Goal: Task Accomplishment & Management: Use online tool/utility

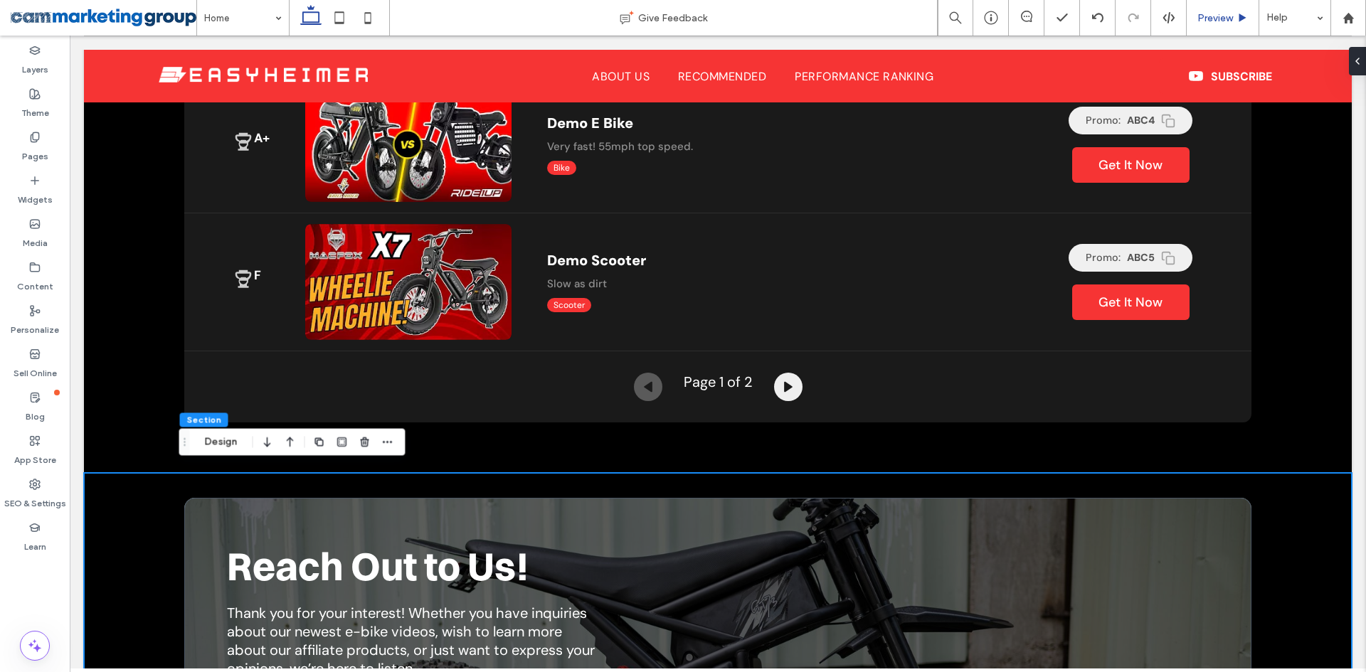
scroll to position [3011, 0]
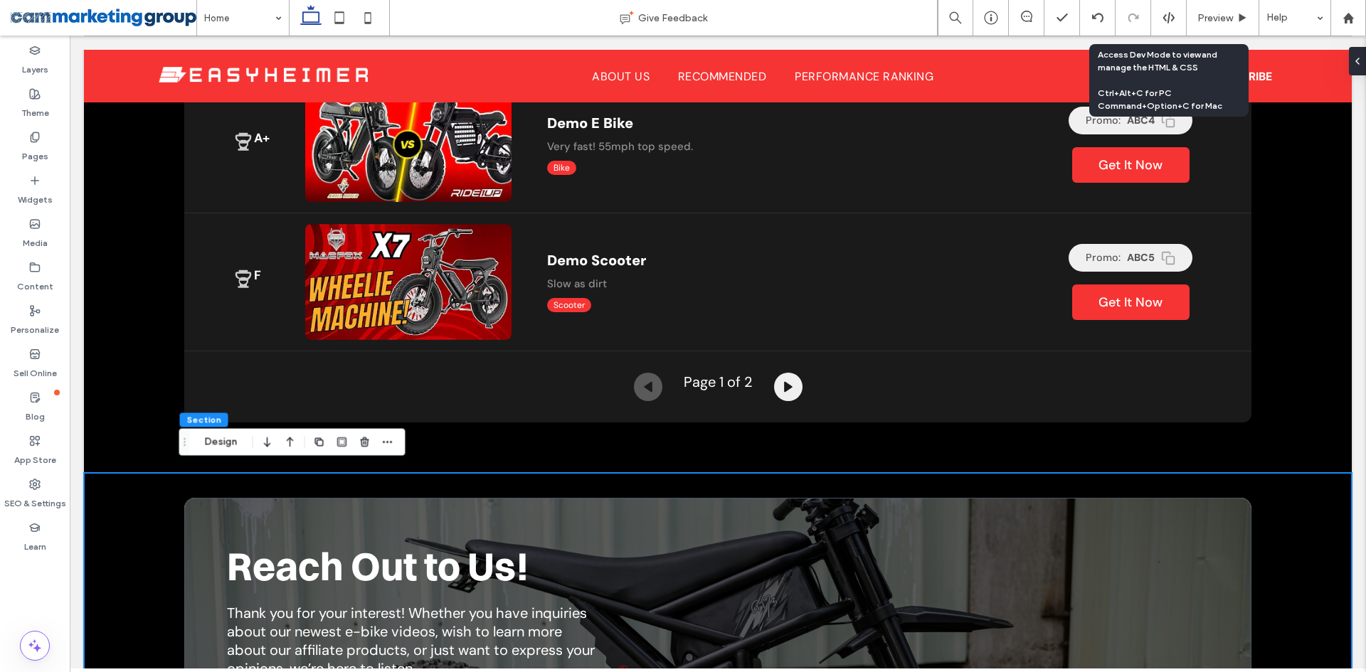
drag, startPoint x: 1165, startPoint y: 14, endPoint x: 1139, endPoint y: 31, distance: 31.0
click at [1165, 14] on use at bounding box center [1167, 17] width 11 height 11
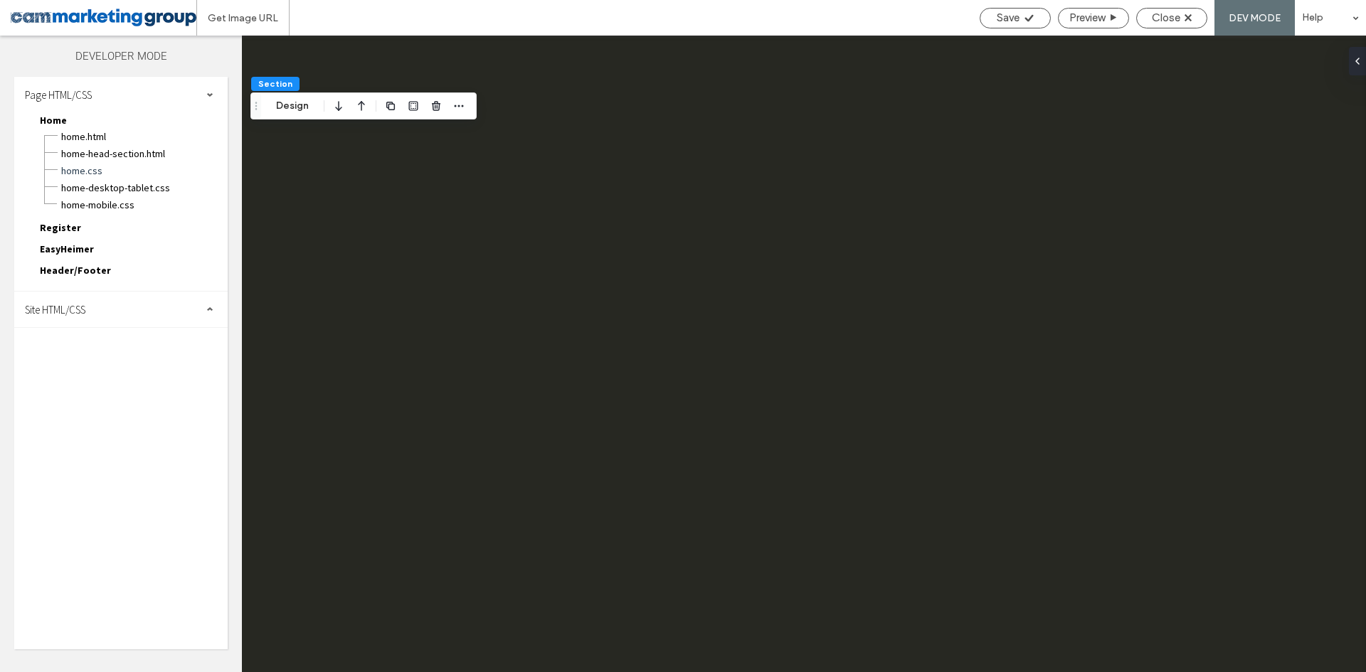
scroll to position [0, 0]
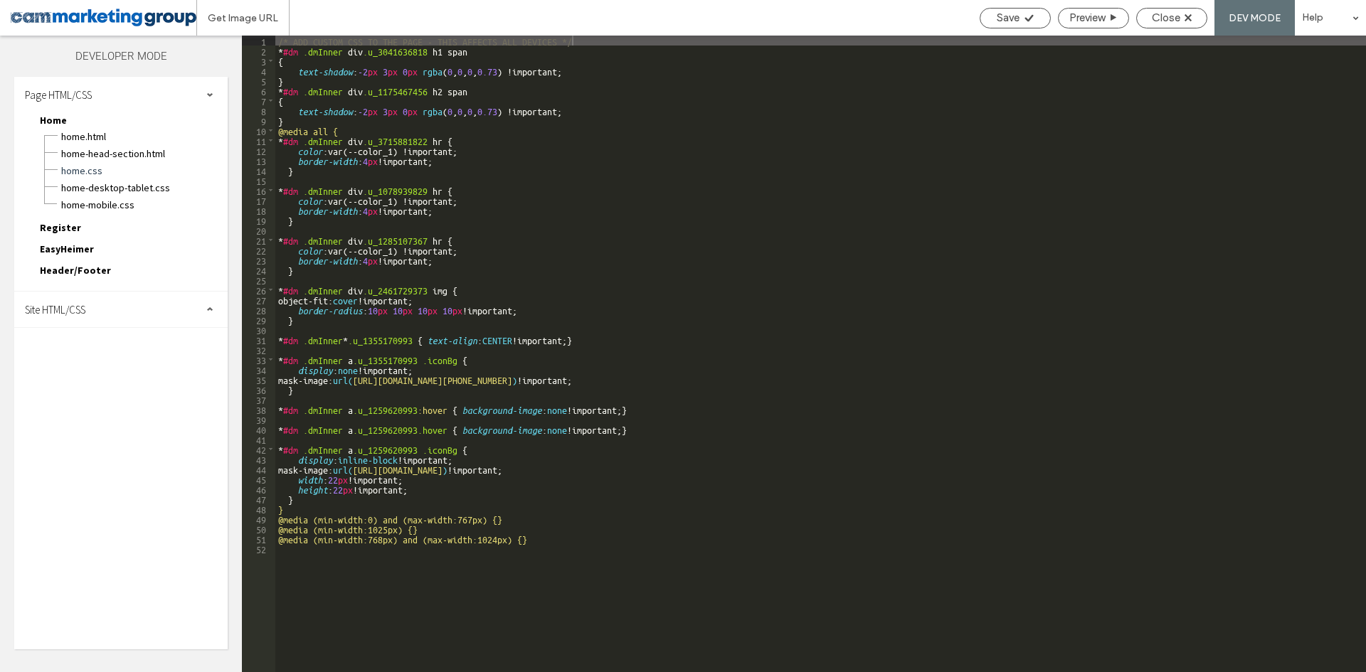
click at [113, 305] on div "Site HTML/CSS" at bounding box center [120, 310] width 213 height 36
click at [105, 407] on span "site-desktop.css" at bounding box center [146, 405] width 161 height 14
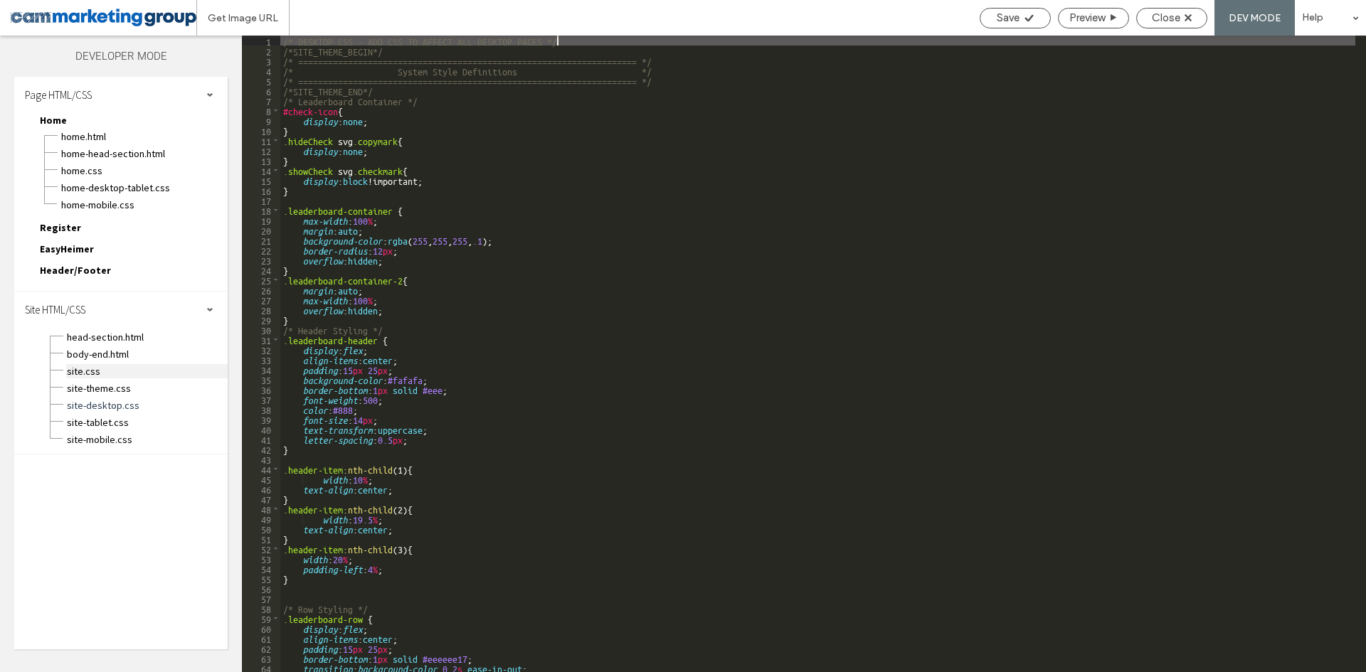
click at [110, 371] on span "site.css" at bounding box center [146, 371] width 161 height 14
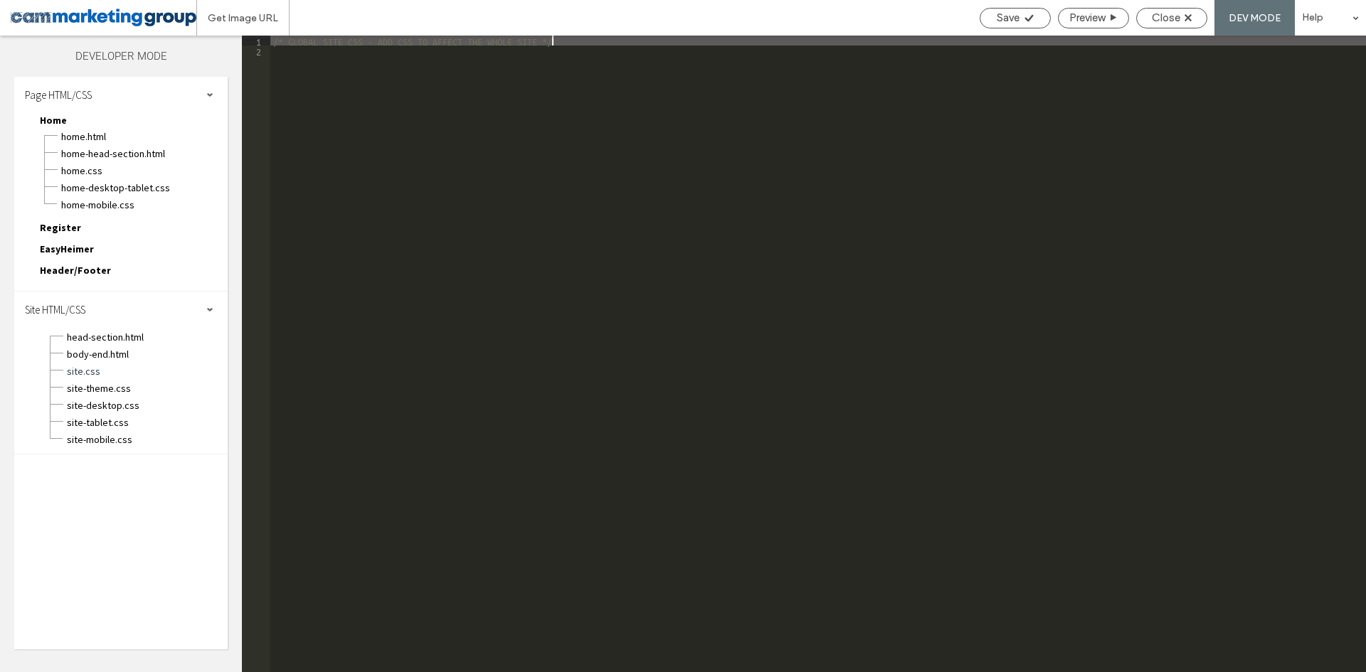
click at [136, 346] on div "body-end.html" at bounding box center [146, 352] width 161 height 17
click at [136, 353] on span "body-end.html" at bounding box center [146, 354] width 161 height 14
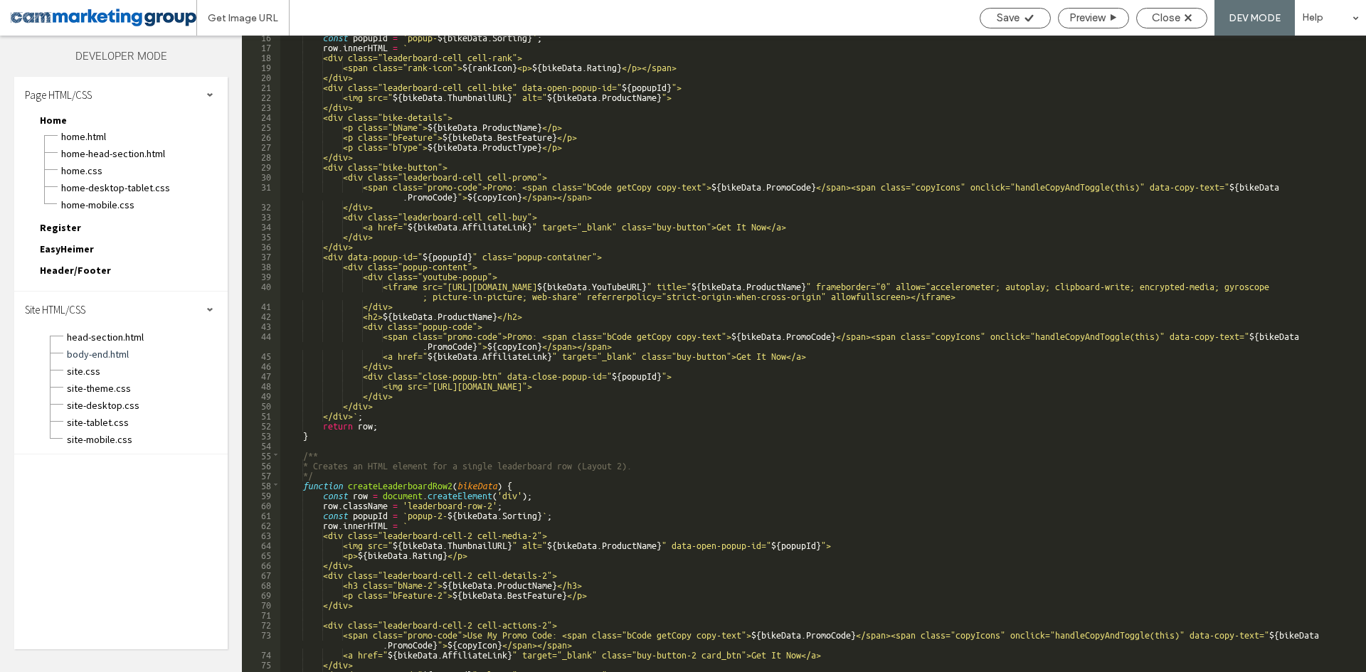
scroll to position [213, 0]
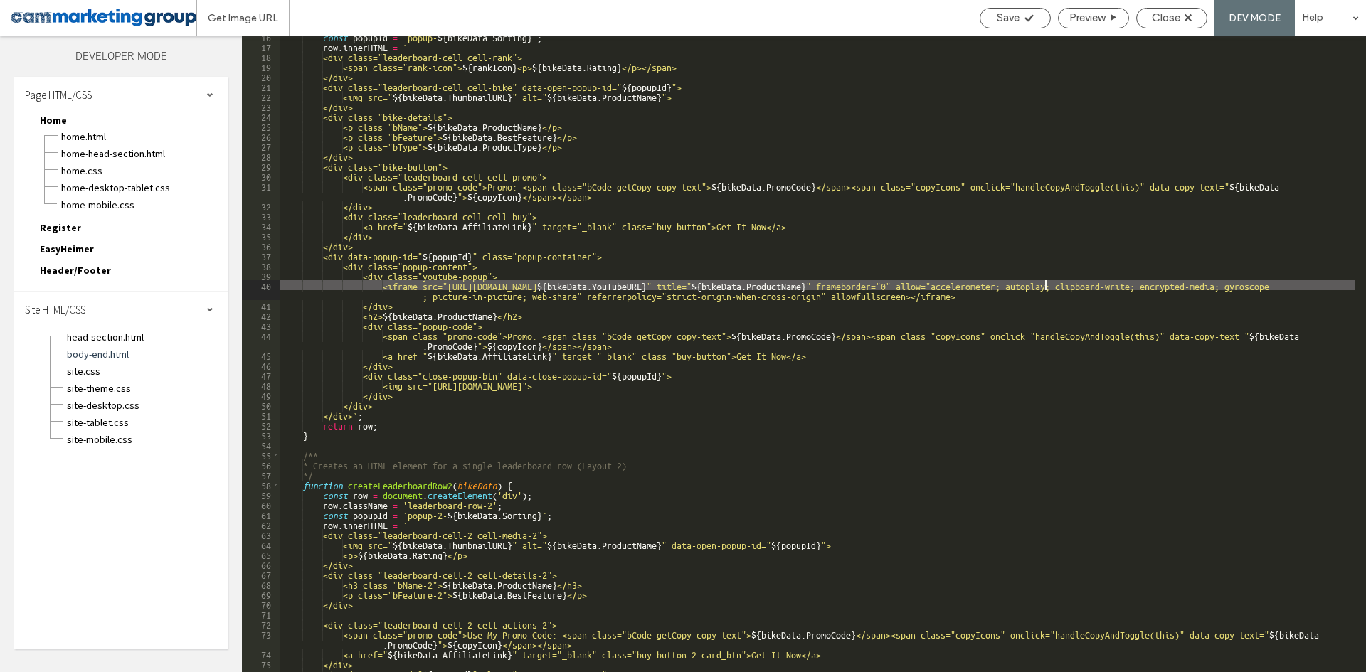
click at [1046, 285] on div "const popupId = ` popup- ${ bikeData . Sorting } ` ; row . innerHTML = ` <div c…" at bounding box center [817, 359] width 1075 height 657
click at [1112, 286] on div "const popupId = ` popup- ${ bikeData . Sorting } ` ; row . innerHTML = ` <div c…" at bounding box center [817, 359] width 1075 height 657
click at [1127, 282] on div "const popupId = ` popup- ${ bikeData . Sorting } ` ; row . innerHTML = ` <div c…" at bounding box center [817, 359] width 1075 height 657
type textarea "**"
click at [1159, 285] on div "const popupId = ` popup- ${ bikeData . Sorting } ` ; row . innerHTML = ` <div c…" at bounding box center [817, 359] width 1075 height 657
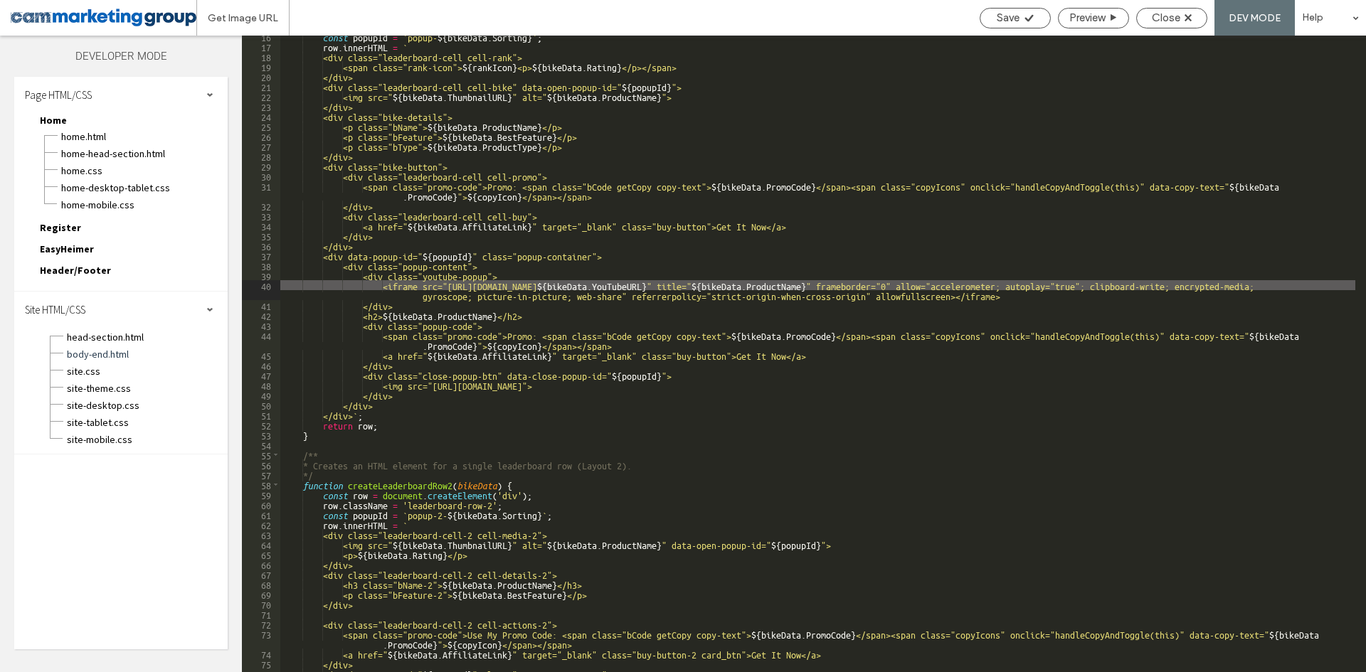
click at [1122, 284] on div "const popupId = ` popup- ${ bikeData . Sorting } ` ; row . innerHTML = ` <div c…" at bounding box center [817, 359] width 1075 height 657
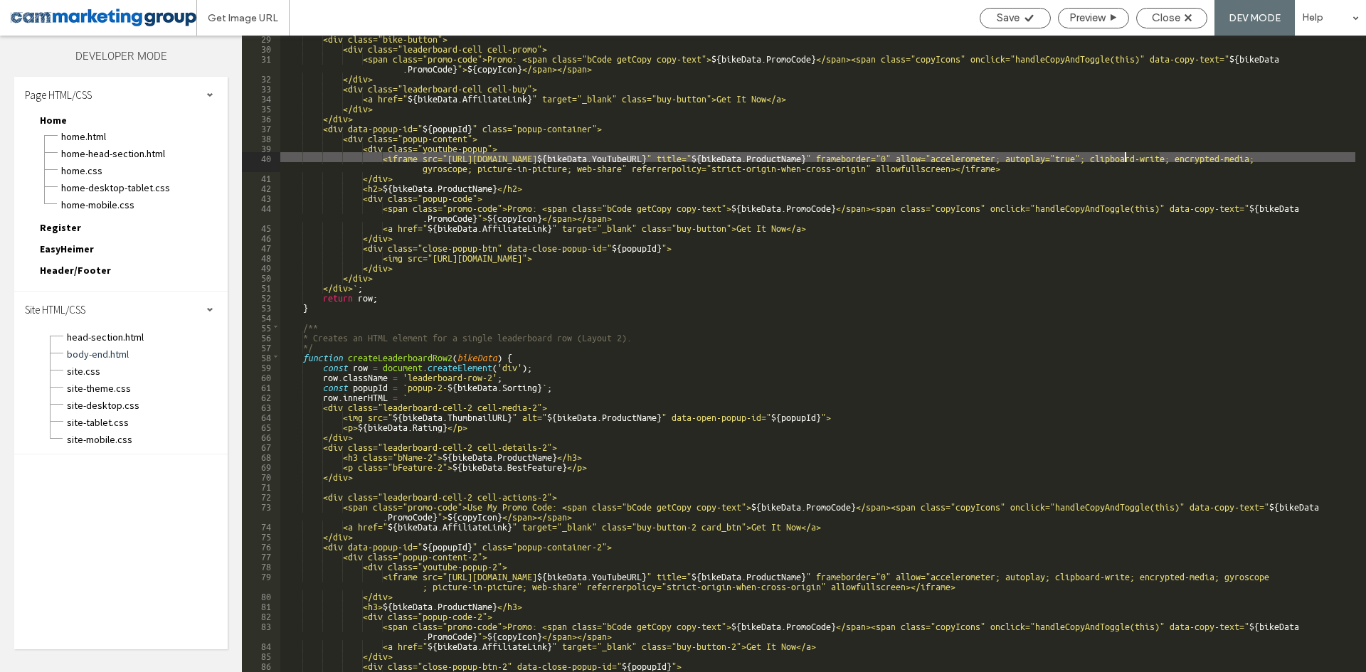
scroll to position [512, 0]
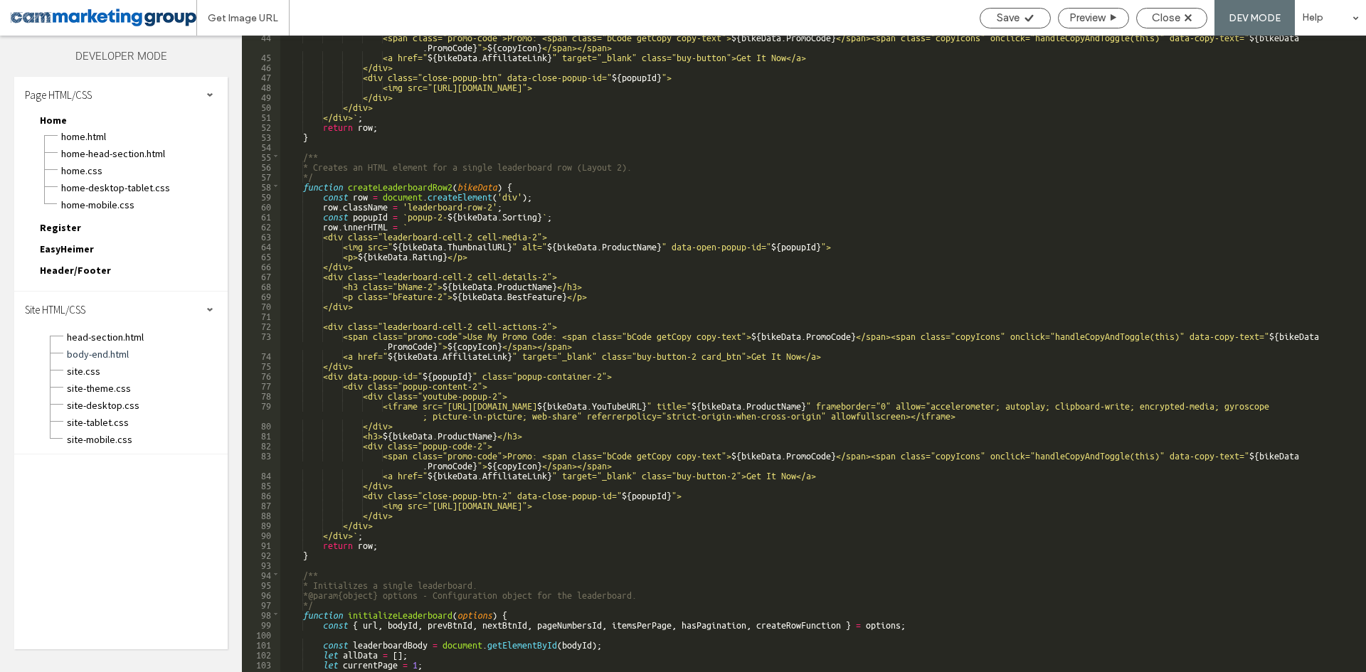
click at [1125, 404] on div "<span class="promo-code">Promo: <span class="bCode getCopy copy-text"> ${ bikeD…" at bounding box center [817, 364] width 1075 height 667
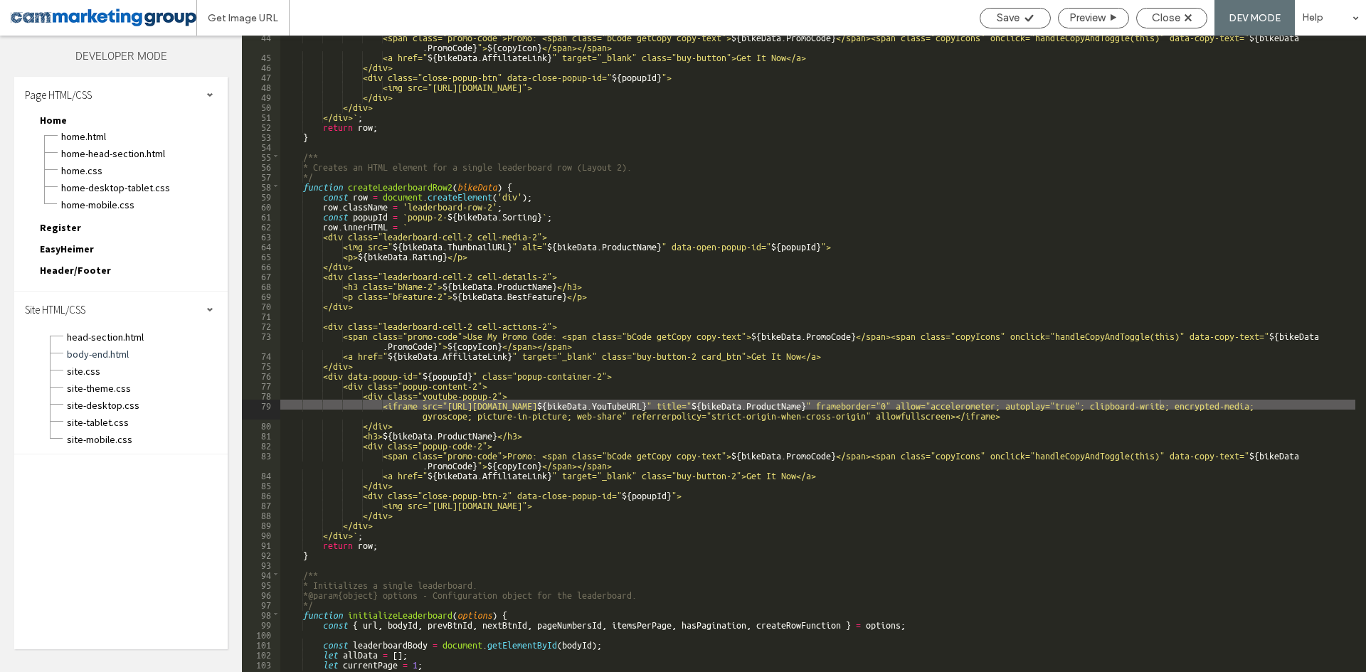
scroll to position [0, 0]
click at [1185, 405] on div "<span class="promo-code">Promo: <span class="bCode getCopy copy-text"> ${ bikeD…" at bounding box center [817, 364] width 1075 height 667
click at [1070, 405] on div "<span class="promo-code">Promo: <span class="bCode getCopy copy-text"> ${ bikeD…" at bounding box center [817, 364] width 1075 height 667
click at [920, 405] on div "<span class="promo-code">Promo: <span class="bCode getCopy copy-text"> ${ bikeD…" at bounding box center [817, 364] width 1075 height 667
click at [862, 400] on div "<span class="promo-code">Promo: <span class="bCode getCopy copy-text"> ${ bikeD…" at bounding box center [817, 364] width 1075 height 667
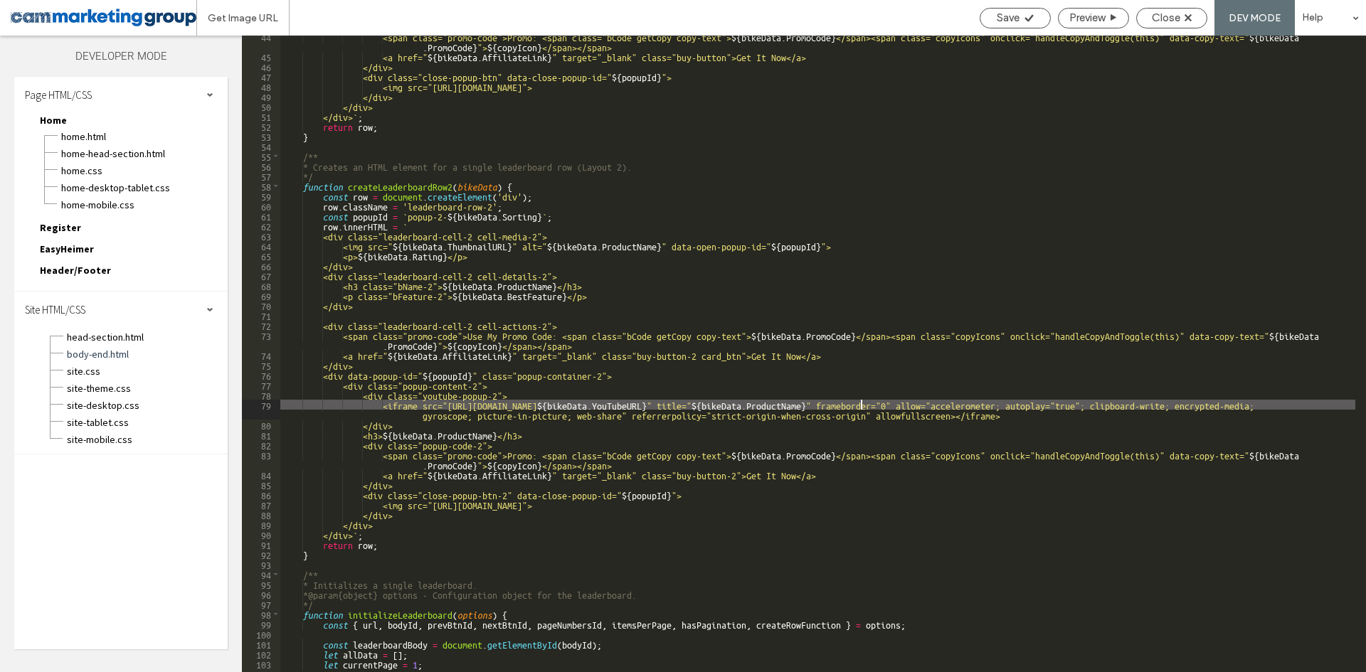
click at [943, 400] on div "<span class="promo-code">Promo: <span class="bCode getCopy copy-text"> ${ bikeD…" at bounding box center [817, 364] width 1075 height 667
click at [1093, 402] on div "<span class="promo-code">Promo: <span class="bCode getCopy copy-text"> ${ bikeD…" at bounding box center [817, 364] width 1075 height 667
click at [1168, 403] on div "<span class="promo-code">Promo: <span class="bCode getCopy copy-text"> ${ bikeD…" at bounding box center [817, 364] width 1075 height 667
click at [1042, 404] on div "<span class="promo-code">Promo: <span class="bCode getCopy copy-text"> ${ bikeD…" at bounding box center [817, 364] width 1075 height 667
click at [1117, 404] on div "<span class="promo-code">Promo: <span class="bCode getCopy copy-text"> ${ bikeD…" at bounding box center [817, 364] width 1075 height 667
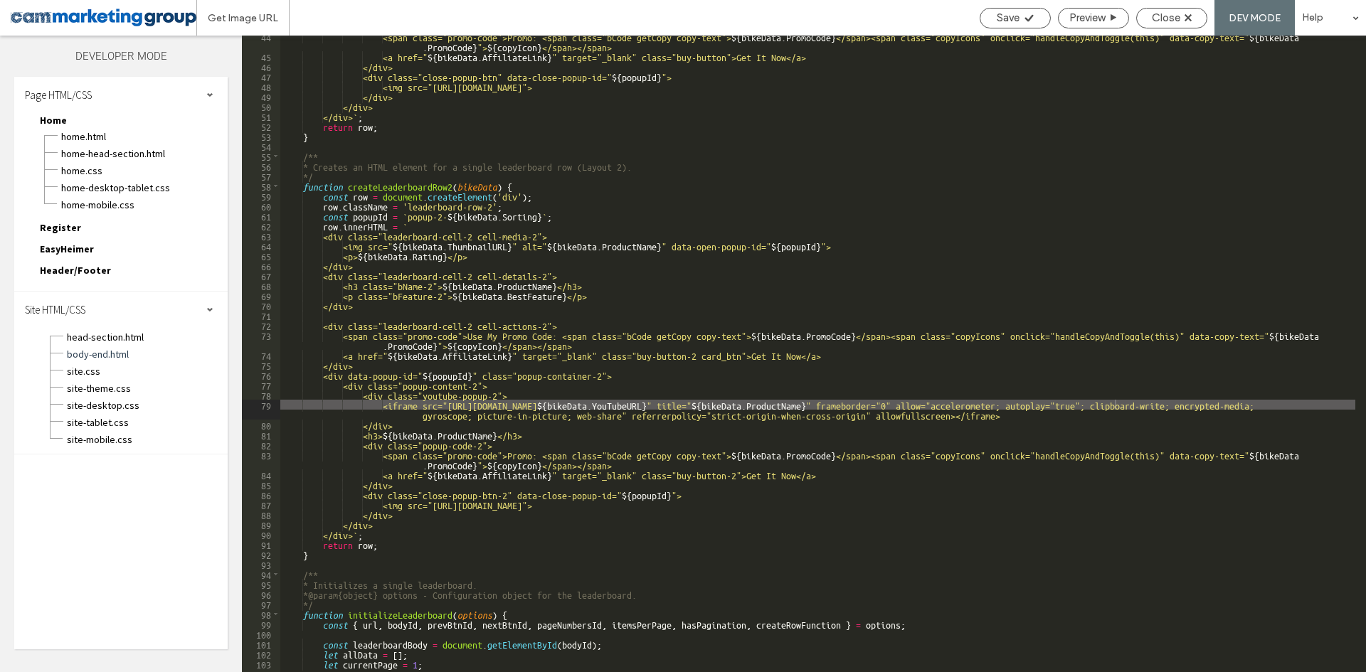
click at [1068, 403] on div "<span class="promo-code">Promo: <span class="bCode getCopy copy-text"> ${ bikeD…" at bounding box center [817, 364] width 1075 height 667
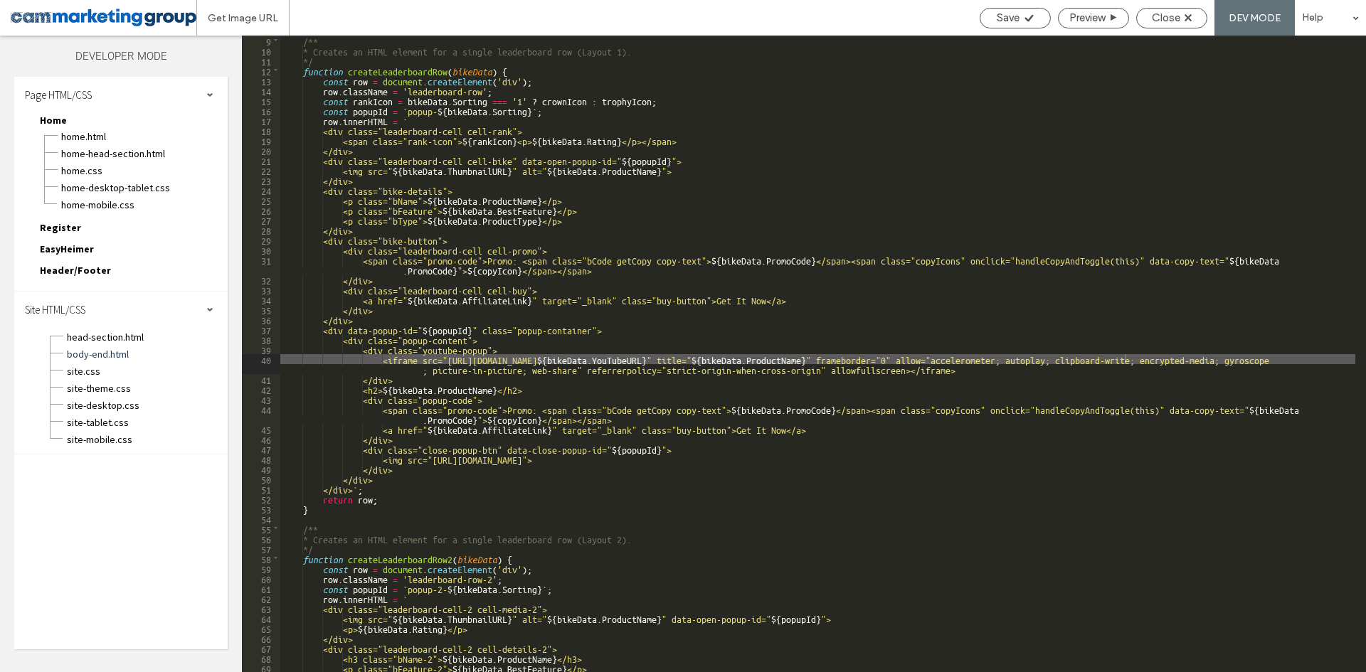
click at [1044, 359] on div "/** * Creates an HTML element for a single leaderboard row (Layout 1). */ funct…" at bounding box center [817, 364] width 1075 height 657
click at [886, 359] on div "/** * Creates an HTML element for a single leaderboard row (Layout 1). */ funct…" at bounding box center [817, 364] width 1075 height 657
click at [726, 356] on div "/** * Creates an HTML element for a single leaderboard row (Layout 1). */ funct…" at bounding box center [817, 364] width 1075 height 657
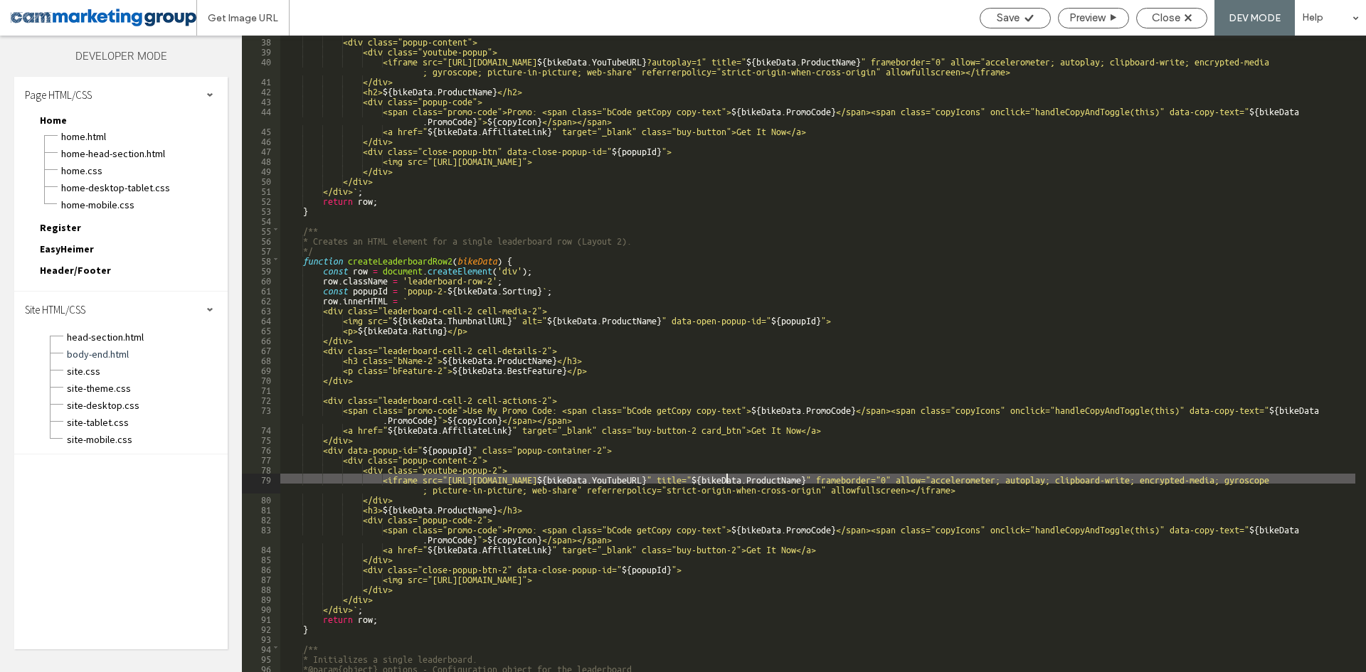
click at [727, 479] on div "<div class="popup-content"> <div class="youtube-popup"> <iframe src="https://ww…" at bounding box center [817, 364] width 1075 height 657
click at [630, 400] on div "<div class="popup-content"> <div class="youtube-popup"> <iframe src="https://ww…" at bounding box center [817, 364] width 1075 height 657
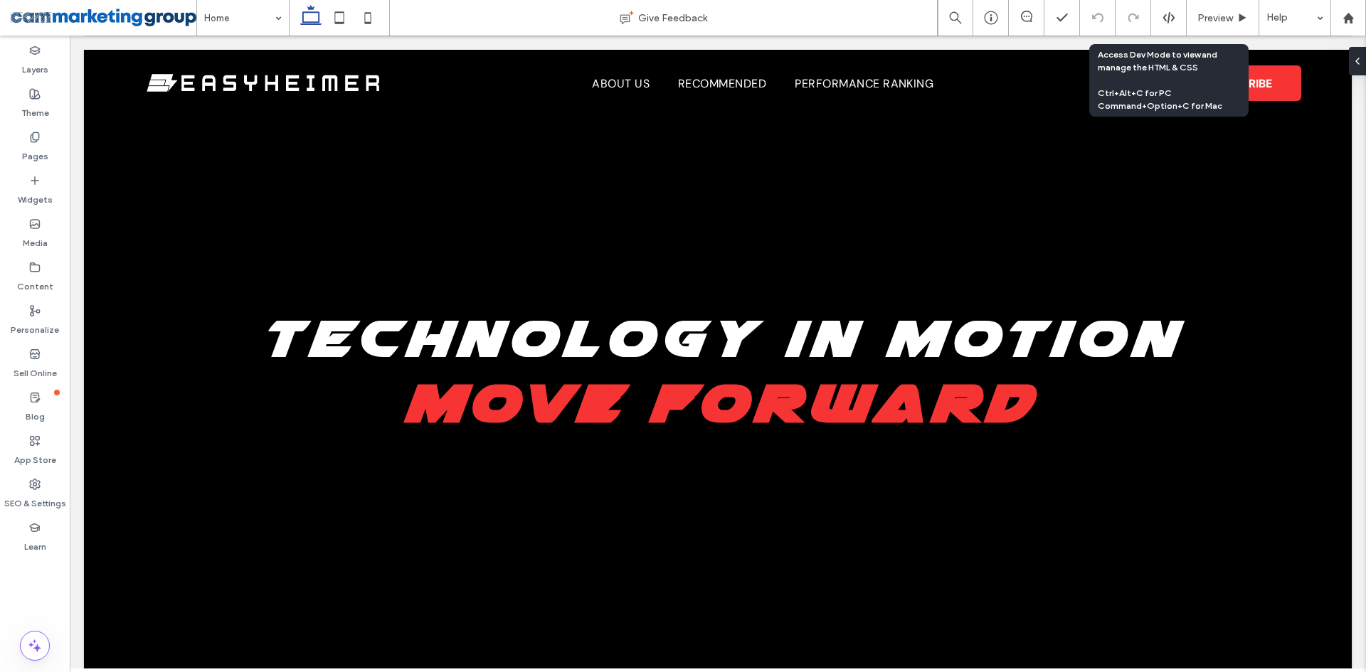
click at [1168, 16] on use at bounding box center [1167, 17] width 11 height 11
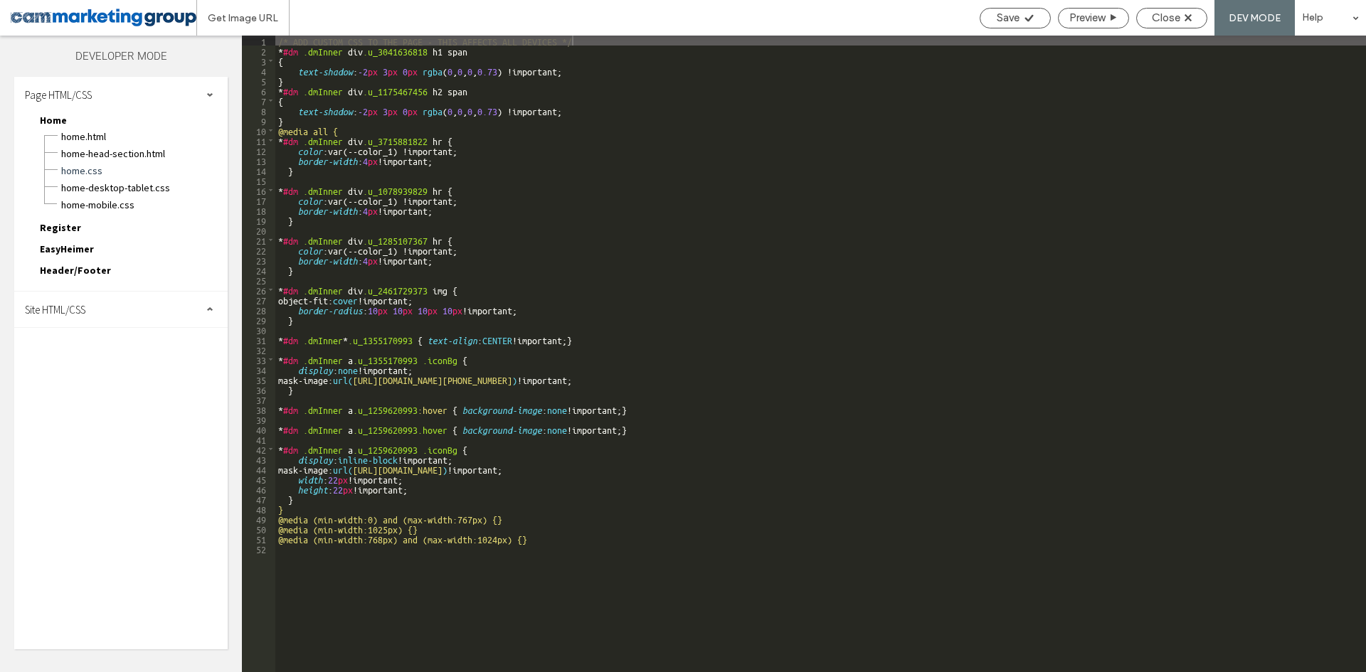
click at [93, 297] on div "Site HTML/CSS" at bounding box center [120, 310] width 213 height 36
click at [122, 356] on span "body-end.html" at bounding box center [146, 354] width 161 height 14
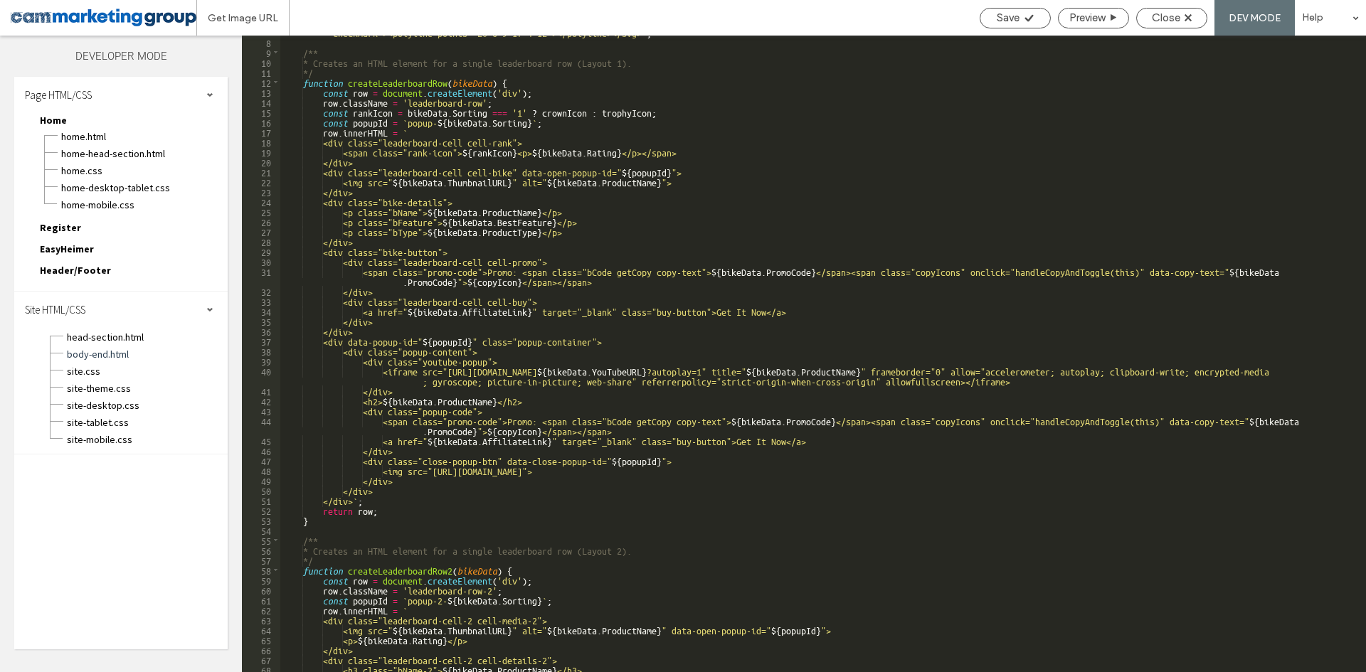
scroll to position [128, 0]
click at [829, 371] on div "const copyIcon = ` <svg xmlns="http://www.w3.org/2000/svg" viewBox="0 0 24 24" …" at bounding box center [817, 340] width 1075 height 686
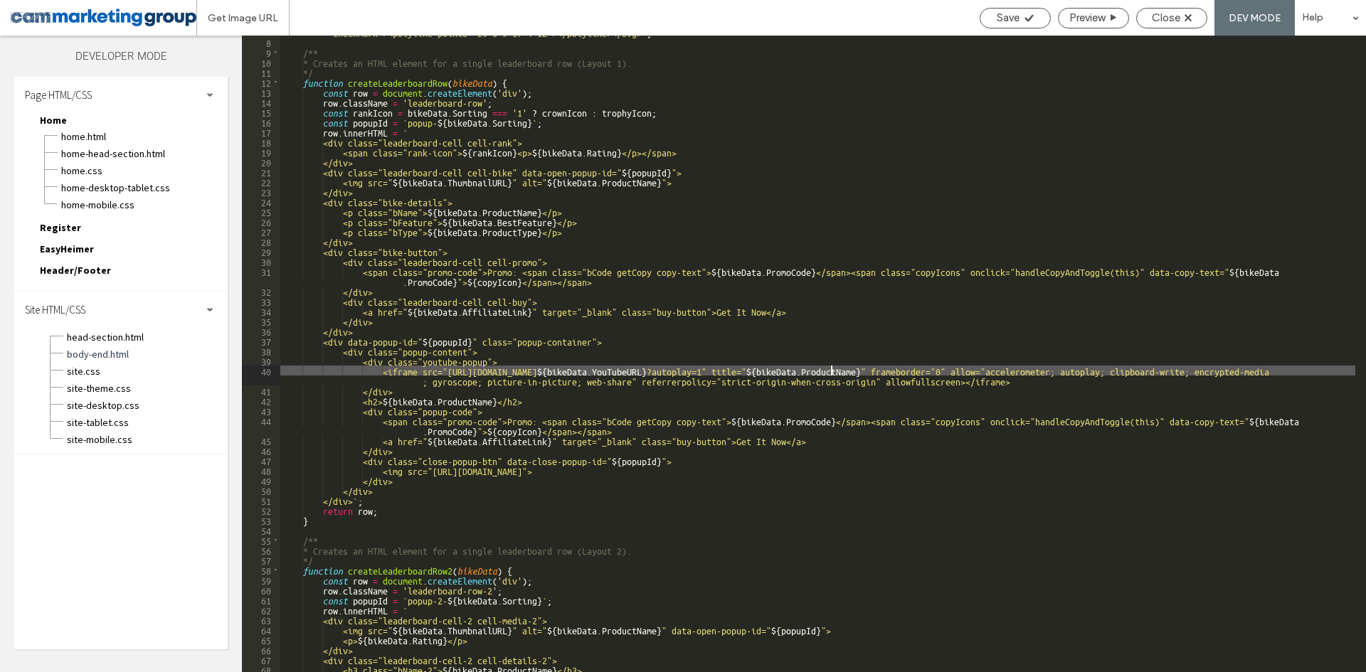
click at [947, 378] on div "const copyIcon = ` <svg xmlns="http://www.w3.org/2000/svg" viewBox="0 0 24 24" …" at bounding box center [817, 340] width 1075 height 686
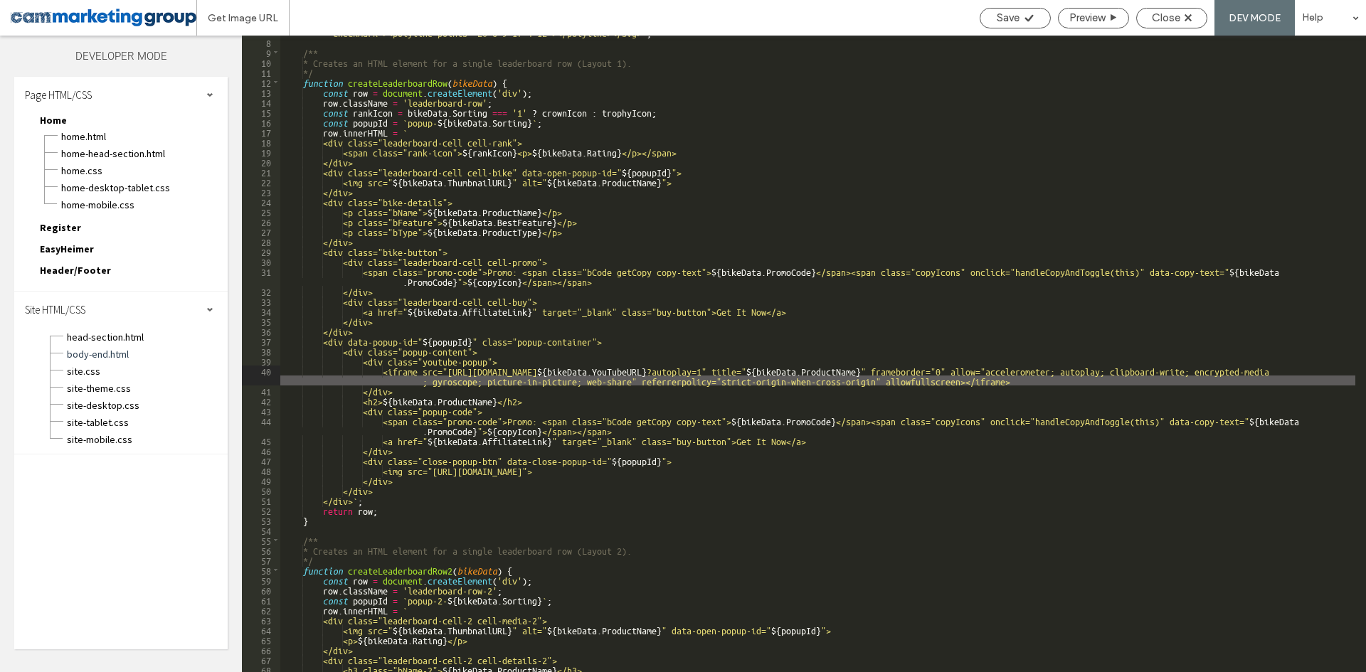
click at [700, 374] on div "const copyIcon = ` <svg xmlns="http://www.w3.org/2000/svg" viewBox="0 0 24 24" …" at bounding box center [817, 340] width 1075 height 686
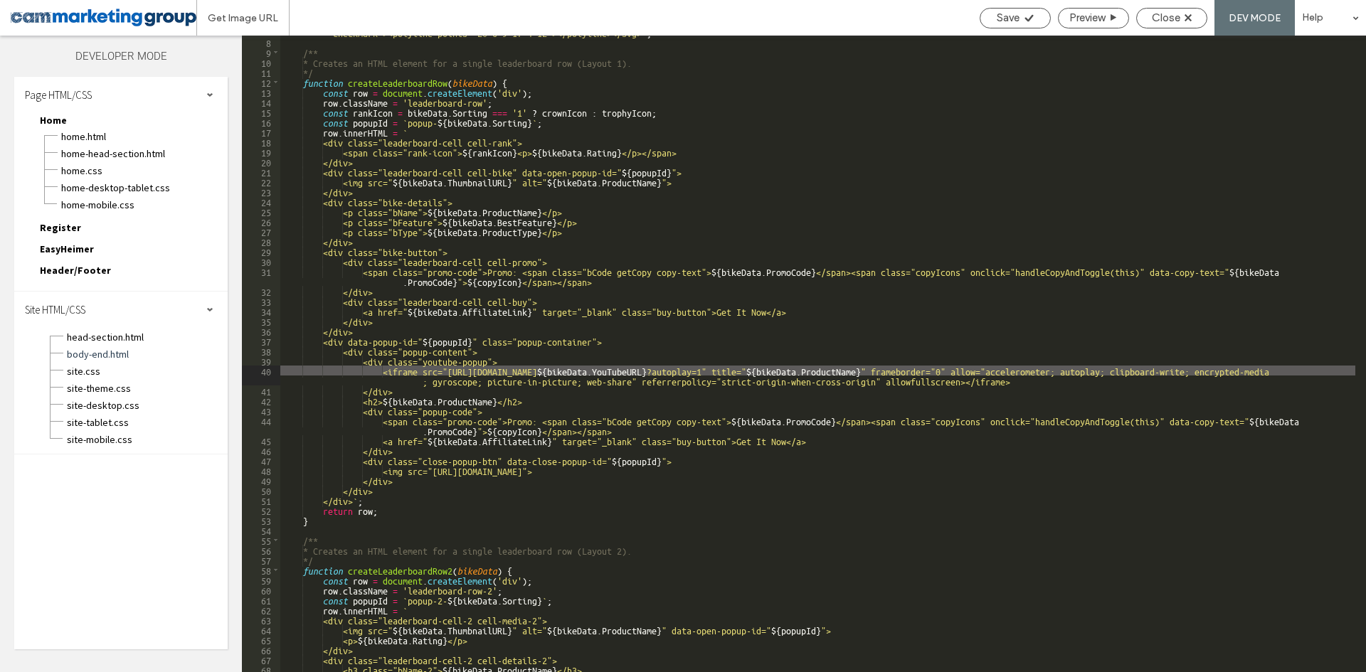
click at [728, 369] on div "const copyIcon = ` <svg xmlns="http://www.w3.org/2000/svg" viewBox="0 0 24 24" …" at bounding box center [817, 340] width 1075 height 686
click at [783, 370] on div "const copyIcon = ` <svg xmlns="http://www.w3.org/2000/svg" viewBox="0 0 24 24" …" at bounding box center [817, 340] width 1075 height 686
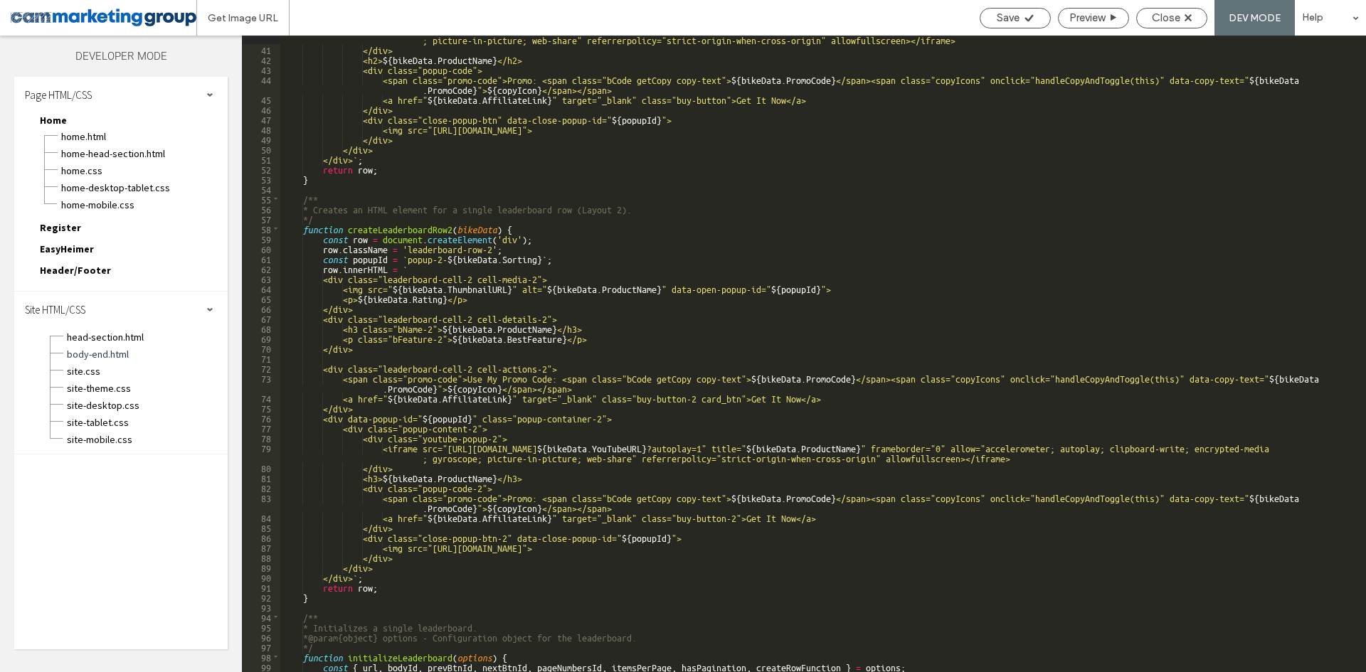
scroll to position [469, 0]
click at [727, 445] on div "<iframe src="https://www.youtube.com/embed/ ${ bikeData . YouTubeURL } " title=…" at bounding box center [817, 357] width 1075 height 667
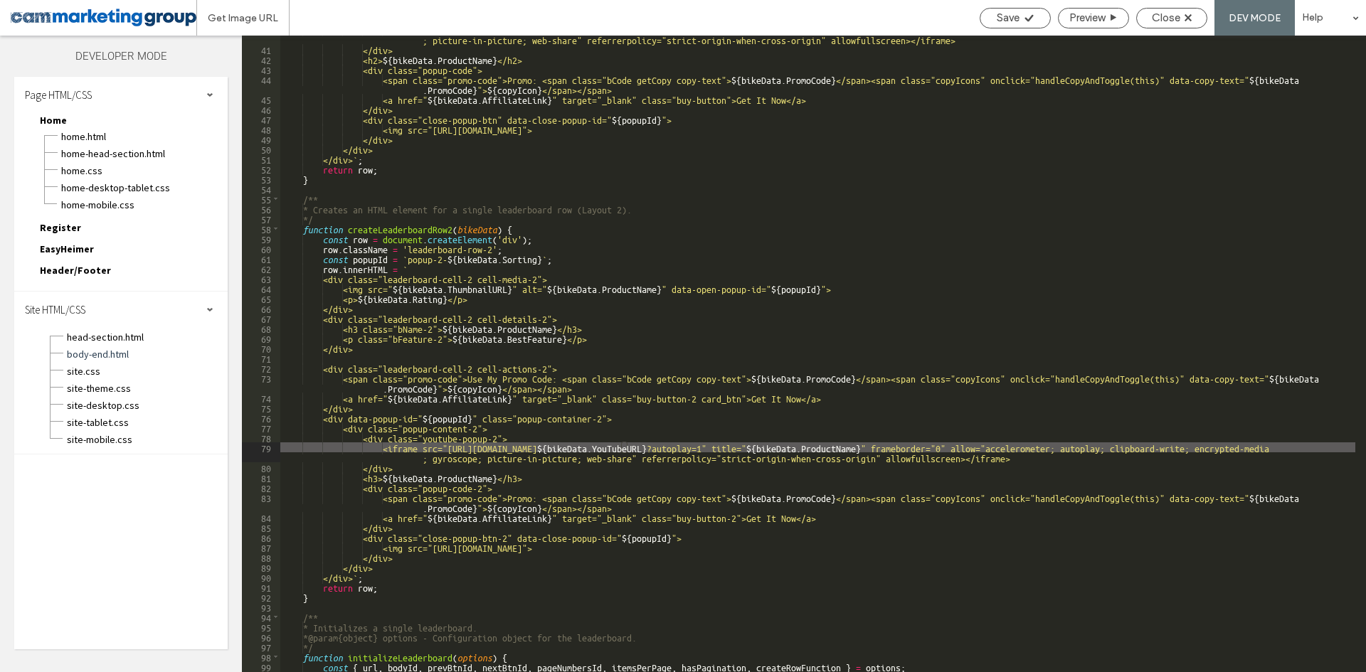
click at [780, 445] on div "<iframe src="https://www.youtube.com/embed/ ${ bikeData . YouTubeURL } " title=…" at bounding box center [817, 357] width 1075 height 667
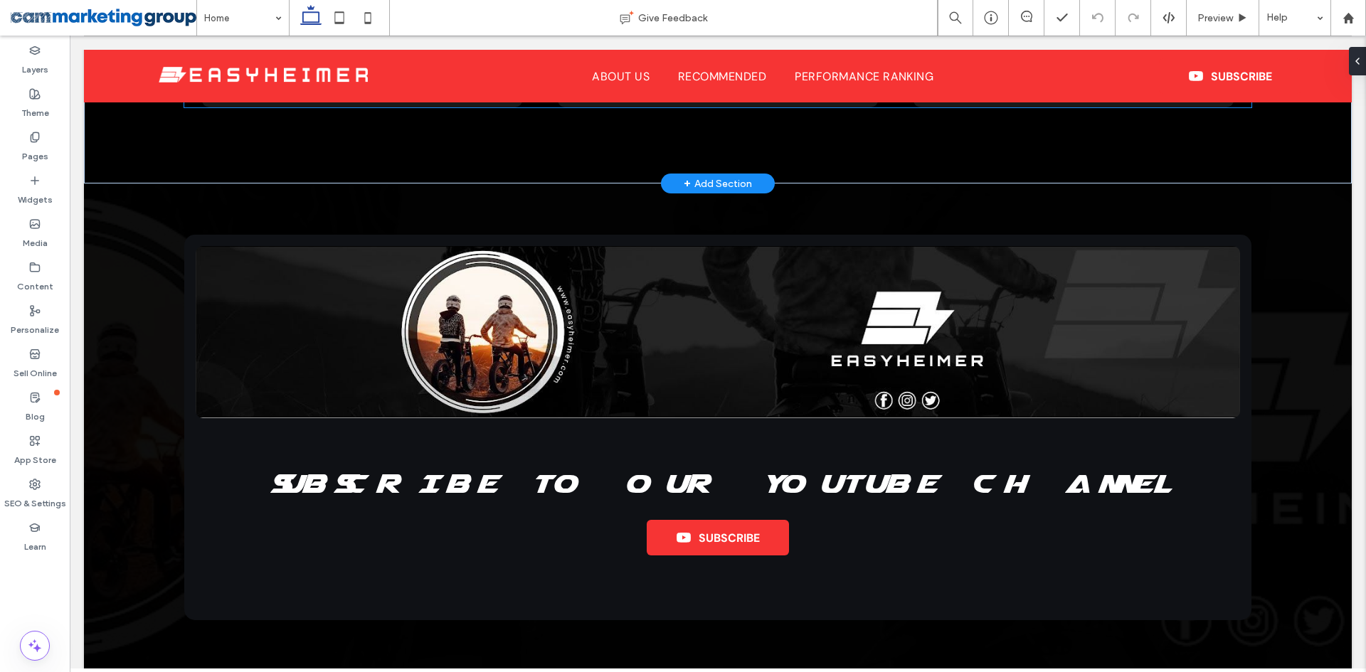
scroll to position [1764, 0]
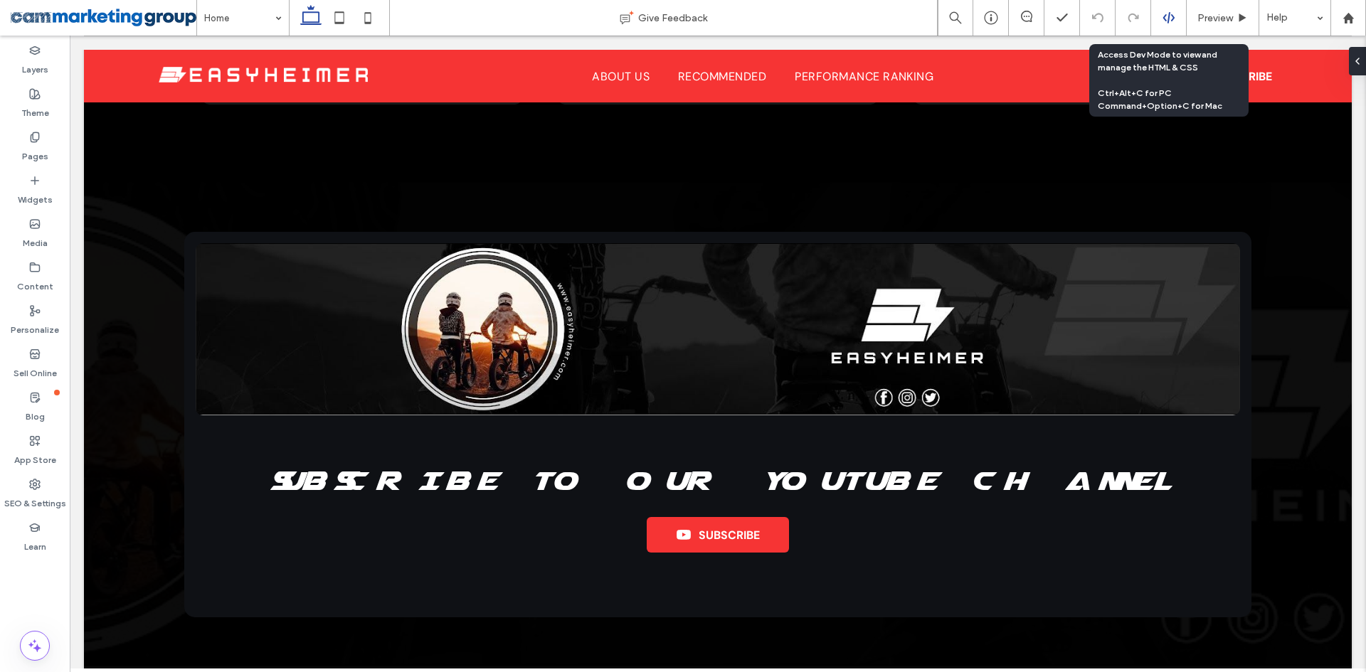
click at [1161, 17] on div at bounding box center [1168, 17] width 35 height 13
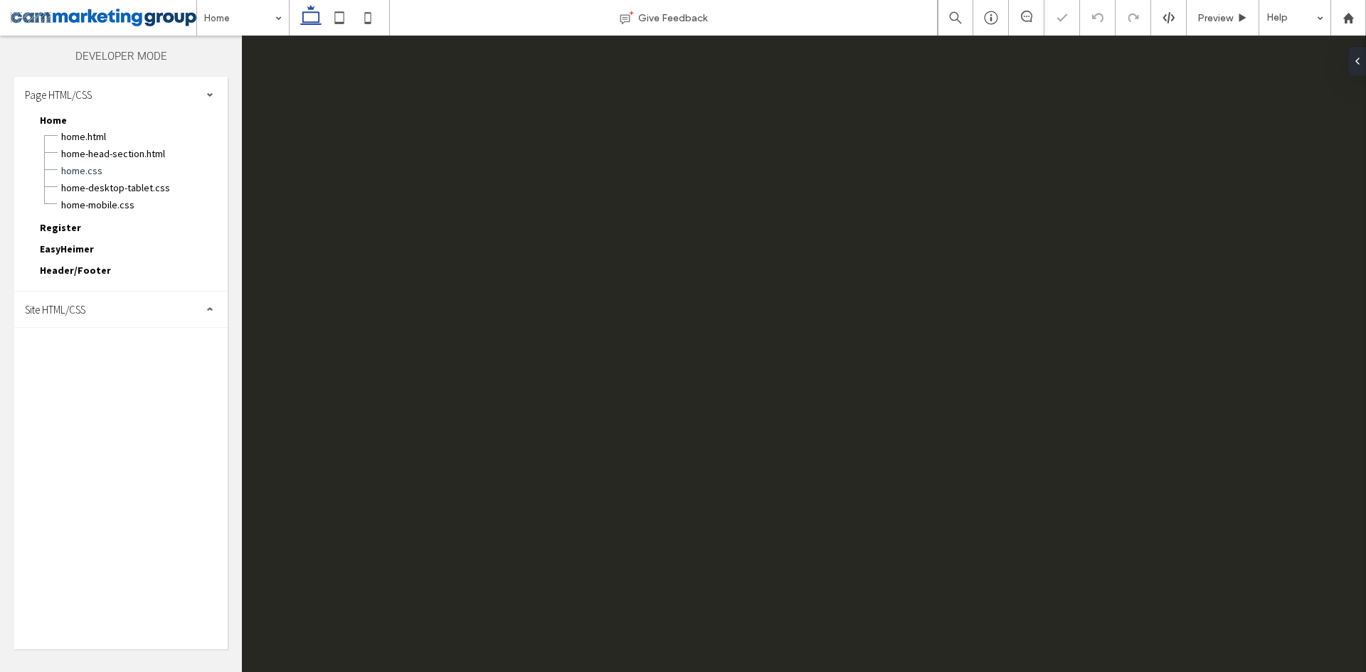
scroll to position [0, 0]
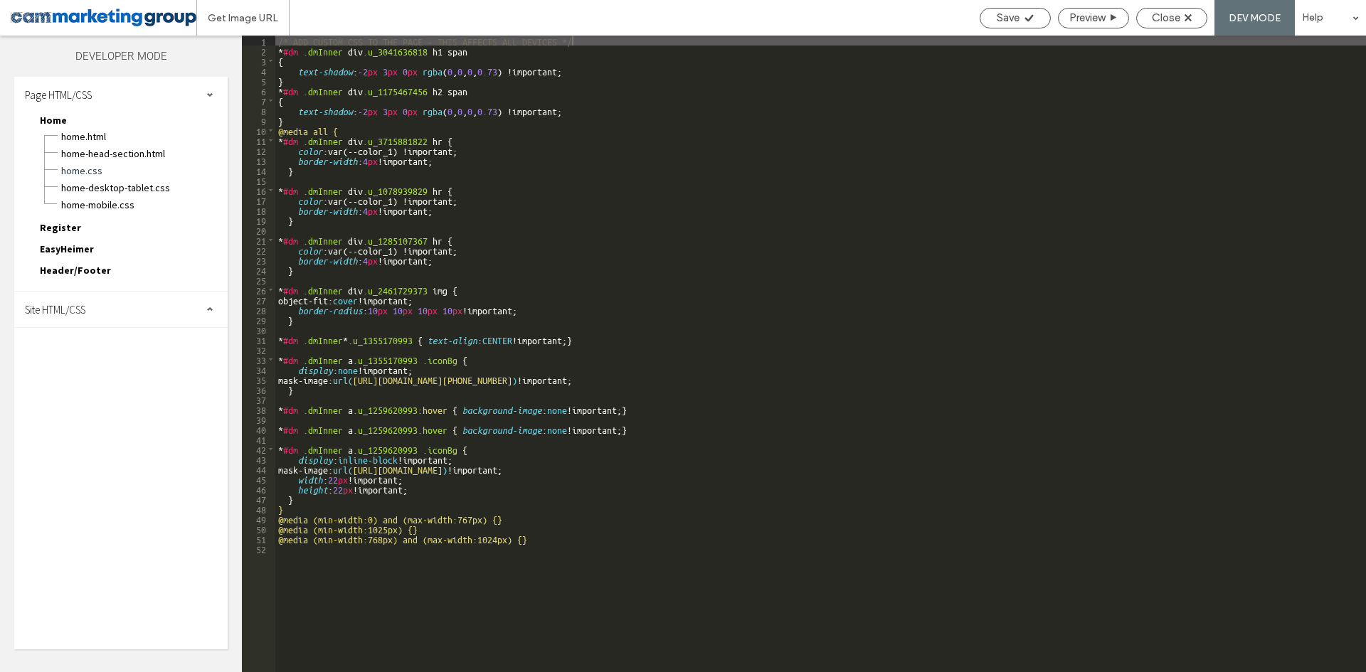
click at [147, 331] on div "Page HTML/CSS Home Home.html Home-head-section.html Home.css Home-desktop-table…" at bounding box center [120, 363] width 213 height 573
click at [159, 322] on div "Site HTML/CSS" at bounding box center [120, 310] width 213 height 36
click at [145, 352] on span "body-end.html" at bounding box center [146, 354] width 161 height 14
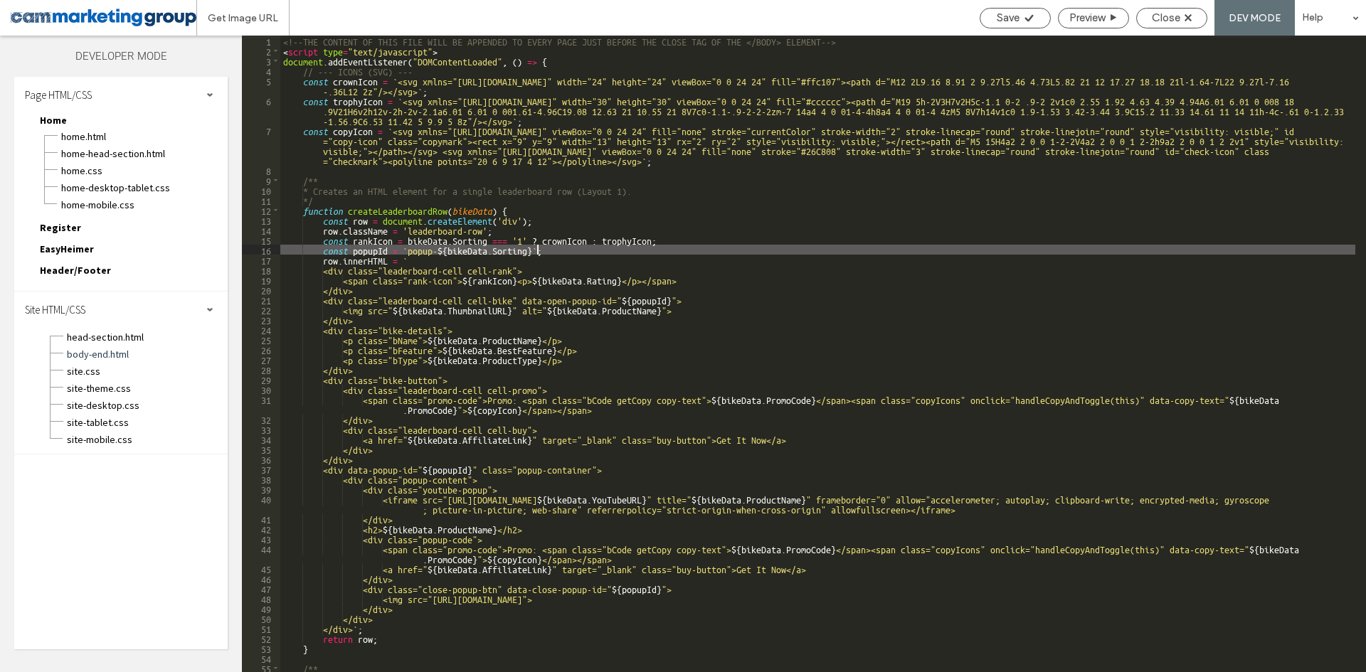
click at [538, 251] on div "<!--THE CONTENT OF THIS FILE WILL BE APPENDED TO EVERY PAGE JUST BEFORE THE CLO…" at bounding box center [817, 364] width 1075 height 657
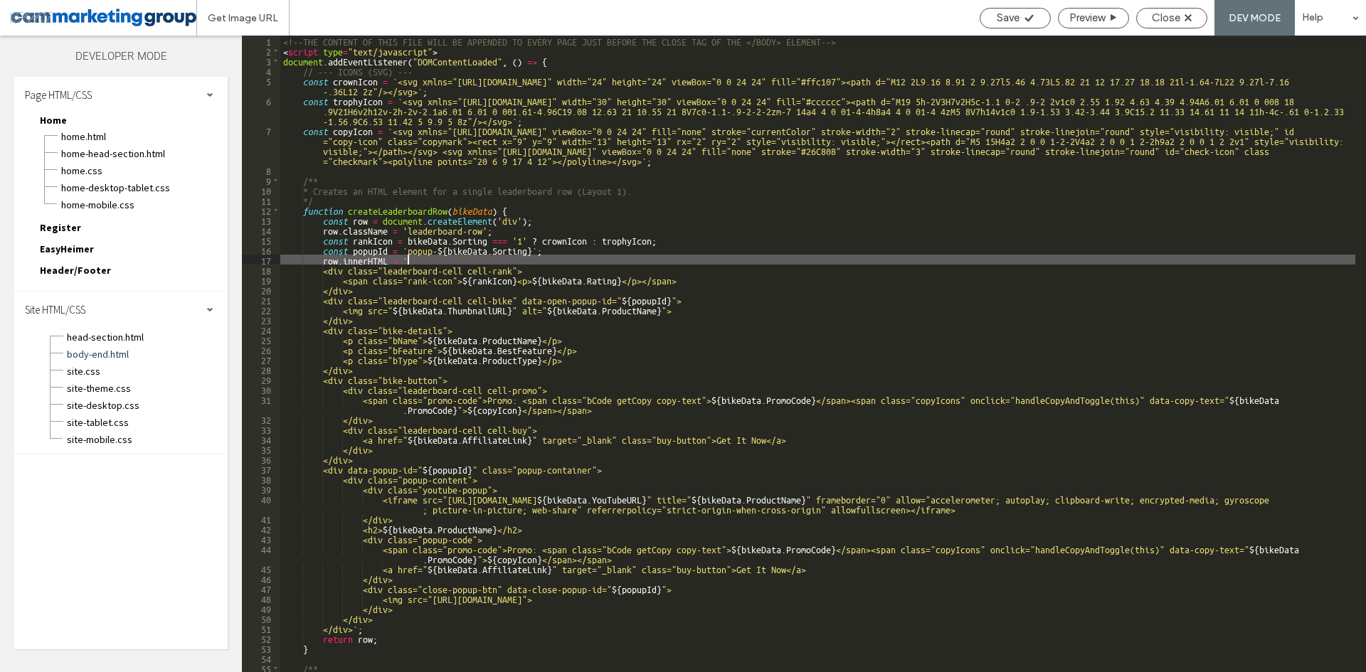
click at [607, 256] on div "<!--THE CONTENT OF THIS FILE WILL BE APPENDED TO EVERY PAGE JUST BEFORE THE CLO…" at bounding box center [817, 364] width 1075 height 657
click at [568, 253] on div "<!--THE CONTENT OF THIS FILE WILL BE APPENDED TO EVERY PAGE JUST BEFORE THE CLO…" at bounding box center [817, 364] width 1075 height 657
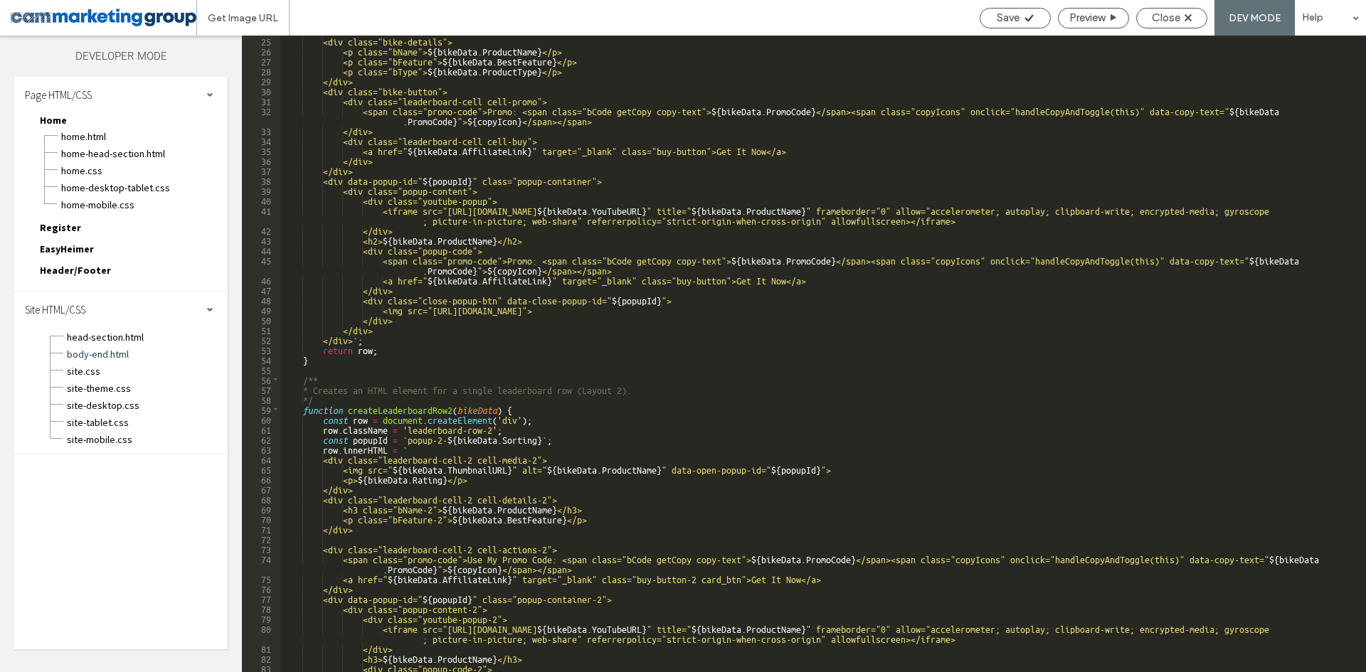
scroll to position [299, 0]
click at [553, 440] on div "<div class="bike-details"> <p class="bName"> ${ bikeData . ProductName } </p> <…" at bounding box center [817, 369] width 1075 height 667
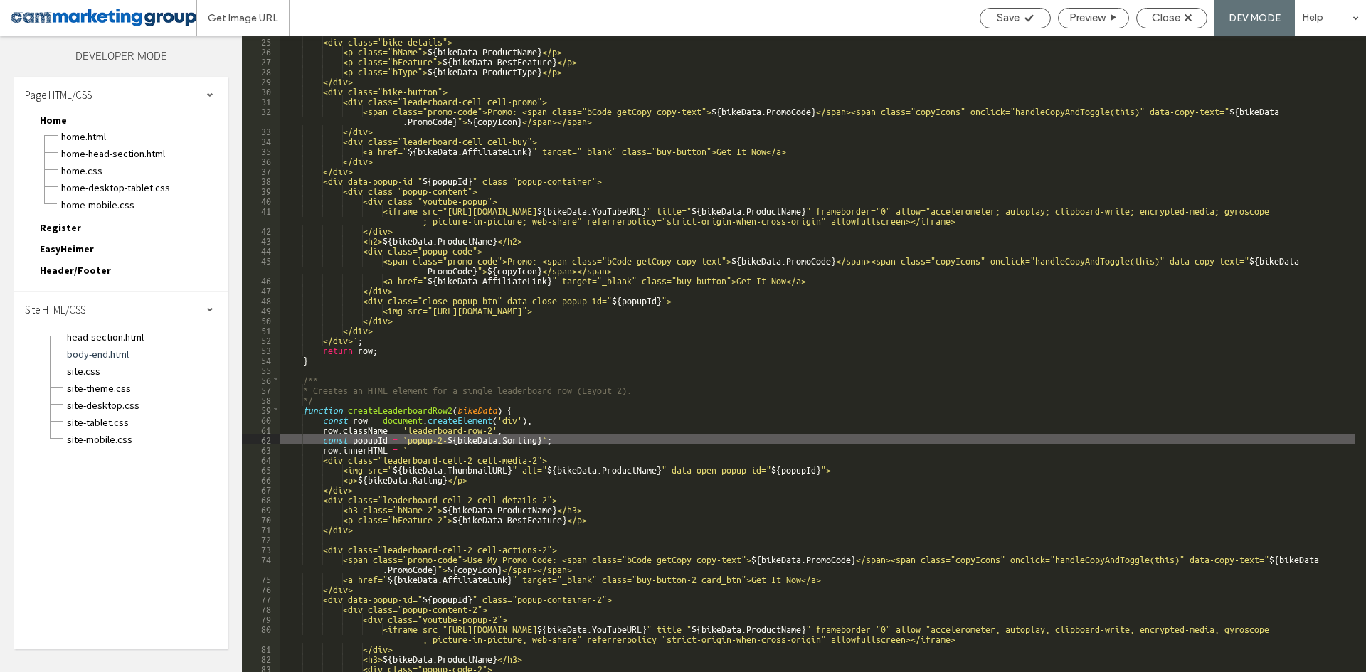
type textarea "**"
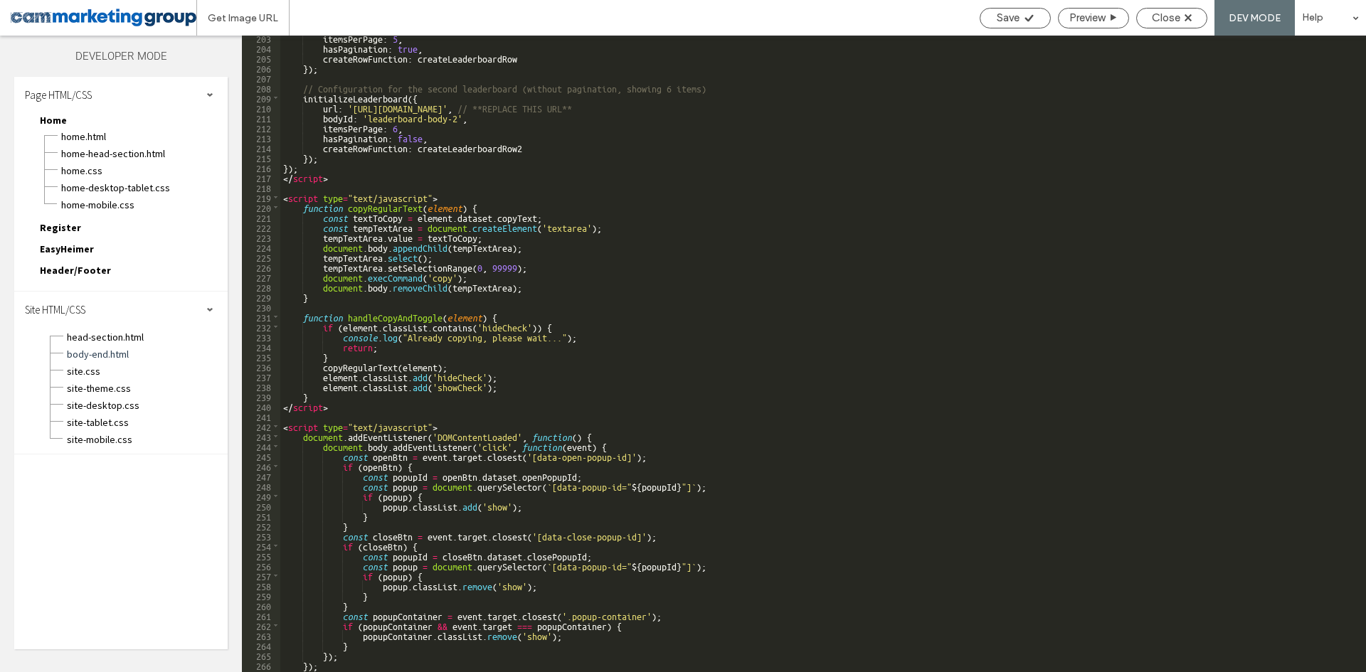
scroll to position [2172, 0]
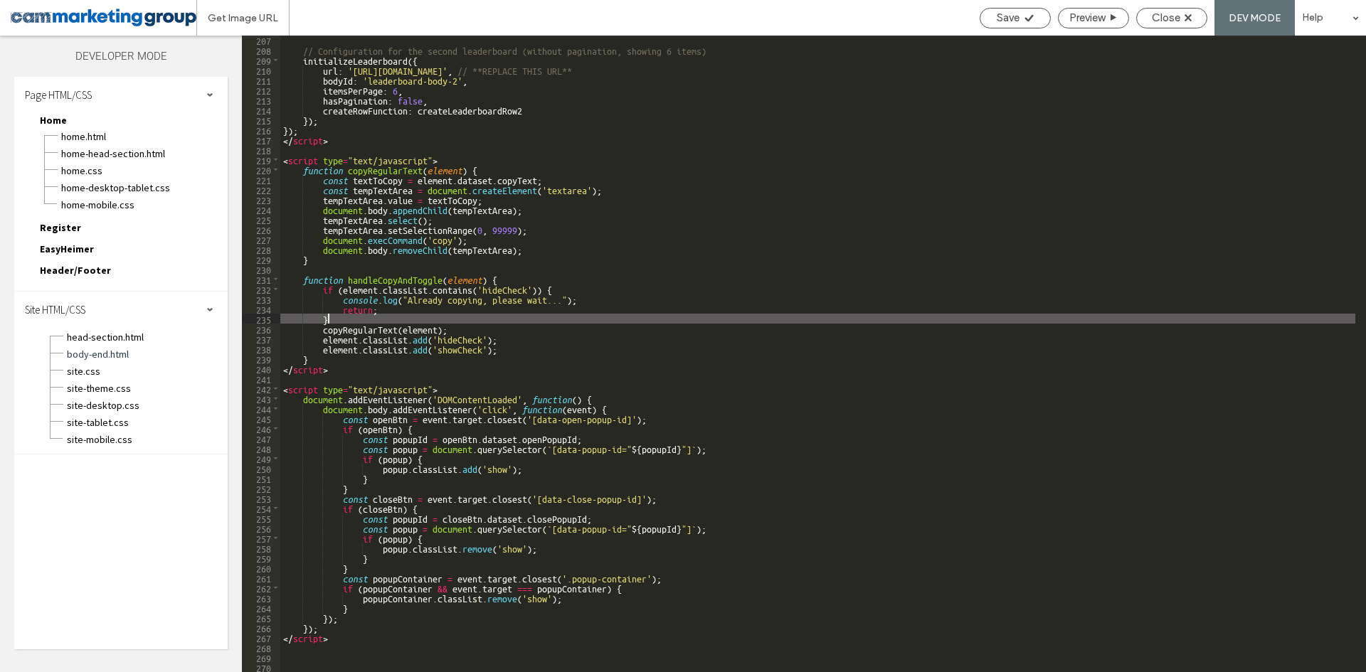
click at [650, 322] on div "// Configuration for the second leaderboard (without pagination, showing 6 item…" at bounding box center [817, 363] width 1075 height 657
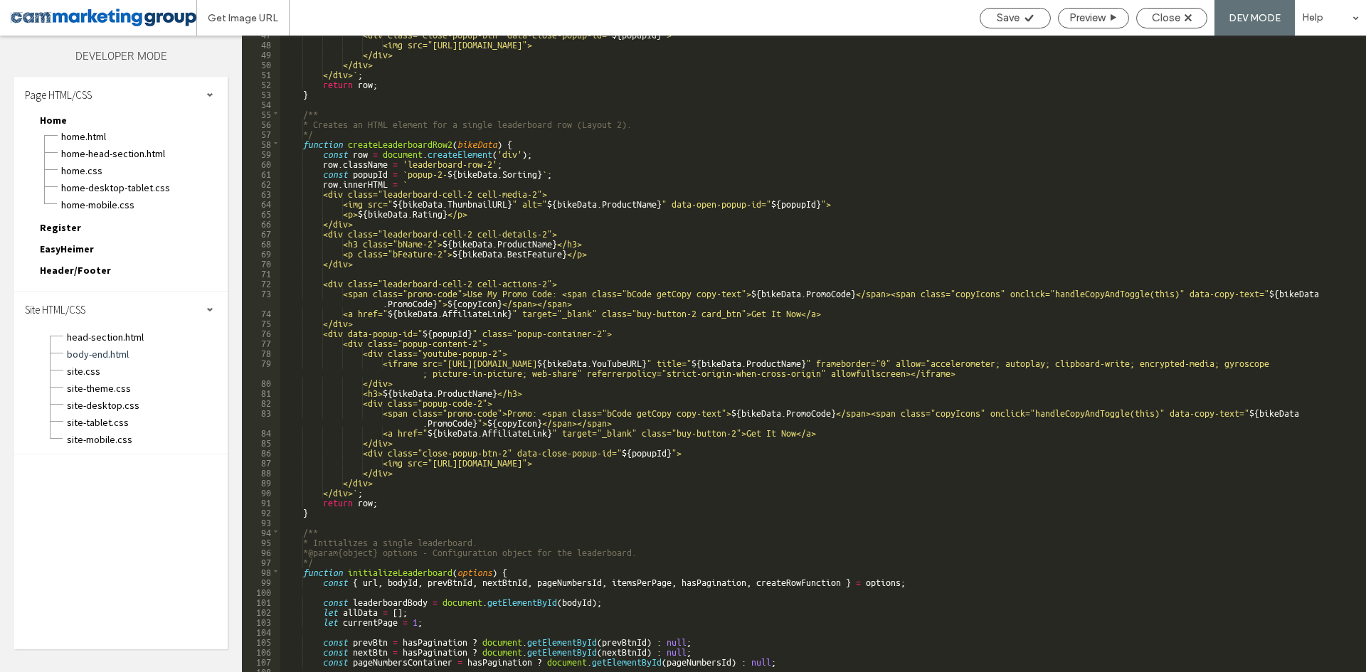
scroll to position [555, 0]
drag, startPoint x: 1061, startPoint y: 368, endPoint x: 1117, endPoint y: 354, distance: 57.8
click at [1061, 368] on div "<div class="close-popup-btn" data-close-popup-id=" ${ popupId } "> <img src="ht…" at bounding box center [817, 356] width 1075 height 657
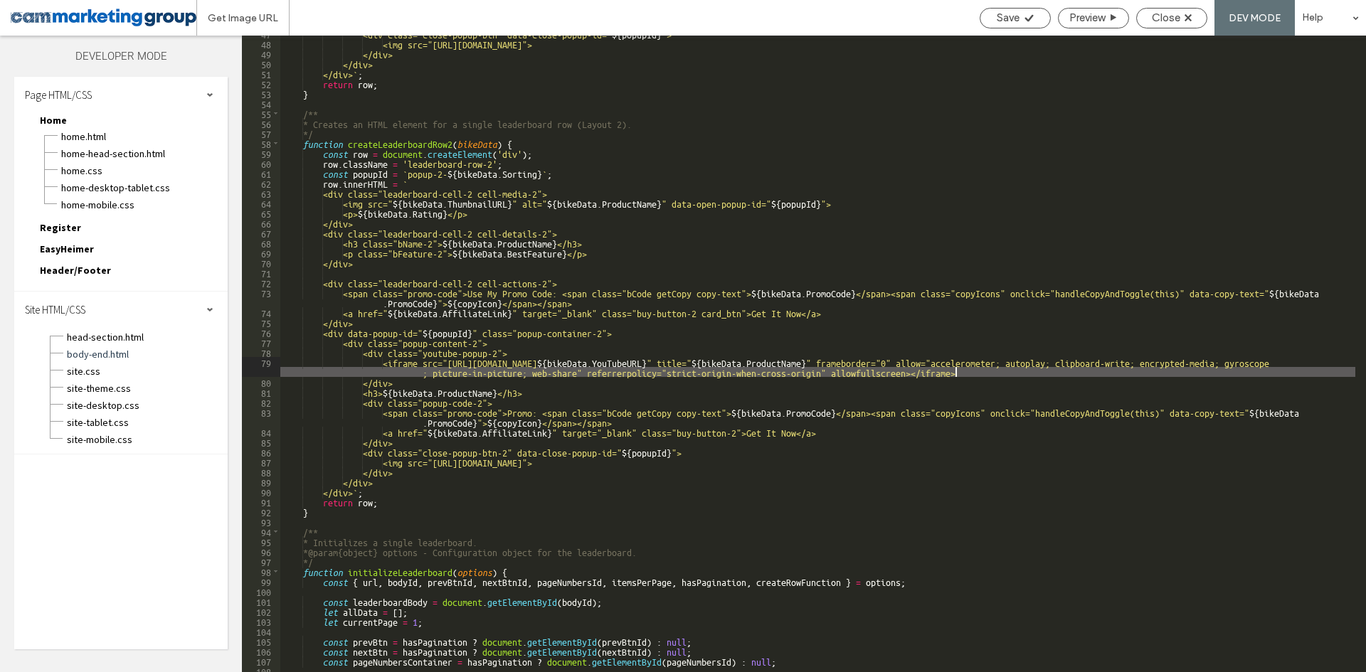
click at [1127, 354] on div "<div class="close-popup-btn" data-close-popup-id=" ${ popupId } "> <img src="ht…" at bounding box center [817, 356] width 1075 height 657
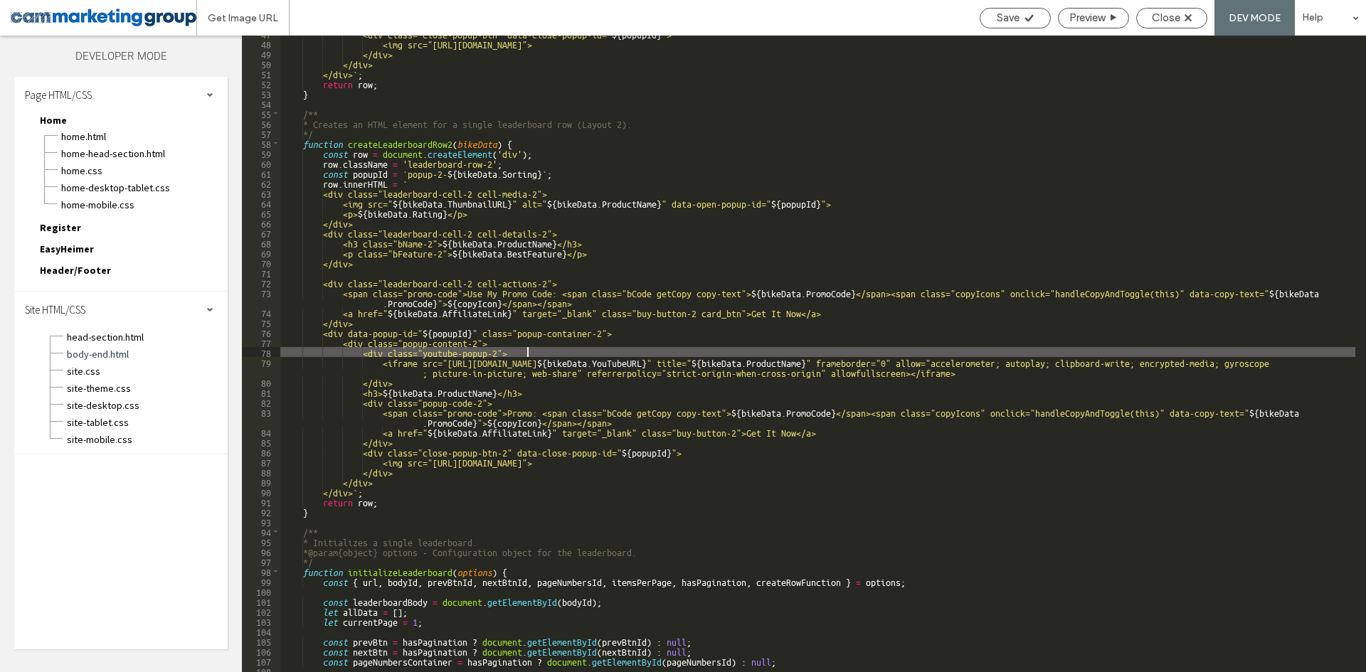
click at [1116, 362] on div "<div class="close-popup-btn" data-close-popup-id=" ${ popupId } "> <img src="ht…" at bounding box center [817, 356] width 1075 height 657
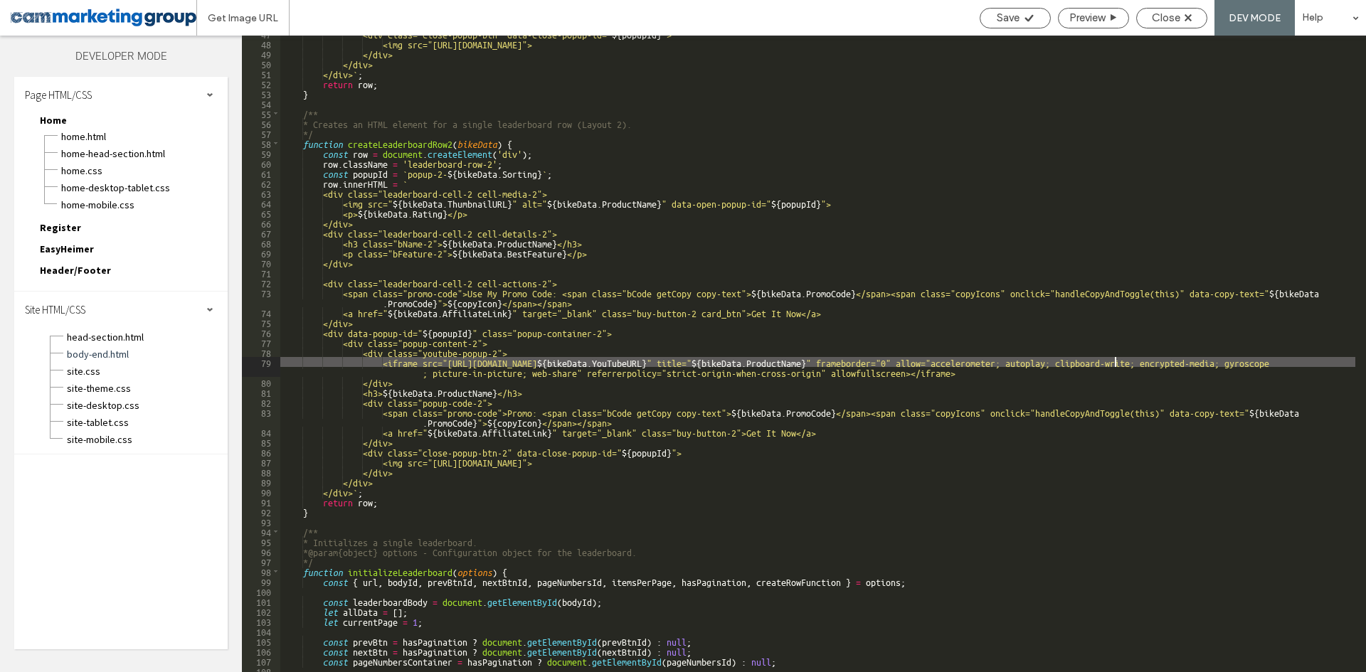
click at [1120, 363] on div "<div class="close-popup-btn" data-close-popup-id=" ${ popupId } "> <img src="ht…" at bounding box center [817, 356] width 1075 height 657
click at [1124, 361] on div "<div class="close-popup-btn" data-close-popup-id=" ${ popupId } "> <img src="ht…" at bounding box center [817, 356] width 1075 height 657
click at [617, 358] on div "<div class="close-popup-btn" data-close-popup-id=" ${ popupId } "> <img src="ht…" at bounding box center [817, 356] width 1075 height 657
click at [467, 359] on div "<div class="close-popup-btn" data-close-popup-id=" ${ popupId } "> <img src="ht…" at bounding box center [817, 356] width 1075 height 657
click at [733, 361] on div "<div class="close-popup-btn" data-close-popup-id=" ${ popupId } "> <img src="ht…" at bounding box center [817, 356] width 1075 height 657
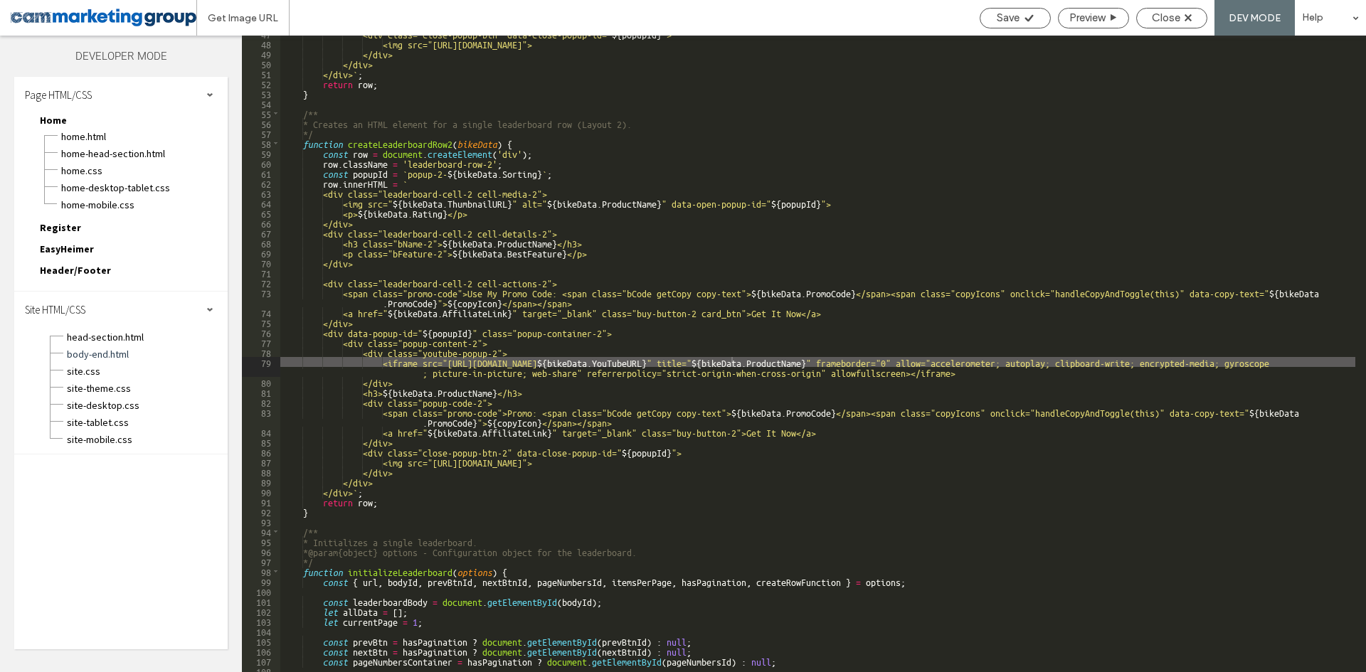
click at [699, 355] on div "<div class="close-popup-btn" data-close-popup-id=" ${ popupId } "> <img src="ht…" at bounding box center [817, 356] width 1075 height 657
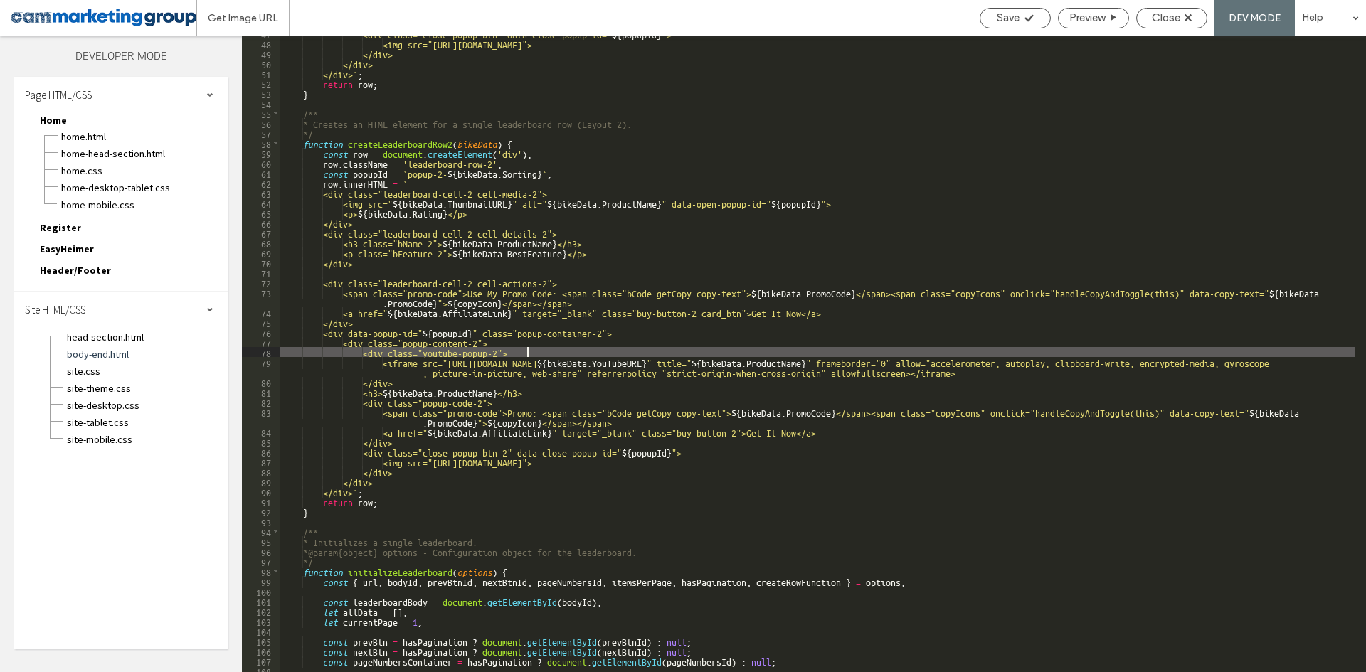
drag, startPoint x: 701, startPoint y: 377, endPoint x: 720, endPoint y: 355, distance: 29.2
click at [701, 377] on div "<div class="close-popup-btn" data-close-popup-id=" ${ popupId } "> <img src="ht…" at bounding box center [817, 356] width 1075 height 657
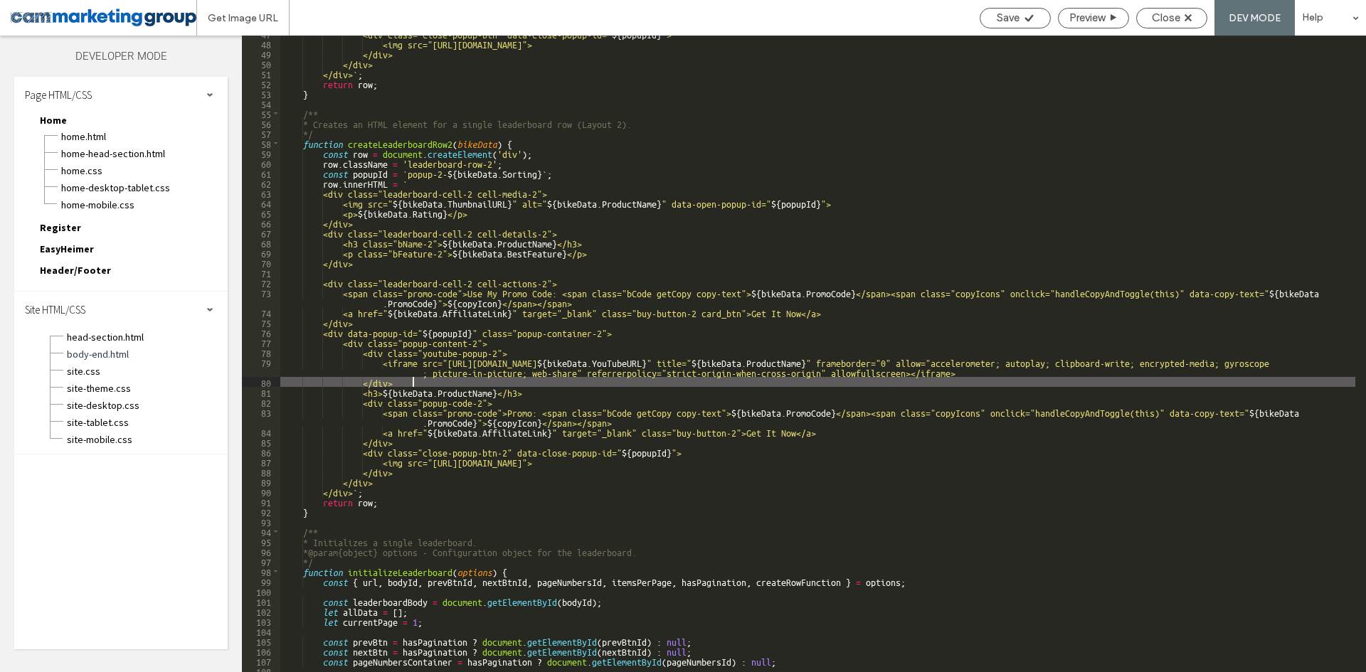
click at [725, 360] on div "<div class="close-popup-btn" data-close-popup-id=" ${ popupId } "> <img src="ht…" at bounding box center [817, 356] width 1075 height 657
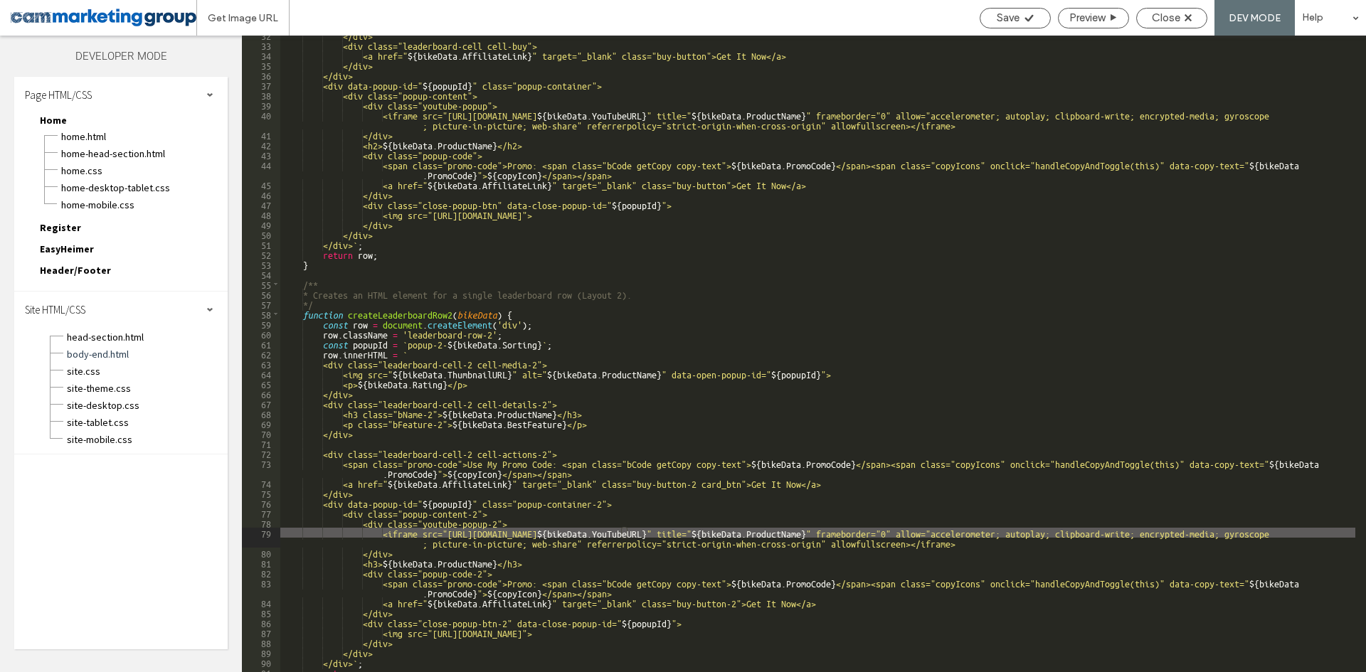
scroll to position [427, 0]
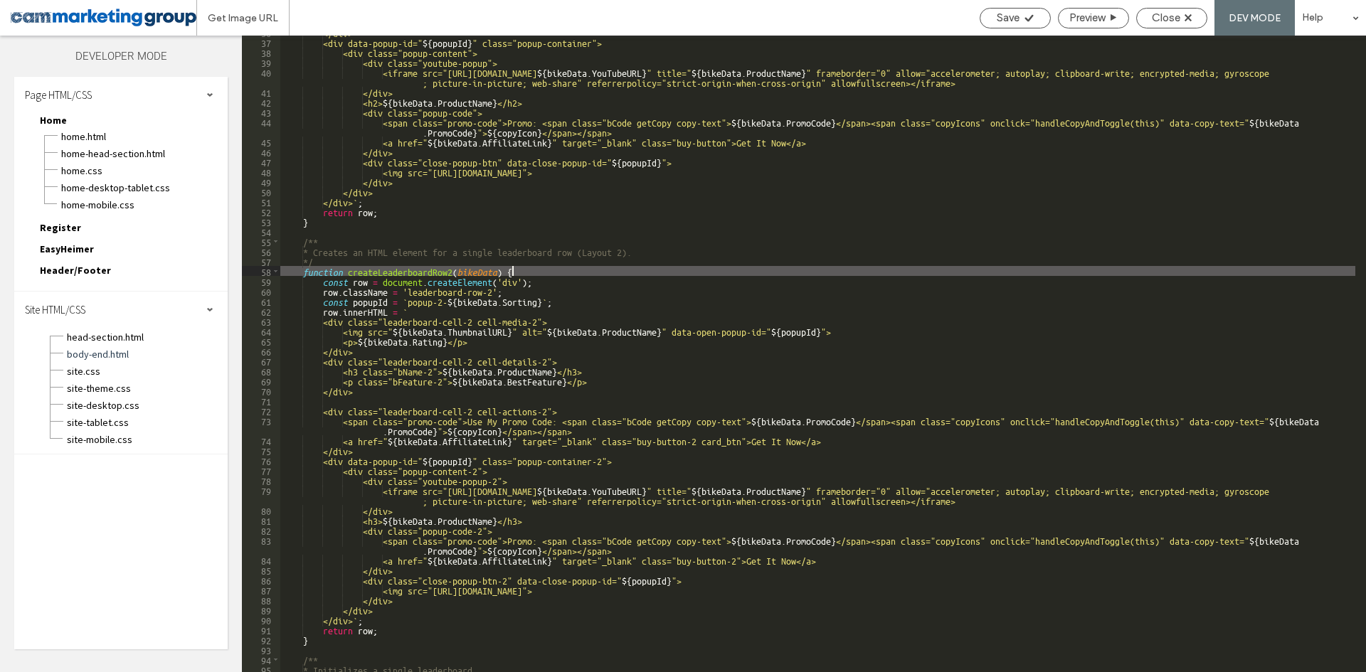
click at [569, 275] on div "</div> <div data-popup-id=" ${ popupId } " class="popup-container"> <div class=…" at bounding box center [817, 355] width 1075 height 657
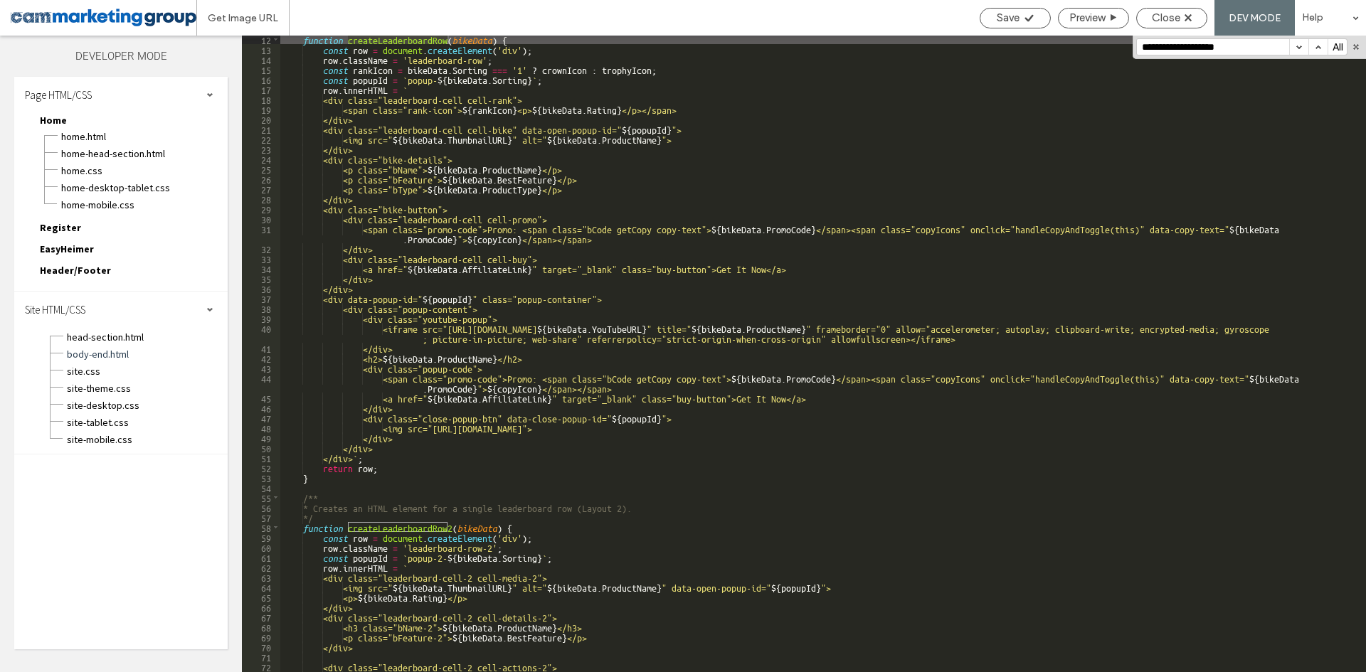
scroll to position [171, 0]
type input "**********"
click at [485, 298] on div "function createLeaderboardRow ( bikeData ) { const row = document . createEleme…" at bounding box center [817, 367] width 1075 height 667
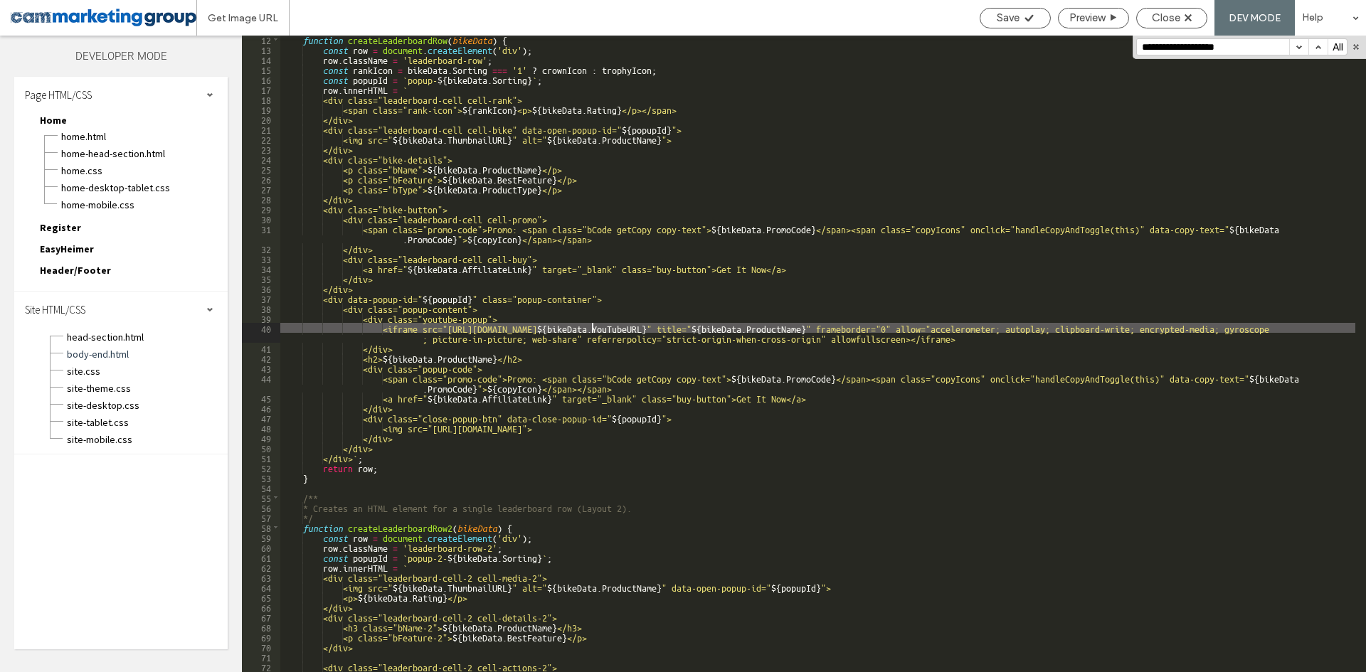
click at [592, 327] on div "function createLeaderboardRow ( bikeData ) { const row = document . createEleme…" at bounding box center [817, 367] width 1075 height 667
click at [709, 324] on div "function createLeaderboardRow ( bikeData ) { const row = document . createEleme…" at bounding box center [817, 367] width 1075 height 667
click at [452, 316] on div "function createLeaderboardRow ( bikeData ) { const row = document . createEleme…" at bounding box center [817, 367] width 1075 height 667
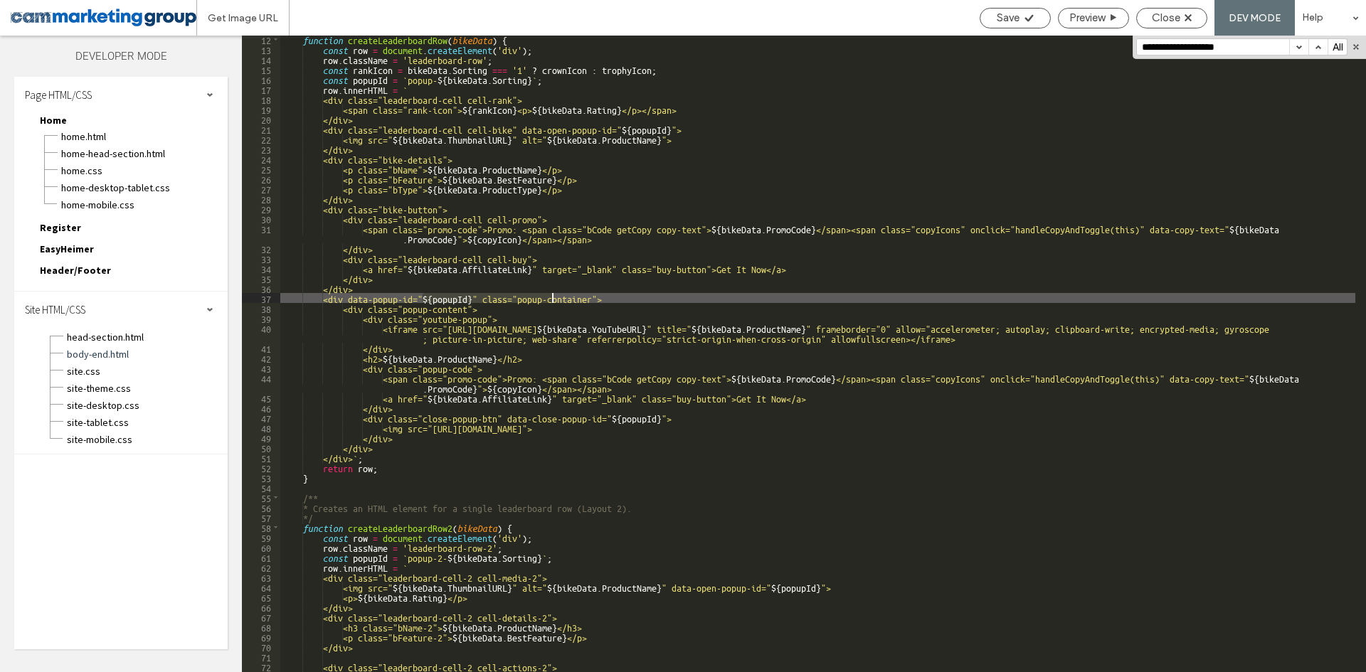
drag, startPoint x: 420, startPoint y: 302, endPoint x: 551, endPoint y: 296, distance: 131.0
click at [551, 296] on div "function createLeaderboardRow ( bikeData ) { const row = document . createEleme…" at bounding box center [817, 367] width 1075 height 667
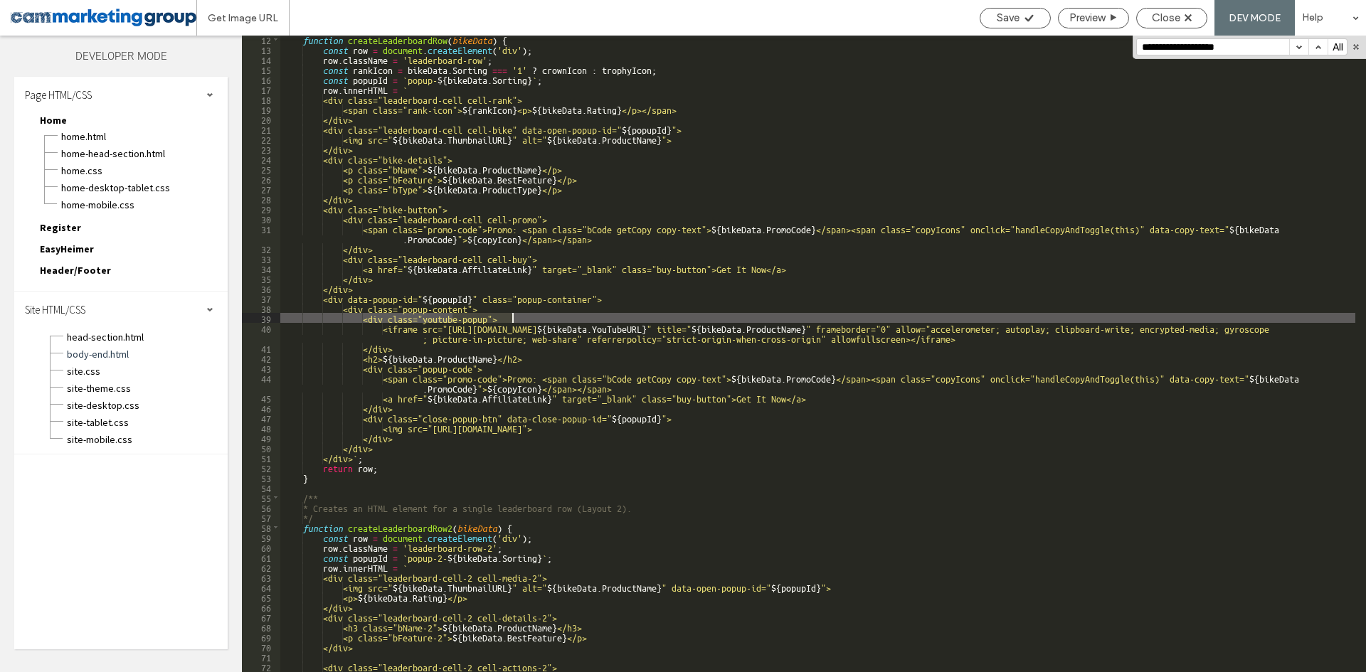
drag, startPoint x: 452, startPoint y: 319, endPoint x: 514, endPoint y: 319, distance: 61.9
click at [514, 319] on div "function createLeaderboardRow ( bikeData ) { const row = document . createEleme…" at bounding box center [817, 367] width 1075 height 667
click at [516, 327] on div "function createLeaderboardRow ( bikeData ) { const row = document . createEleme…" at bounding box center [817, 367] width 1075 height 667
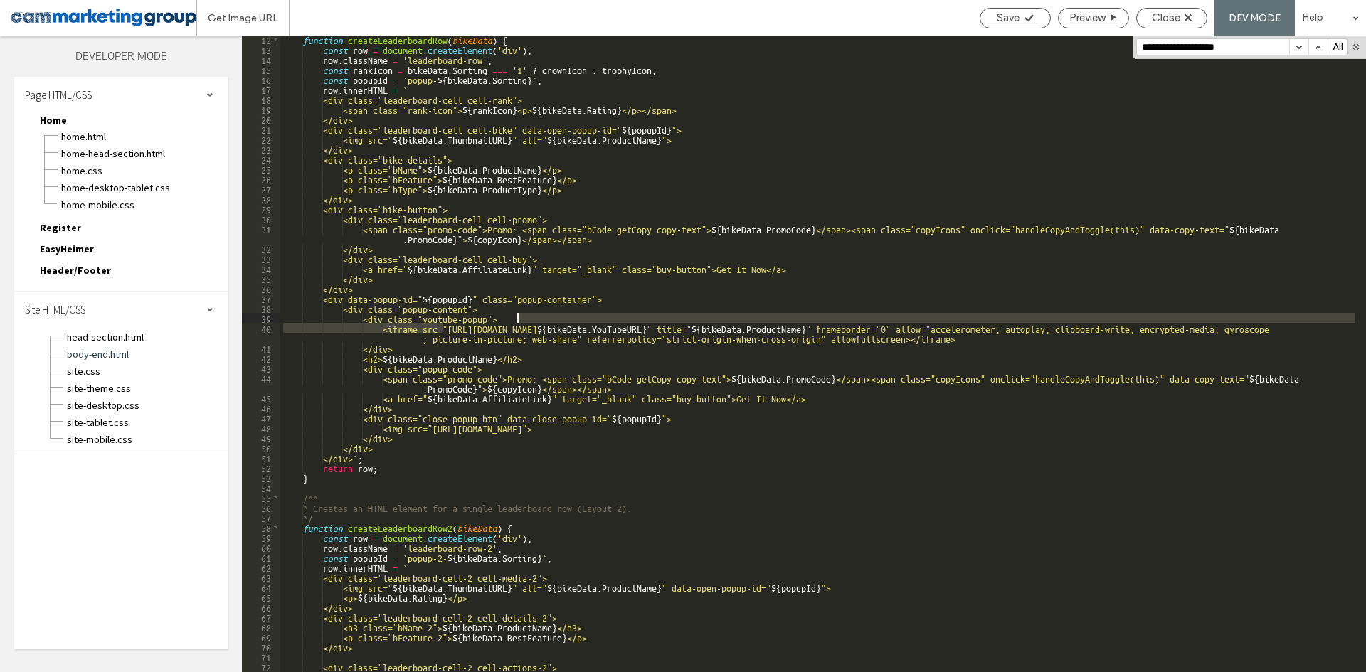
drag, startPoint x: 443, startPoint y: 327, endPoint x: 883, endPoint y: 317, distance: 440.4
click at [883, 317] on div "function createLeaderboardRow ( bikeData ) { const row = document . createEleme…" at bounding box center [817, 367] width 1075 height 667
click at [402, 326] on div "function createLeaderboardRow ( bikeData ) { const row = document . createEleme…" at bounding box center [817, 354] width 1075 height 637
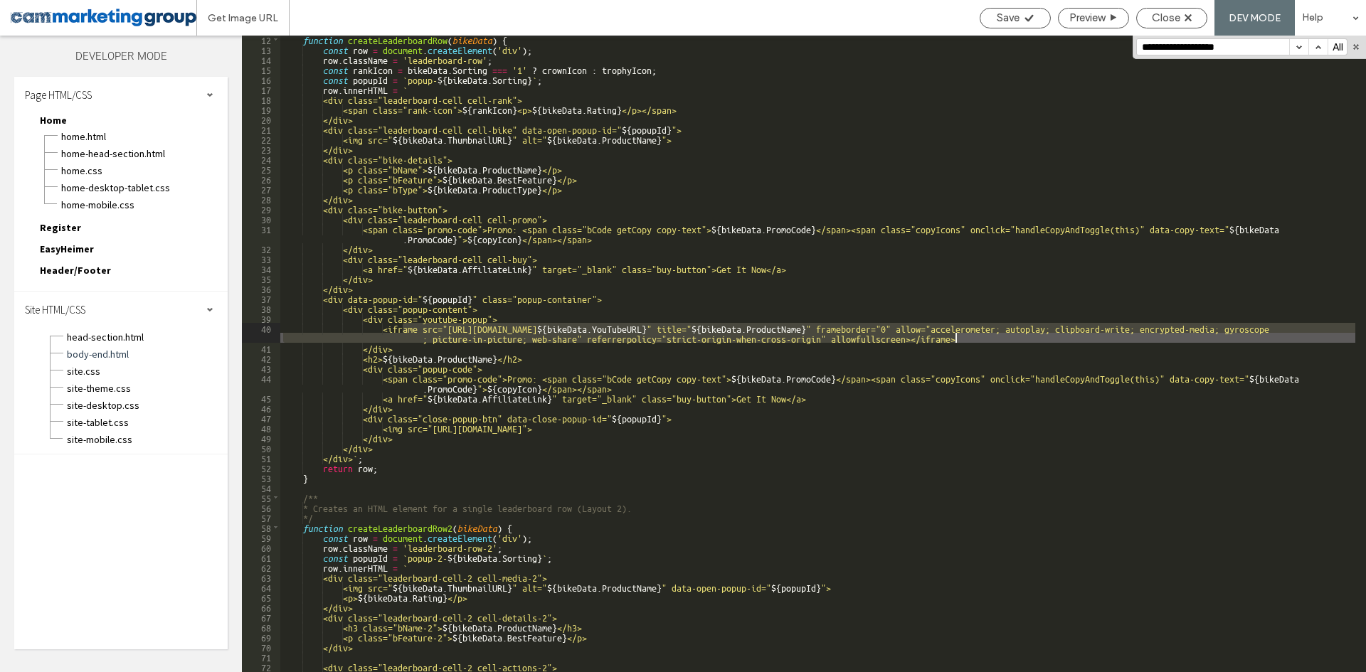
click at [963, 335] on div "function createLeaderboardRow ( bikeData ) { const row = document . createEleme…" at bounding box center [817, 367] width 1075 height 667
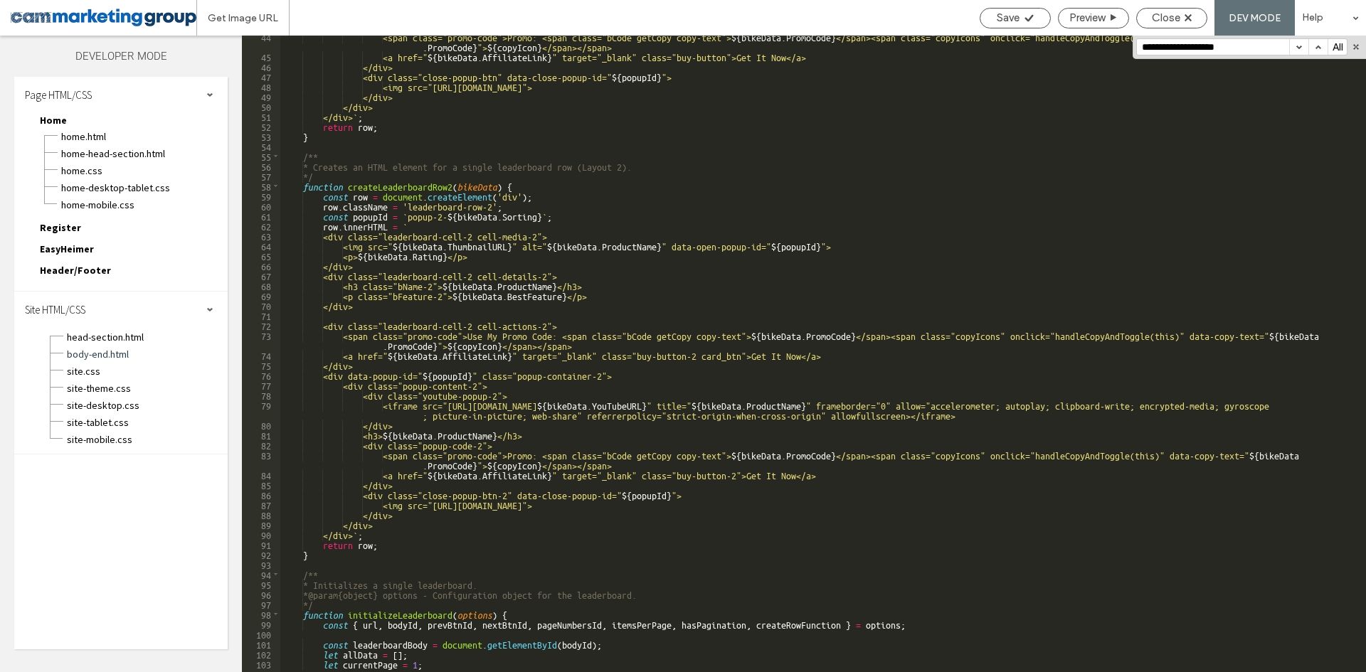
scroll to position [555, 0]
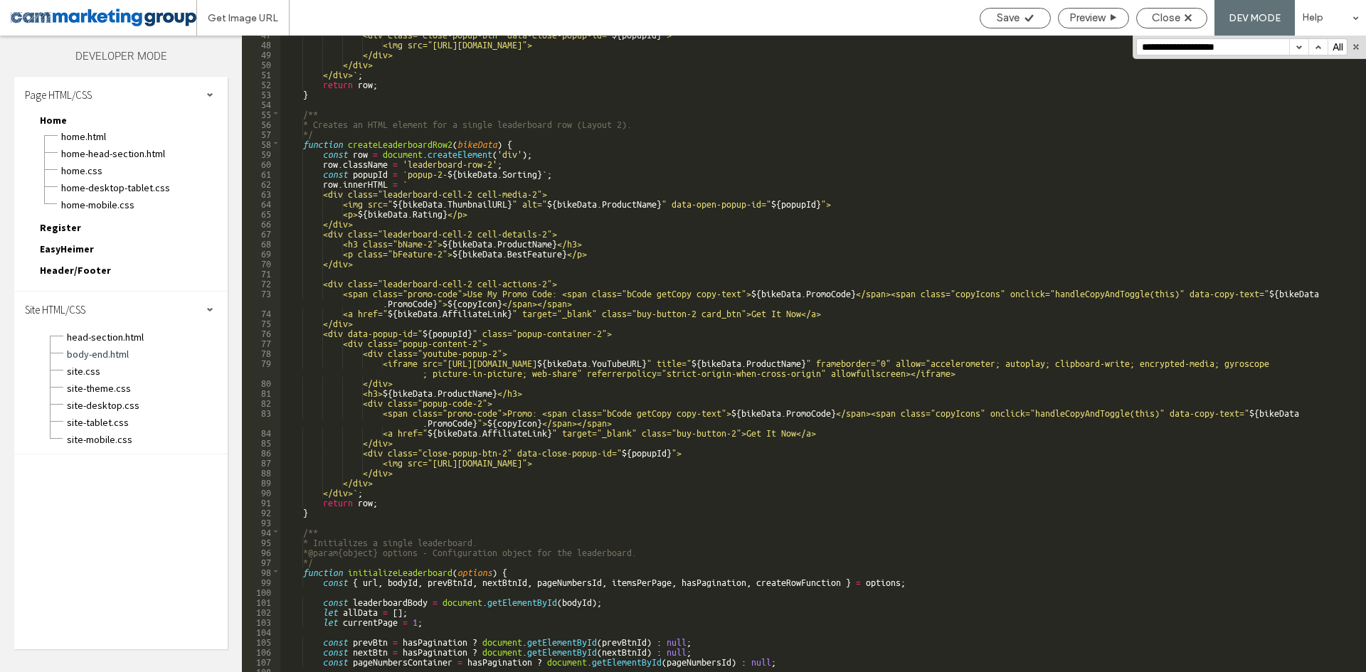
click at [400, 363] on div "<div class="close-popup-btn" data-close-popup-id=" ${ popupId } "> <img src="ht…" at bounding box center [817, 356] width 1075 height 657
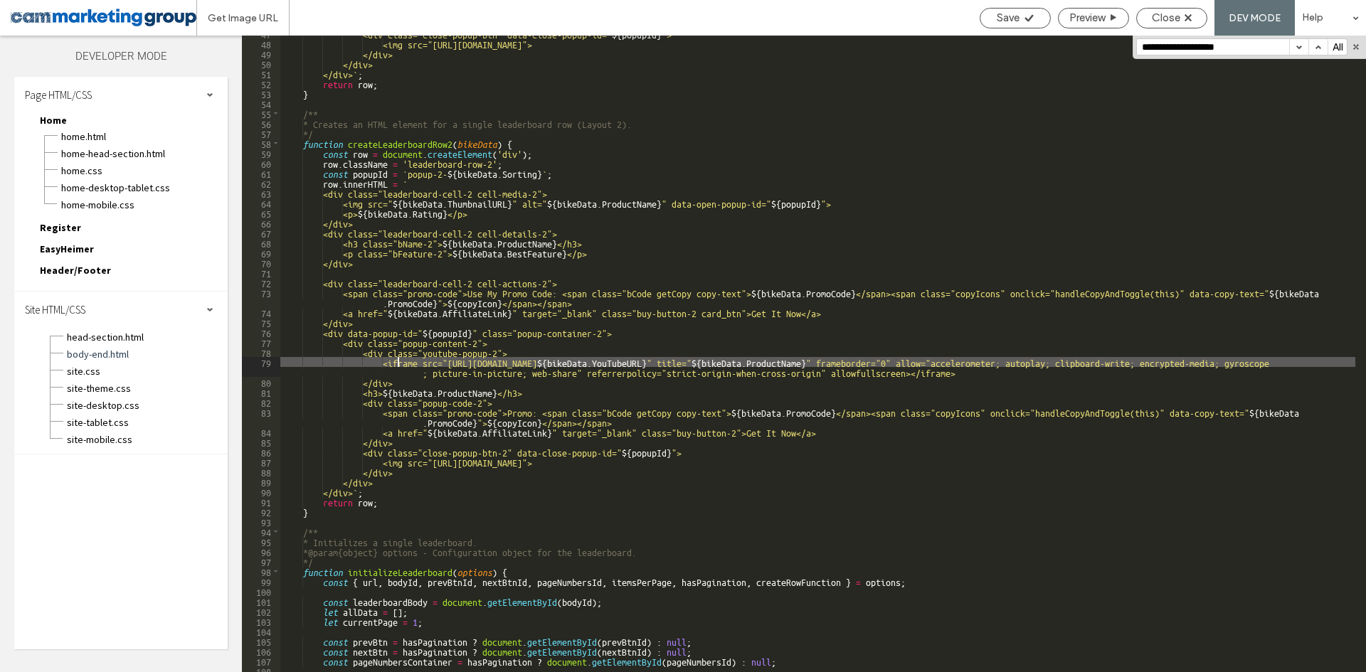
click at [403, 364] on div "<div class="close-popup-btn" data-close-popup-id=" ${ popupId } "> <img src="ht…" at bounding box center [817, 356] width 1075 height 657
click at [978, 371] on div "<div class="close-popup-btn" data-close-popup-id=" ${ popupId } "> <img src="ht…" at bounding box center [817, 356] width 1075 height 657
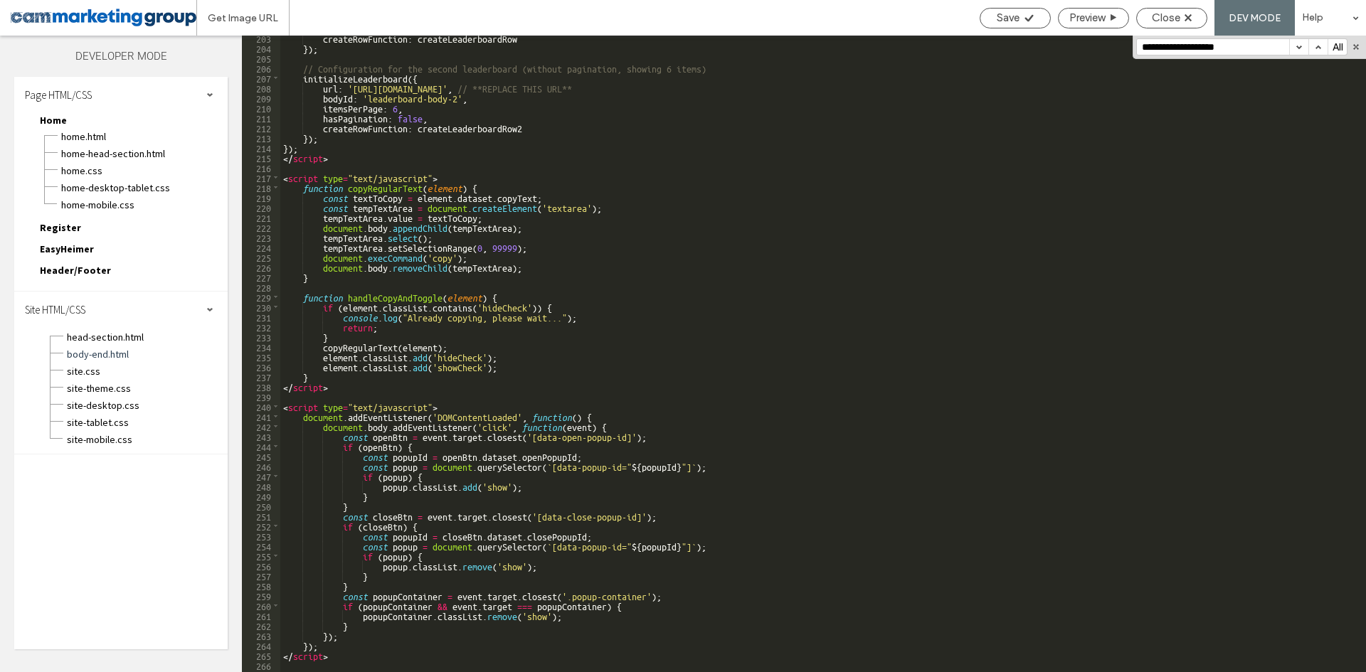
scroll to position [2152, 0]
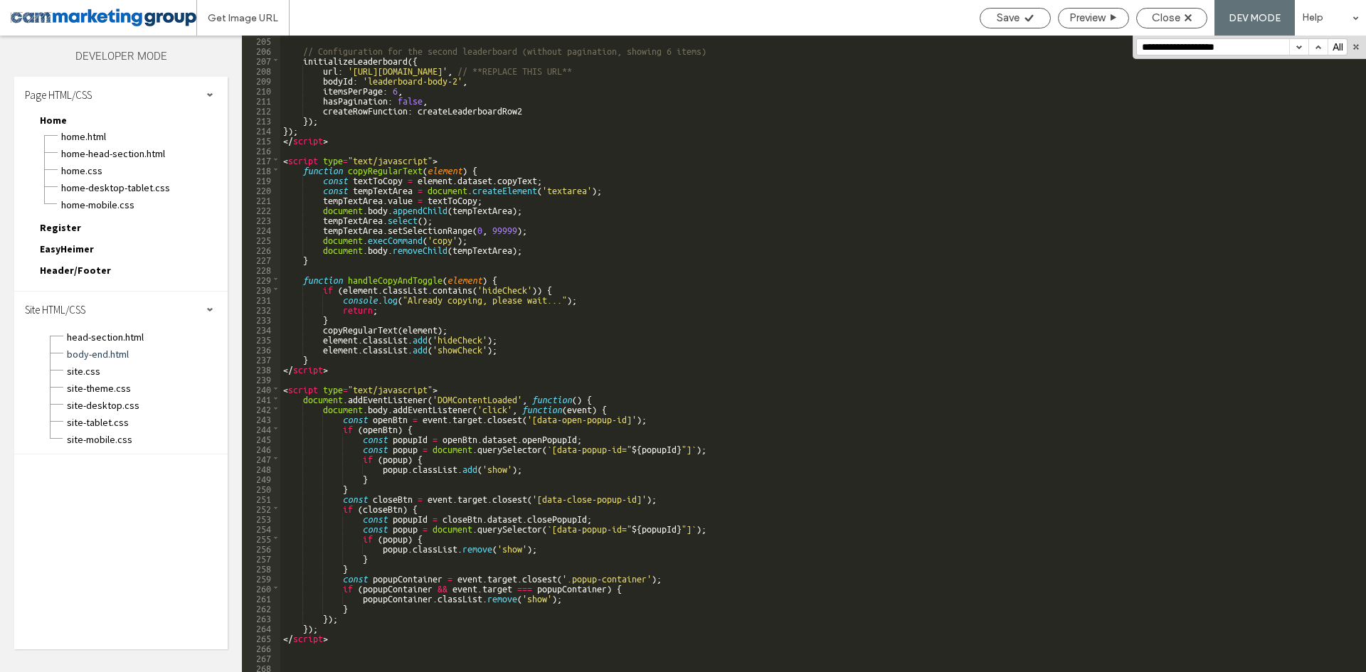
click at [409, 393] on div "// Configuration for the second leaderboard (without pagination, showing 6 item…" at bounding box center [817, 363] width 1075 height 657
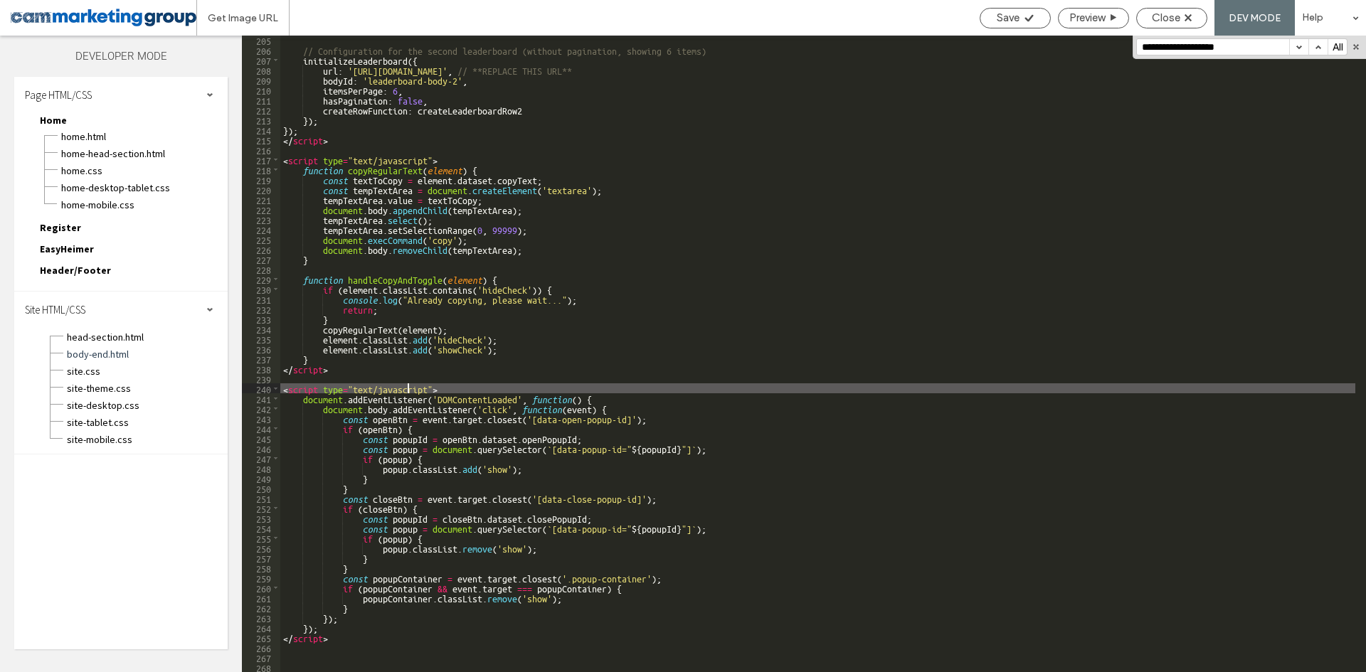
click at [521, 398] on div "// Configuration for the second leaderboard (without pagination, showing 6 item…" at bounding box center [817, 363] width 1075 height 657
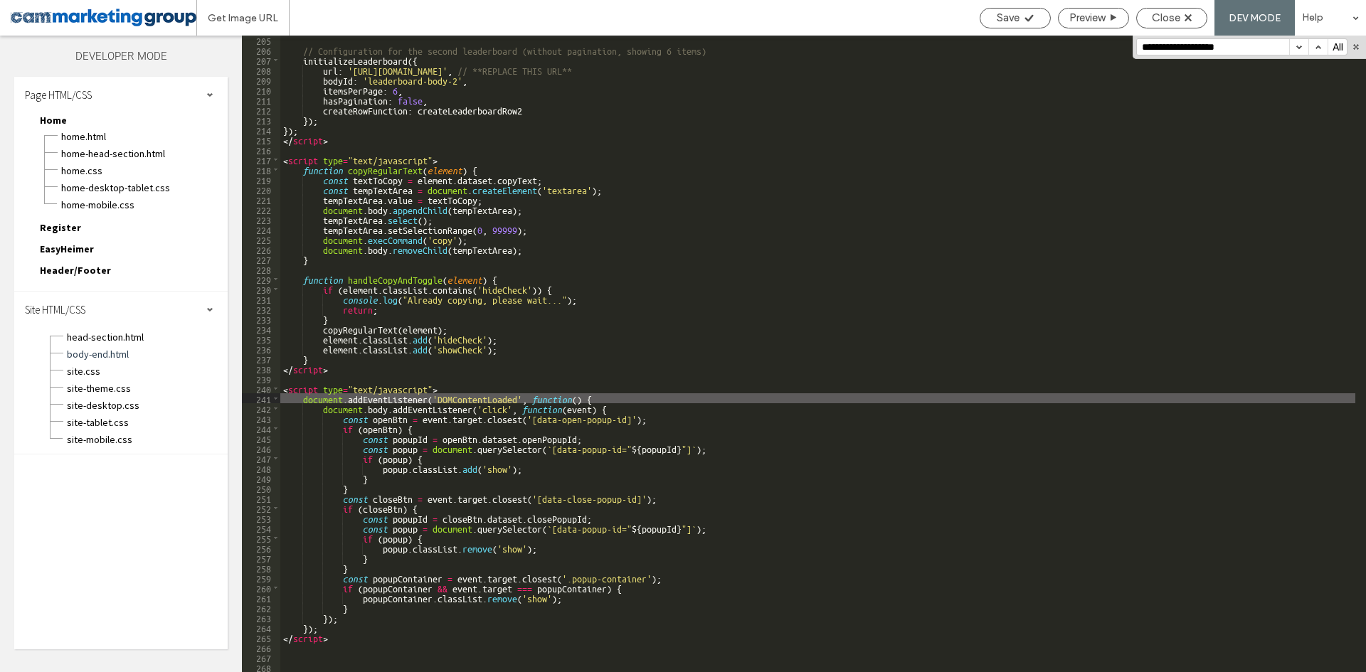
click at [621, 396] on div "// Configuration for the second leaderboard (without pagination, showing 6 item…" at bounding box center [817, 363] width 1075 height 657
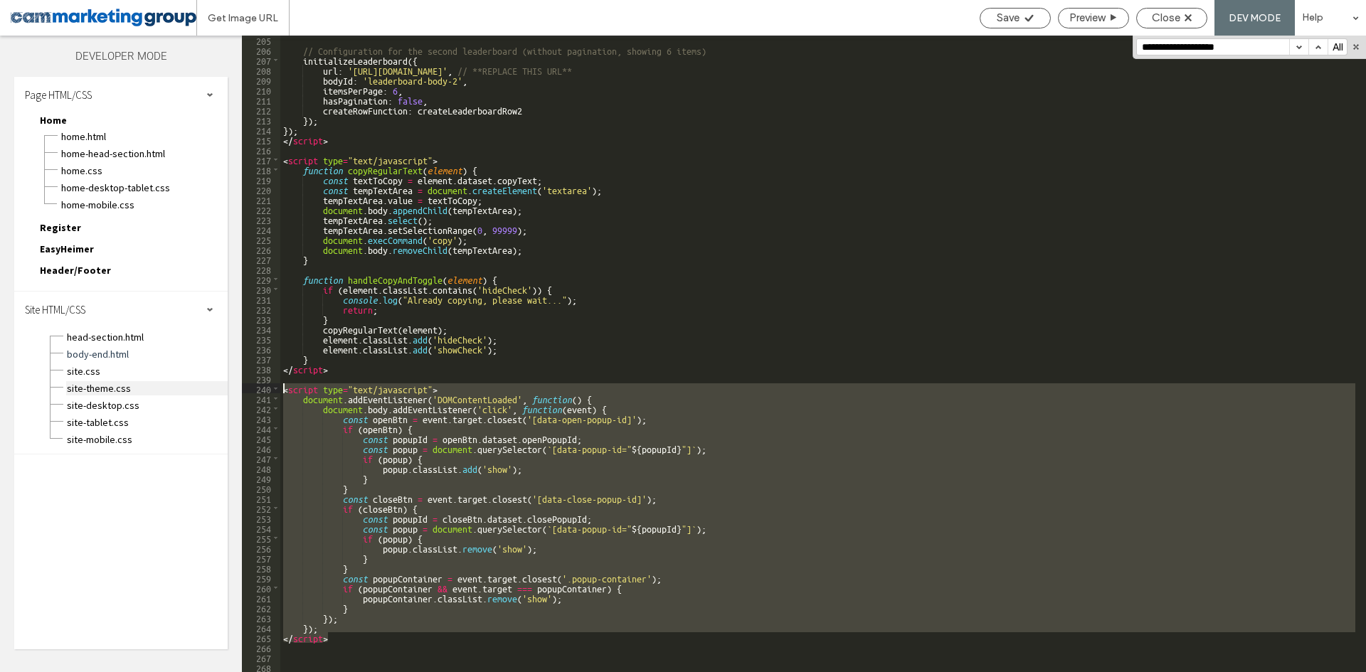
drag, startPoint x: 334, startPoint y: 637, endPoint x: 224, endPoint y: 388, distance: 272.3
click at [224, 388] on div "Layers Theme Pages Widgets Media Content Personalize Sell Online Blog App Store…" at bounding box center [683, 354] width 1366 height 637
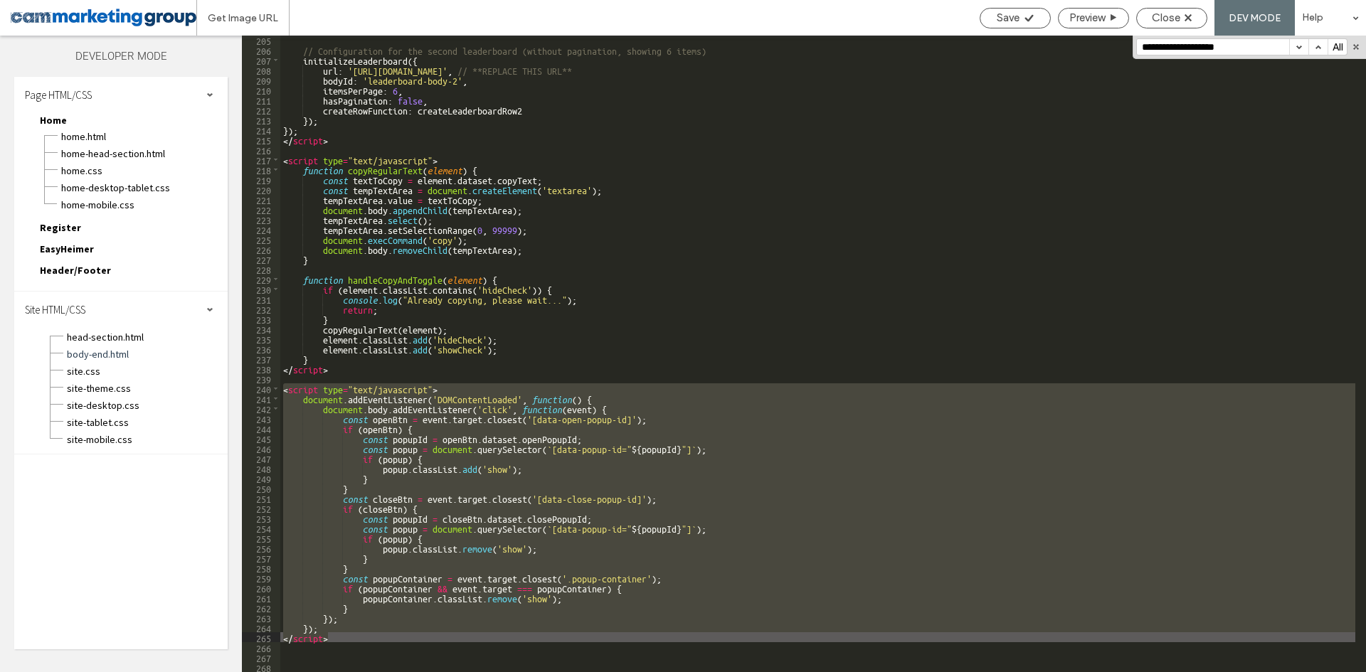
click at [331, 615] on div "// Configuration for the second leaderboard (without pagination, showing 6 item…" at bounding box center [817, 354] width 1075 height 637
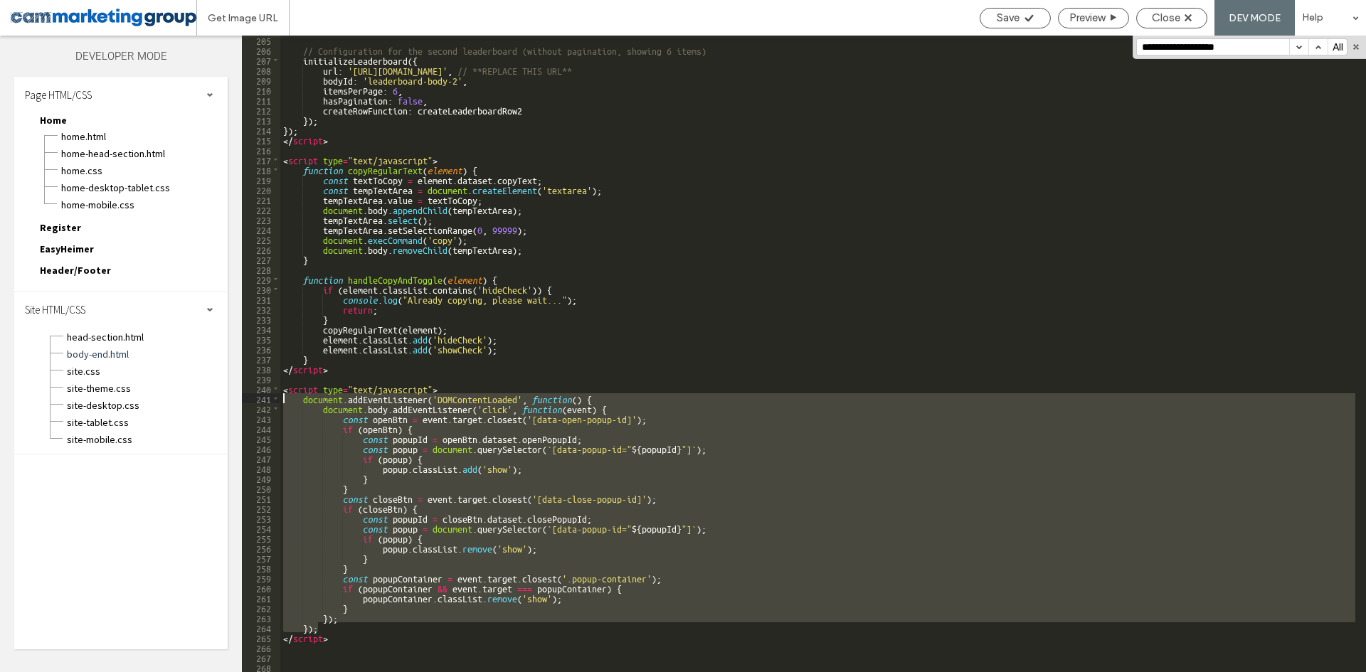
drag, startPoint x: 322, startPoint y: 622, endPoint x: 243, endPoint y: 401, distance: 234.0
click at [243, 401] on div "** 205 206 207 208 209 210 211 212 213 214 215 216 217 218 219 220 221 222 223 …" at bounding box center [804, 354] width 1124 height 637
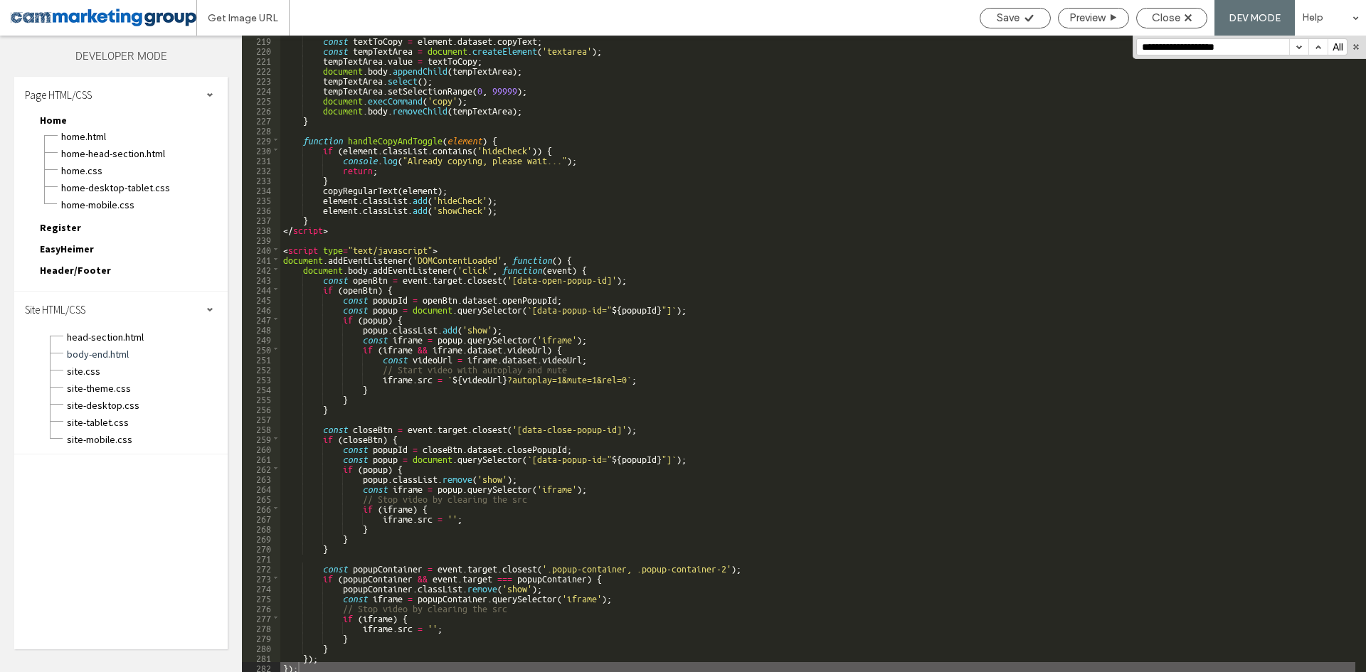
scroll to position [0, 0]
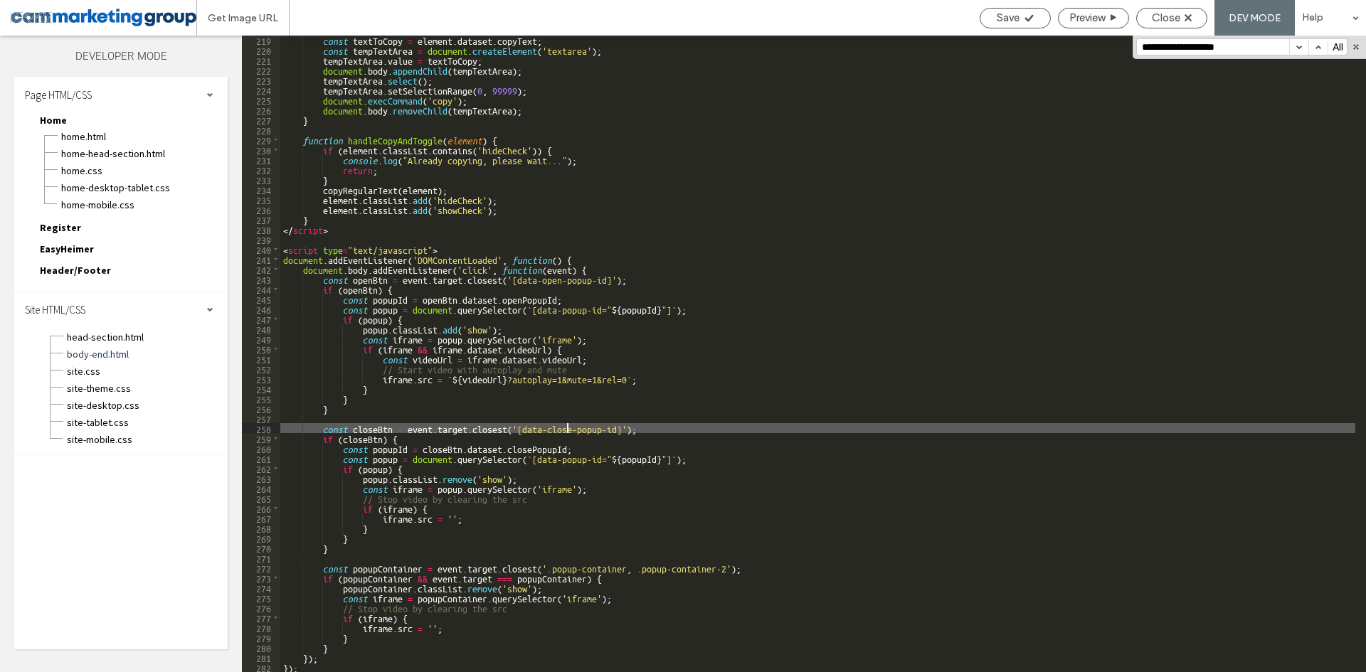
click at [568, 432] on div "const textToCopy = element . dataset . copyText ; const tempTextArea = document…" at bounding box center [817, 363] width 1075 height 657
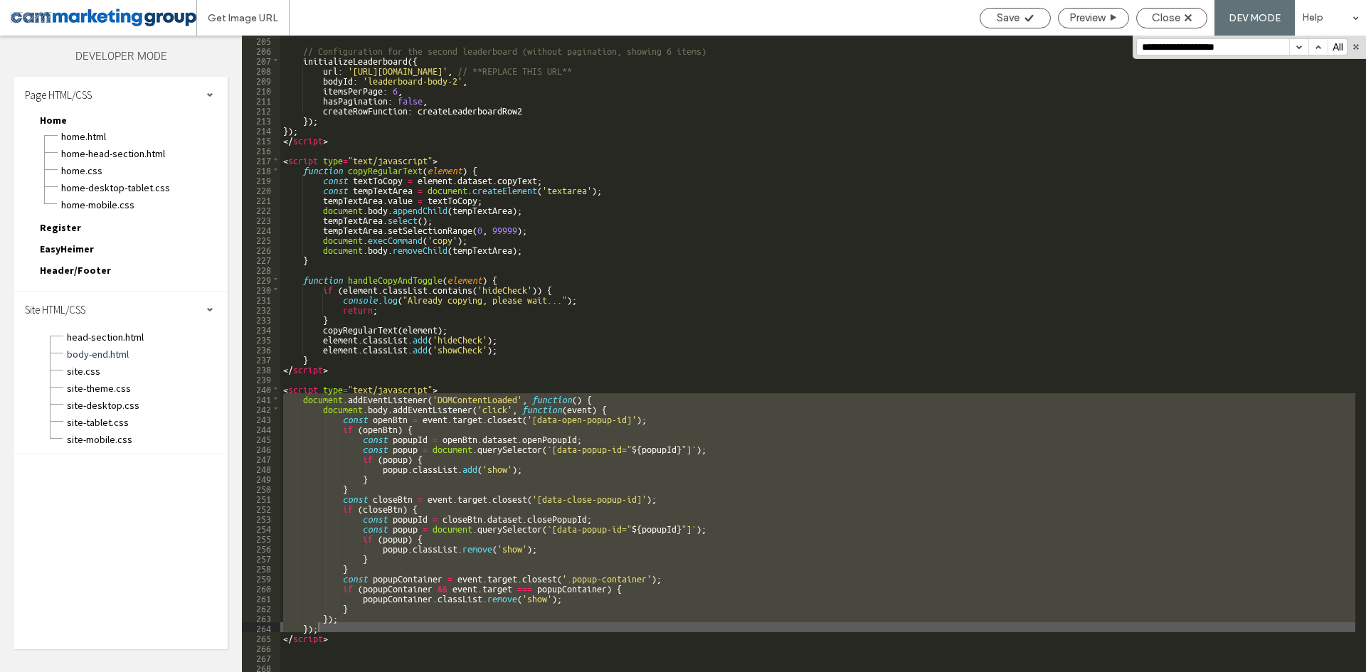
click at [738, 363] on div "// Configuration for the second leaderboard (without pagination, showing 6 item…" at bounding box center [817, 363] width 1075 height 657
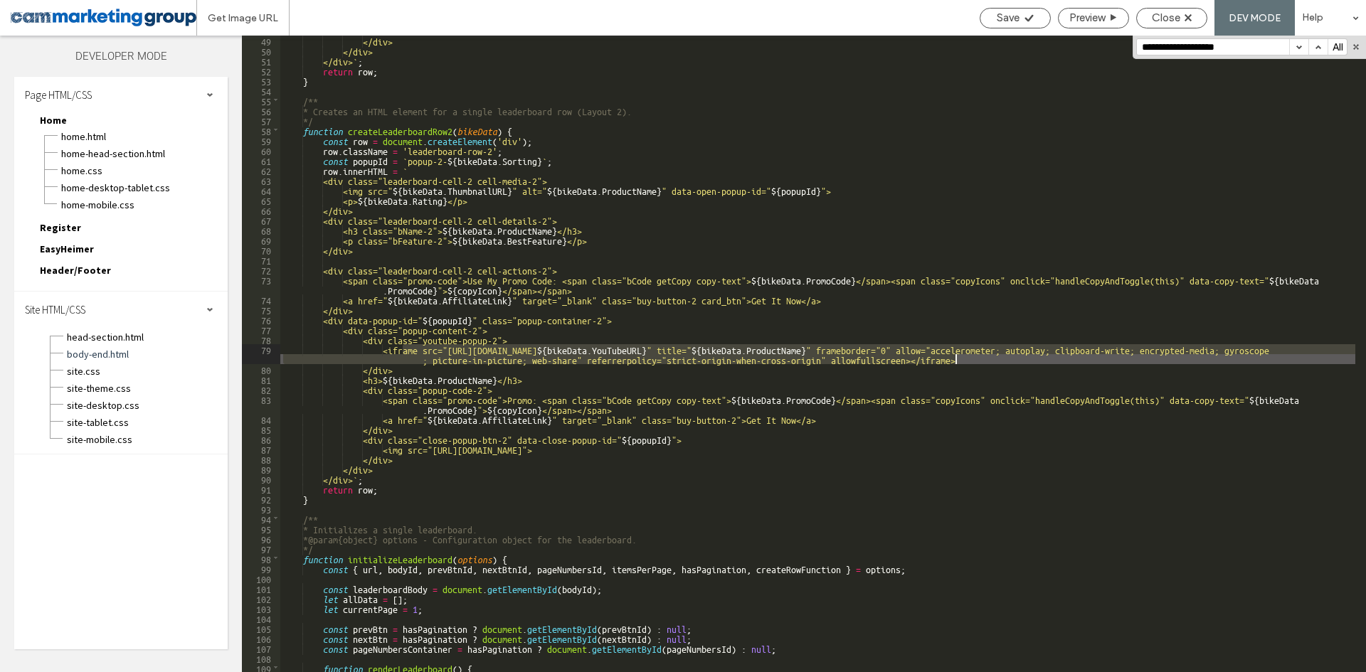
scroll to position [150, 0]
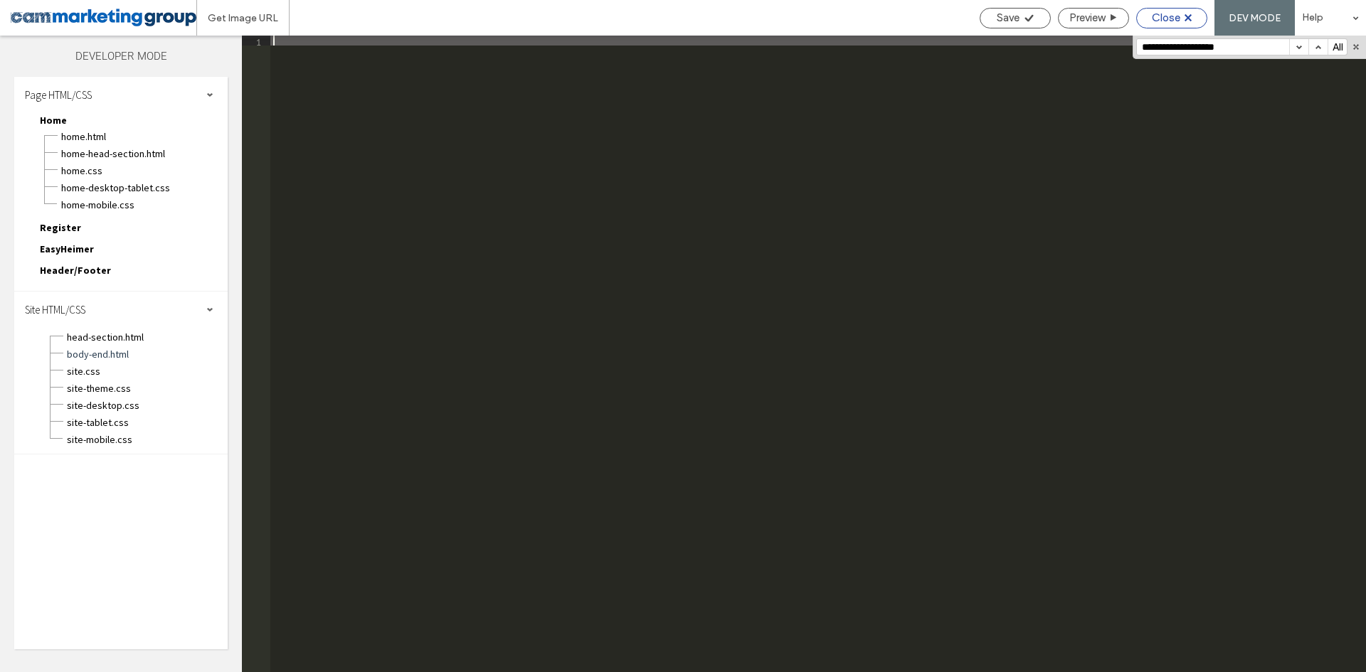
click at [1199, 16] on div "Close" at bounding box center [1172, 17] width 70 height 13
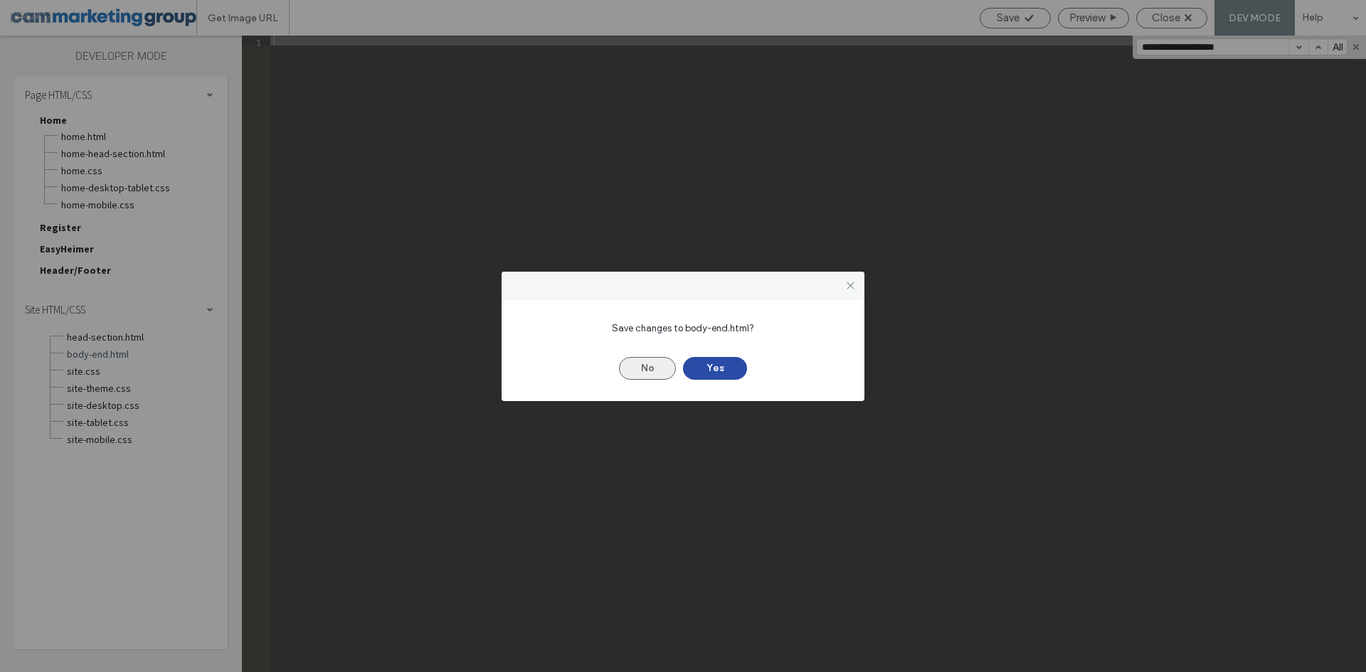
click at [645, 364] on button "No" at bounding box center [647, 368] width 57 height 23
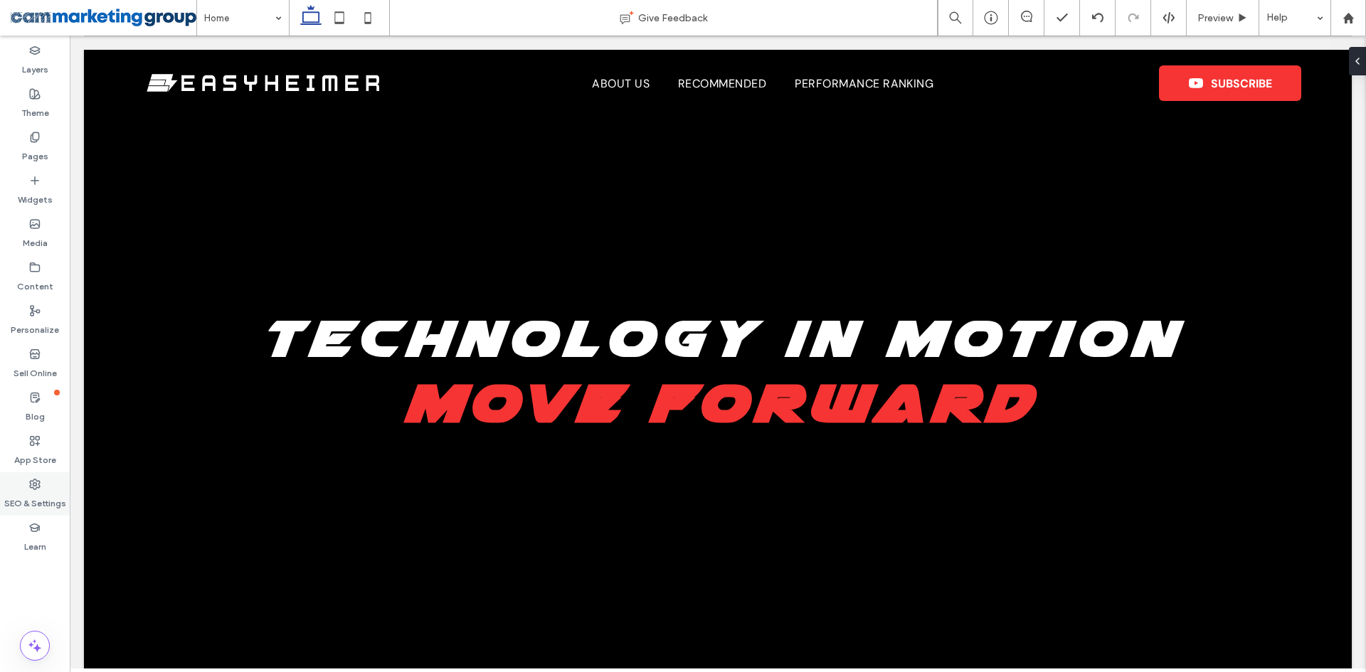
click at [41, 493] on label "SEO & Settings" at bounding box center [35, 500] width 62 height 20
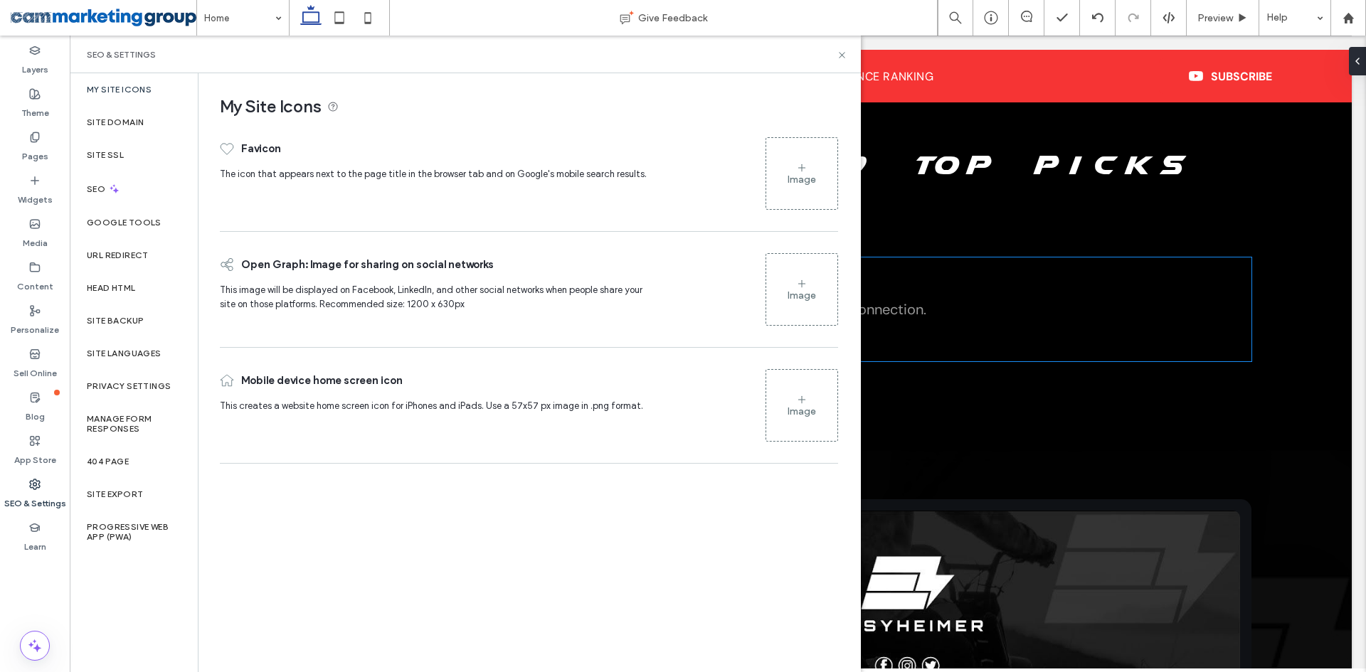
scroll to position [982, 0]
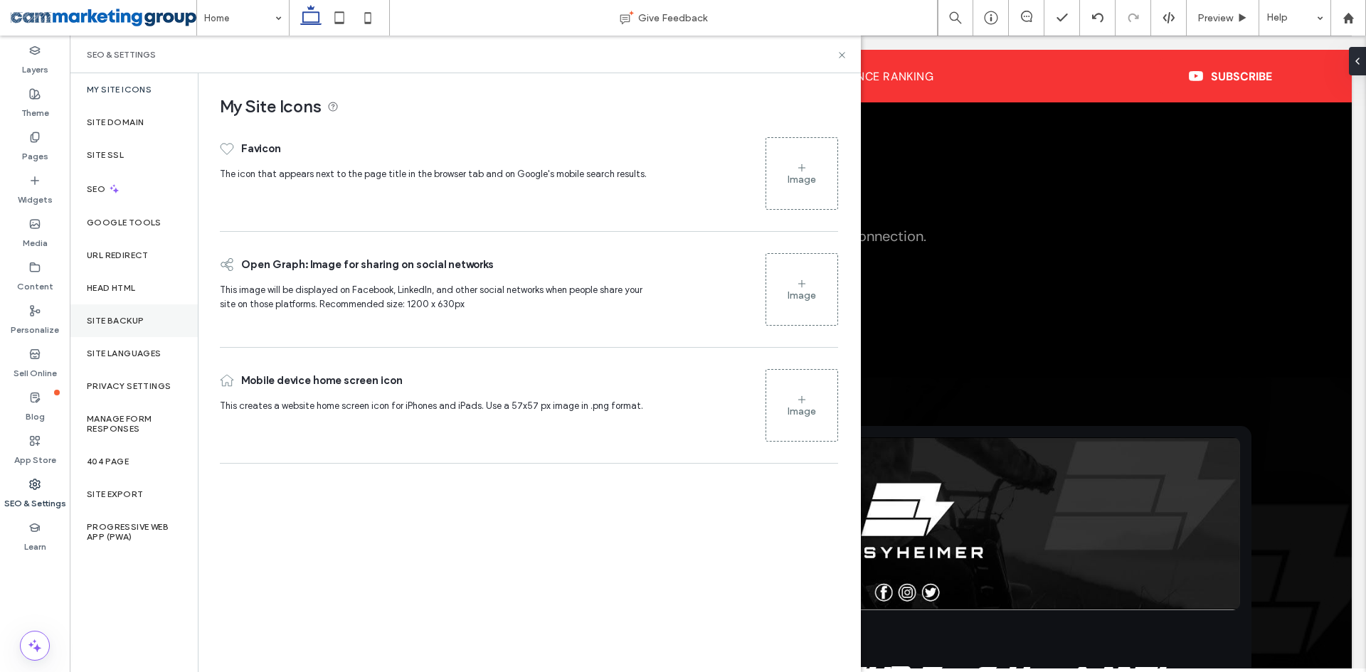
click at [138, 320] on label "Site Backup" at bounding box center [115, 321] width 57 height 10
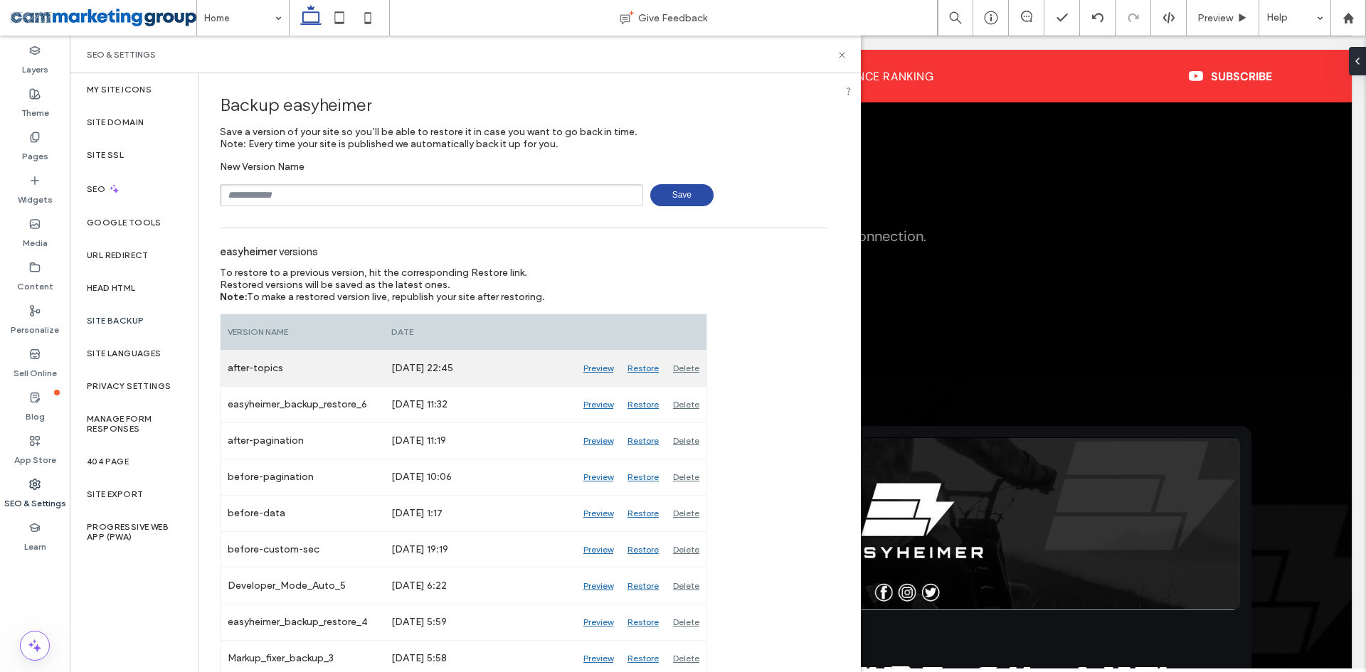
click at [647, 367] on div "Restore" at bounding box center [643, 369] width 46 height 36
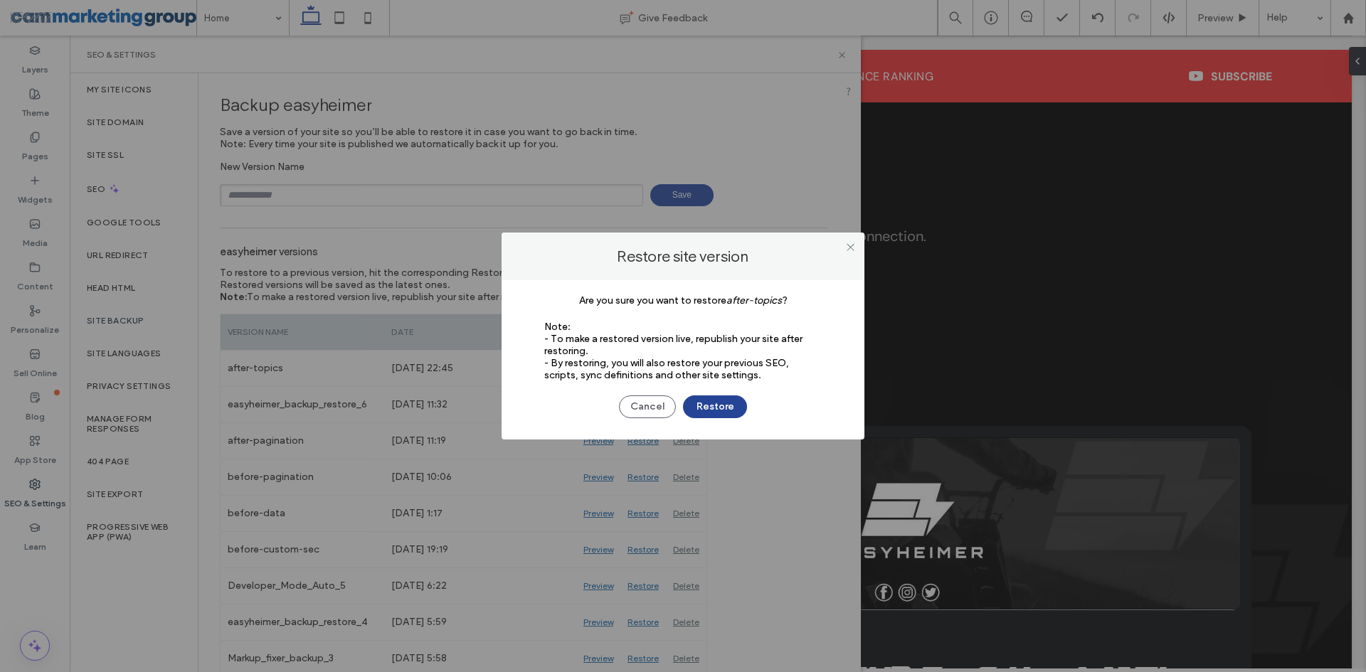
click at [721, 404] on button "Restore" at bounding box center [715, 406] width 64 height 23
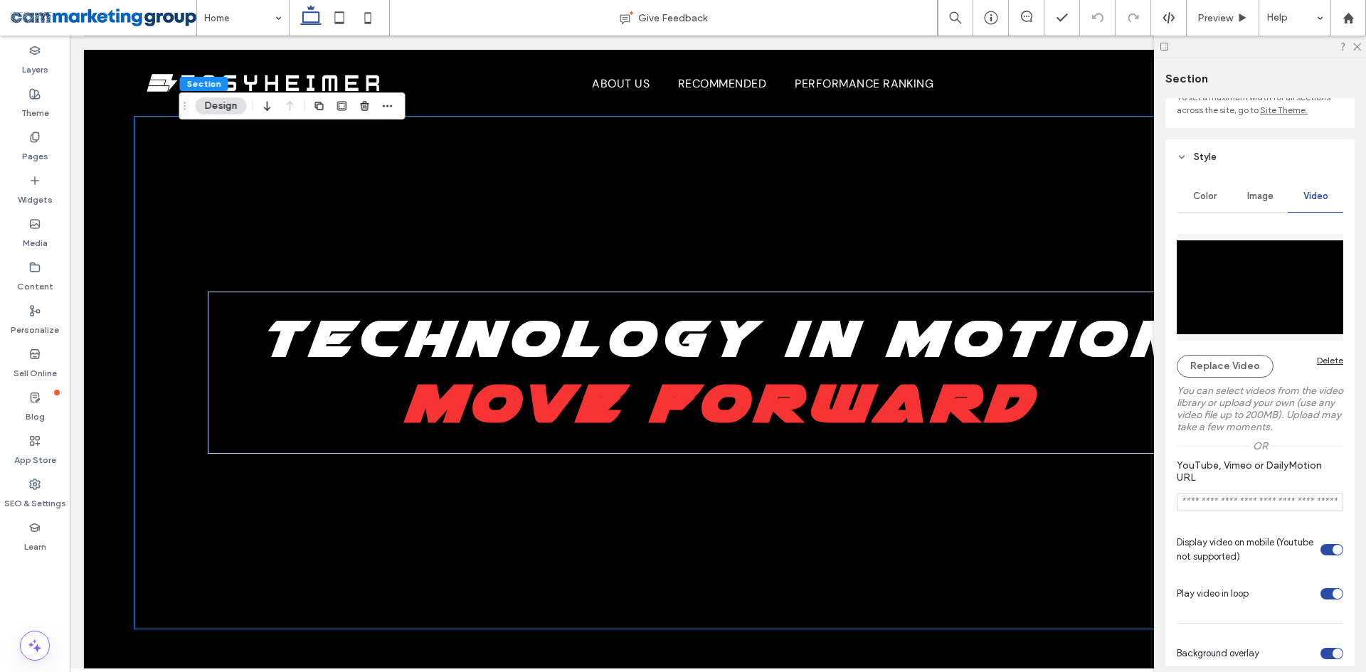
scroll to position [142, 0]
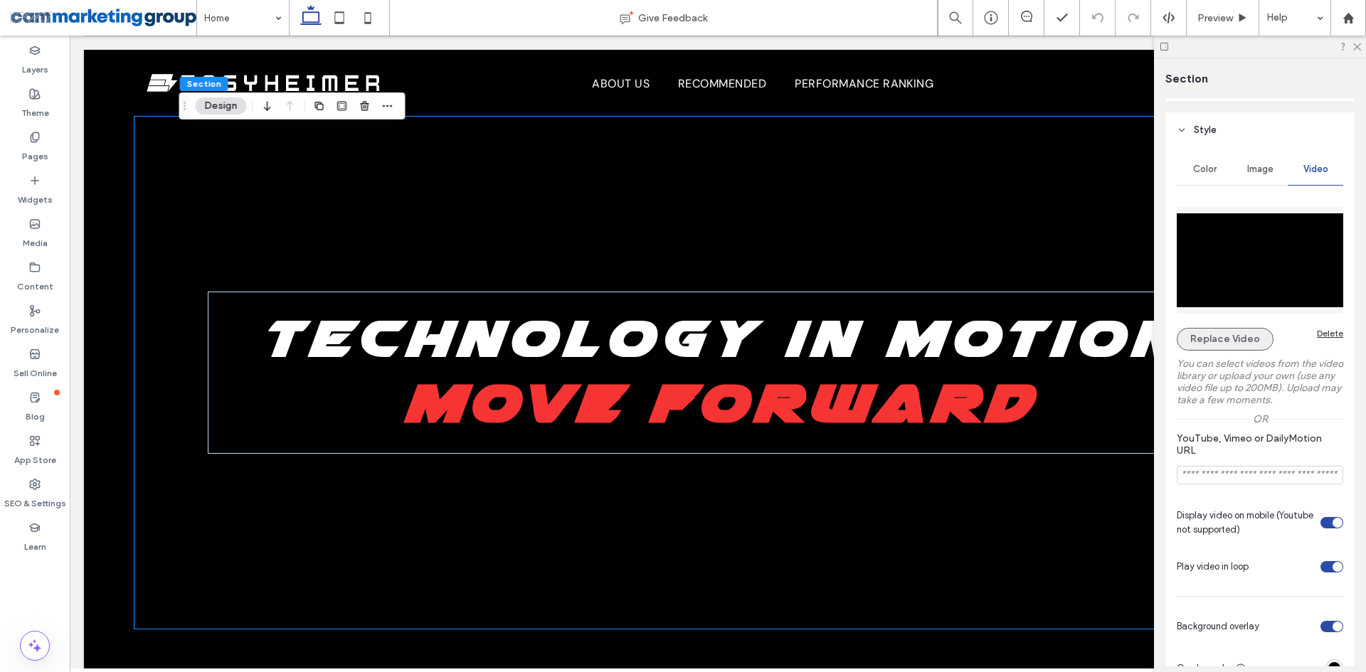
click at [1232, 342] on button "Replace Video" at bounding box center [1225, 339] width 97 height 23
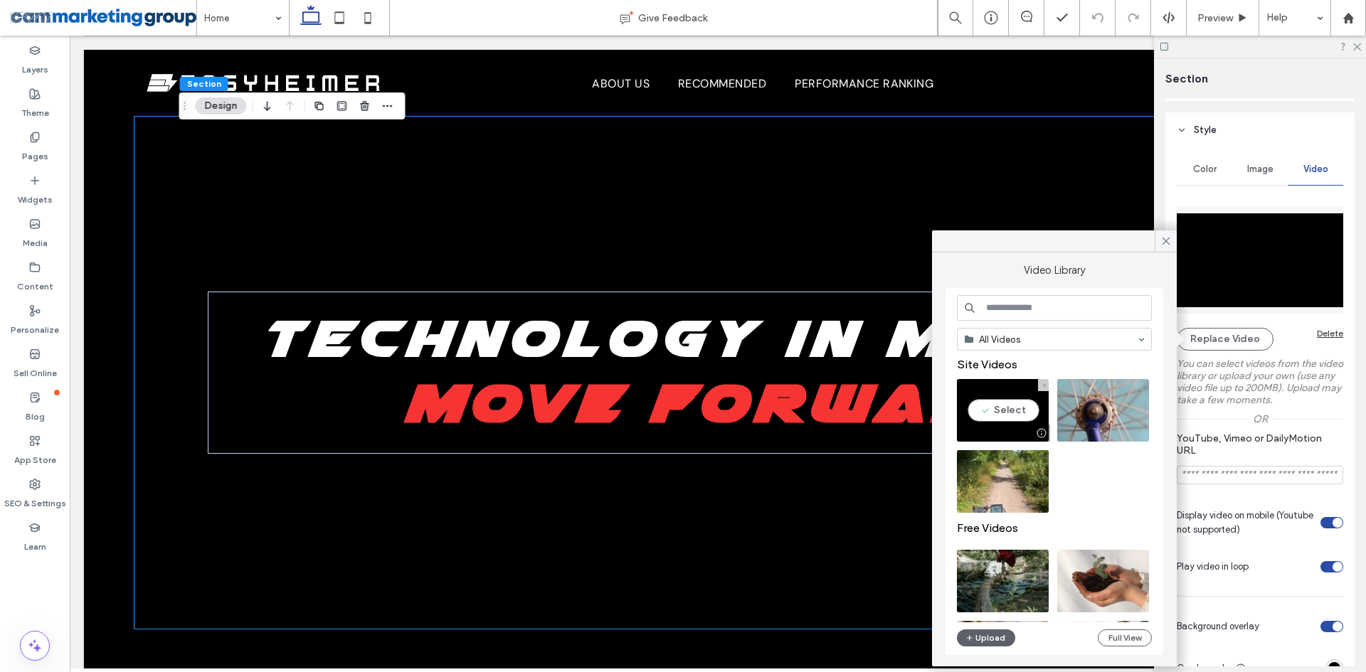
click at [1003, 411] on video at bounding box center [1003, 410] width 92 height 63
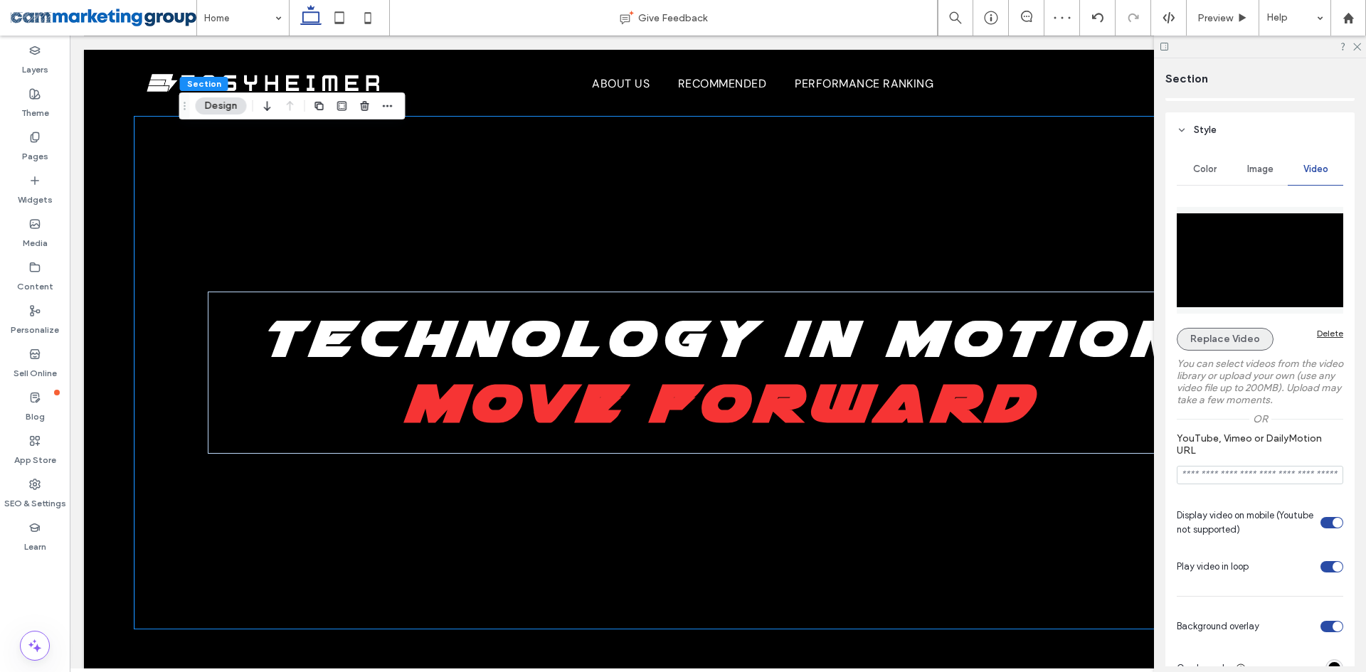
click at [1233, 336] on button "Replace Video" at bounding box center [1225, 339] width 97 height 23
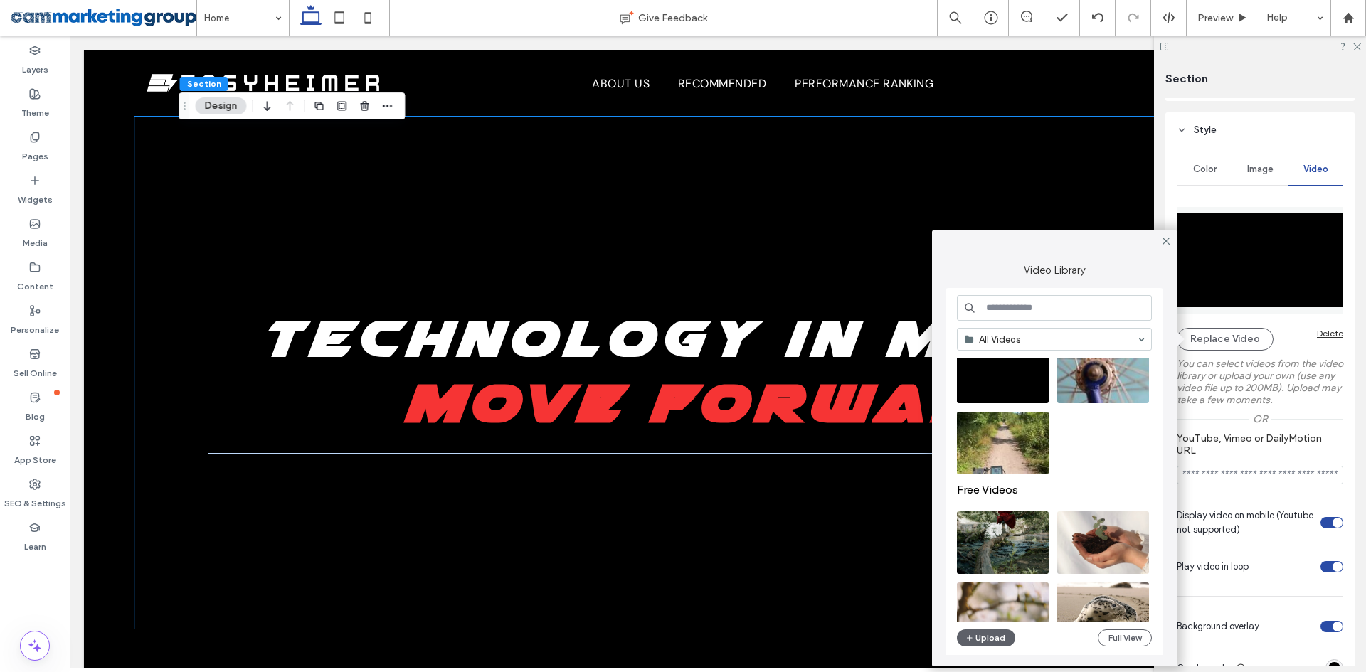
scroll to position [71, 0]
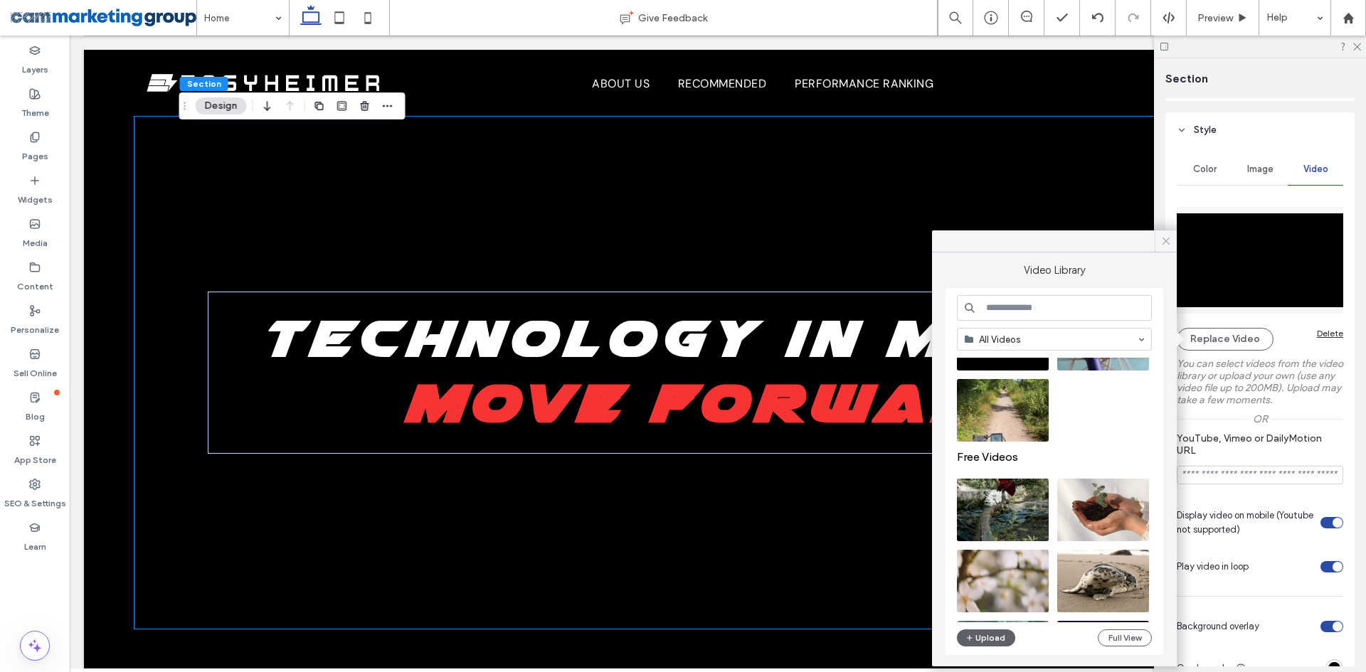
click at [1164, 244] on icon at bounding box center [1165, 241] width 13 height 13
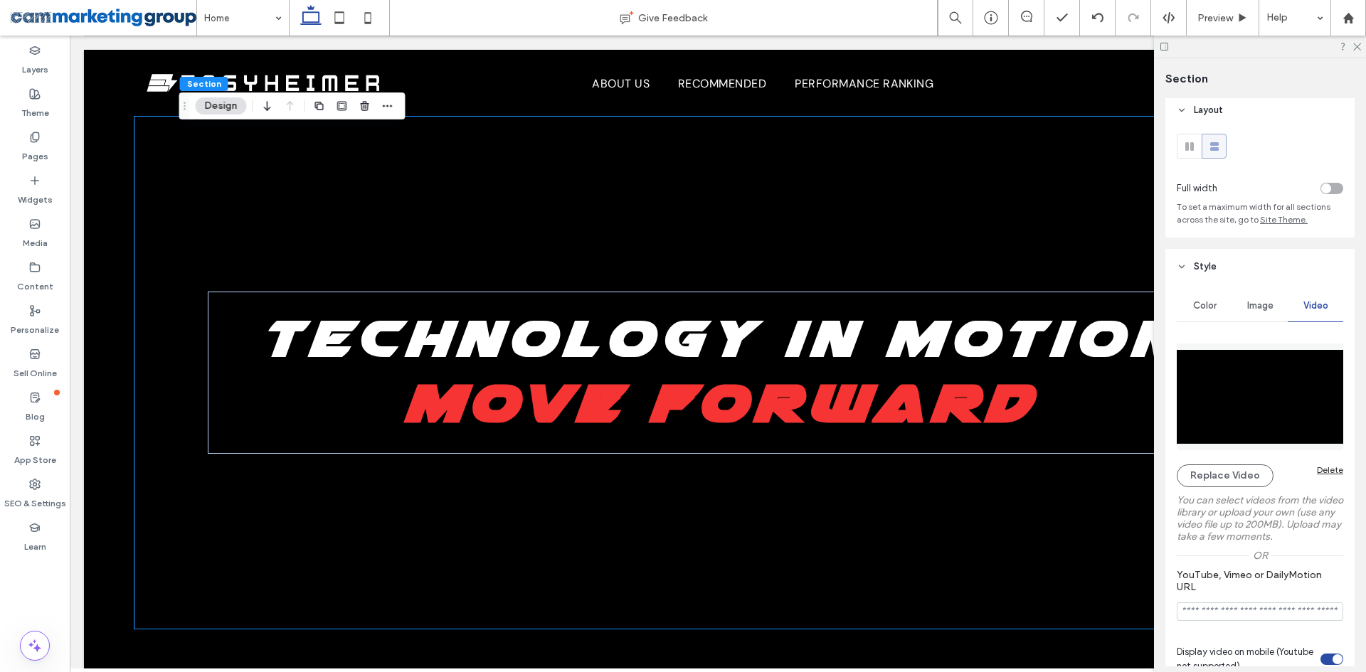
scroll to position [0, 0]
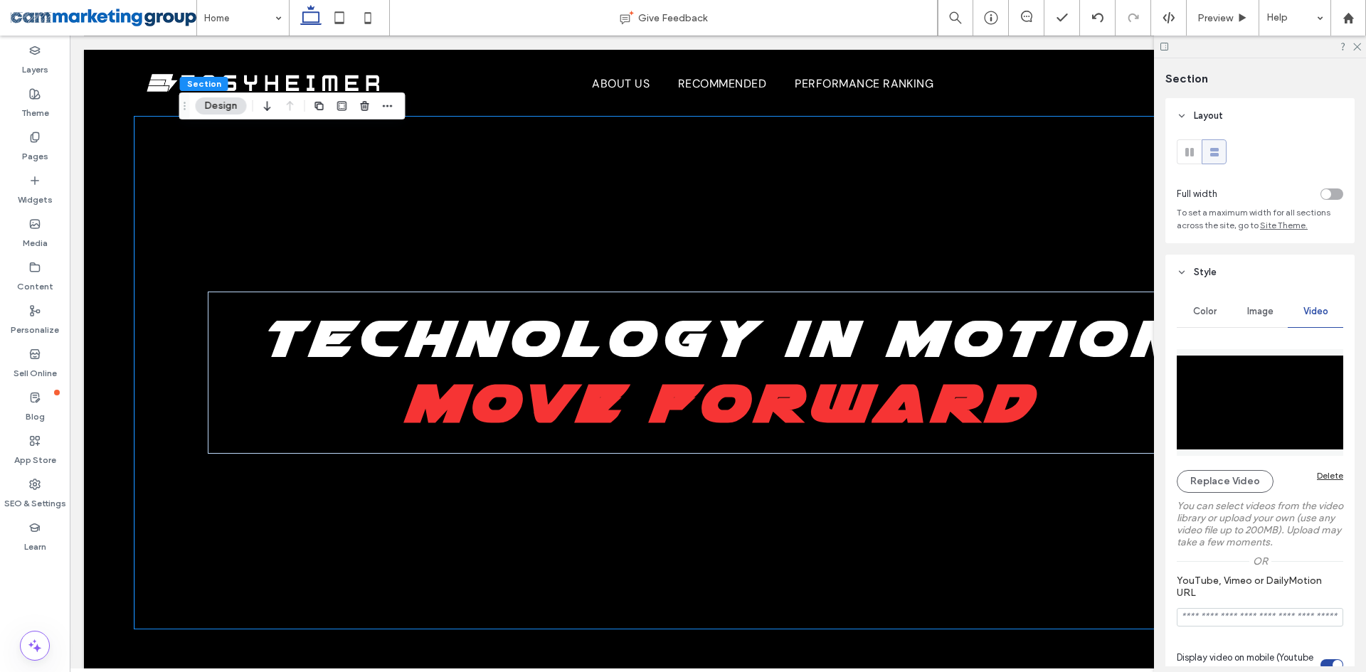
click at [1324, 474] on div "Delete" at bounding box center [1330, 475] width 26 height 11
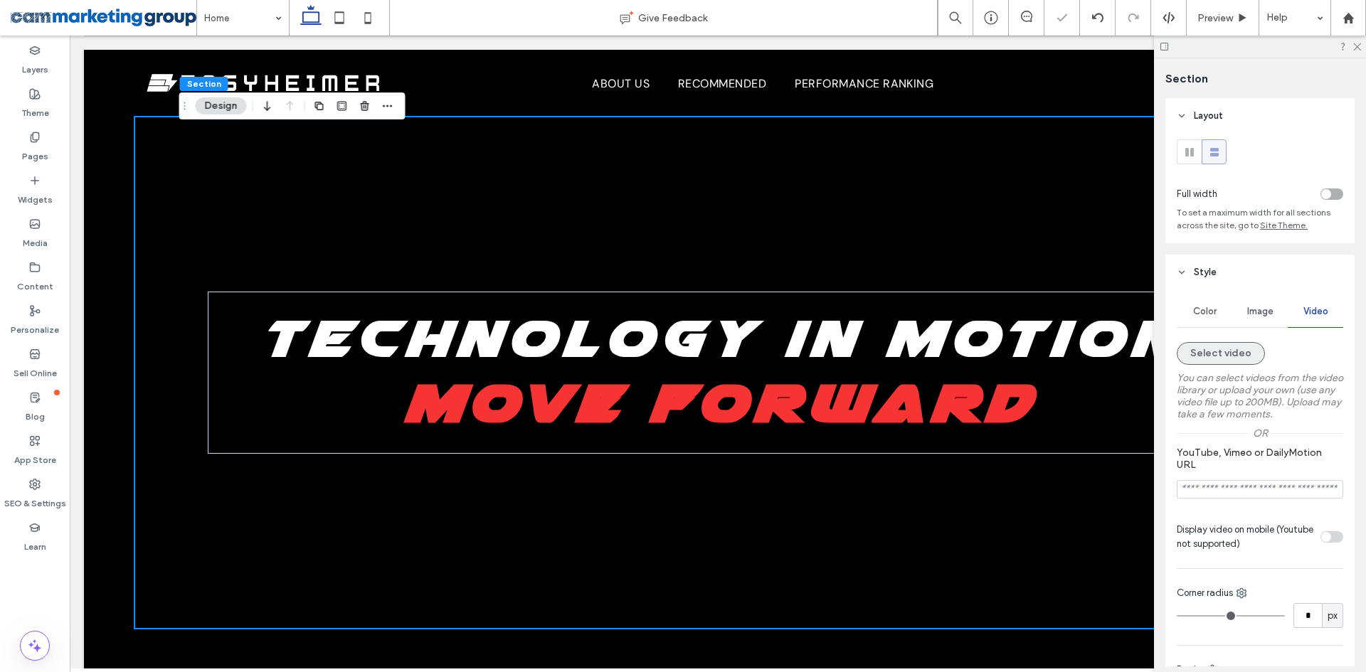
click at [1239, 355] on button "Select video" at bounding box center [1221, 353] width 88 height 23
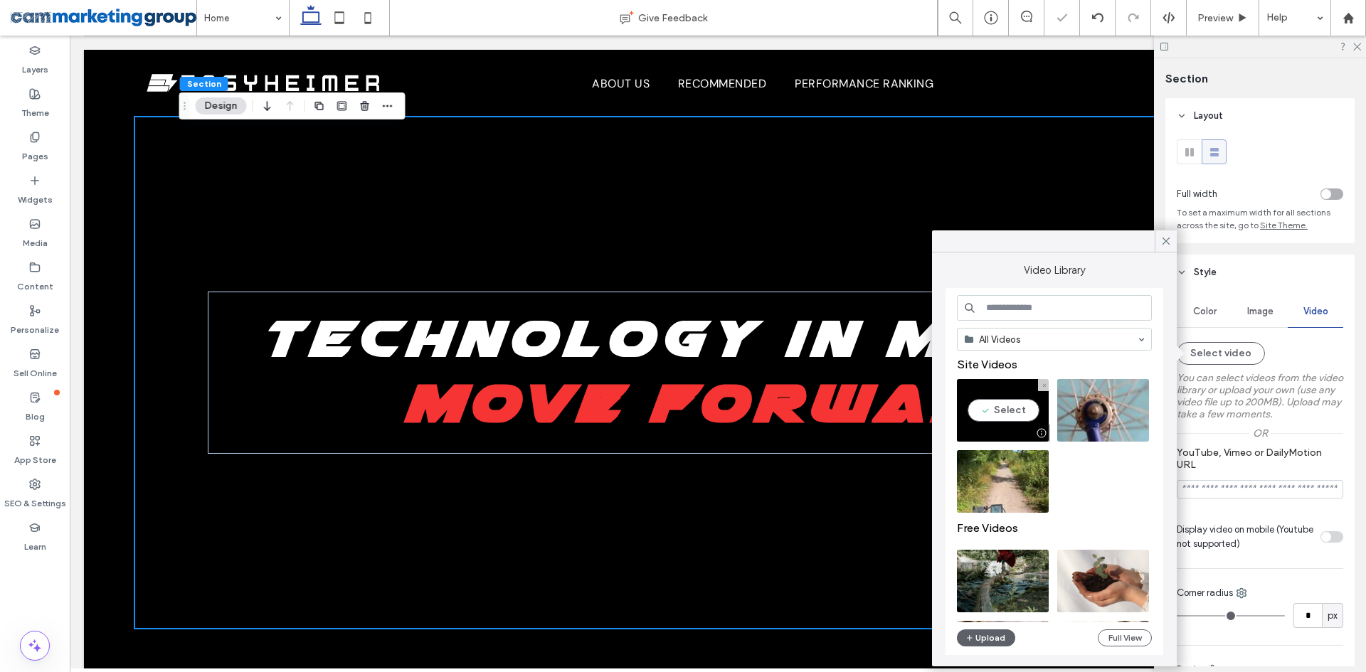
click at [1008, 417] on video at bounding box center [1003, 410] width 92 height 63
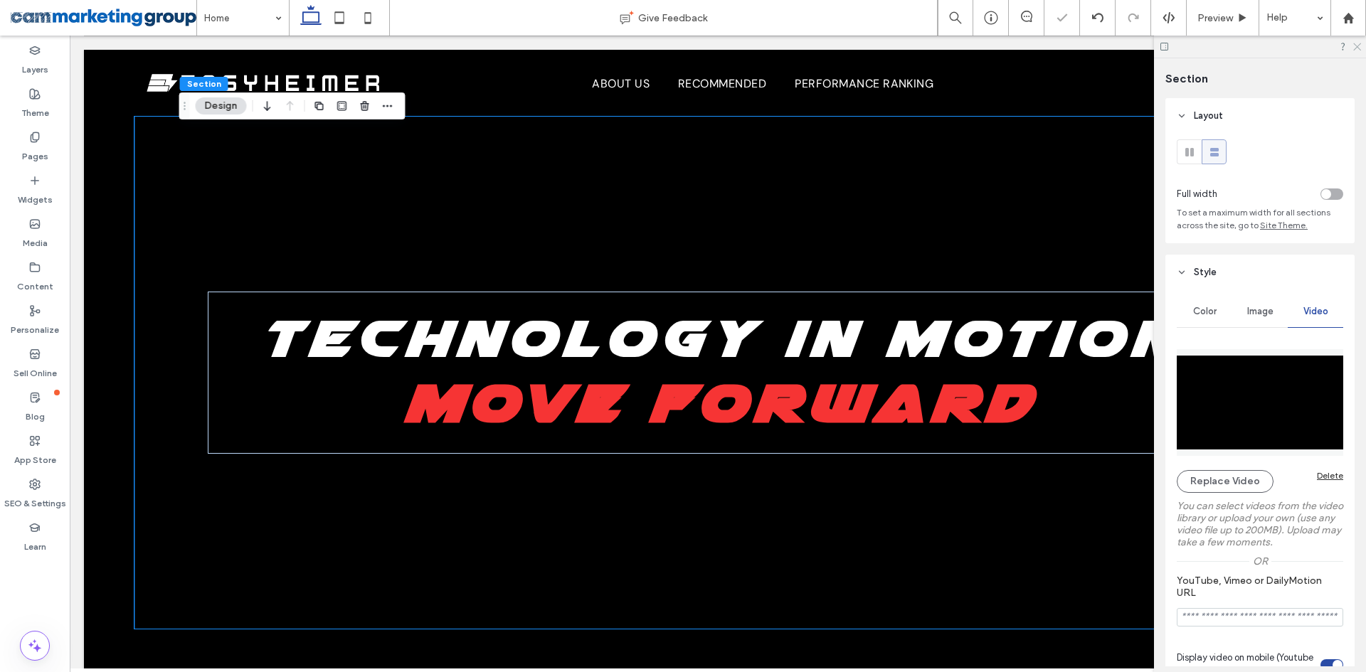
click at [1359, 45] on use at bounding box center [1357, 47] width 8 height 8
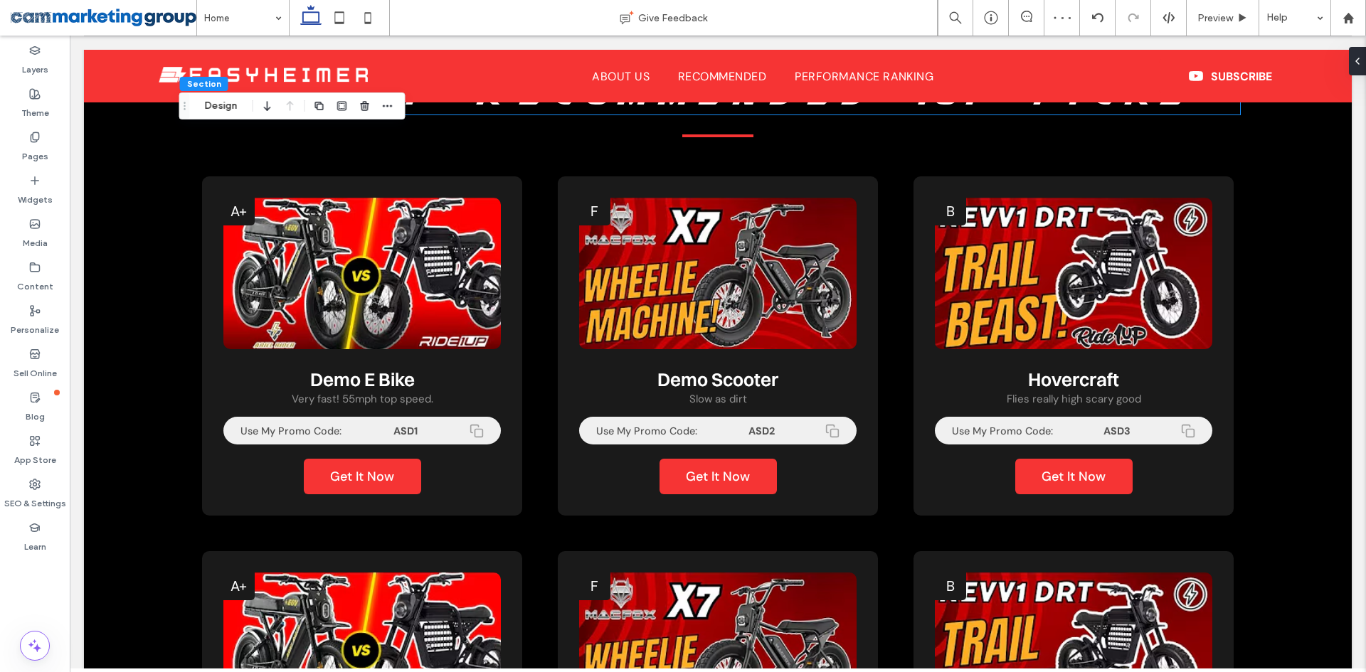
scroll to position [982, 0]
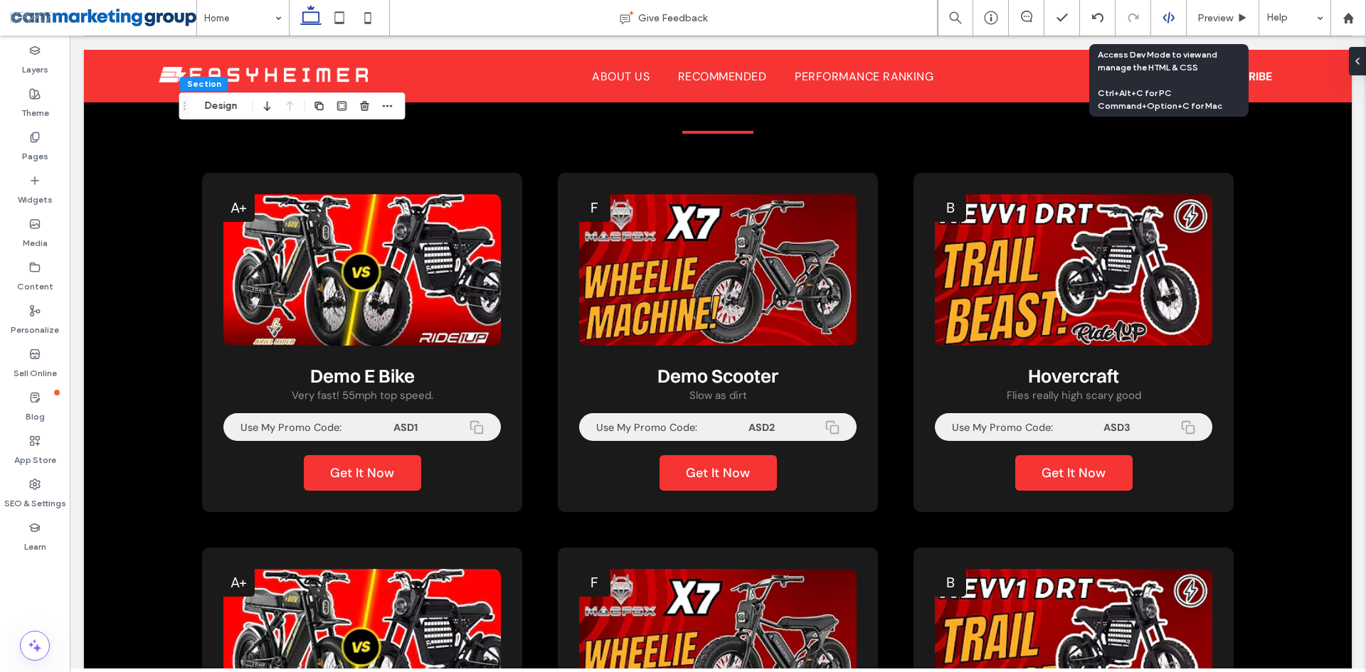
click at [1159, 16] on div at bounding box center [1168, 17] width 35 height 13
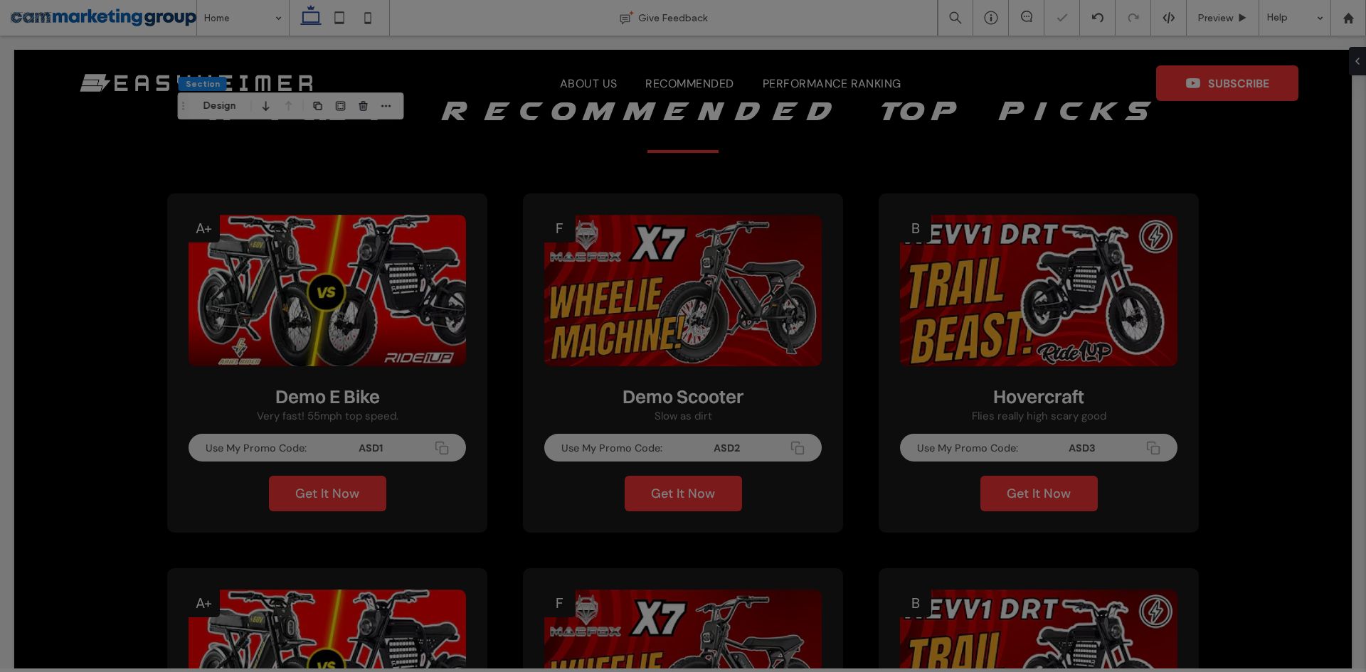
scroll to position [0, 0]
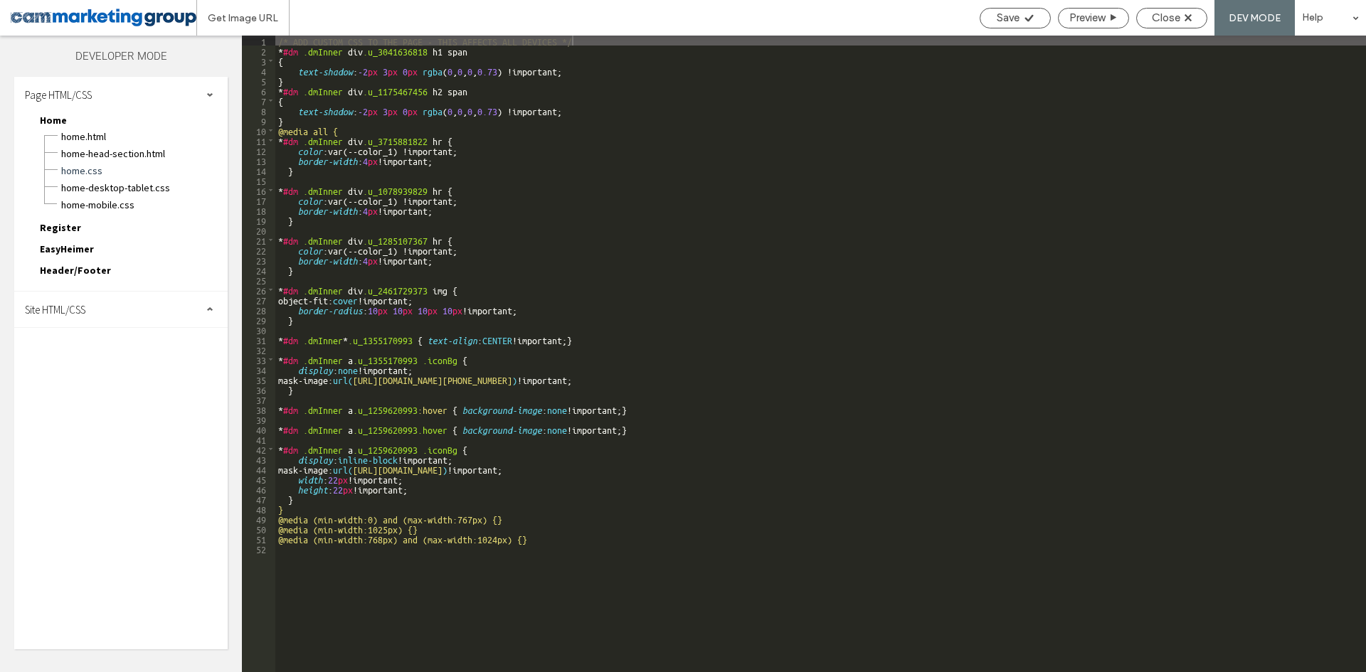
drag, startPoint x: 101, startPoint y: 309, endPoint x: 132, endPoint y: 331, distance: 38.7
click at [101, 309] on div "Site HTML/CSS" at bounding box center [120, 310] width 213 height 36
click at [1158, 16] on span "Close" at bounding box center [1166, 17] width 28 height 13
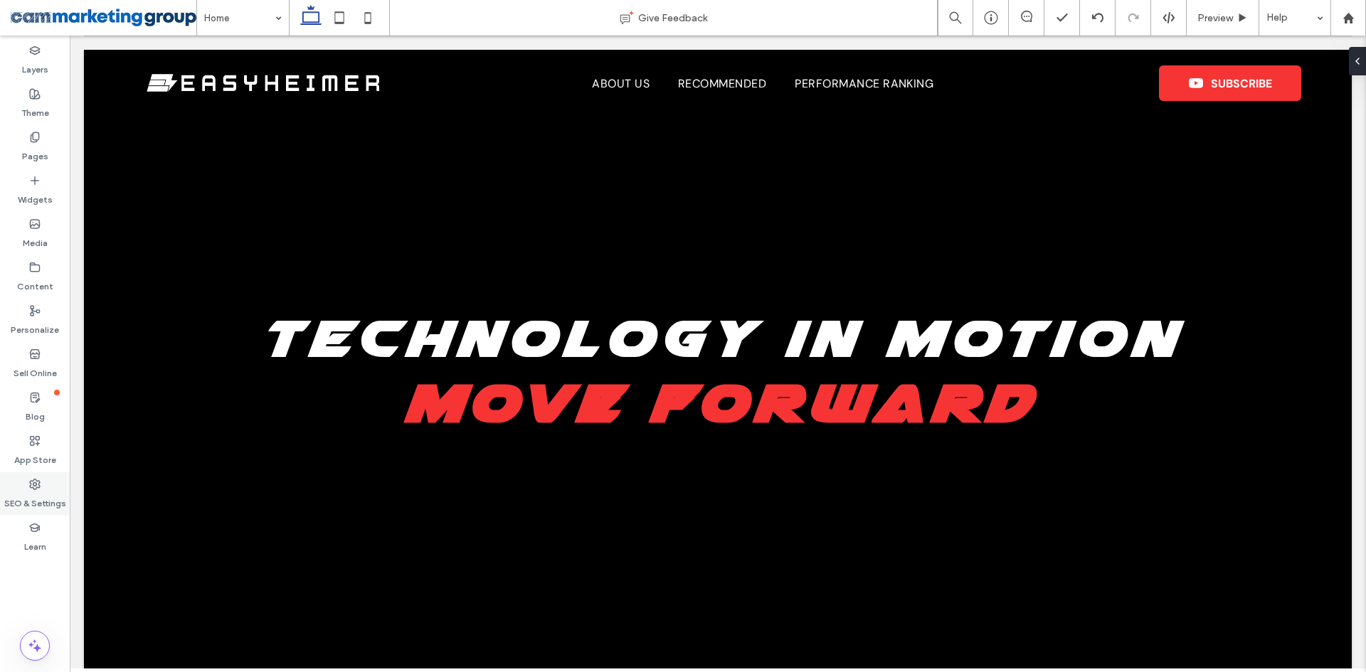
click at [28, 478] on div "SEO & Settings" at bounding box center [35, 493] width 70 height 43
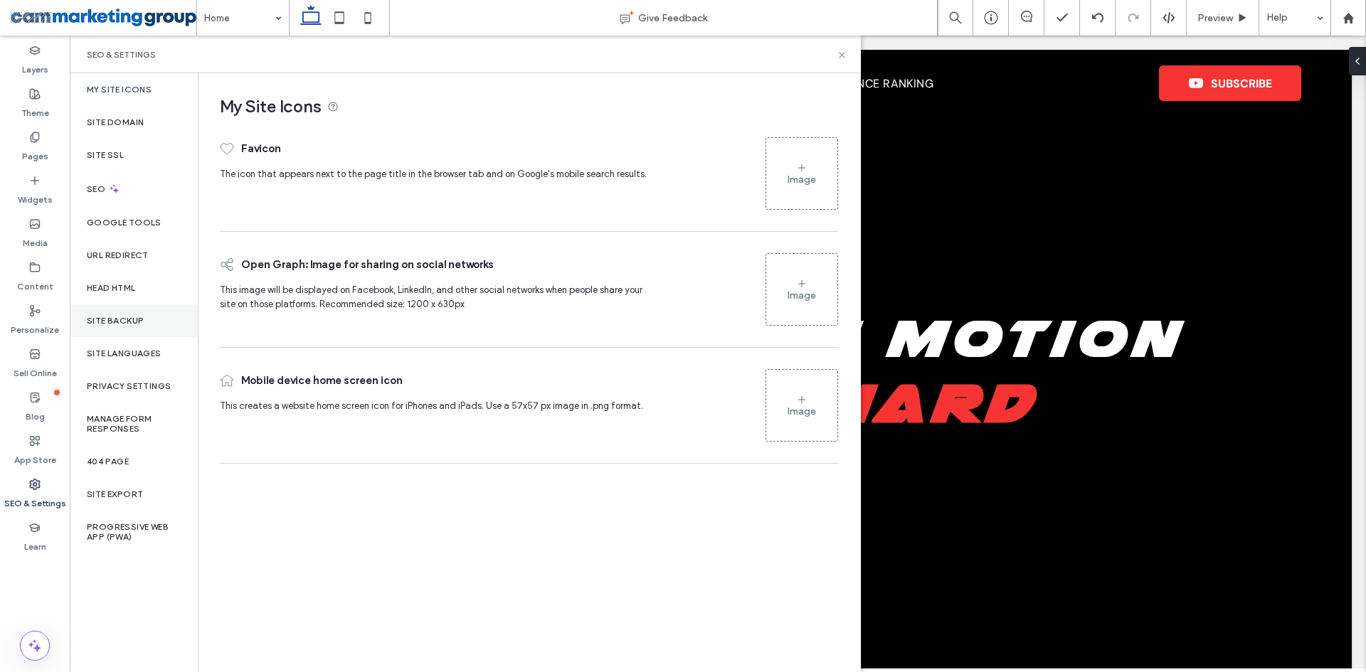
click at [134, 327] on div "Site Backup" at bounding box center [134, 320] width 128 height 33
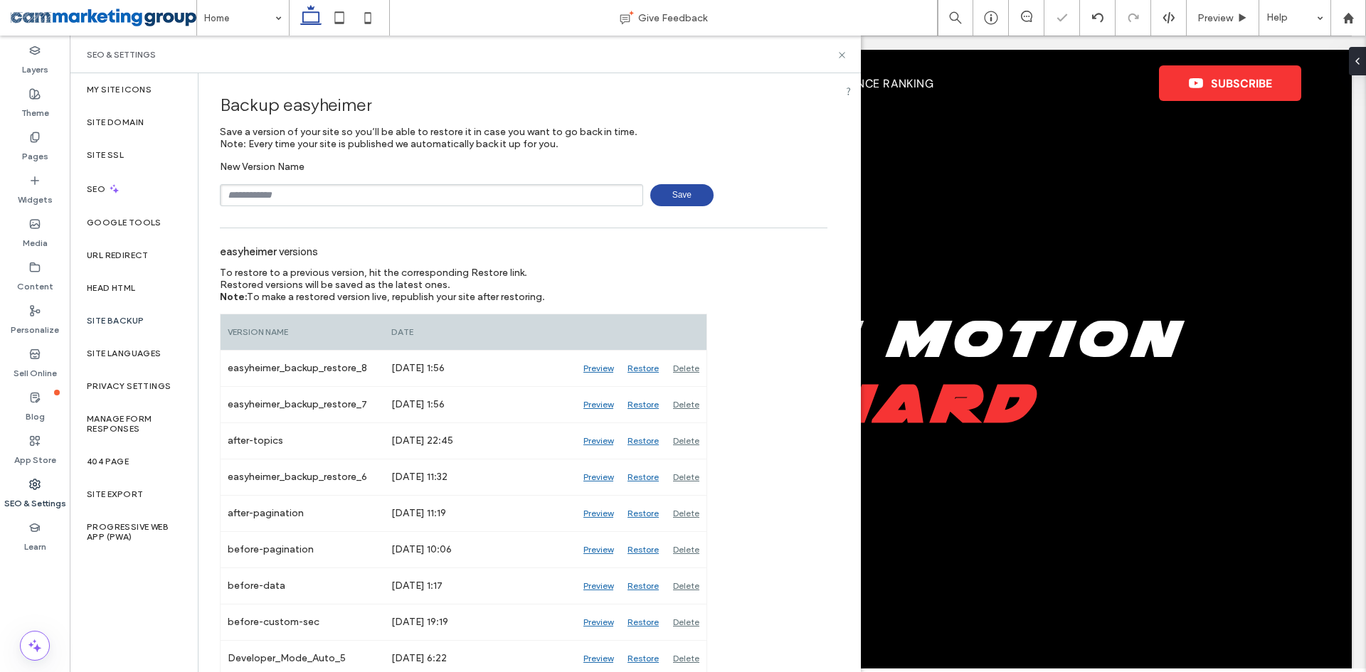
click at [382, 201] on input "text" at bounding box center [431, 195] width 423 height 22
type input "**********"
click at [839, 55] on icon at bounding box center [842, 55] width 11 height 11
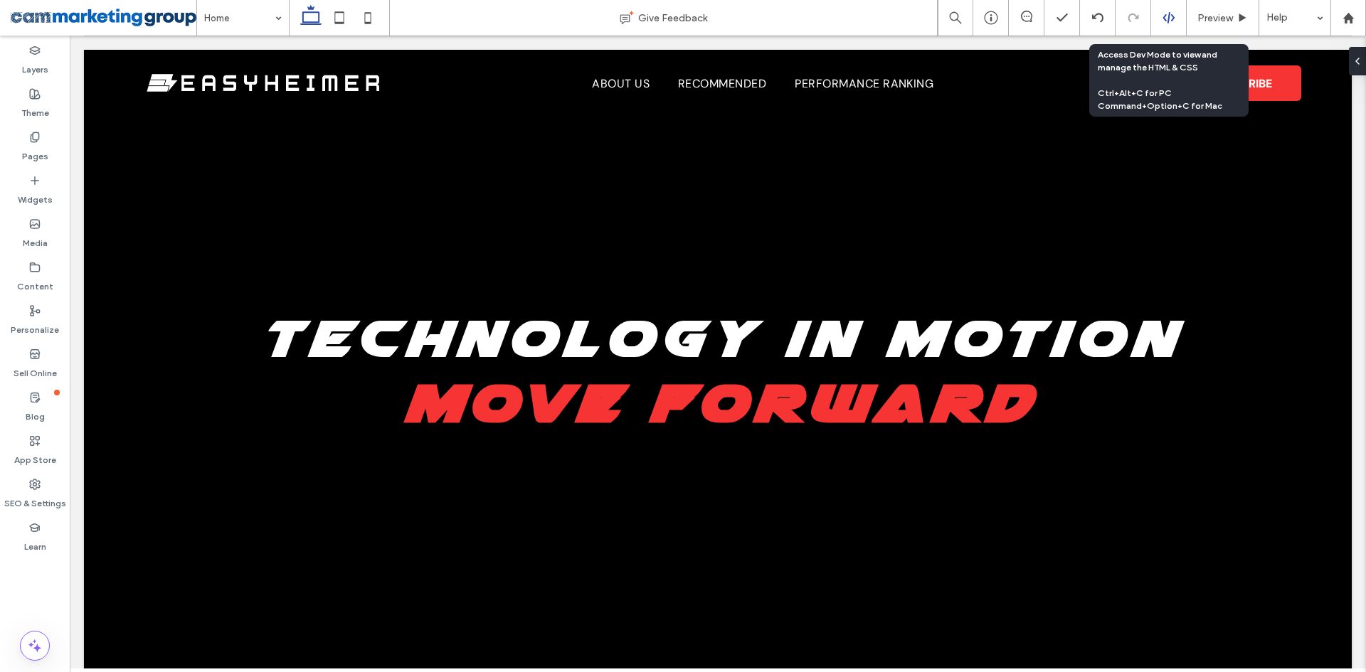
click at [1170, 14] on icon at bounding box center [1168, 17] width 13 height 13
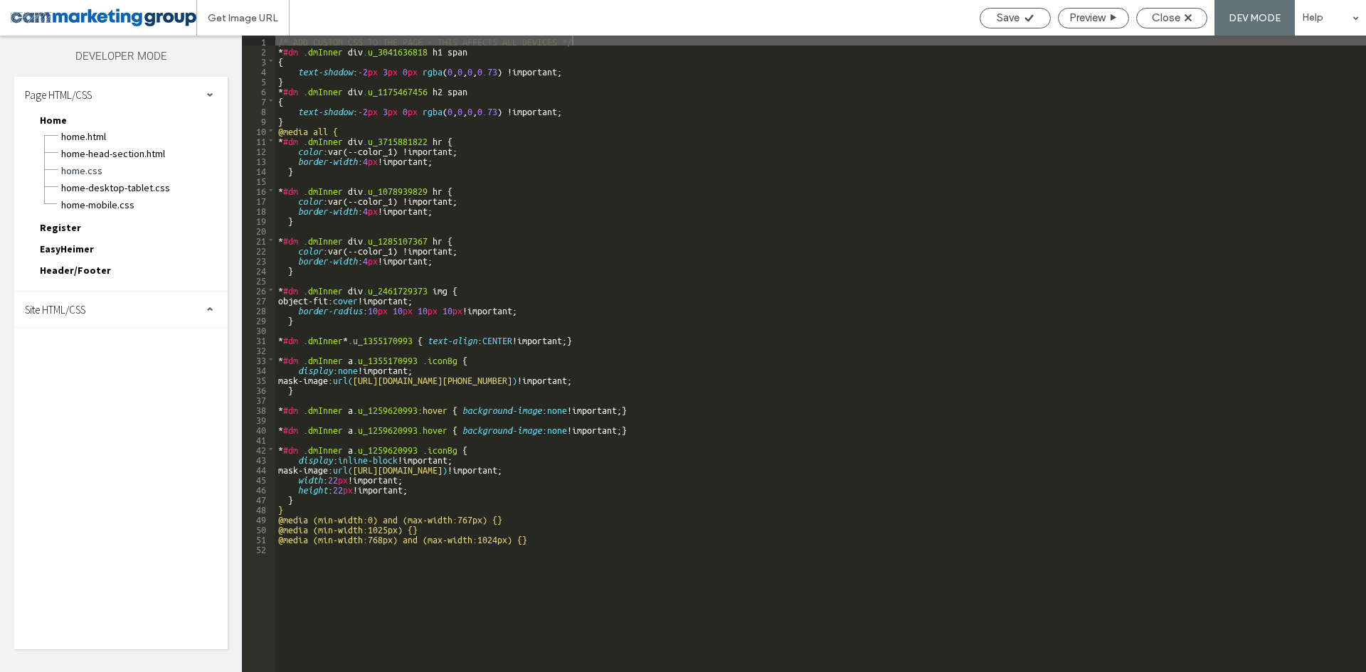
click at [169, 311] on div "Site HTML/CSS" at bounding box center [120, 310] width 213 height 36
click at [135, 348] on span "body-end.html" at bounding box center [146, 354] width 161 height 14
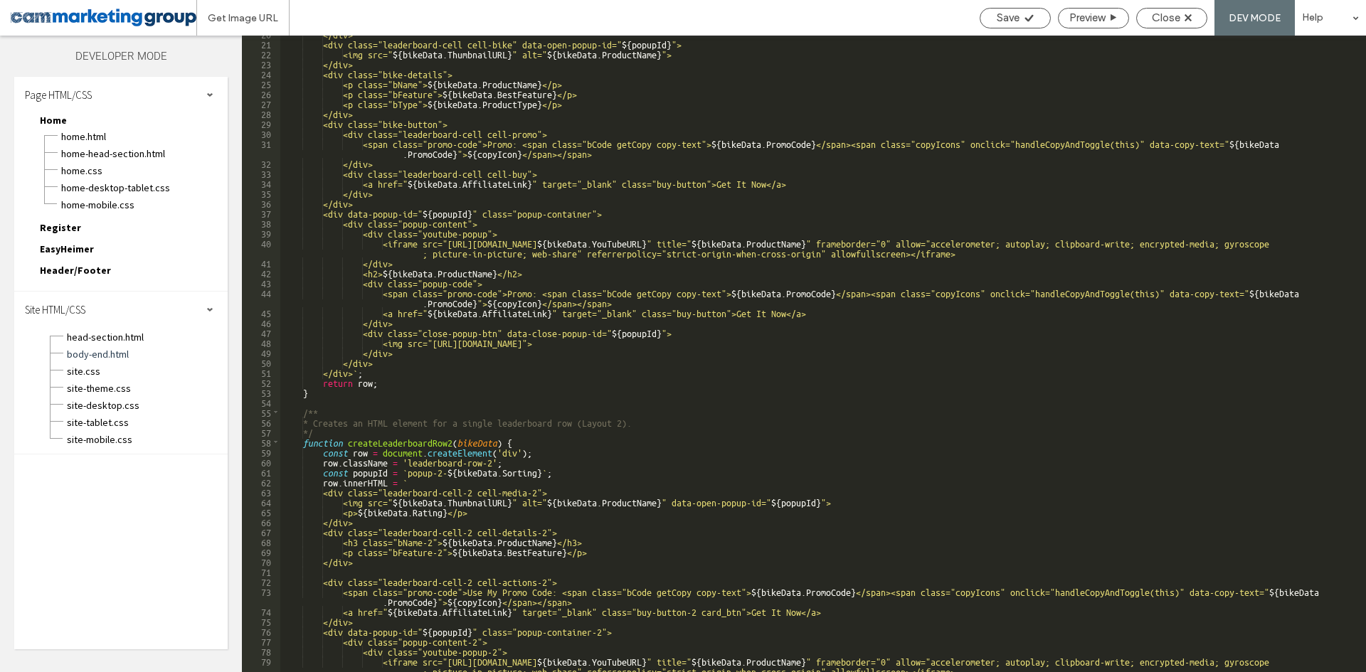
scroll to position [256, 0]
click at [469, 290] on div "</div> <div class="leaderboard-cell cell-bike" data-open-popup-id=" ${ popupId …" at bounding box center [817, 361] width 1075 height 667
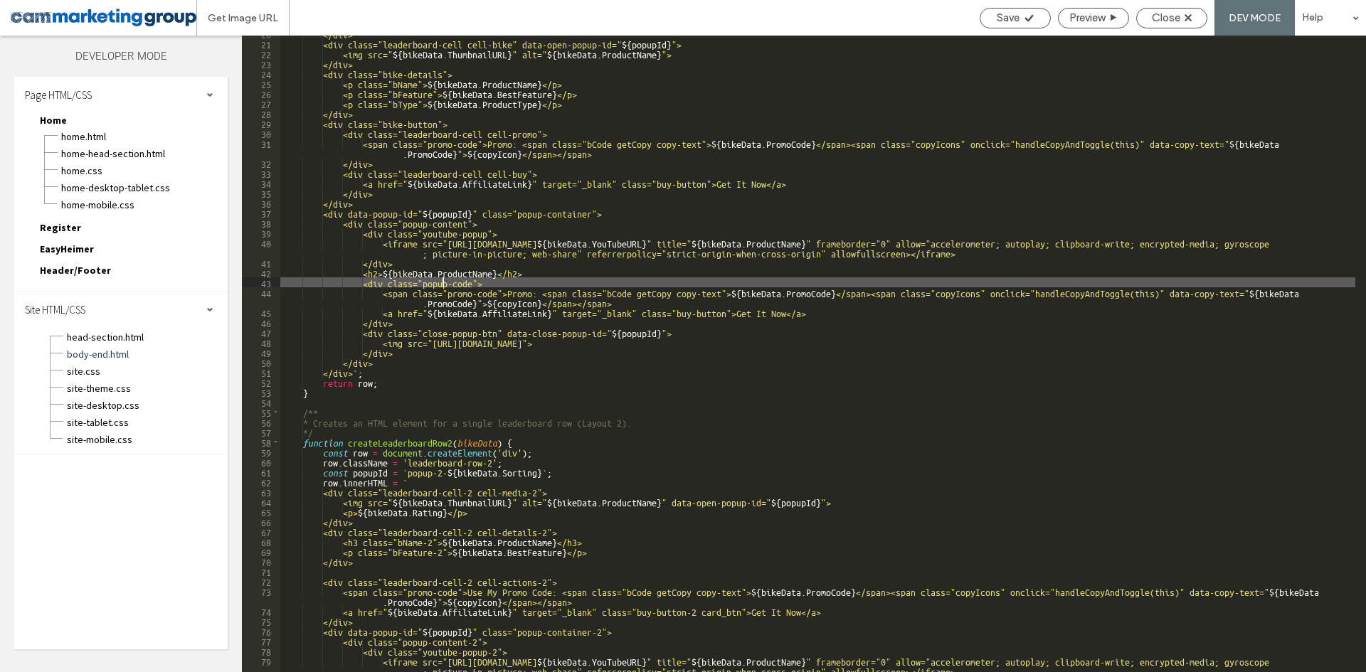
click at [440, 280] on div "</div> <div class="leaderboard-cell cell-bike" data-open-popup-id=" ${ popupId …" at bounding box center [817, 361] width 1075 height 667
click at [445, 314] on div "</div> <div class="leaderboard-cell cell-bike" data-open-popup-id=" ${ popupId …" at bounding box center [817, 361] width 1075 height 667
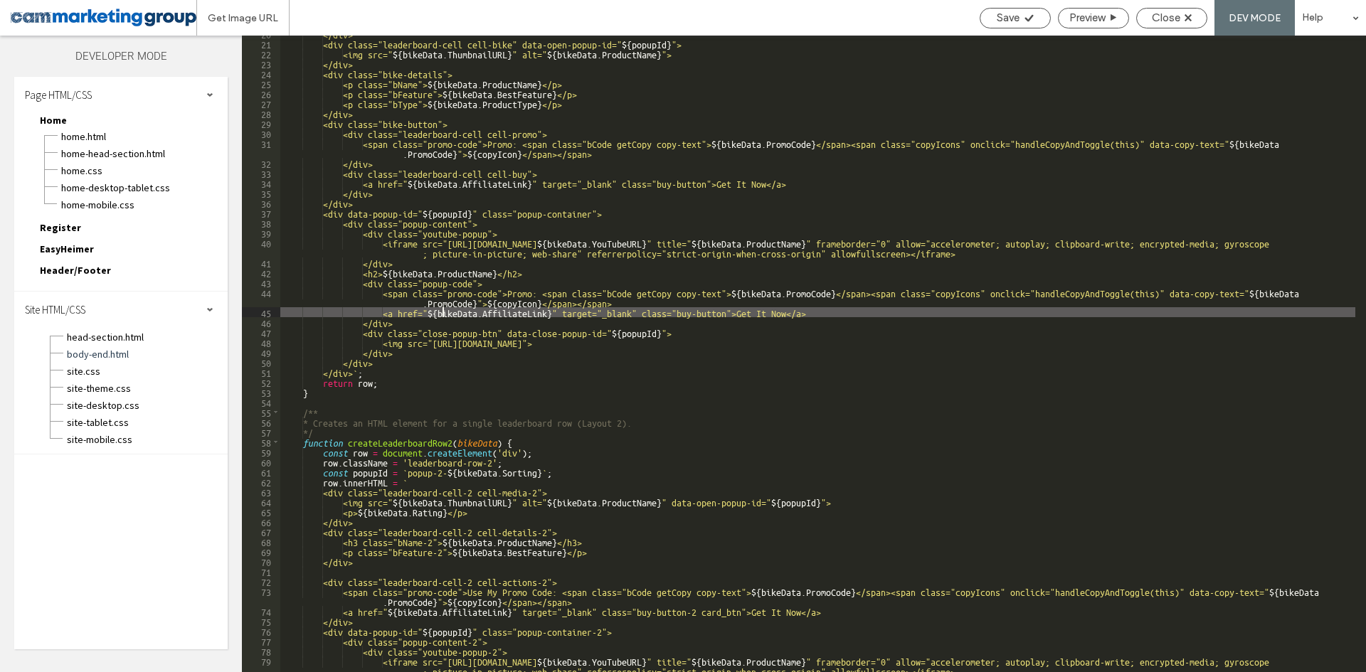
click at [423, 299] on div "</div> <div class="leaderboard-cell cell-bike" data-open-popup-id=" ${ popupId …" at bounding box center [817, 361] width 1075 height 667
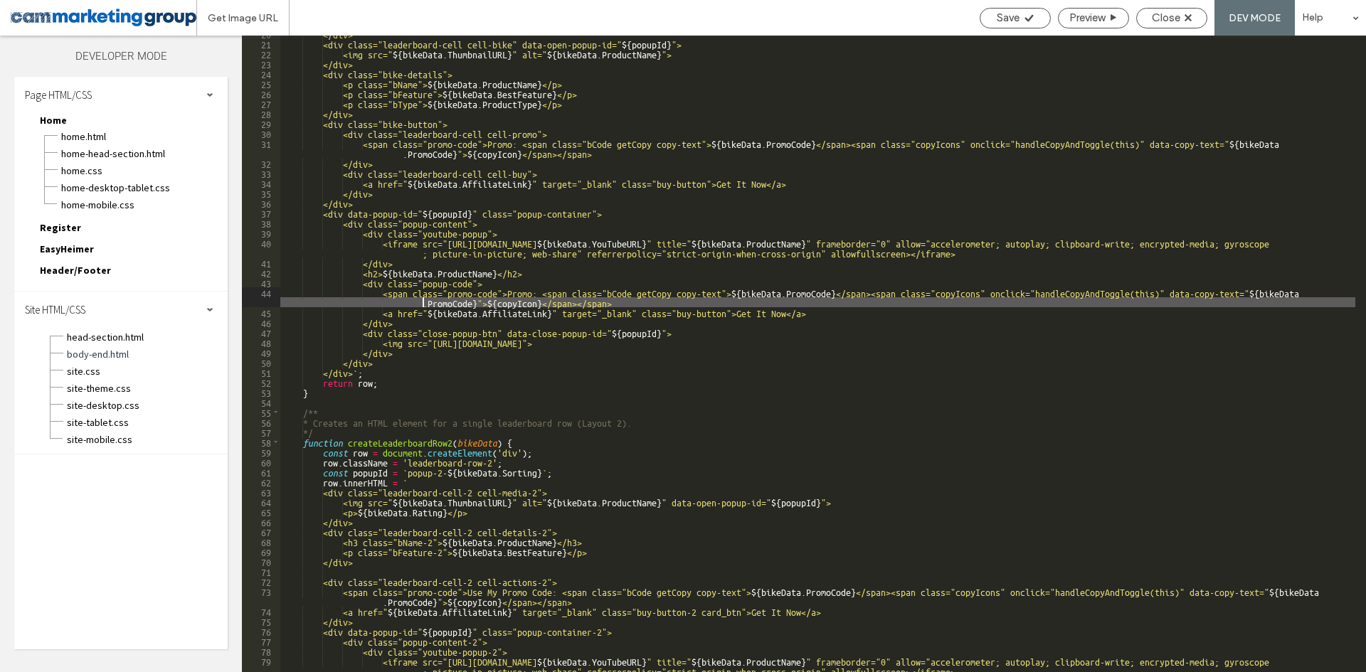
click at [542, 291] on div "</div> <div class="leaderboard-cell cell-bike" data-open-popup-id=" ${ popupId …" at bounding box center [817, 361] width 1075 height 667
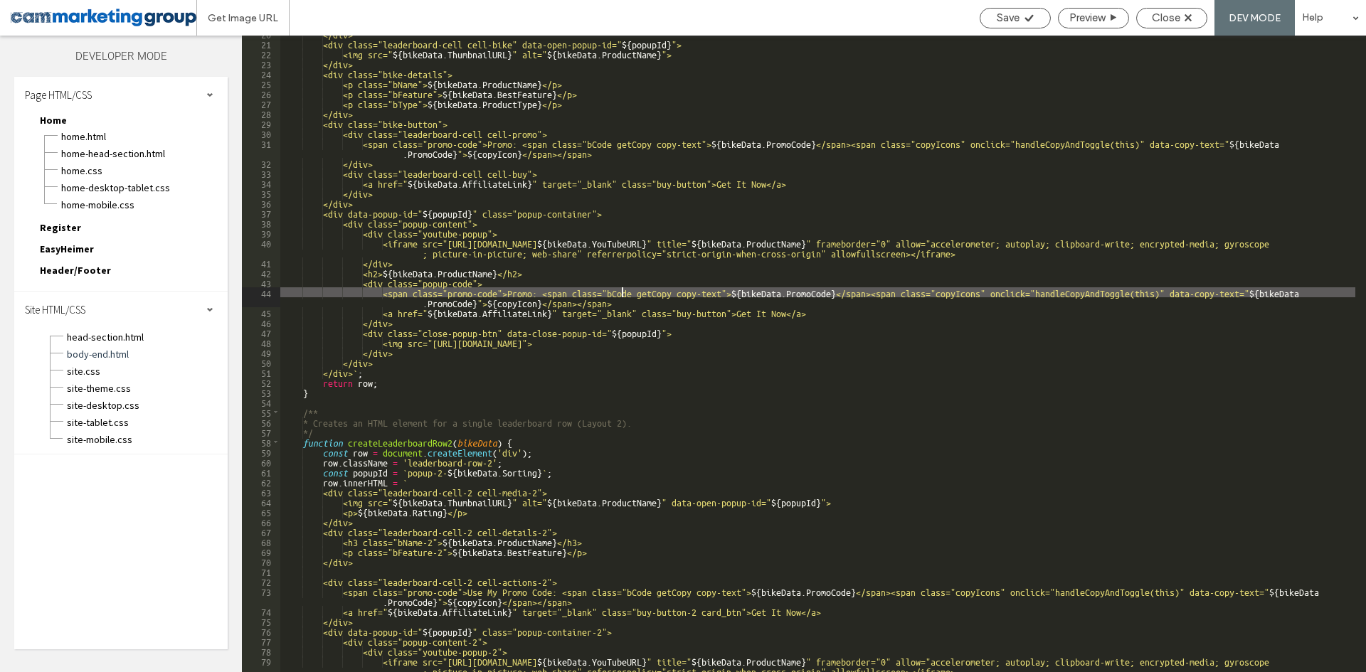
click at [620, 296] on div "</div> <div class="leaderboard-cell cell-bike" data-open-popup-id=" ${ popupId …" at bounding box center [817, 361] width 1075 height 667
click at [856, 296] on div "</div> <div class="leaderboard-cell cell-bike" data-open-popup-id=" ${ popupId …" at bounding box center [817, 361] width 1075 height 667
click at [932, 302] on div "</div> <div class="leaderboard-cell cell-bike" data-open-popup-id=" ${ popupId …" at bounding box center [817, 361] width 1075 height 667
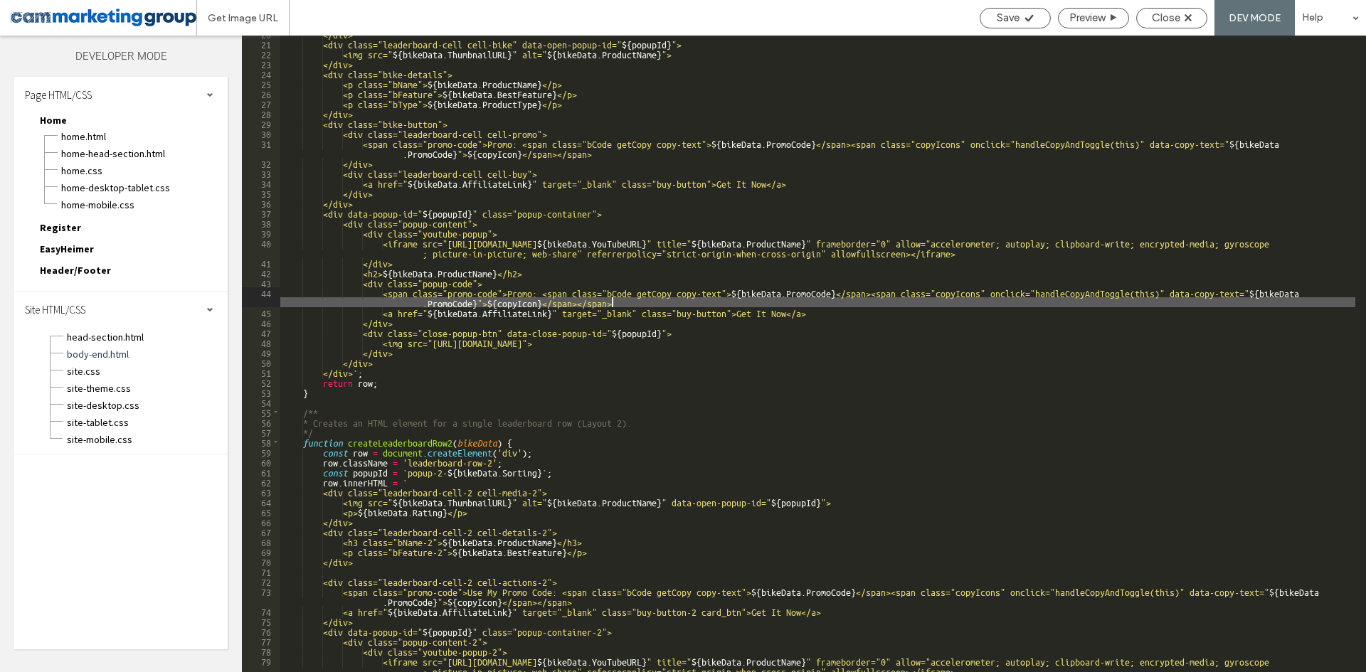
click at [566, 327] on div "</div> <div class="leaderboard-cell cell-bike" data-open-popup-id=" ${ popupId …" at bounding box center [817, 361] width 1075 height 667
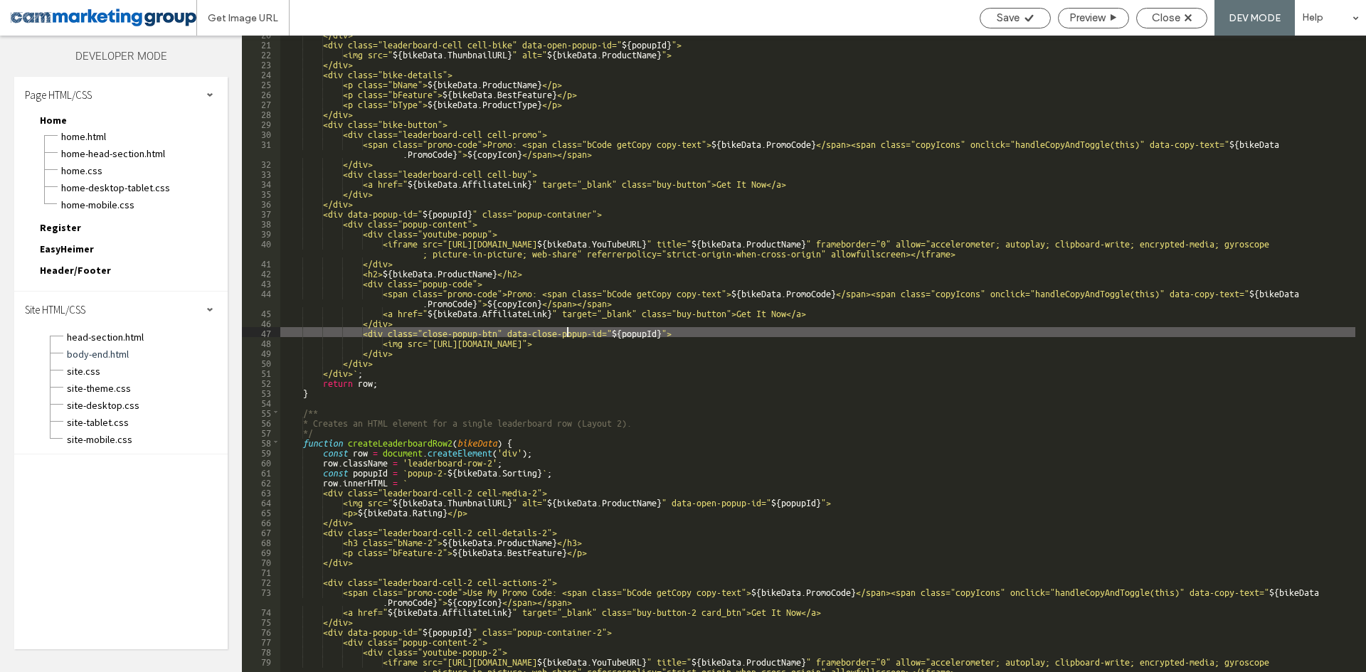
click at [403, 242] on div "</div> <div class="leaderboard-cell cell-bike" data-open-popup-id=" ${ popupId …" at bounding box center [817, 361] width 1075 height 667
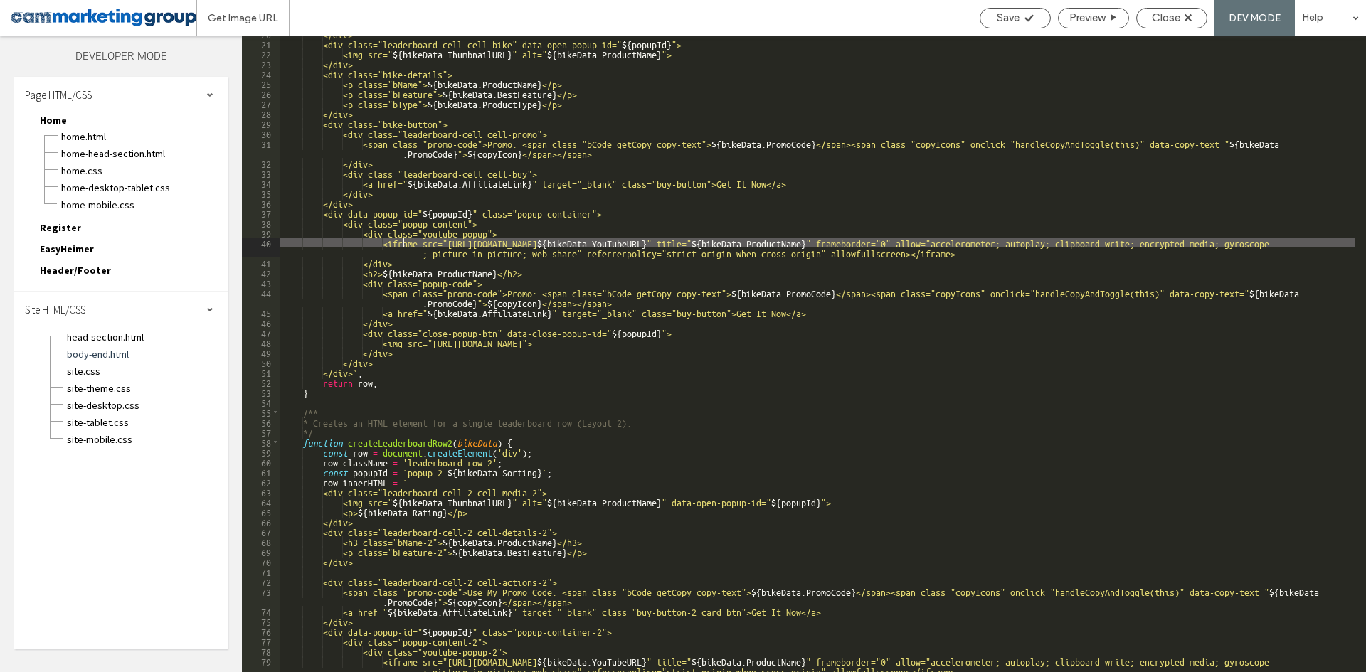
click at [965, 248] on div "</div> <div class="leaderboard-cell cell-bike" data-open-popup-id=" ${ popupId …" at bounding box center [817, 361] width 1075 height 667
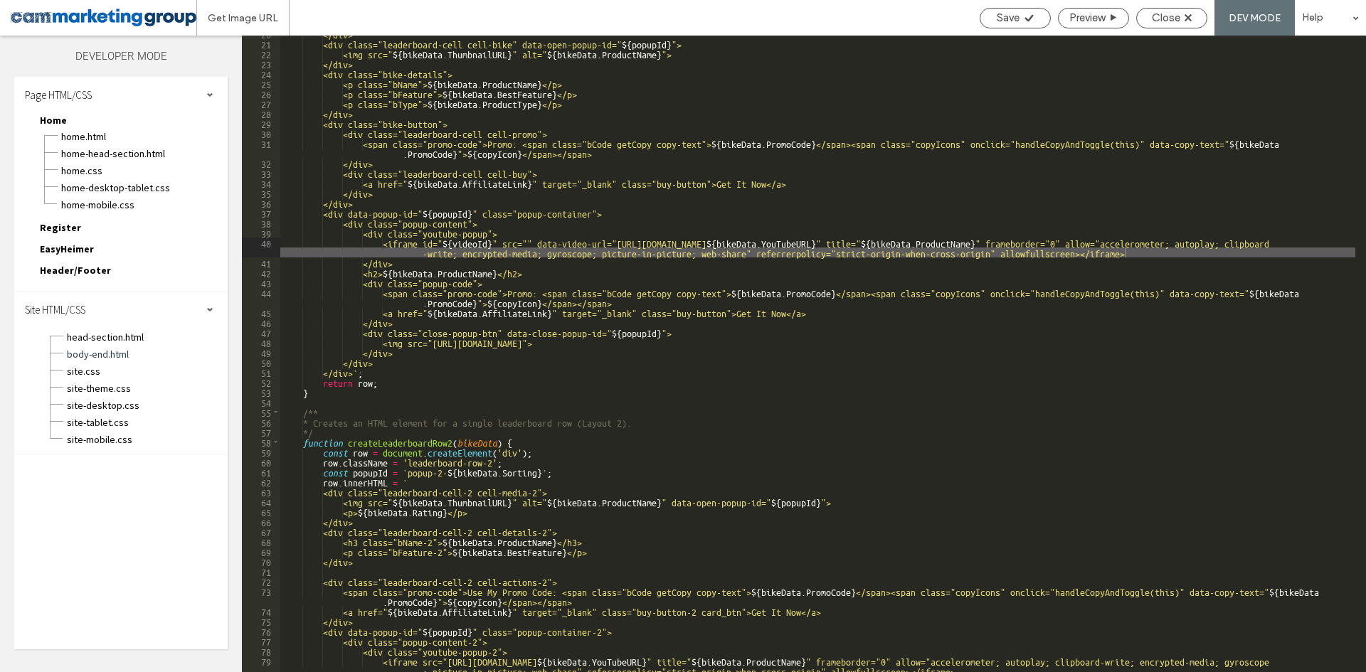
scroll to position [0, 0]
click at [738, 239] on div "</div> <div class="leaderboard-cell cell-bike" data-open-popup-id=" ${ popupId …" at bounding box center [817, 361] width 1075 height 667
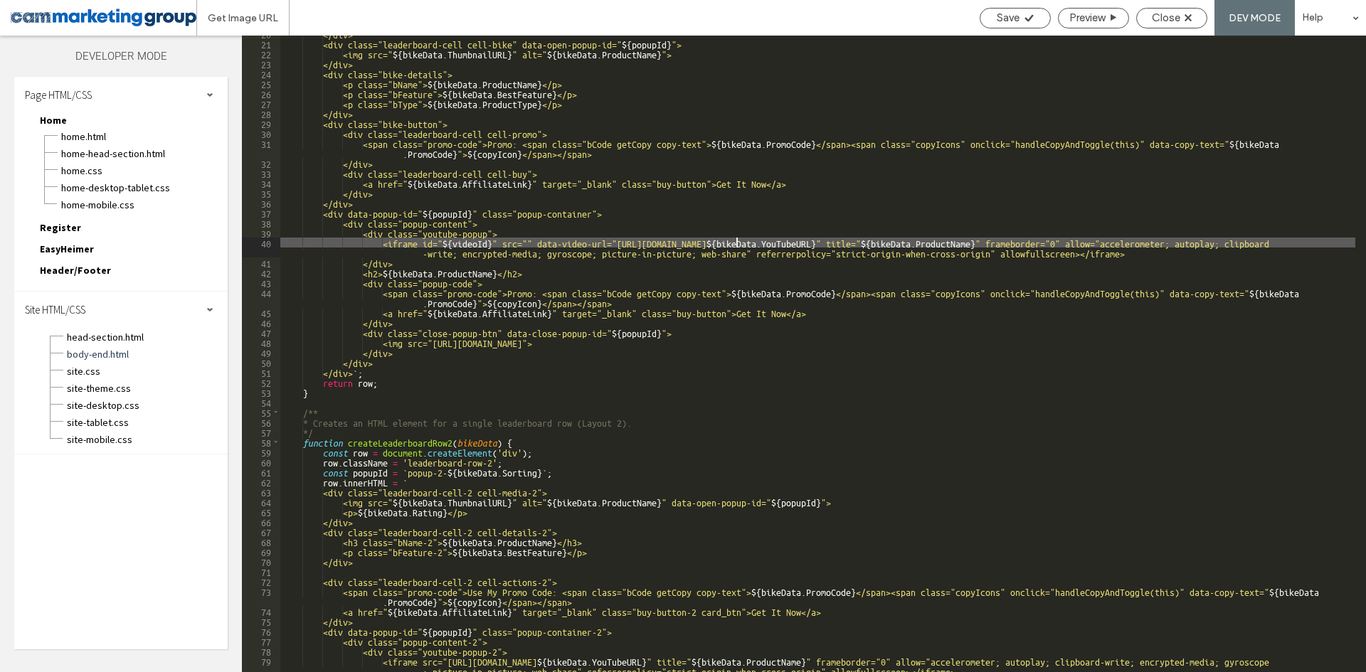
click at [755, 249] on div "</div> <div class="leaderboard-cell cell-bike" data-open-popup-id=" ${ popupId …" at bounding box center [817, 361] width 1075 height 667
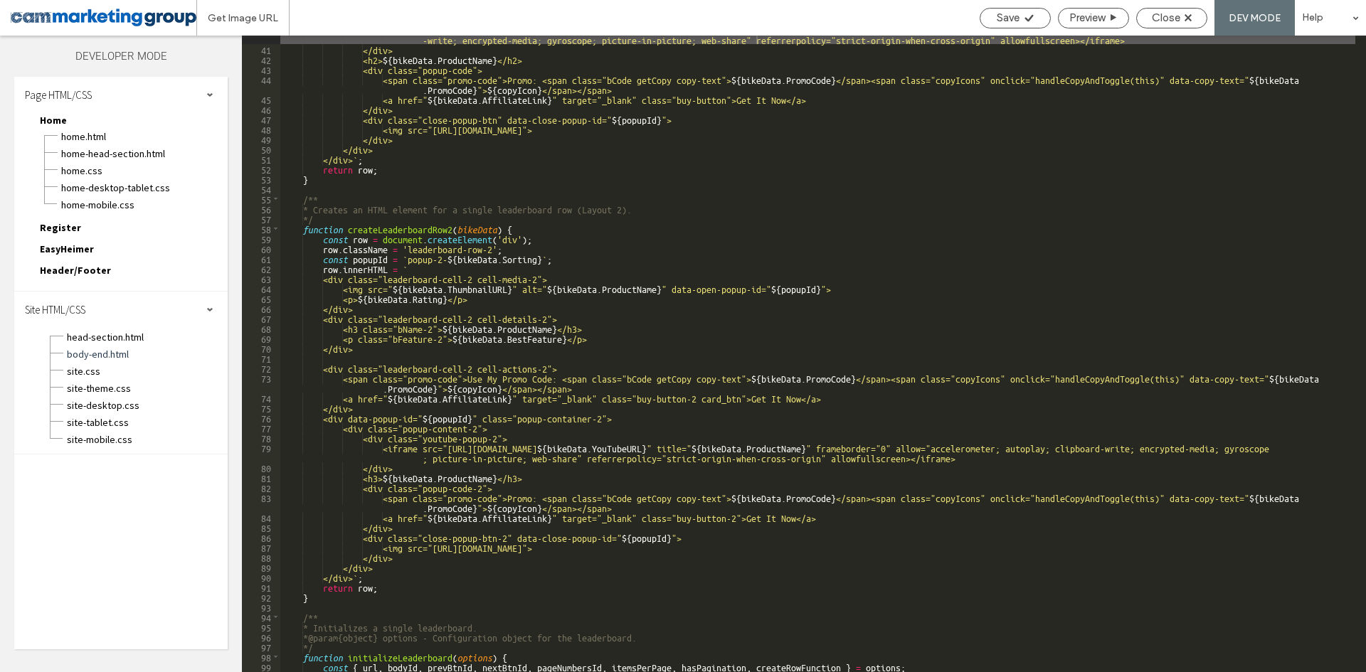
scroll to position [555, 0]
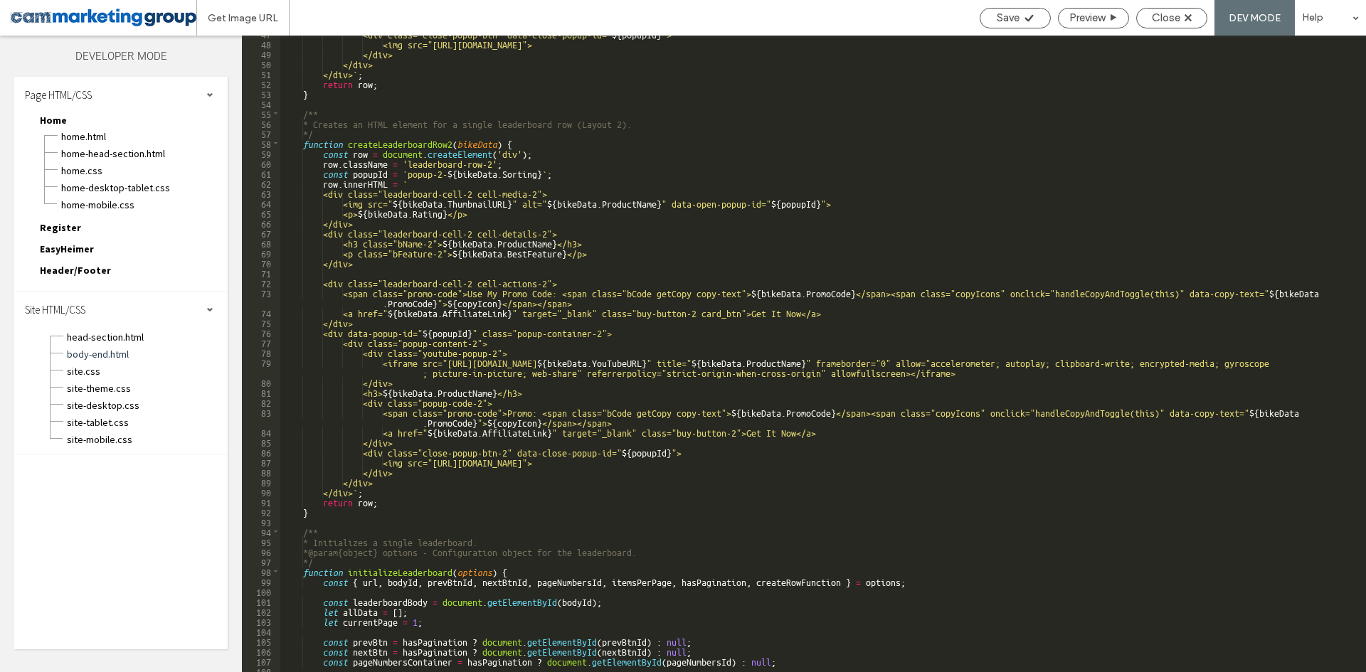
click at [402, 363] on div "<div class="close-popup-btn" data-close-popup-id=" ${ popupId } "> <img src="ht…" at bounding box center [817, 356] width 1075 height 657
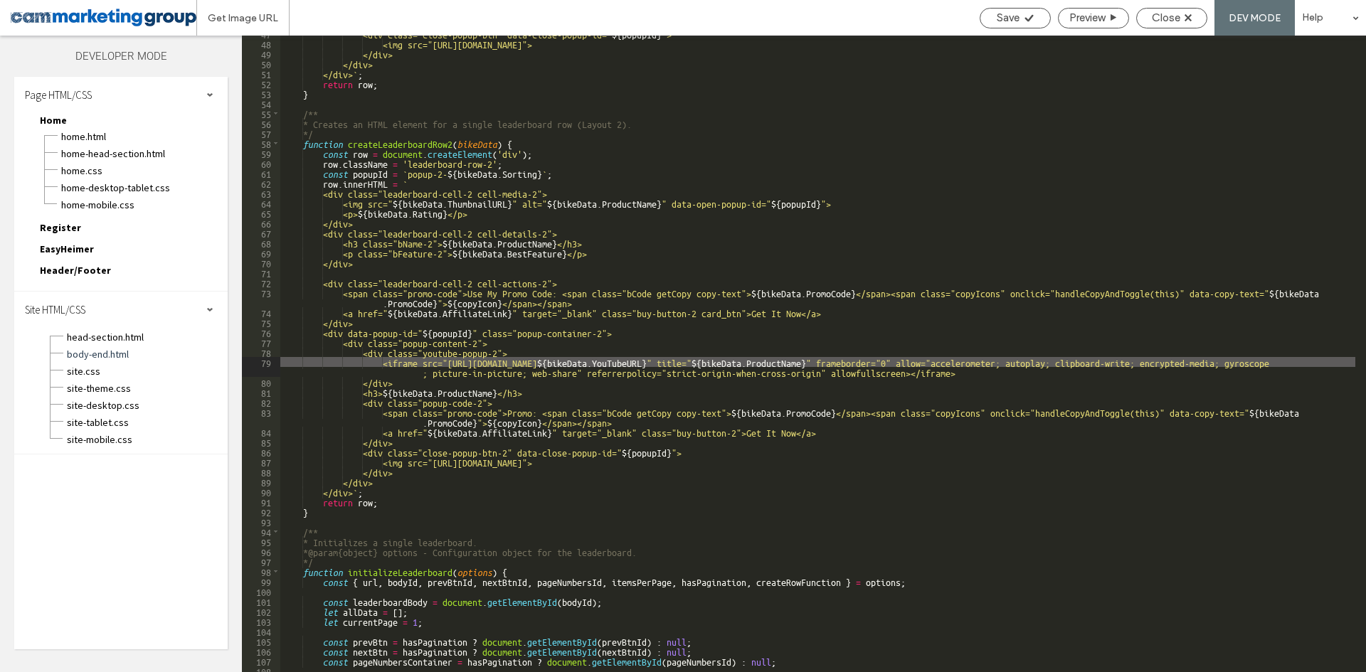
click at [965, 368] on div "<div class="close-popup-btn" data-close-popup-id=" ${ popupId } "> <img src="ht…" at bounding box center [817, 356] width 1075 height 657
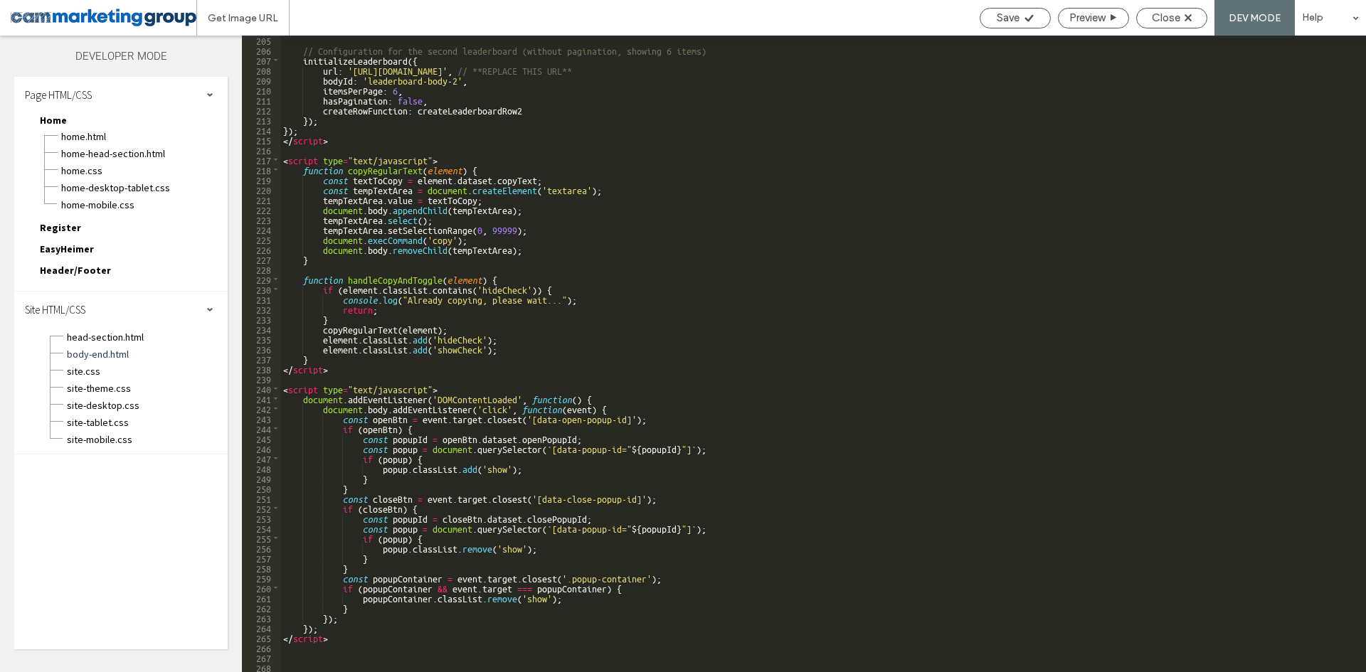
scroll to position [2152, 0]
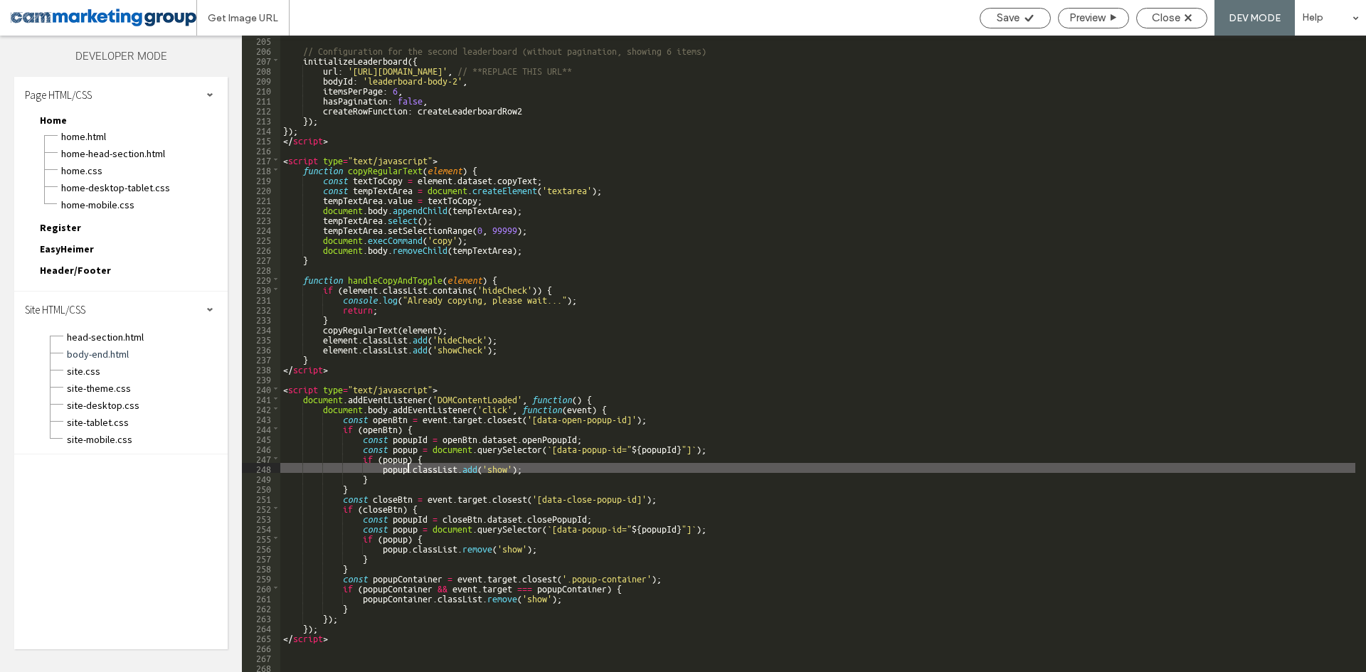
click at [408, 467] on div "// Configuration for the second leaderboard (without pagination, showing 6 item…" at bounding box center [817, 363] width 1075 height 657
click at [469, 469] on div "// Configuration for the second leaderboard (without pagination, showing 6 item…" at bounding box center [817, 363] width 1075 height 657
click at [543, 464] on div "// Configuration for the second leaderboard (without pagination, showing 6 item…" at bounding box center [817, 363] width 1075 height 657
click at [303, 399] on div "// Configuration for the second leaderboard (without pagination, showing 6 item…" at bounding box center [817, 363] width 1075 height 657
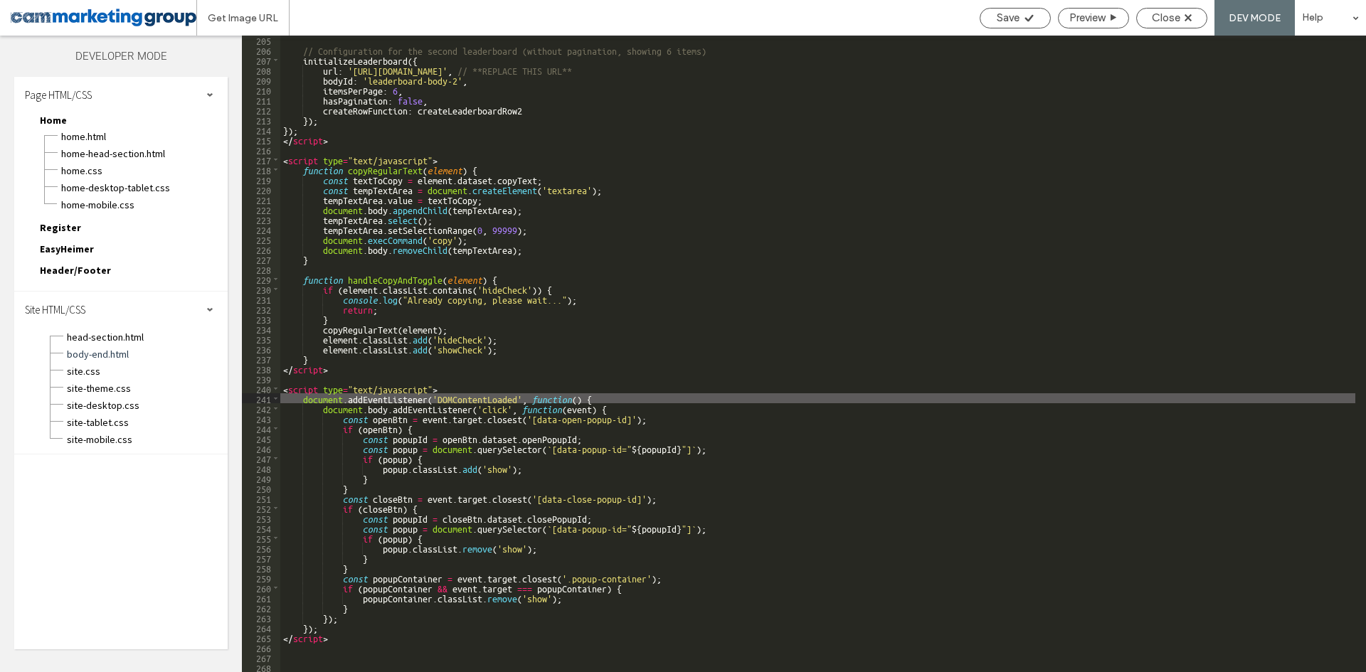
click at [330, 630] on div "// Configuration for the second leaderboard (without pagination, showing 6 item…" at bounding box center [817, 363] width 1075 height 657
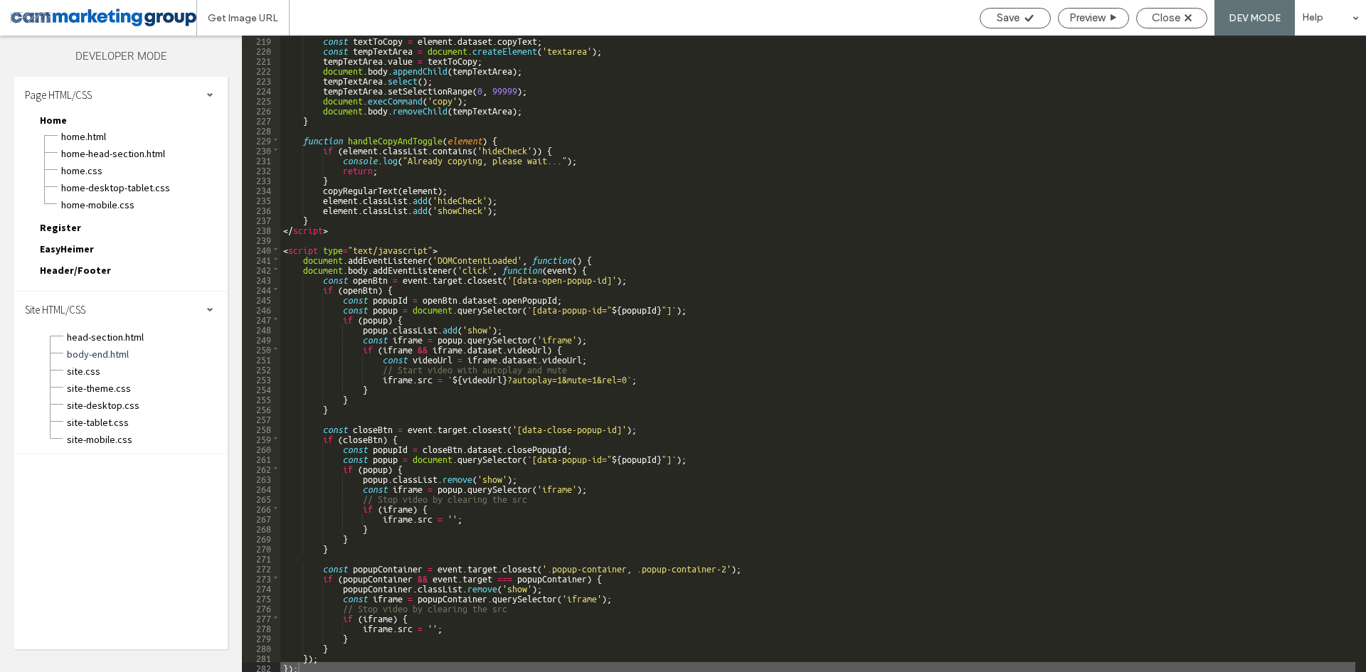
scroll to position [0, 0]
click at [686, 367] on div "const textToCopy = element . dataset . copyText ; const tempTextArea = document…" at bounding box center [817, 363] width 1075 height 657
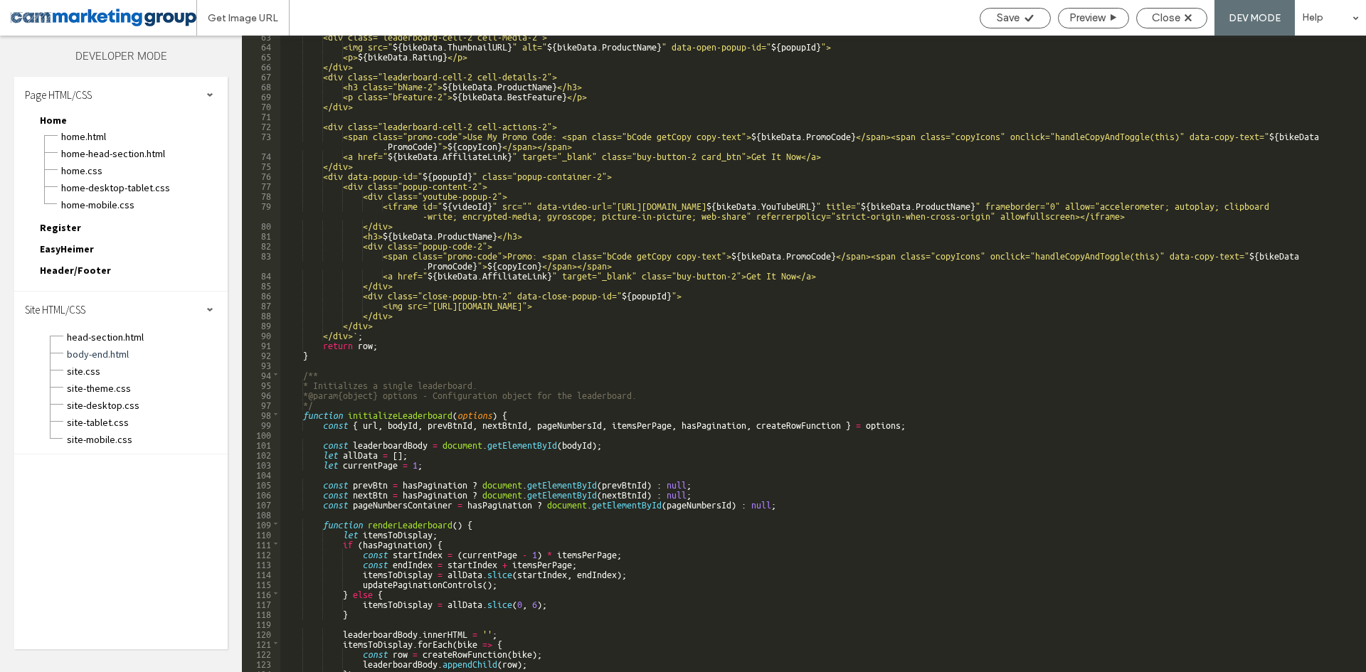
scroll to position [627, 0]
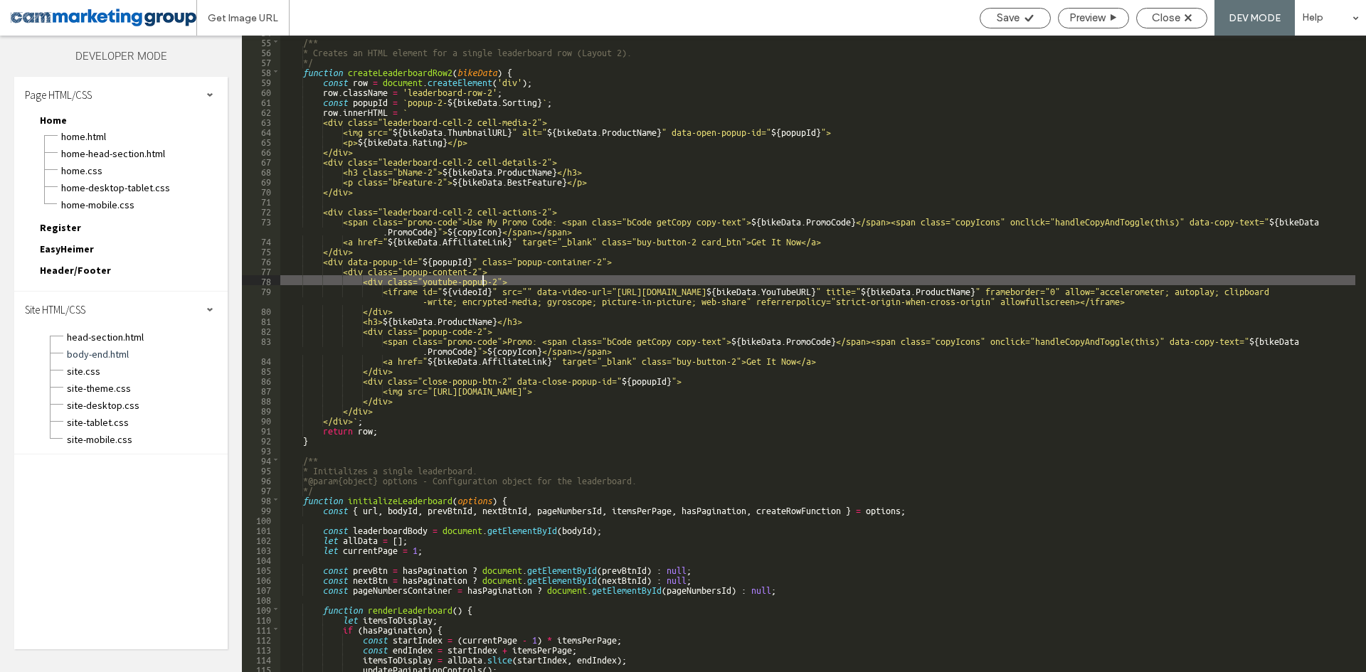
click at [482, 276] on div "/** * Creates an HTML element for a single leaderboard row (Layout 2). */ funct…" at bounding box center [817, 354] width 1075 height 657
click at [451, 282] on div "/** * Creates an HTML element for a single leaderboard row (Layout 2). */ funct…" at bounding box center [817, 354] width 1075 height 657
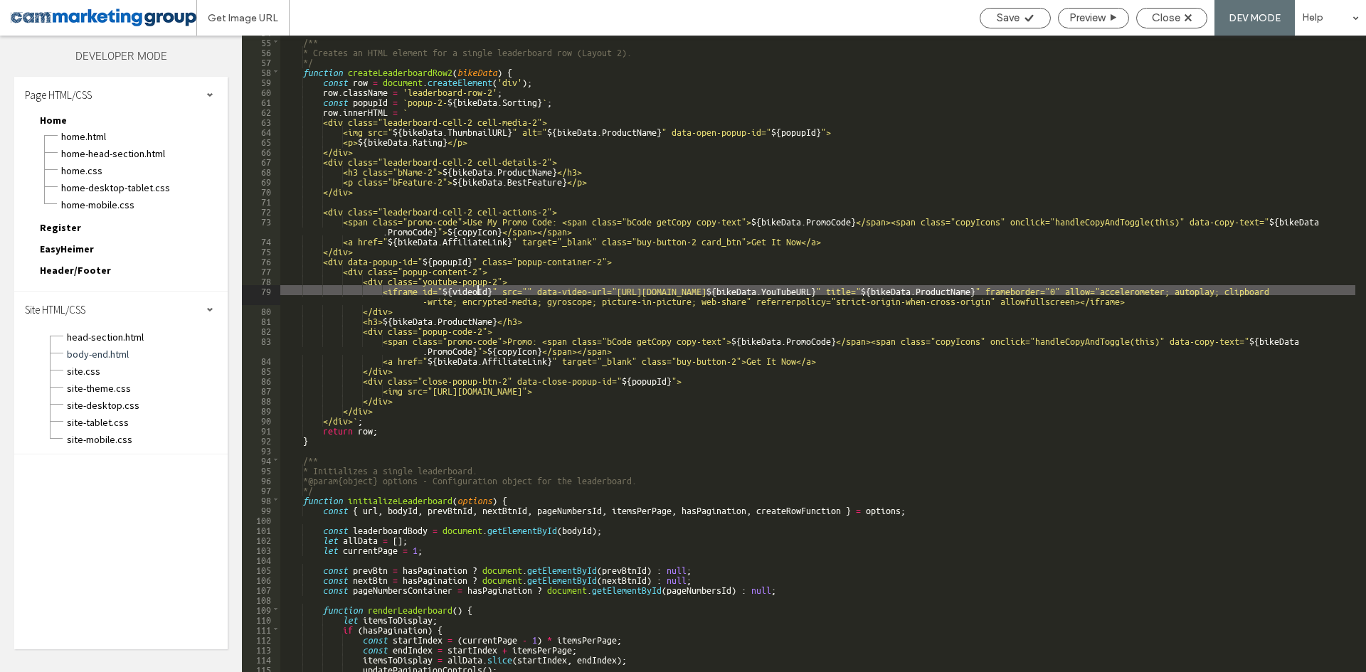
click at [477, 288] on div "/** * Creates an HTML element for a single leaderboard row (Layout 2). */ funct…" at bounding box center [817, 354] width 1075 height 657
click at [503, 290] on div "/** * Creates an HTML element for a single leaderboard row (Layout 2). */ funct…" at bounding box center [817, 354] width 1075 height 657
click at [454, 278] on div "/** * Creates an HTML element for a single leaderboard row (Layout 2). */ funct…" at bounding box center [817, 354] width 1075 height 657
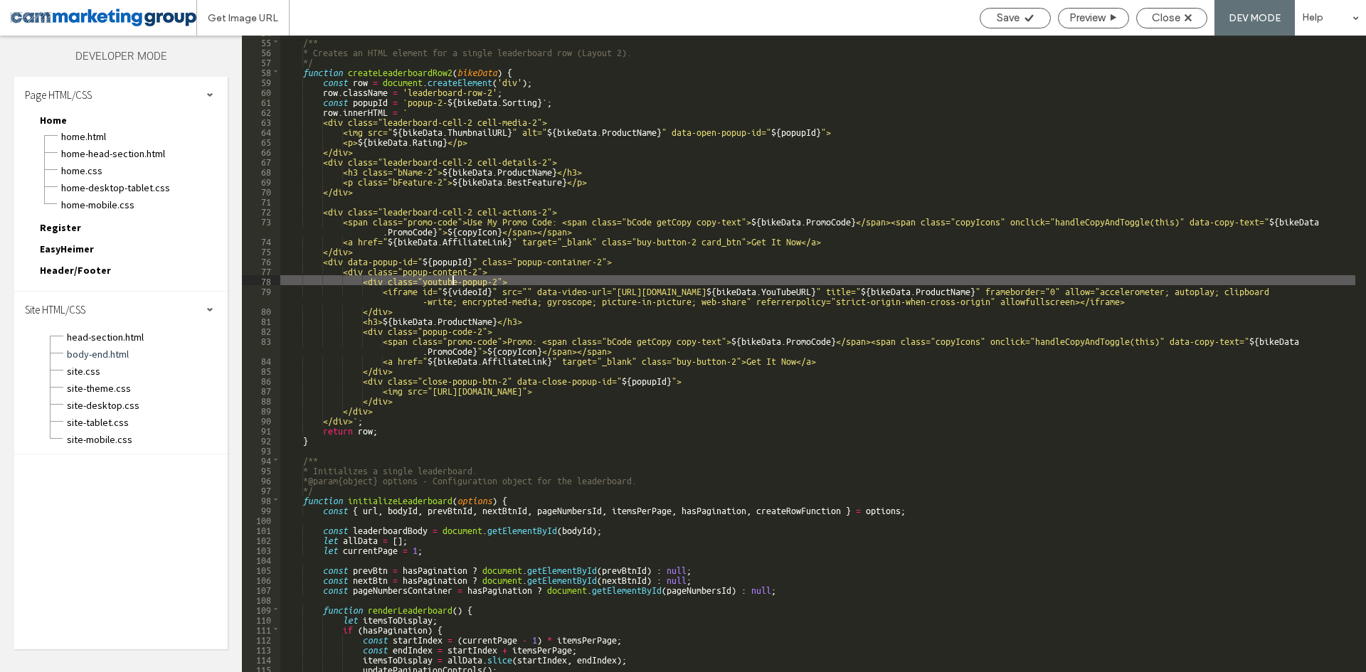
click at [423, 274] on div "/** * Creates an HTML element for a single leaderboard row (Layout 2). */ funct…" at bounding box center [817, 354] width 1075 height 657
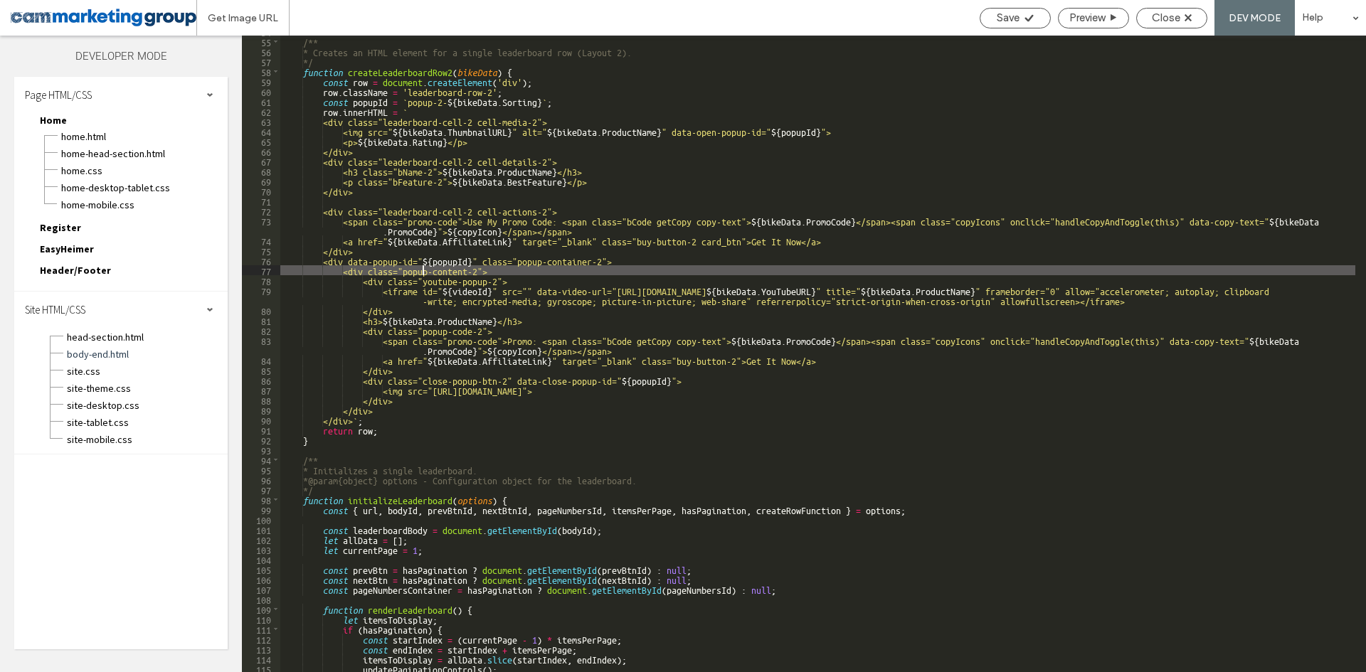
click at [479, 261] on div "/** * Creates an HTML element for a single leaderboard row (Layout 2). */ funct…" at bounding box center [817, 354] width 1075 height 657
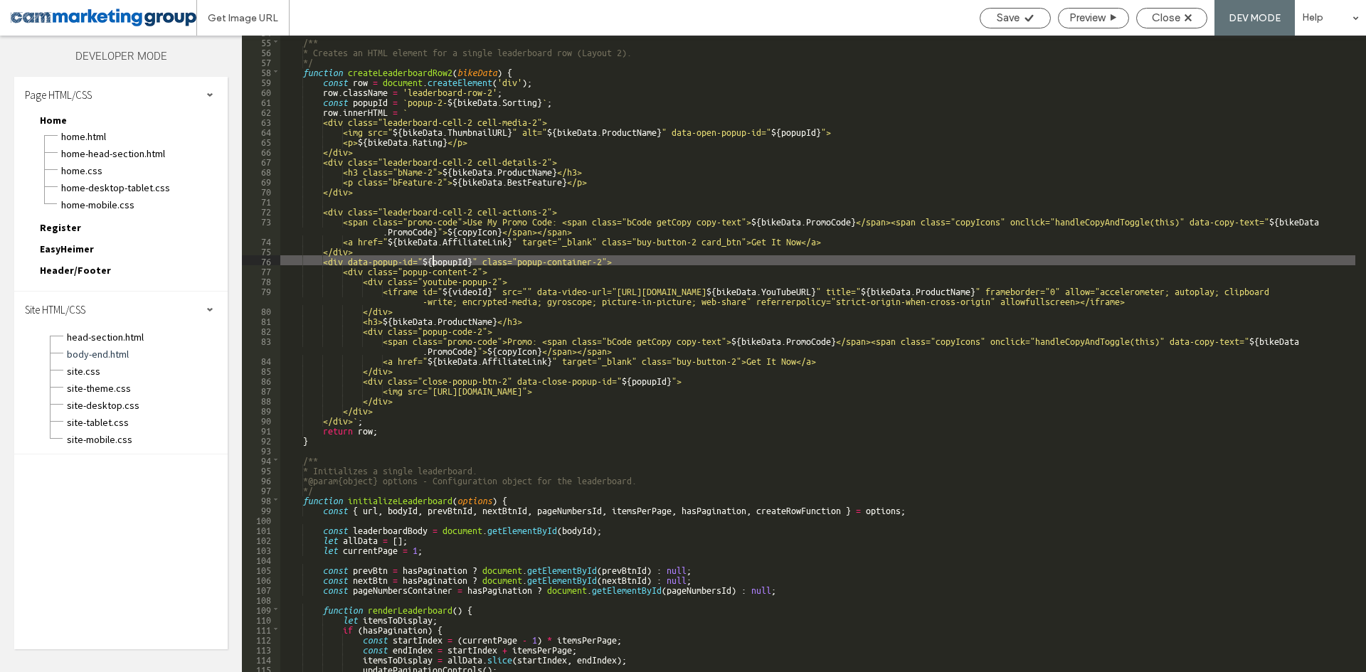
click at [434, 261] on div "/** * Creates an HTML element for a single leaderboard row (Layout 2). */ funct…" at bounding box center [817, 354] width 1075 height 657
click at [402, 260] on div "/** * Creates an HTML element for a single leaderboard row (Layout 2). */ funct…" at bounding box center [817, 354] width 1075 height 657
click at [457, 260] on div "/** * Creates an HTML element for a single leaderboard row (Layout 2). */ funct…" at bounding box center [817, 354] width 1075 height 657
drag, startPoint x: 492, startPoint y: 260, endPoint x: 368, endPoint y: 261, distance: 123.8
click at [368, 261] on div "/** * Creates an HTML element for a single leaderboard row (Layout 2). */ funct…" at bounding box center [817, 354] width 1075 height 657
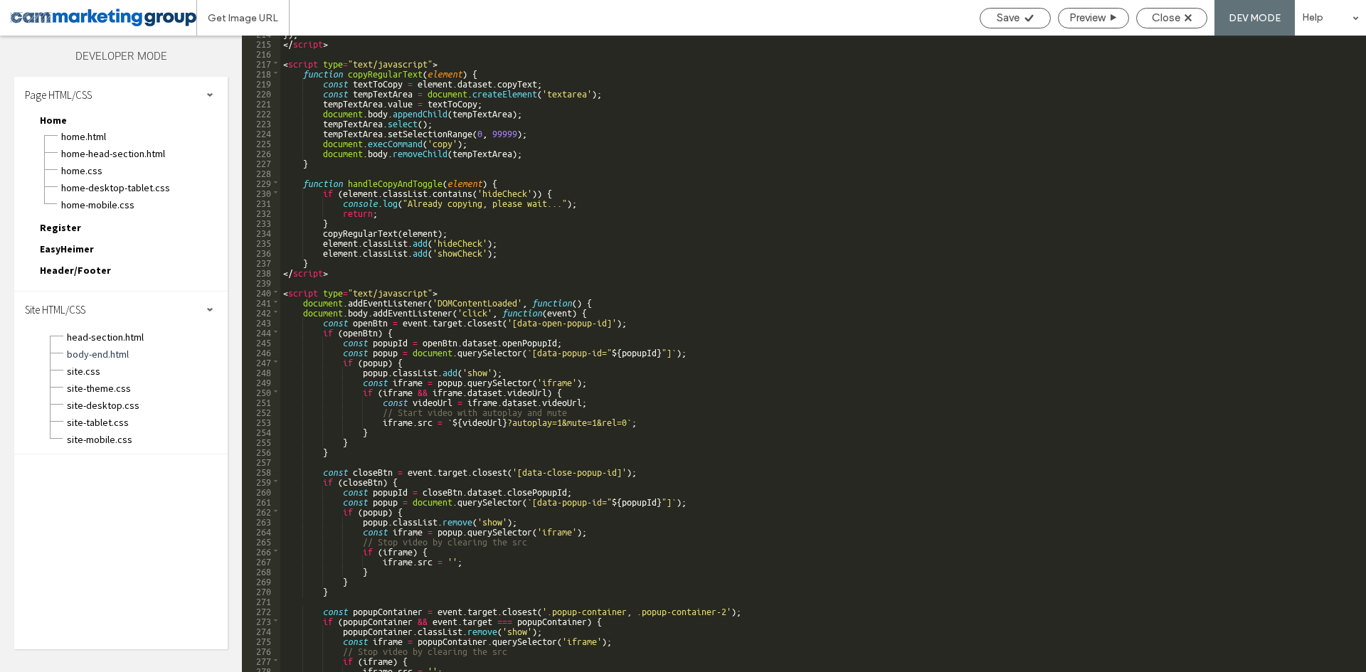
scroll to position [2331, 0]
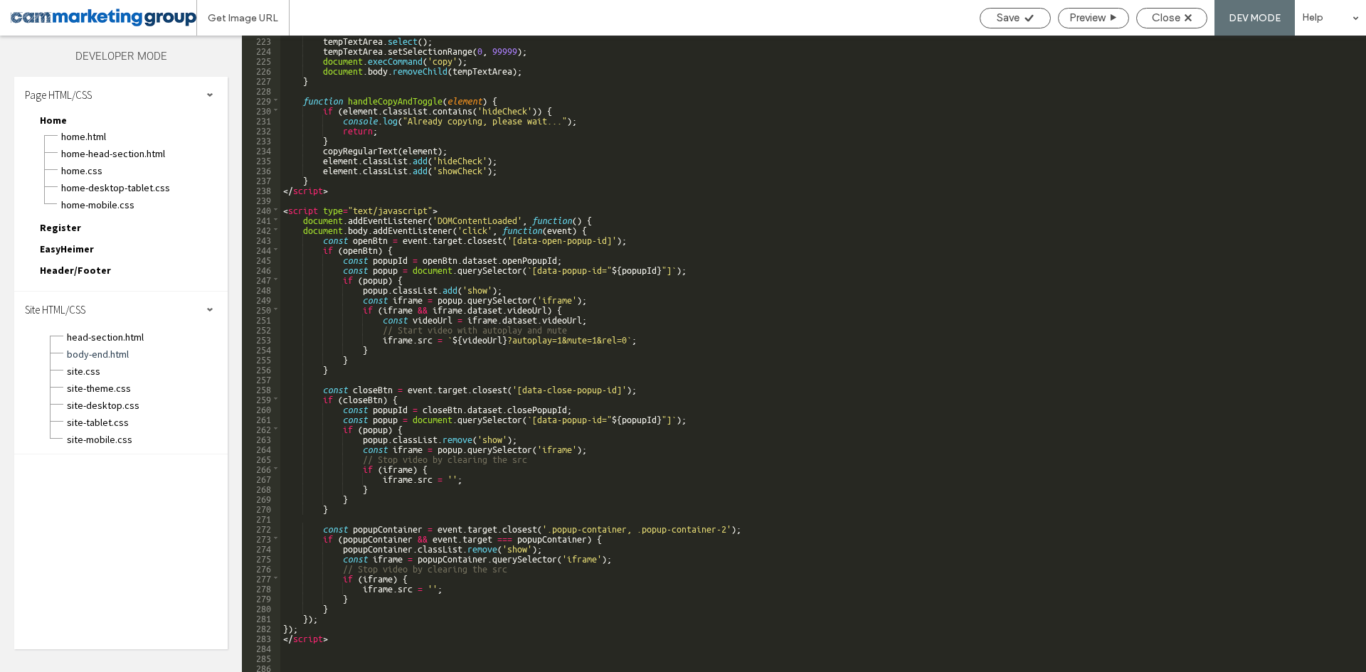
click at [361, 646] on div "tempTextArea . select ( ) ; tempTextArea . setSelectionRange ( 0 , 99999 ) ; do…" at bounding box center [817, 363] width 1075 height 657
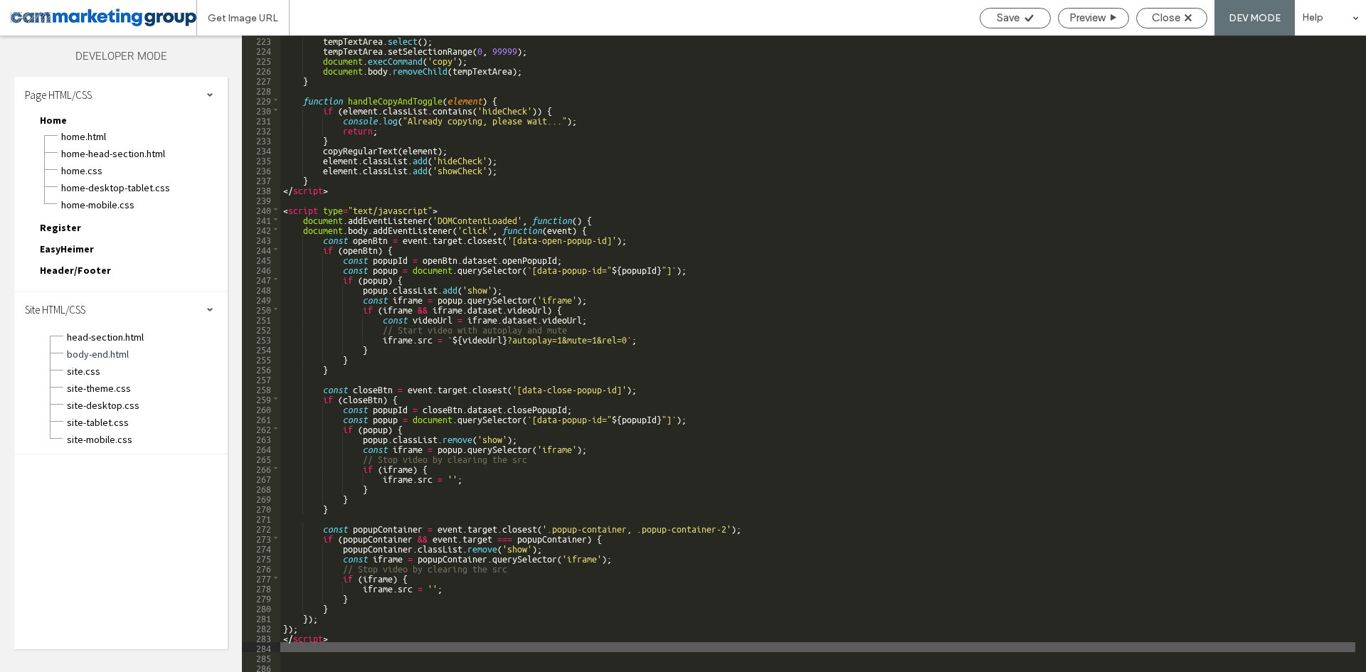
click at [356, 643] on div "tempTextArea . select ( ) ; tempTextArea . setSelectionRange ( 0 , 99999 ) ; do…" at bounding box center [817, 363] width 1075 height 657
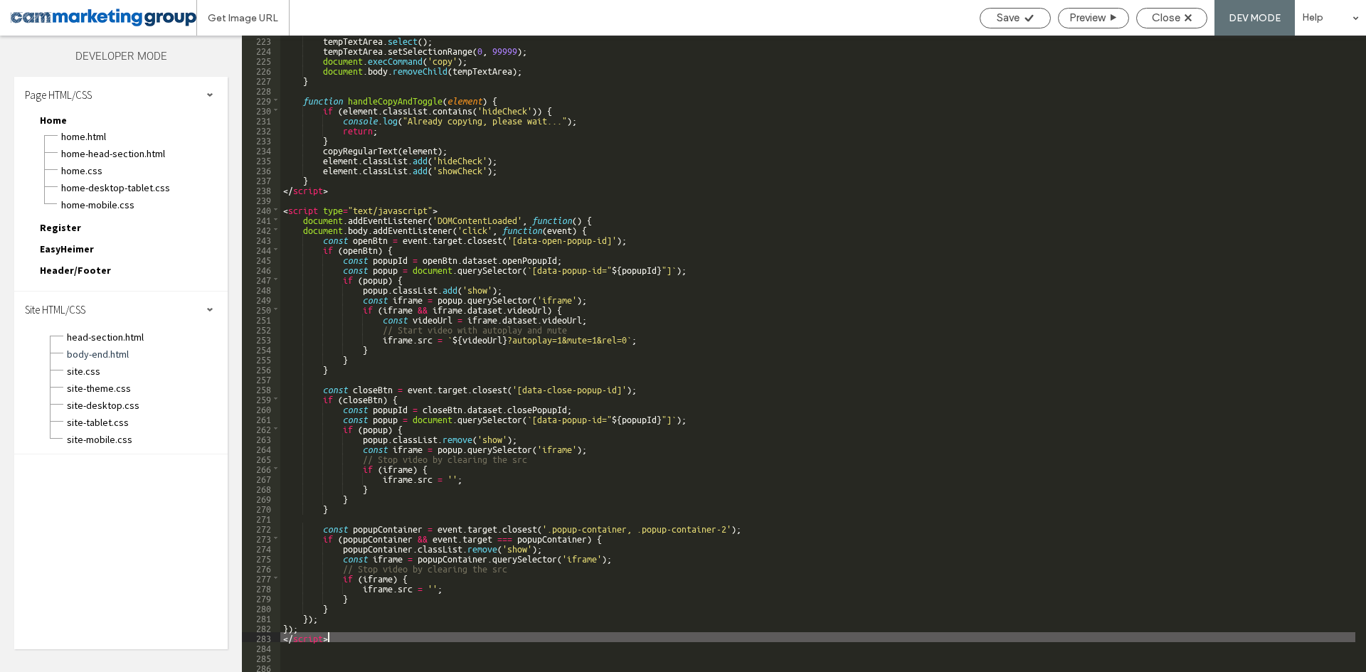
click at [344, 639] on div "tempTextArea . select ( ) ; tempTextArea . setSelectionRange ( 0 , 99999 ) ; do…" at bounding box center [817, 363] width 1075 height 657
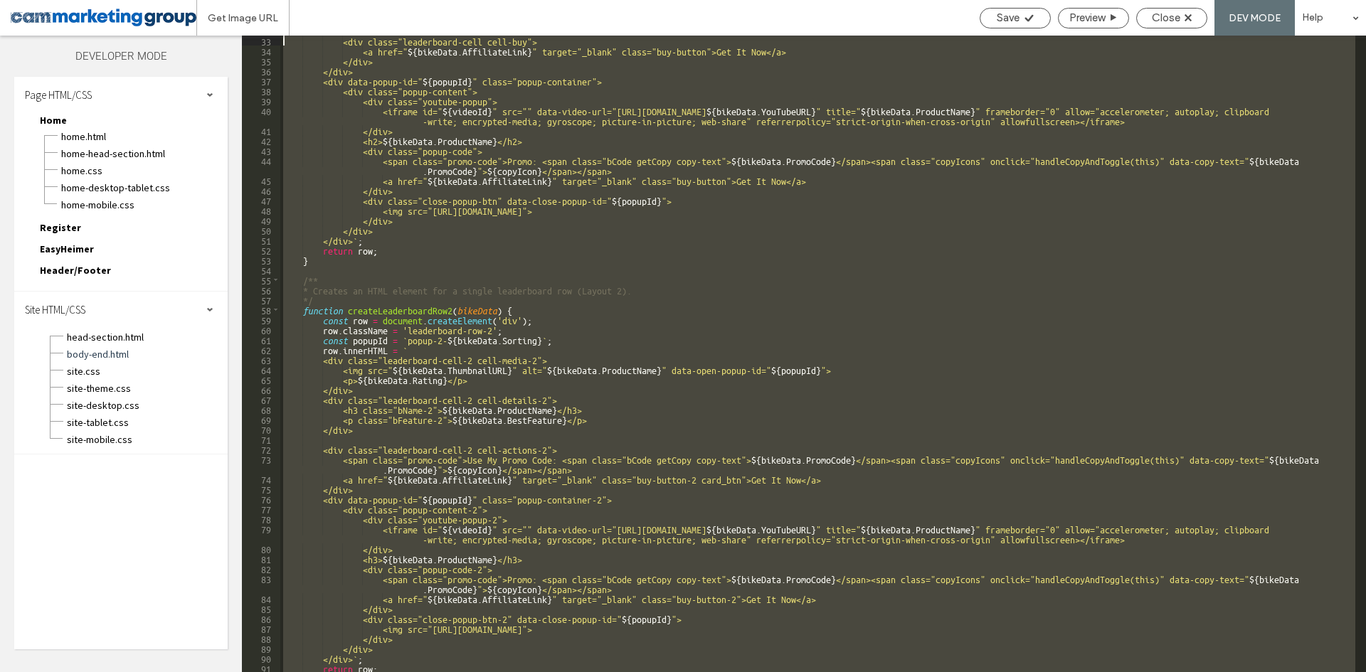
scroll to position [0, 0]
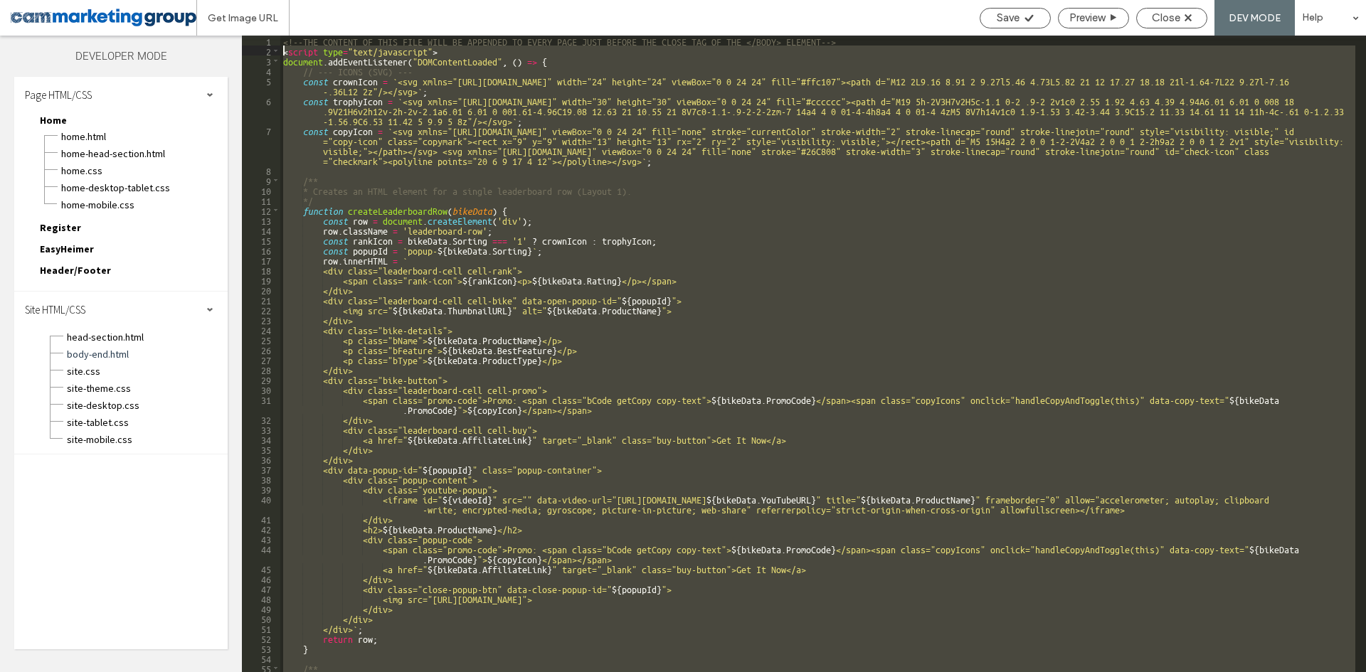
drag, startPoint x: 273, startPoint y: 548, endPoint x: 202, endPoint y: 51, distance: 502.3
click at [202, 51] on div "Layers Theme Pages Widgets Media Content Personalize Sell Online Blog App Store…" at bounding box center [683, 354] width 1366 height 637
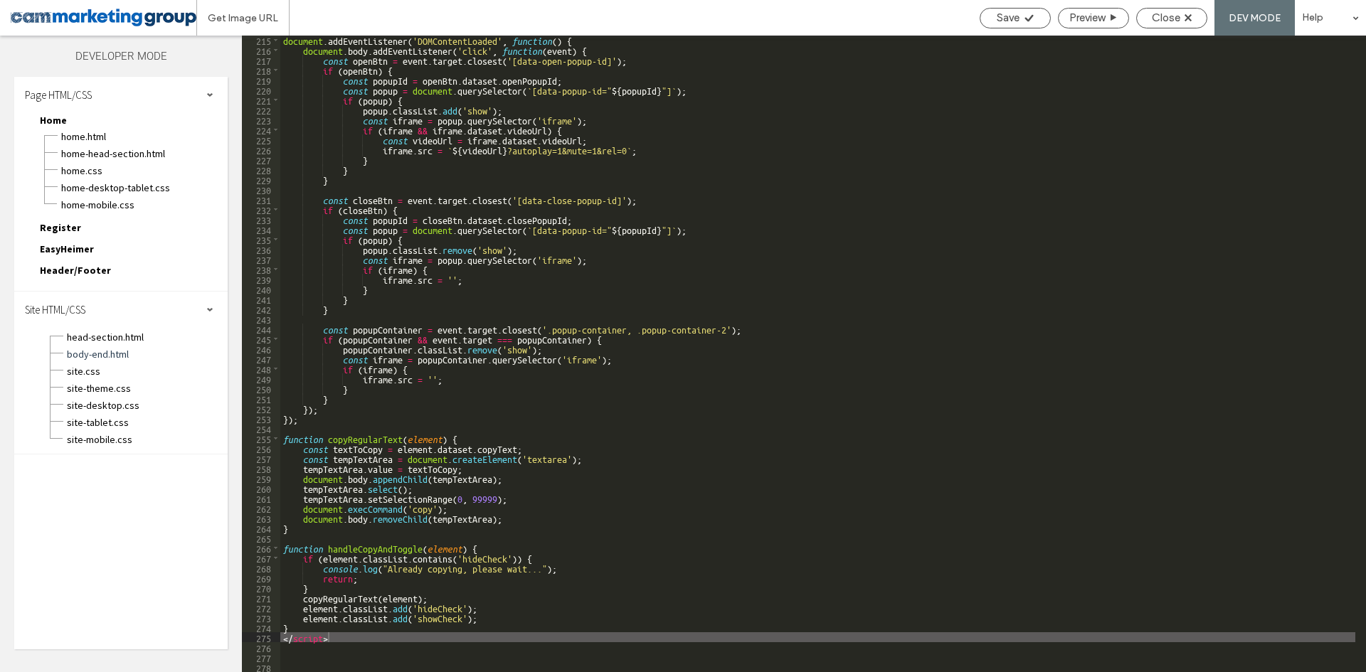
click at [721, 120] on div "document . addEventListener ( 'DOMContentLoaded' , function ( ) { document . bo…" at bounding box center [817, 363] width 1075 height 657
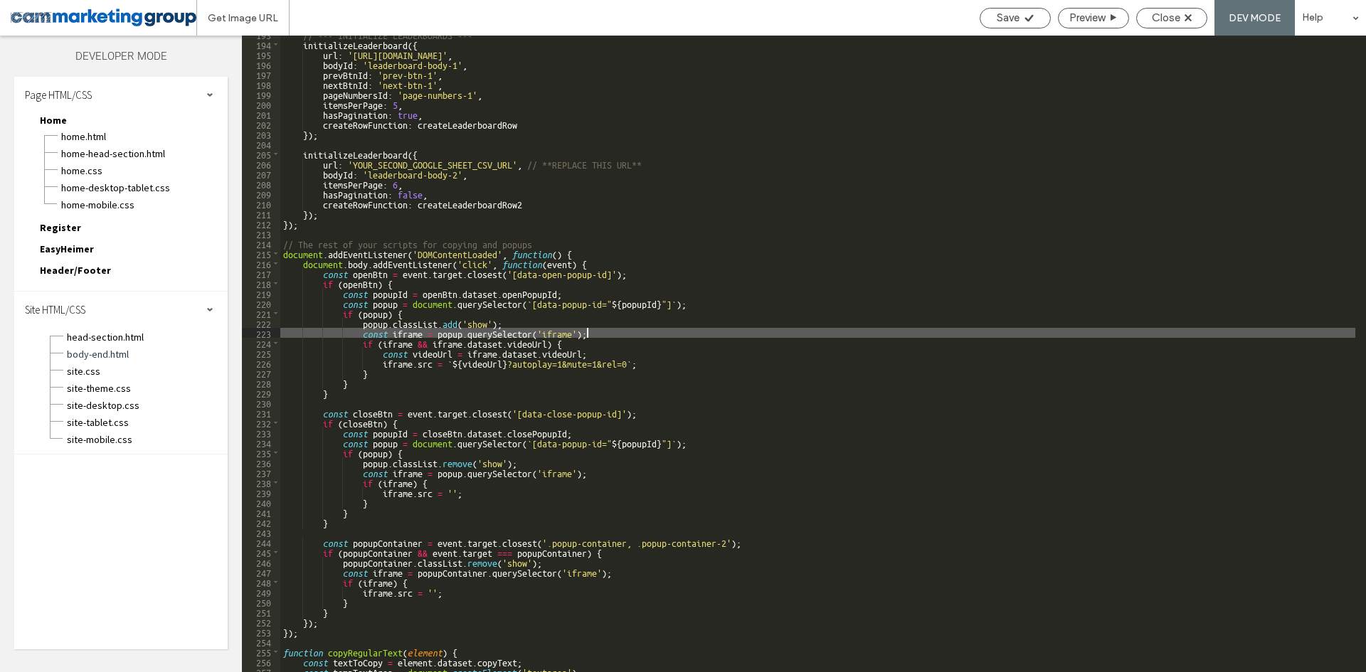
scroll to position [1805, 0]
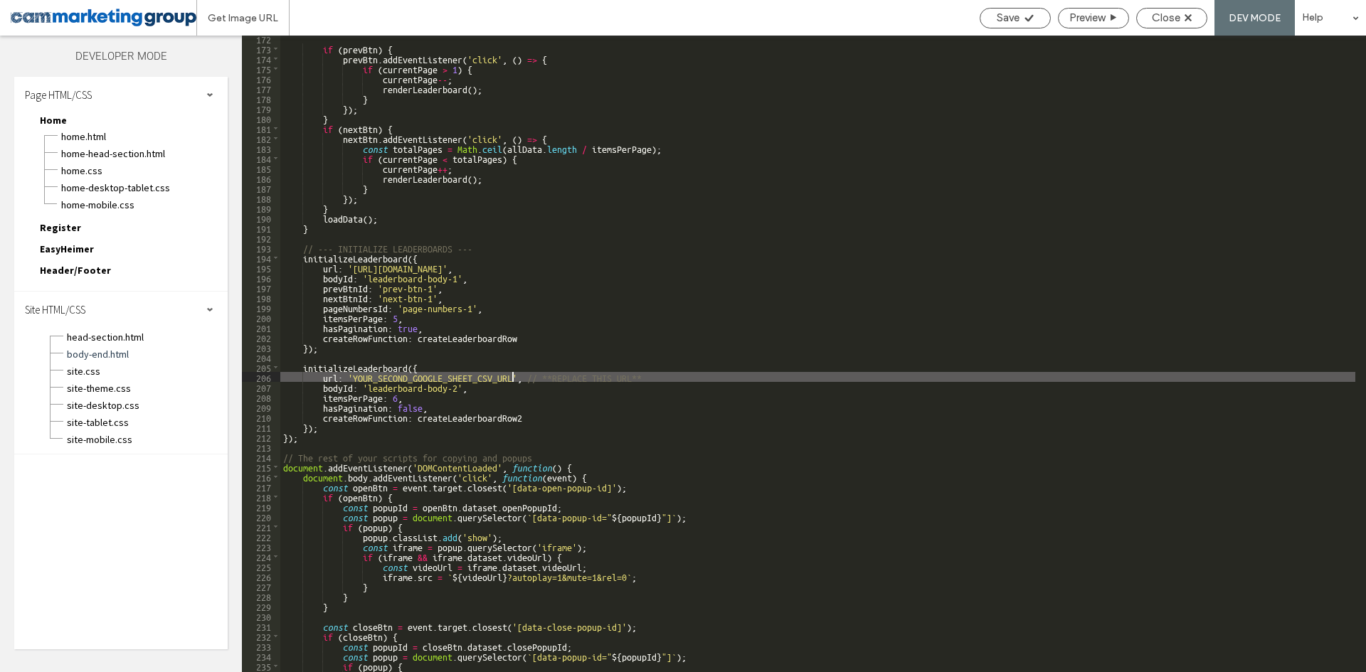
click at [510, 378] on div "if ( prevBtn ) { prevBtn . addEventListener ( 'click' , ( ) => { if ( currentPa…" at bounding box center [817, 361] width 1075 height 657
click at [350, 376] on div "if ( prevBtn ) { prevBtn . addEventListener ( 'click' , ( ) => { if ( currentPa…" at bounding box center [817, 361] width 1075 height 657
click at [351, 376] on div "if ( prevBtn ) { prevBtn . addEventListener ( 'click' , ( ) => { if ( currentPa…" at bounding box center [817, 361] width 1075 height 657
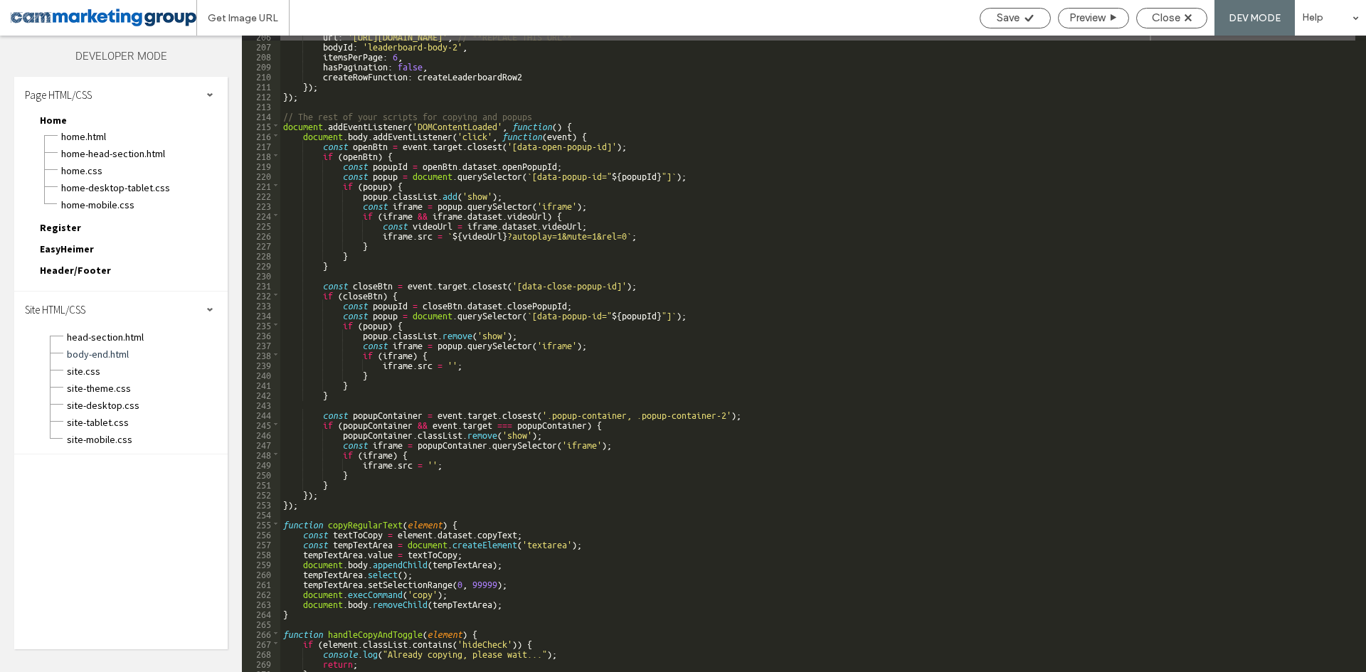
scroll to position [2103, 0]
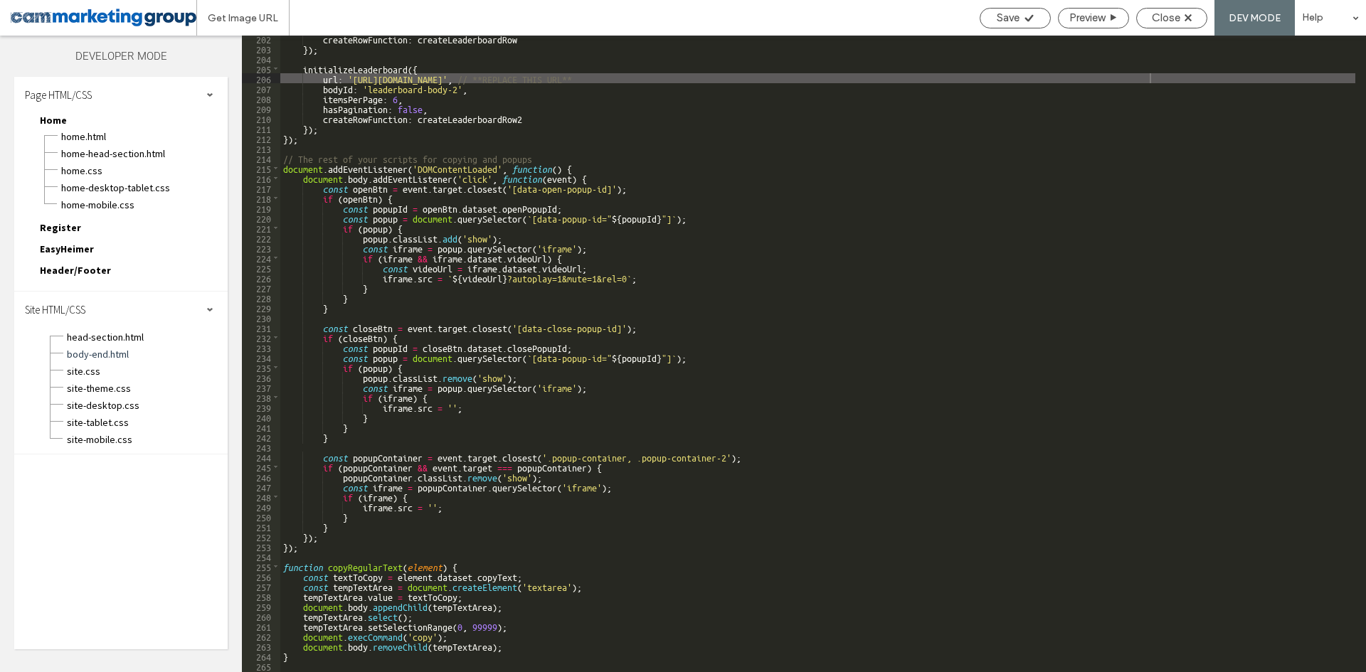
click at [569, 345] on div "createRowFunction : createLeaderboardRow }) ; initializeLeaderboard ({ url : 'h…" at bounding box center [817, 361] width 1075 height 657
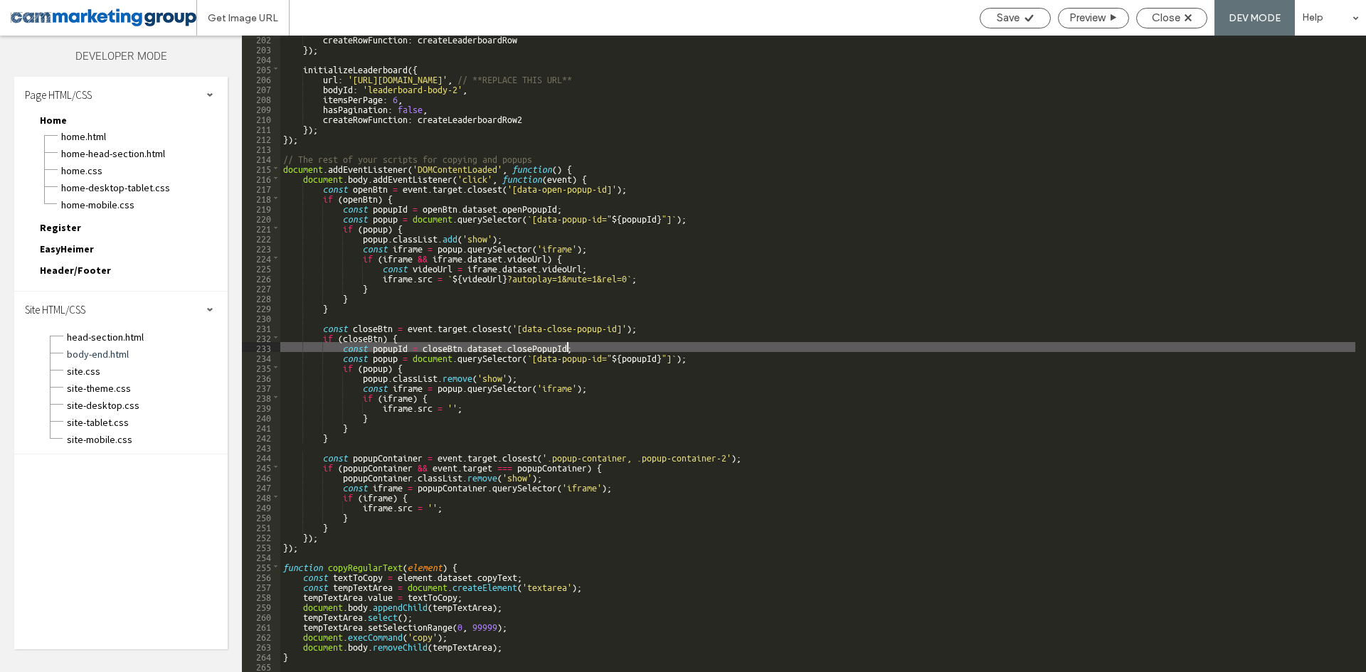
click at [568, 363] on div "createRowFunction : createLeaderboardRow }) ; initializeLeaderboard ({ url : 'h…" at bounding box center [817, 361] width 1075 height 657
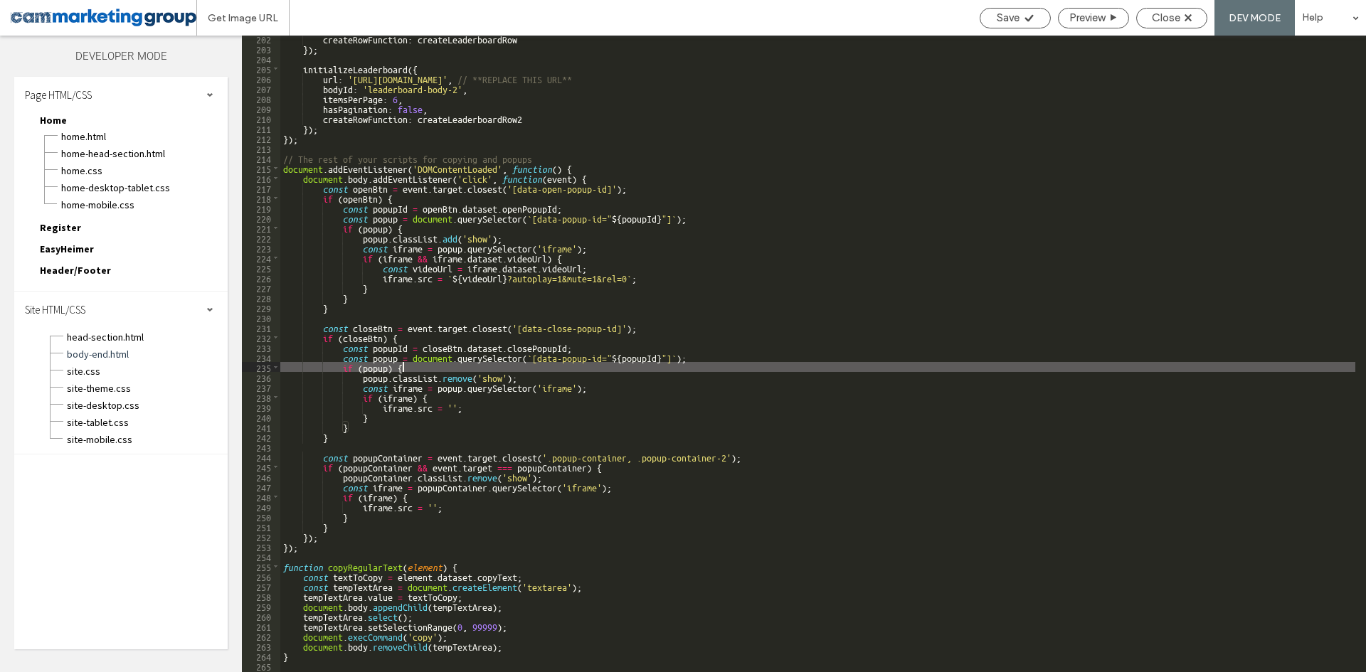
click at [591, 350] on div "createRowFunction : createLeaderboardRow }) ; initializeLeaderboard ({ url : 'h…" at bounding box center [817, 361] width 1075 height 657
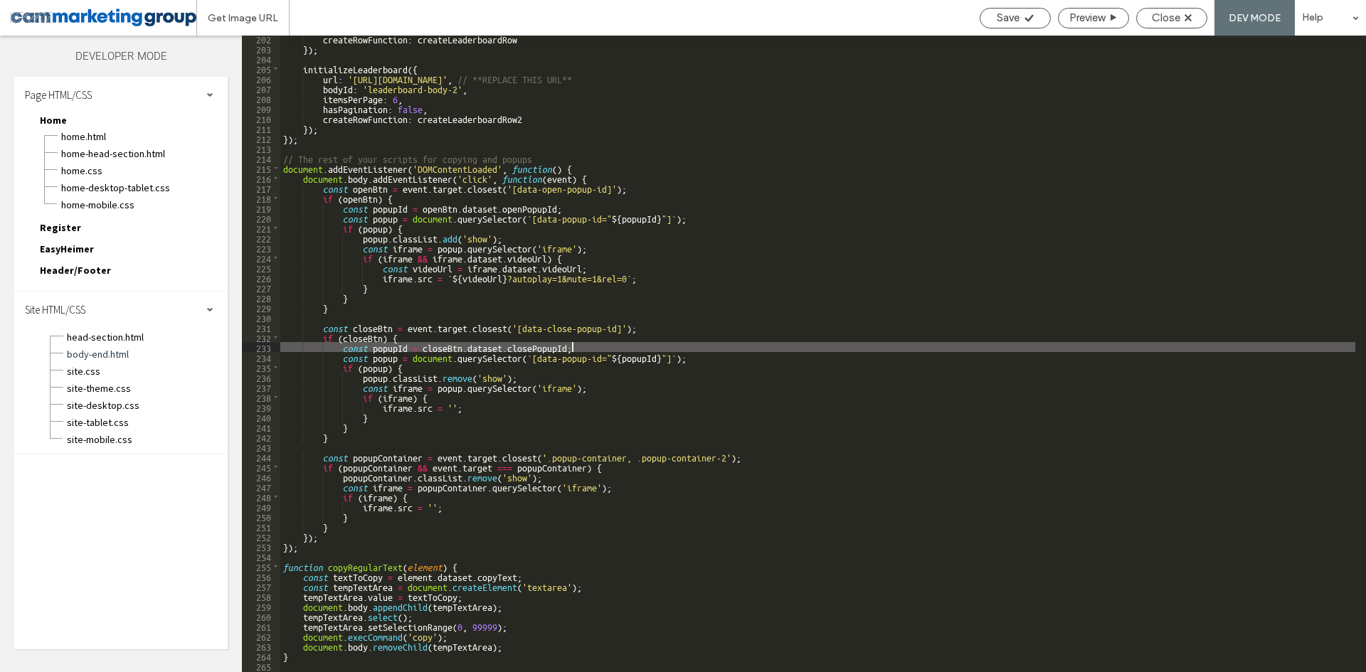
click at [615, 352] on div "createRowFunction : createLeaderboardRow }) ; initializeLeaderboard ({ url : 'h…" at bounding box center [817, 361] width 1075 height 657
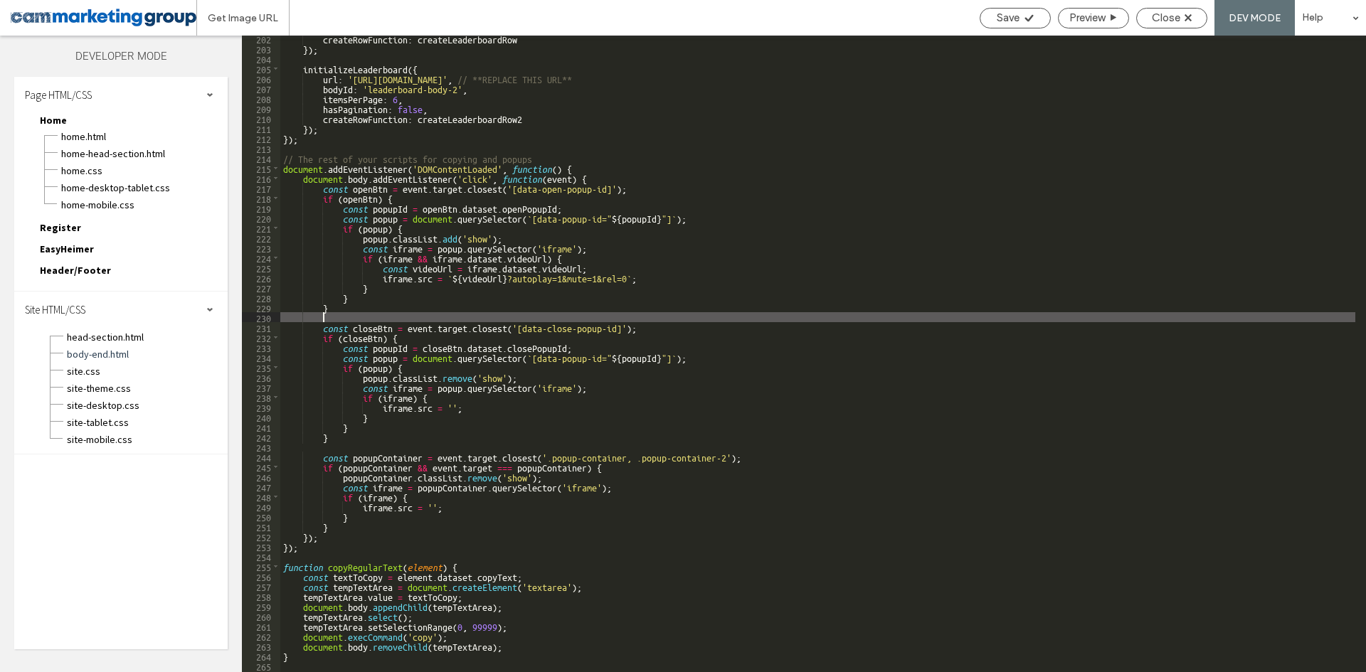
click at [583, 317] on div "createRowFunction : createLeaderboardRow }) ; initializeLeaderboard ({ url : 'h…" at bounding box center [817, 361] width 1075 height 657
click at [588, 276] on div "createRowFunction : createLeaderboardRow }) ; initializeLeaderboard ({ url : 'h…" at bounding box center [817, 361] width 1075 height 657
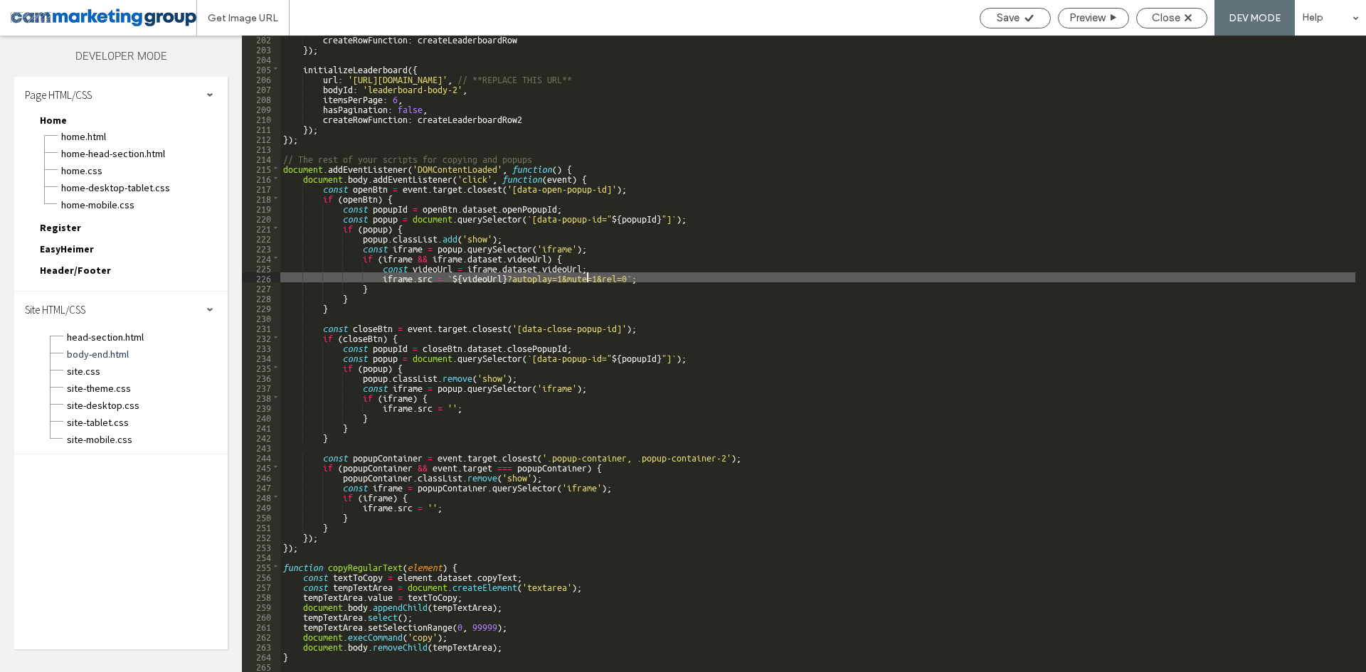
click at [596, 276] on div "createRowFunction : createLeaderboardRow }) ; initializeLeaderboard ({ url : 'h…" at bounding box center [817, 361] width 1075 height 657
click at [562, 278] on div "createRowFunction : createLeaderboardRow }) ; initializeLeaderboard ({ url : 'h…" at bounding box center [817, 361] width 1075 height 657
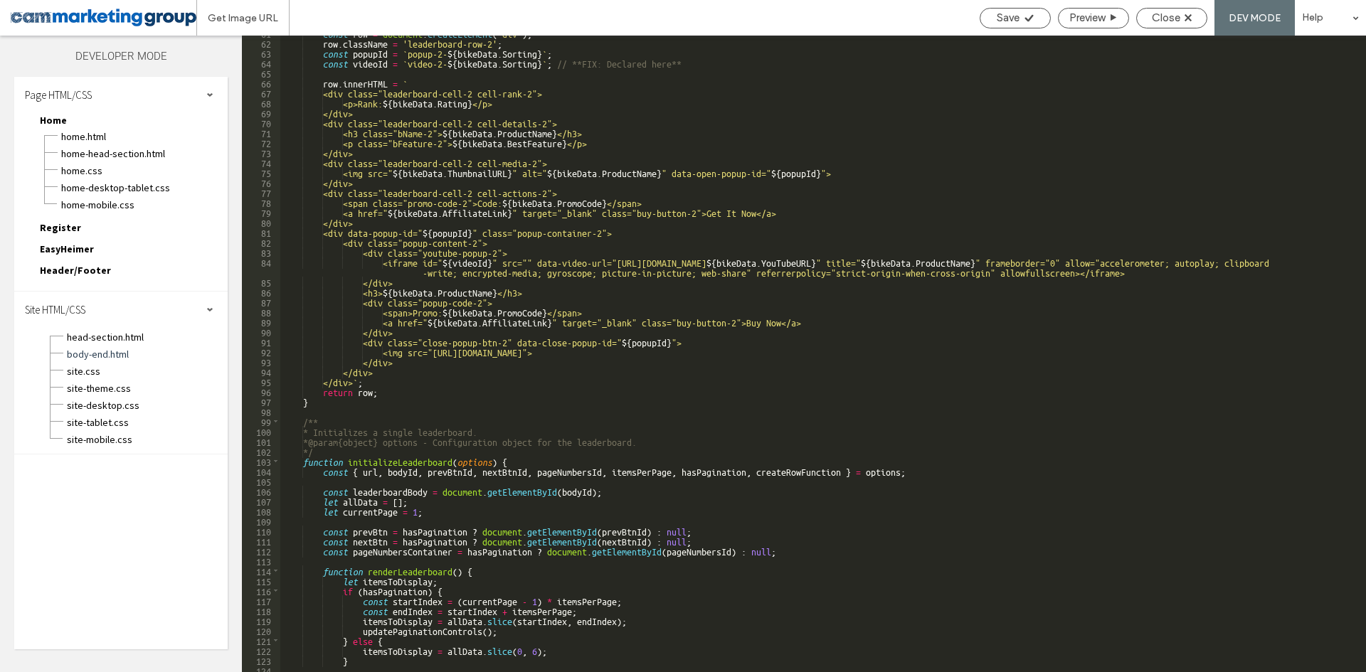
scroll to position [695, 0]
click at [543, 273] on div "const row = document . createElement ( 'div' ) ; row . className = 'leaderboard…" at bounding box center [817, 356] width 1075 height 657
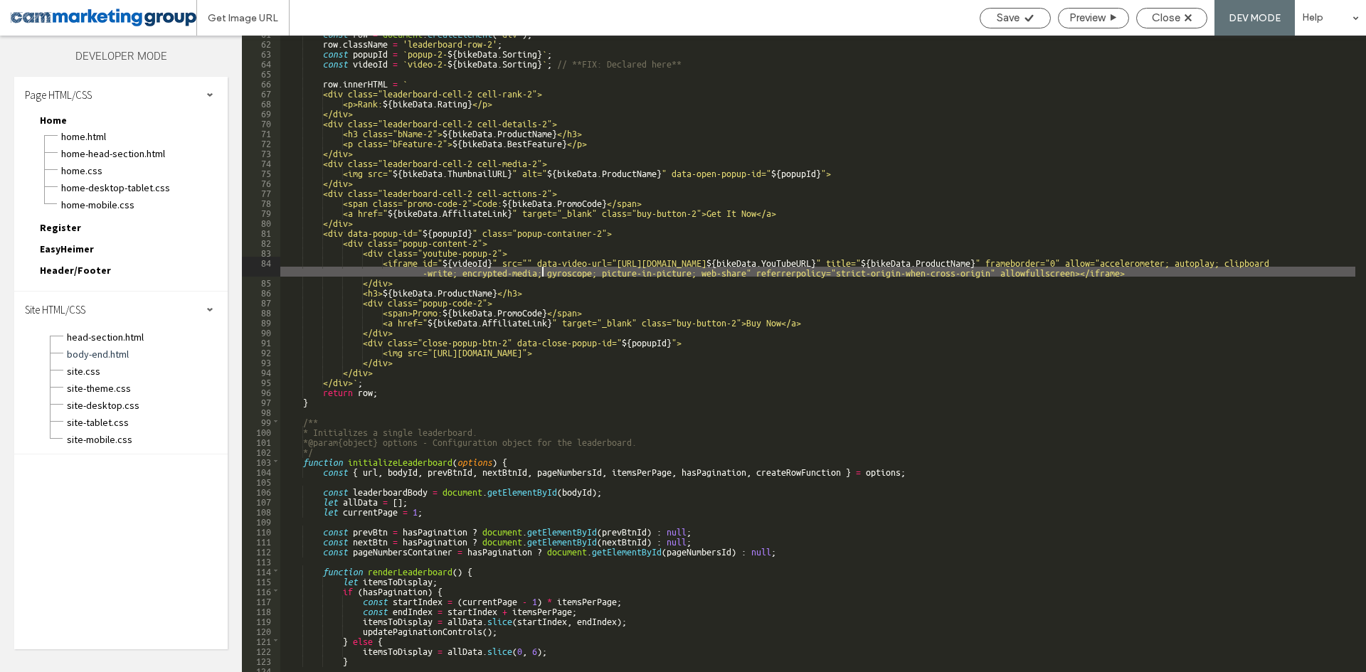
click at [504, 265] on div "const row = document . createElement ( 'div' ) ; row . className = 'leaderboard…" at bounding box center [817, 356] width 1075 height 657
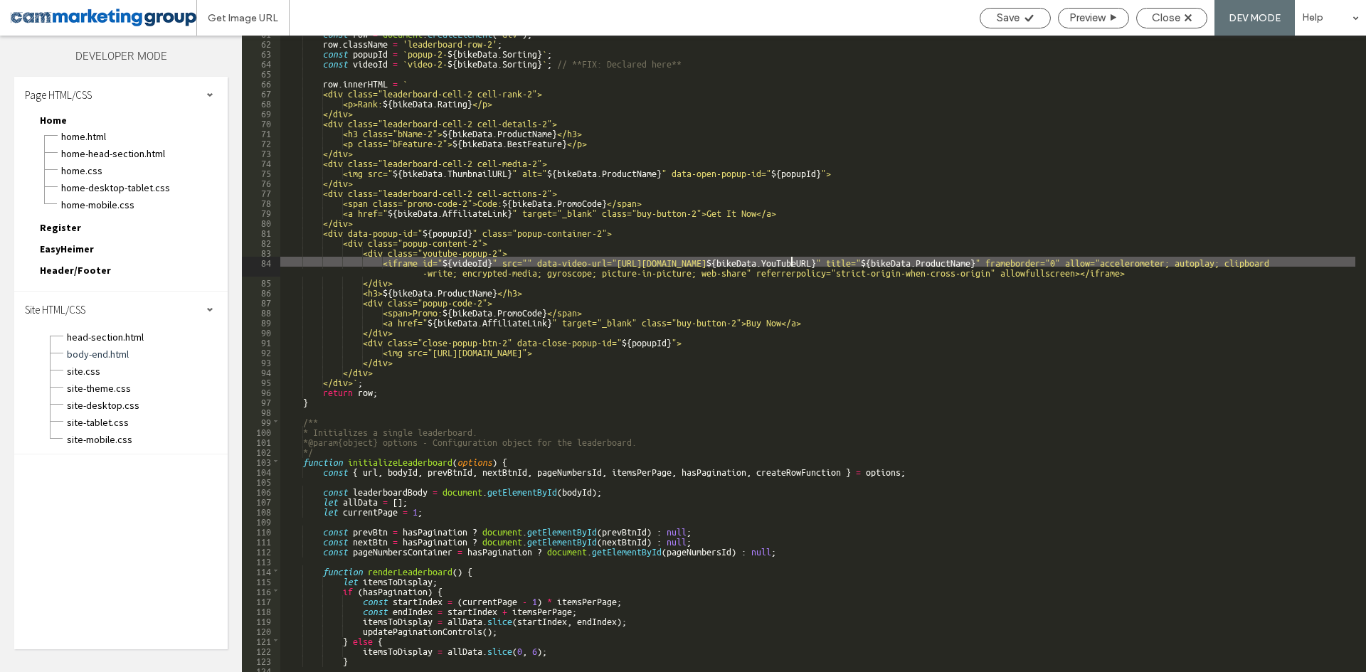
click at [792, 261] on div "const row = document . createElement ( 'div' ) ; row . className = 'leaderboard…" at bounding box center [817, 356] width 1075 height 657
click at [1032, 261] on div "const row = document . createElement ( 'div' ) ; row . className = 'leaderboard…" at bounding box center [817, 356] width 1075 height 657
click at [1150, 266] on div "const row = document . createElement ( 'div' ) ; row . className = 'leaderboard…" at bounding box center [817, 356] width 1075 height 657
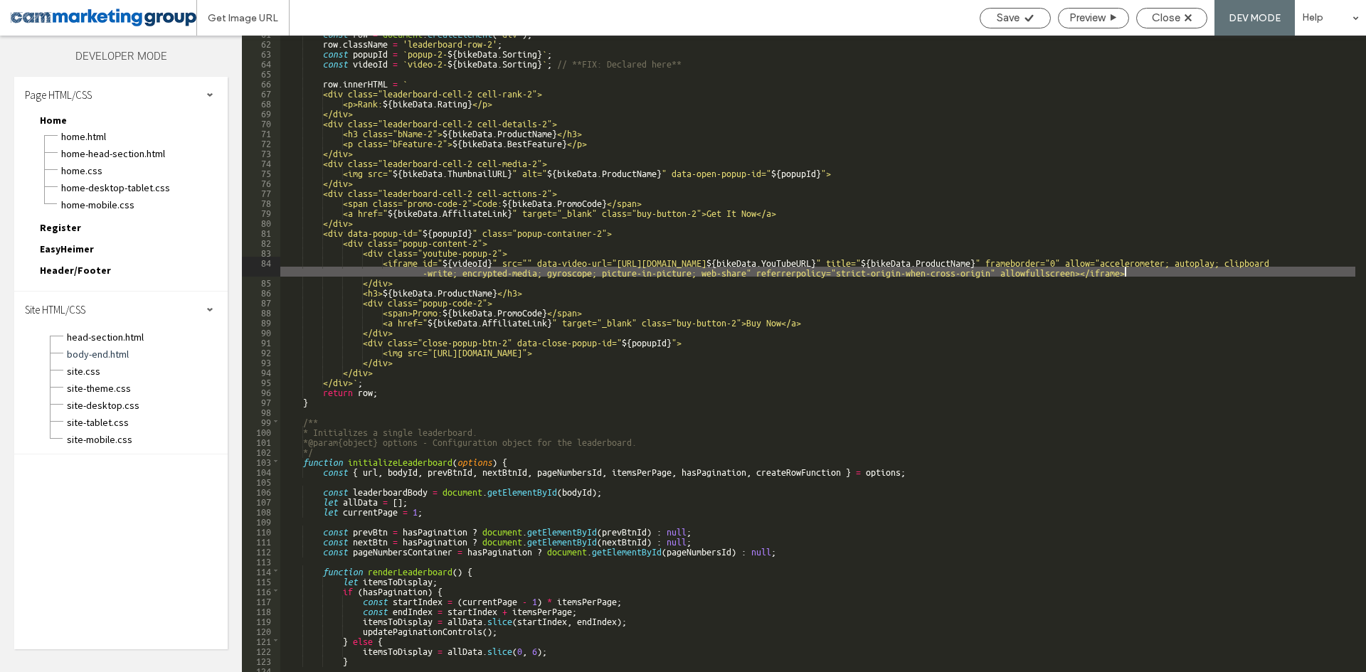
click at [1145, 268] on div "const row = document . createElement ( 'div' ) ; row . className = 'leaderboard…" at bounding box center [817, 356] width 1075 height 657
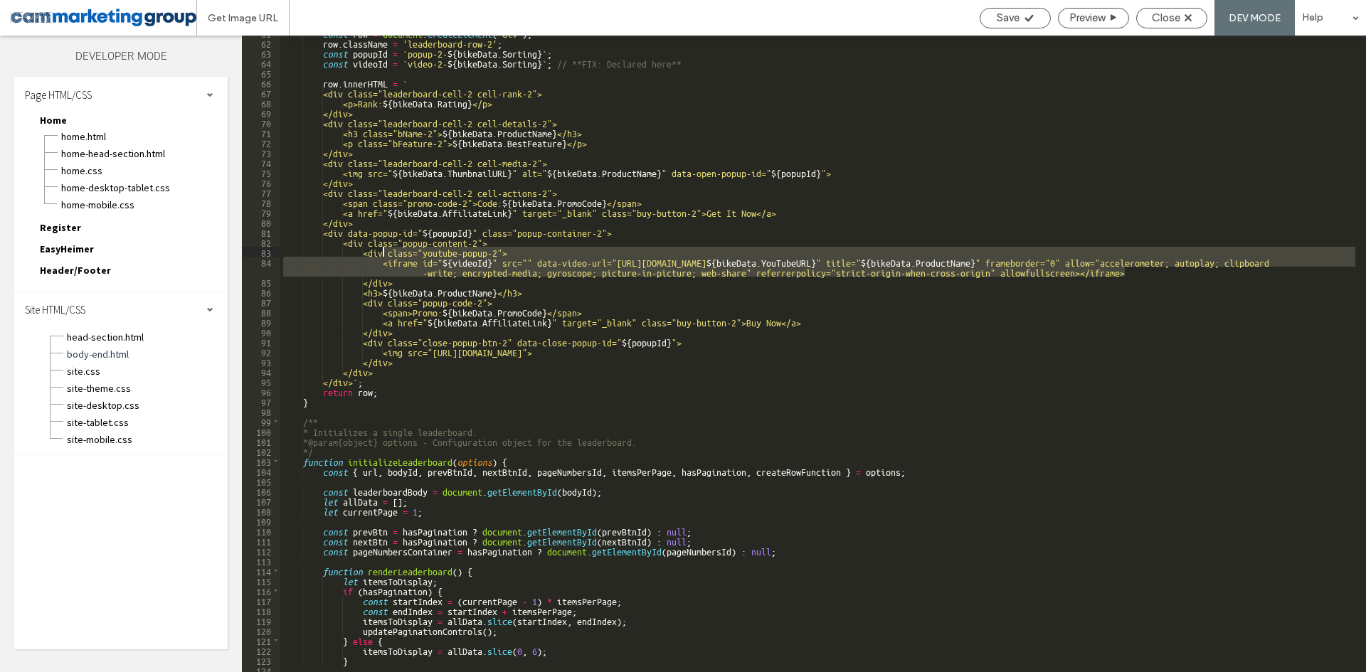
drag, startPoint x: 1081, startPoint y: 270, endPoint x: 384, endPoint y: 255, distance: 696.6
click at [384, 255] on div "const row = document . createElement ( 'div' ) ; row . className = 'leaderboard…" at bounding box center [817, 356] width 1075 height 657
click at [437, 266] on div "const row = document . createElement ( 'div' ) ; row . className = 'leaderboard…" at bounding box center [817, 354] width 1075 height 637
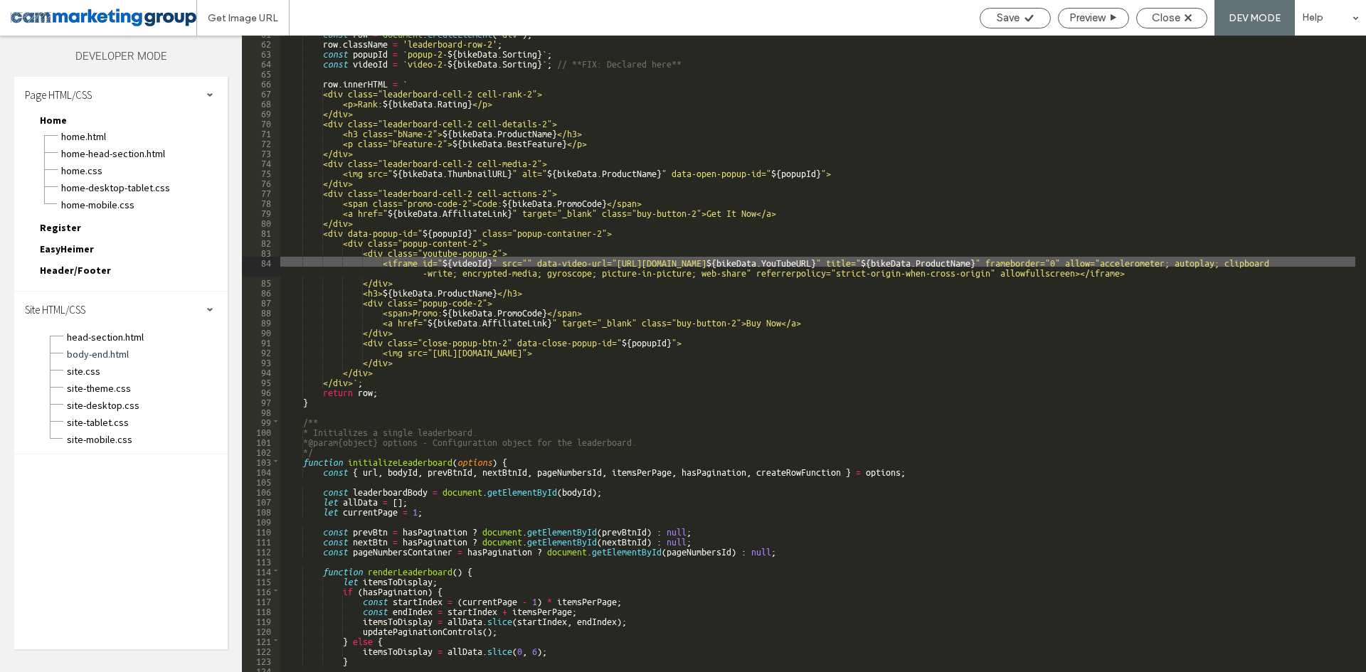
click at [533, 260] on div "const row = document . createElement ( 'div' ) ; row . className = 'leaderboard…" at bounding box center [817, 356] width 1075 height 657
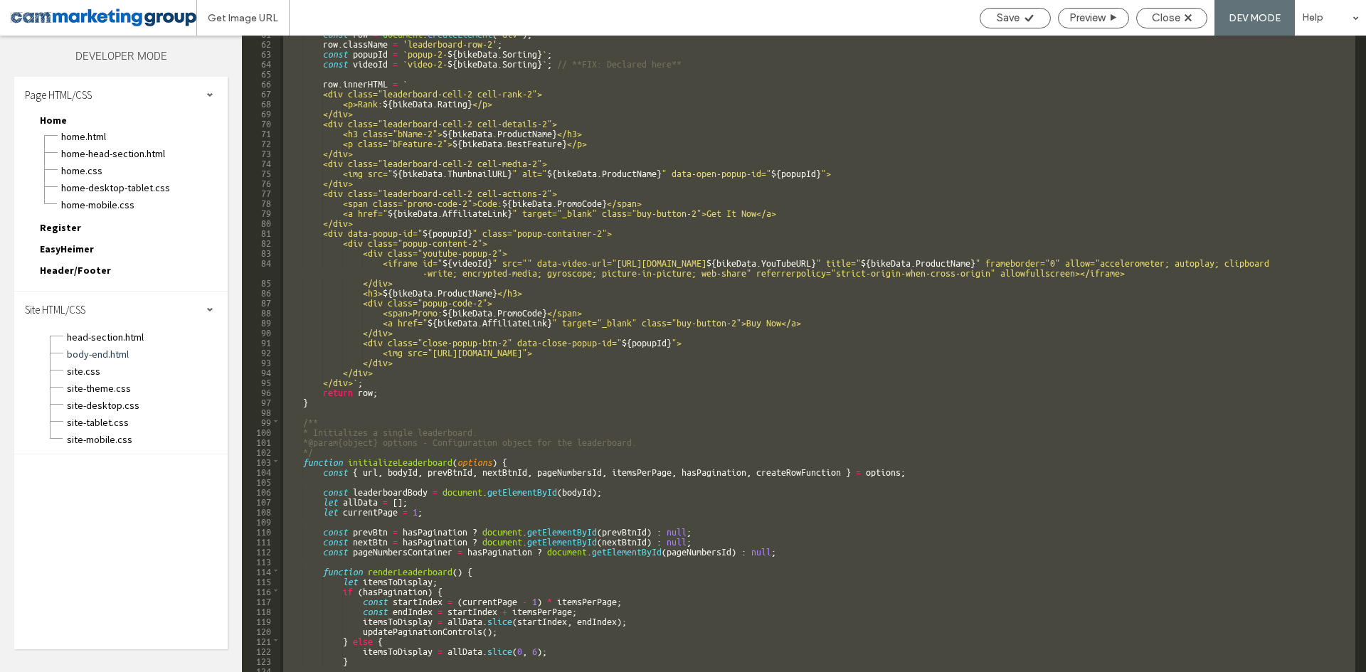
click at [778, 276] on div "const row = document . createElement ( 'div' ) ; row . className = 'leaderboard…" at bounding box center [817, 354] width 1075 height 637
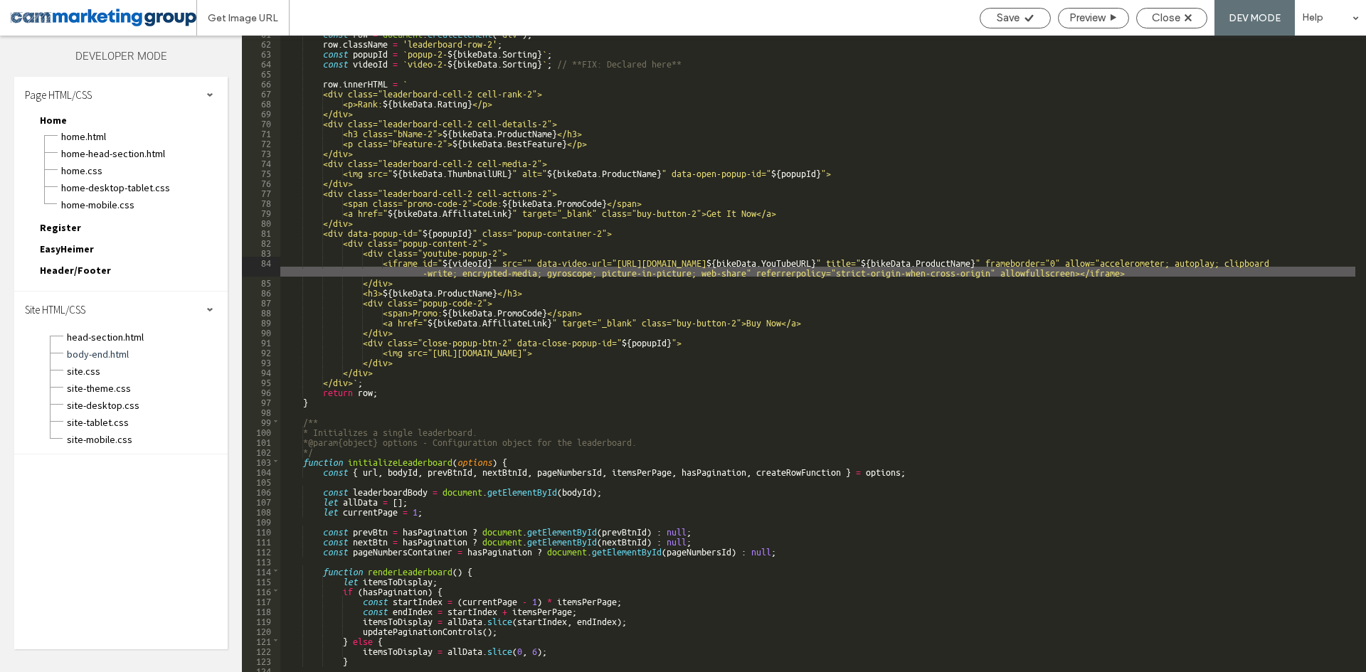
click at [410, 259] on div "const row = document . createElement ( 'div' ) ; row . className = 'leaderboard…" at bounding box center [817, 356] width 1075 height 657
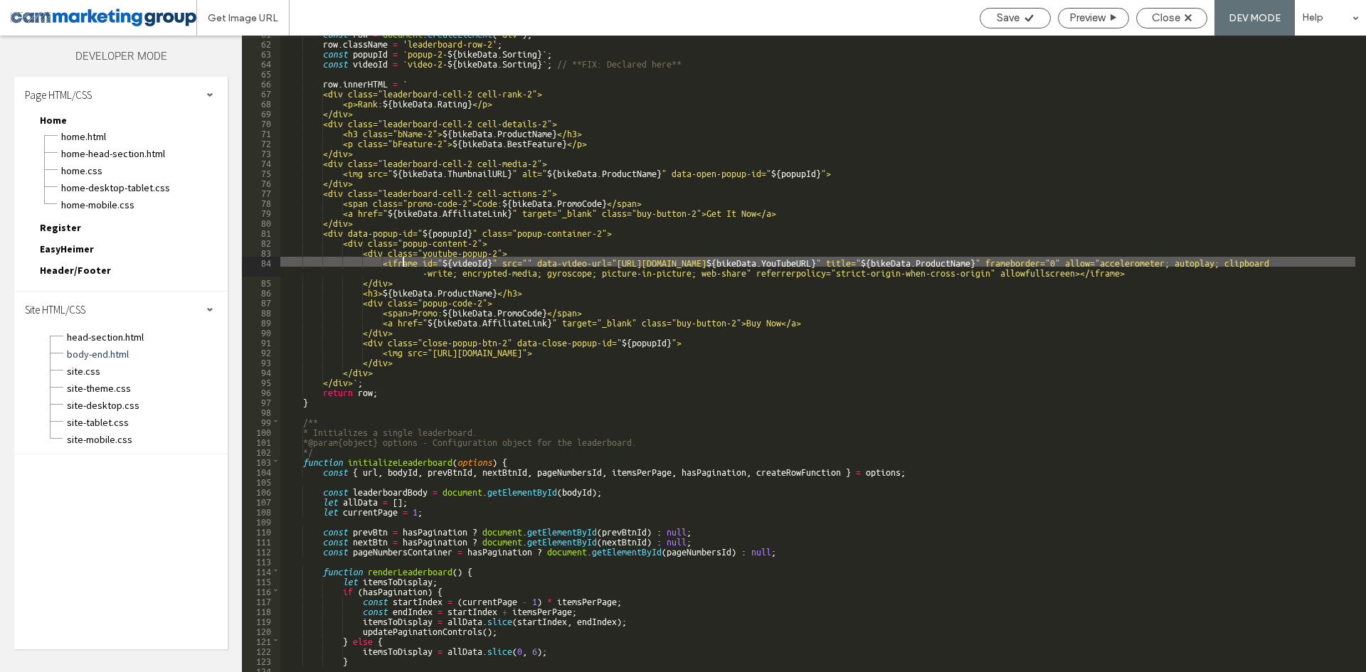
click at [401, 260] on div "const row = document . createElement ( 'div' ) ; row . className = 'leaderboard…" at bounding box center [817, 356] width 1075 height 657
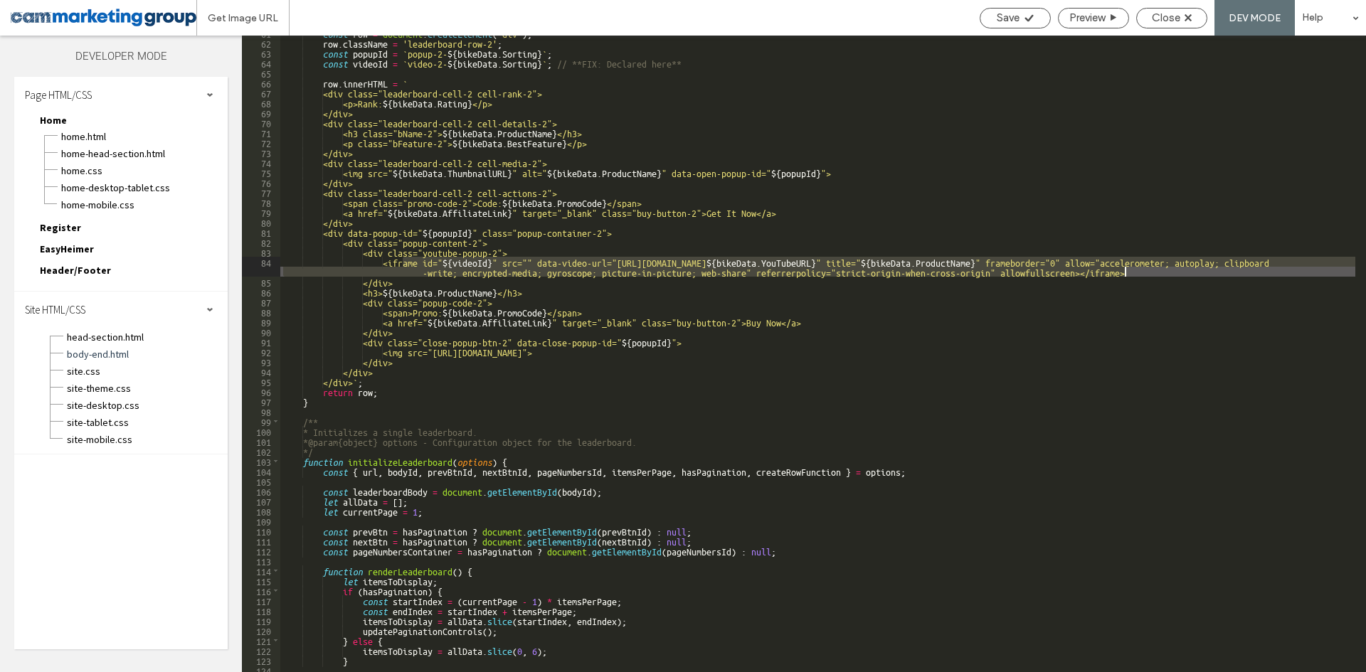
click at [1132, 272] on div "const row = document . createElement ( 'div' ) ; row . className = 'leaderboard…" at bounding box center [817, 356] width 1075 height 657
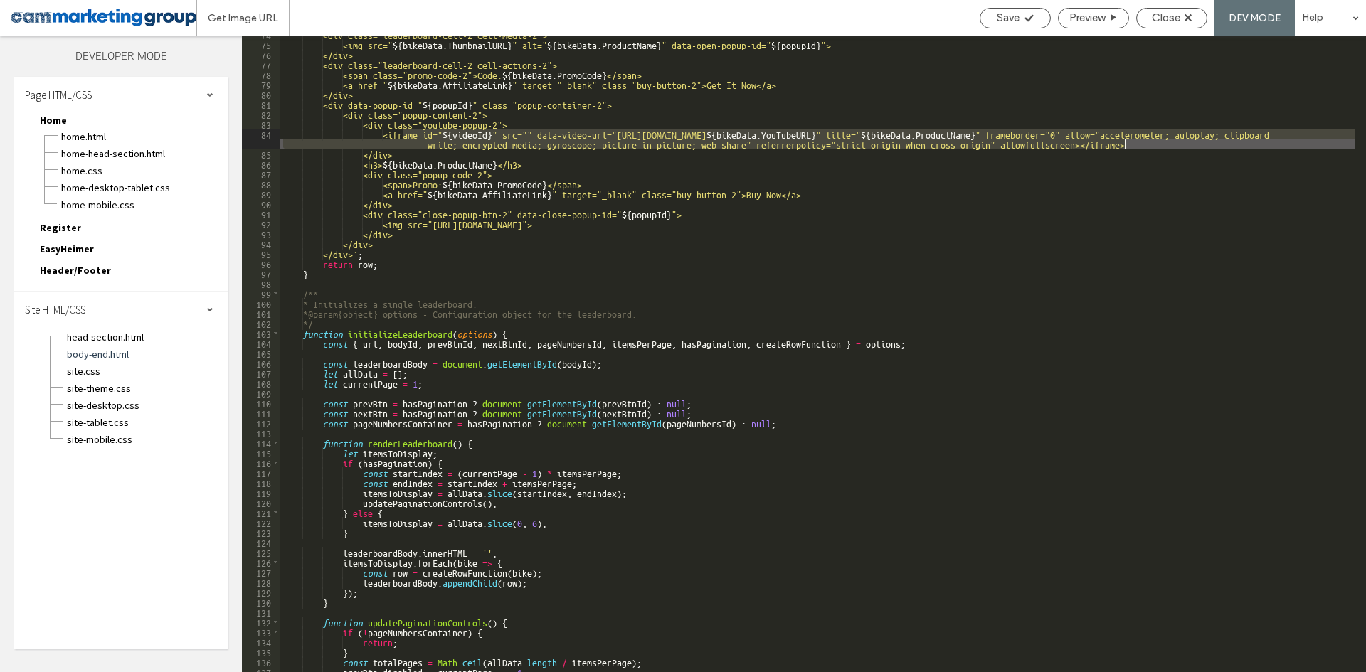
scroll to position [823, 0]
click at [918, 179] on div "<div class="leaderboard-cell-2 cell-media-2"> <img src=" ${ bikeData . Thumbnai…" at bounding box center [817, 357] width 1075 height 657
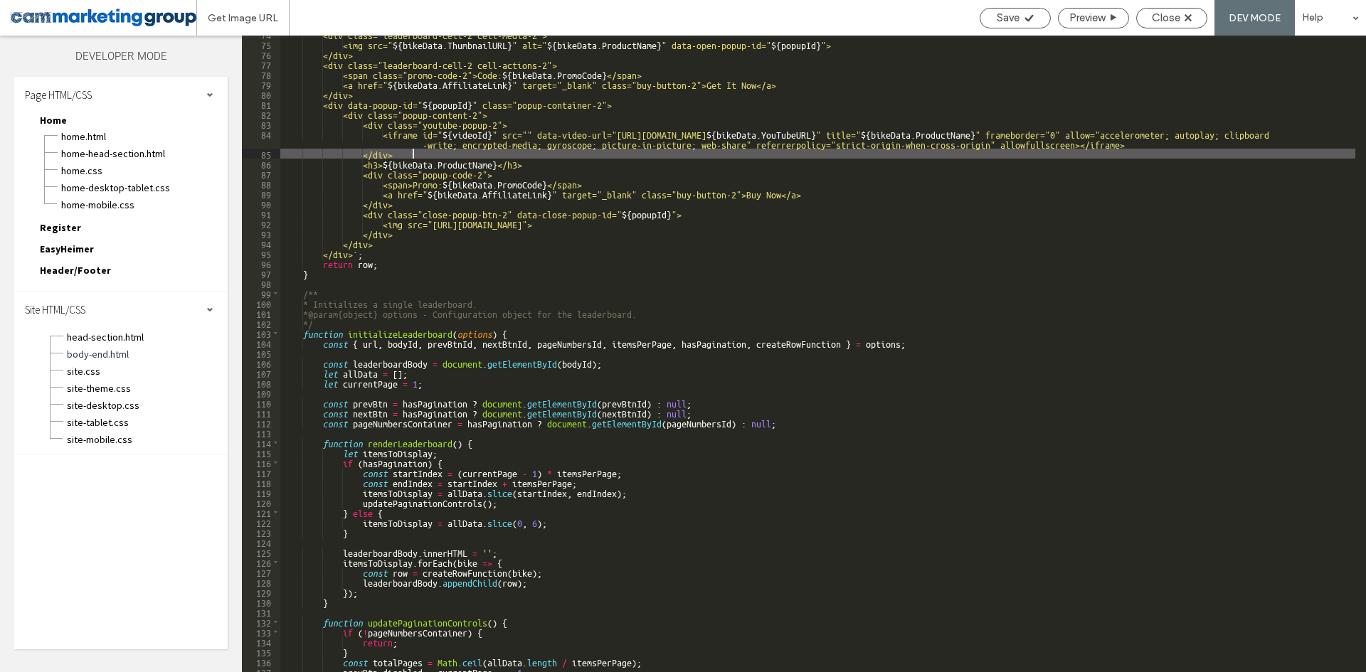
click at [1102, 152] on div "<div class="leaderboard-cell-2 cell-media-2"> <img src=" ${ bikeData . Thumbnai…" at bounding box center [817, 357] width 1075 height 657
click at [1119, 142] on div "<div class="leaderboard-cell-2 cell-media-2"> <img src=" ${ bikeData . Thumbnai…" at bounding box center [817, 357] width 1075 height 657
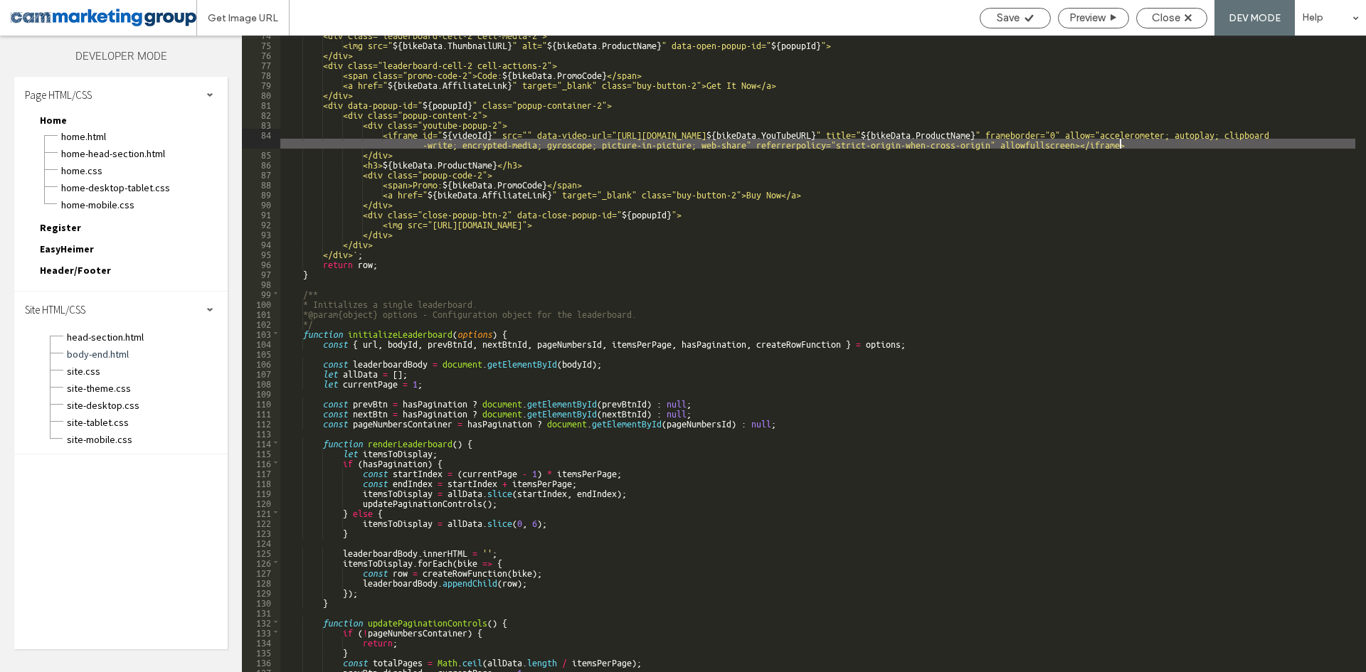
click at [1143, 145] on div "<div class="leaderboard-cell-2 cell-media-2"> <img src=" ${ bikeData . Thumbnai…" at bounding box center [817, 357] width 1075 height 657
drag, startPoint x: 1143, startPoint y: 144, endPoint x: 403, endPoint y: 131, distance: 740.6
click at [403, 131] on div "<div class="leaderboard-cell-2 cell-media-2"> <img src=" ${ bikeData . Thumbnai…" at bounding box center [817, 357] width 1075 height 657
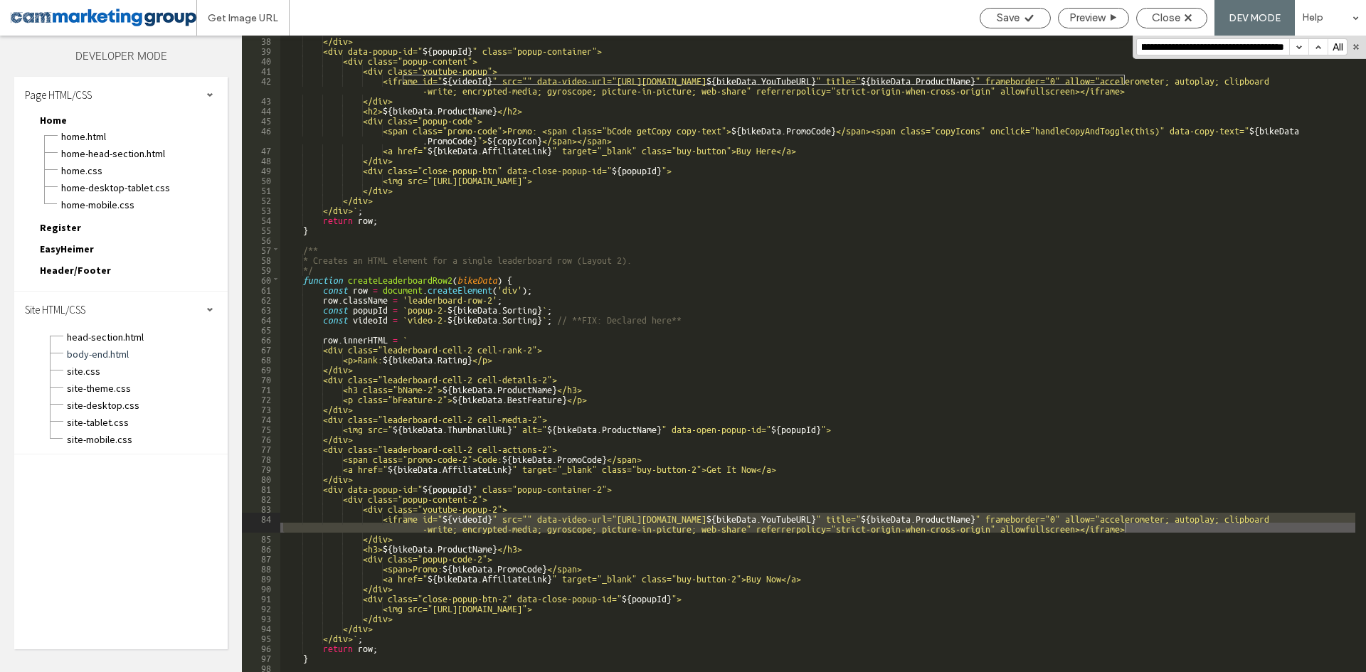
scroll to position [439, 0]
click at [1240, 43] on input "**********" at bounding box center [1213, 47] width 152 height 16
click at [1354, 47] on button "button" at bounding box center [1356, 47] width 10 height 10
click at [1153, 18] on span "Close" at bounding box center [1166, 17] width 28 height 13
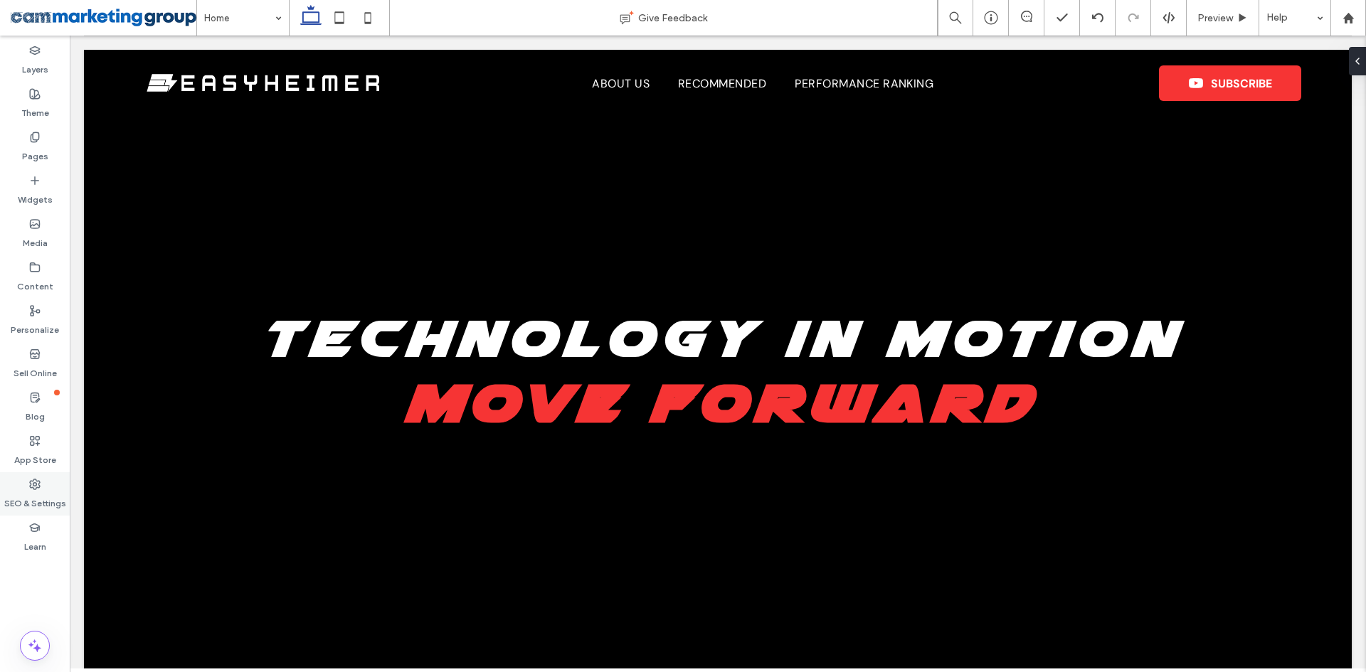
click at [41, 487] on div "SEO & Settings" at bounding box center [35, 493] width 70 height 43
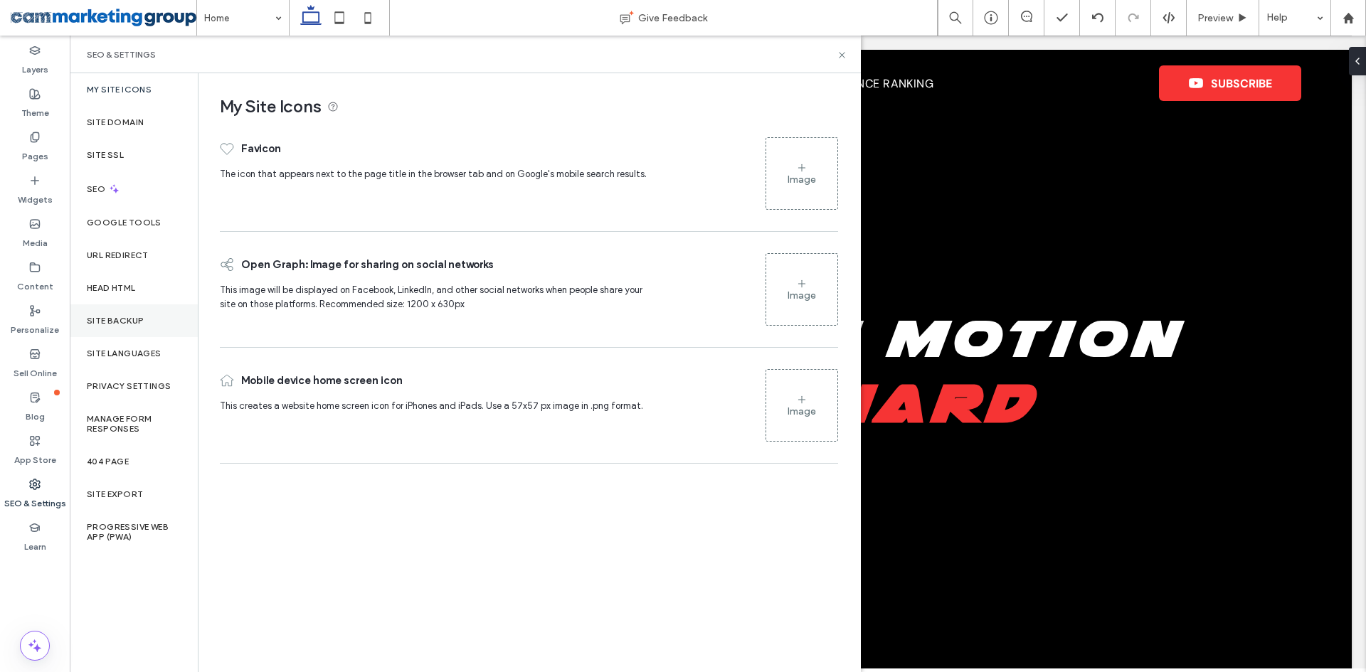
click at [137, 323] on label "Site Backup" at bounding box center [115, 321] width 57 height 10
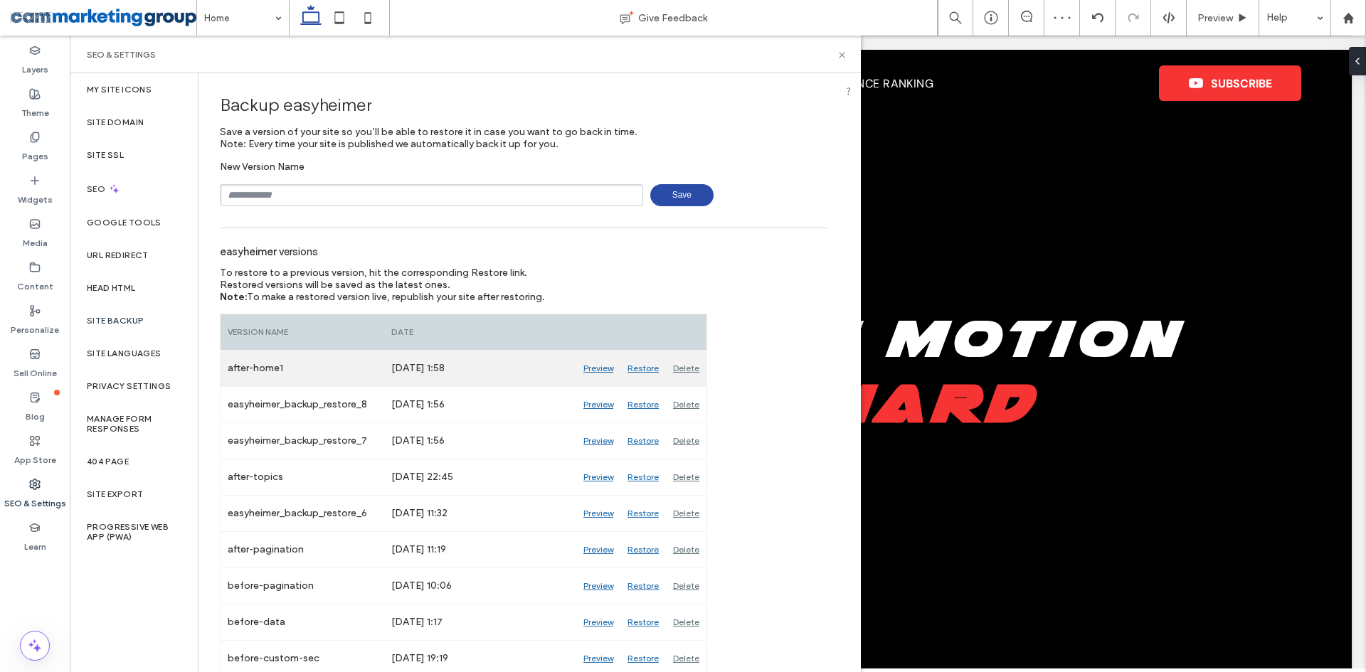
click at [644, 366] on div "Restore" at bounding box center [643, 369] width 46 height 36
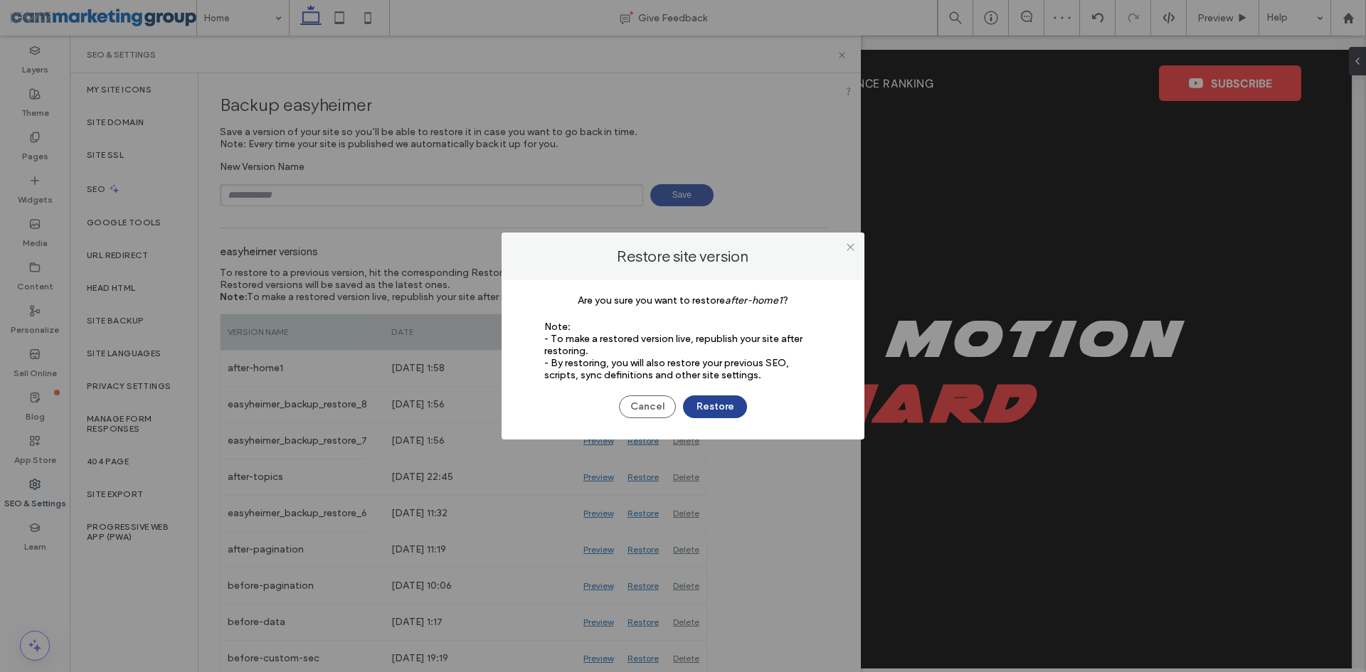
click at [717, 399] on button "Restore" at bounding box center [715, 406] width 64 height 23
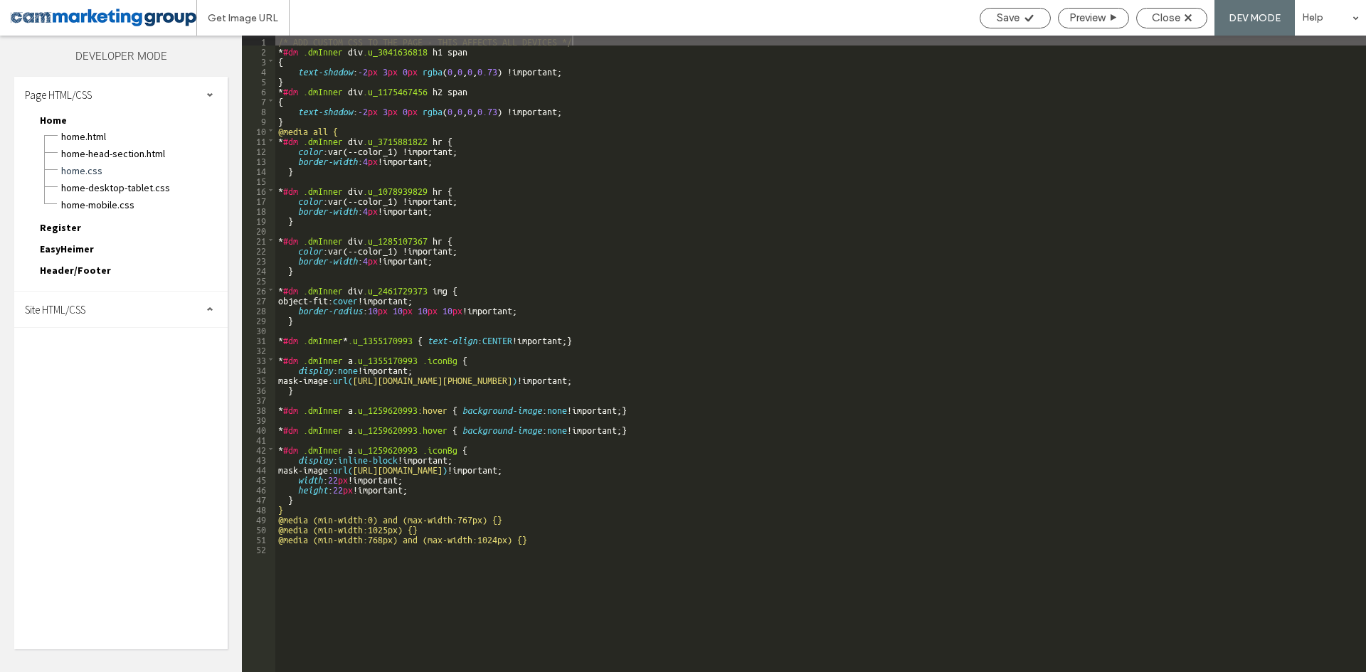
click at [115, 317] on div "Site HTML/CSS" at bounding box center [120, 310] width 213 height 36
click at [133, 396] on div "site-desktop.css" at bounding box center [146, 403] width 161 height 17
click at [136, 353] on span "body-end.html" at bounding box center [146, 354] width 161 height 14
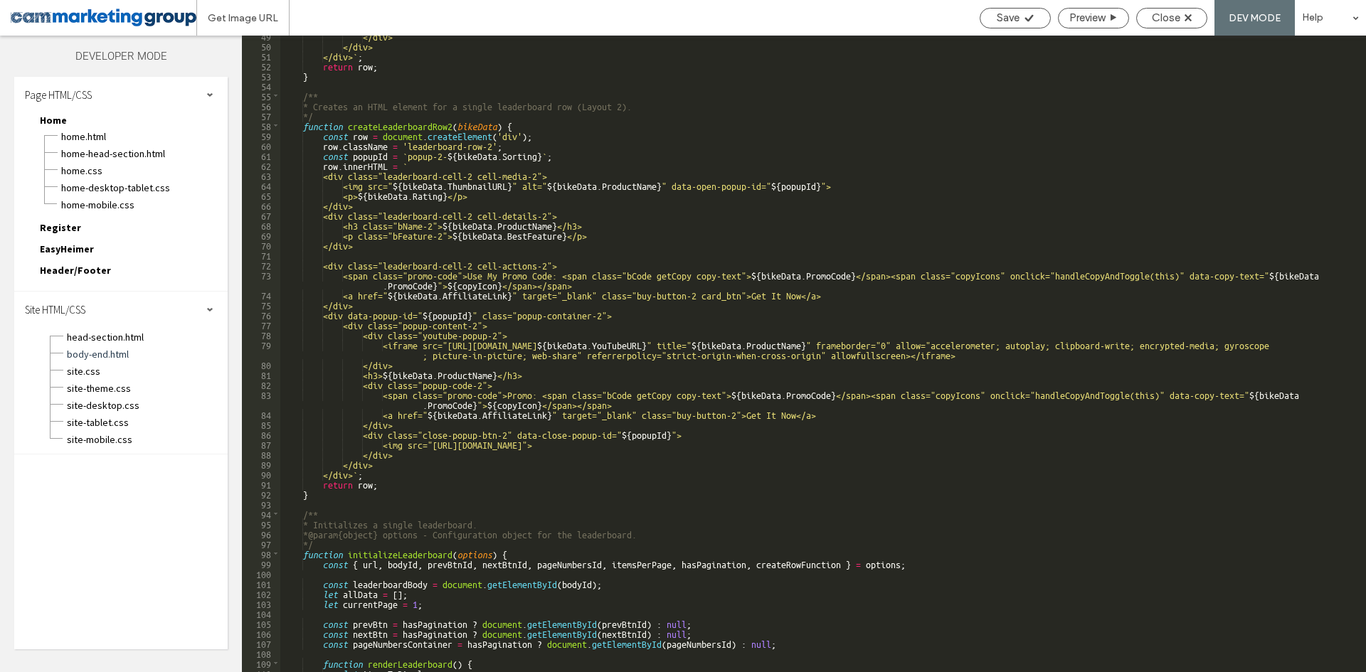
scroll to position [573, 0]
click at [673, 385] on div "</div> </div> </div> ` ; return row ; } /** * Creates an HTML element for a sin…" at bounding box center [817, 359] width 1075 height 657
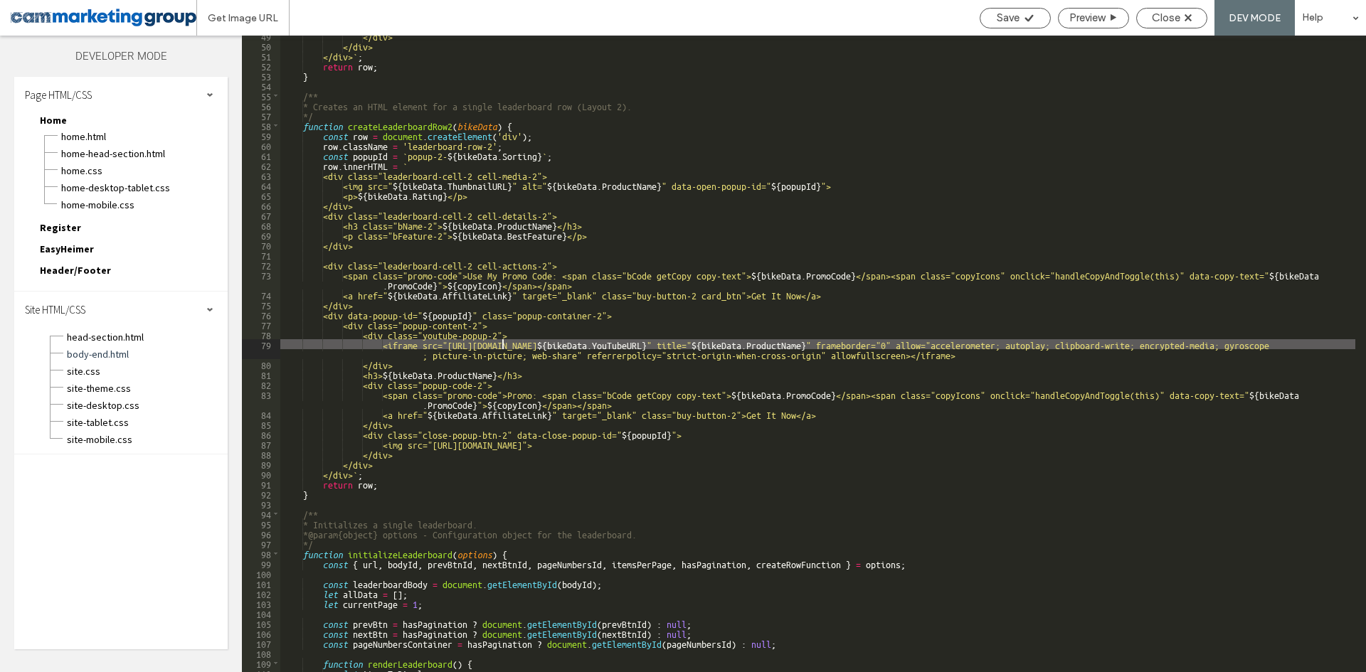
click at [503, 346] on div "</div> </div> </div> ` ; return row ; } /** * Creates an HTML element for a sin…" at bounding box center [817, 359] width 1075 height 657
click at [521, 347] on div "</div> </div> </div> ` ; return row ; } /** * Creates an HTML element for a sin…" at bounding box center [817, 359] width 1075 height 657
click at [982, 349] on div "</div> </div> </div> ` ; return row ; } /** * Creates an HTML element for a sin…" at bounding box center [817, 359] width 1075 height 657
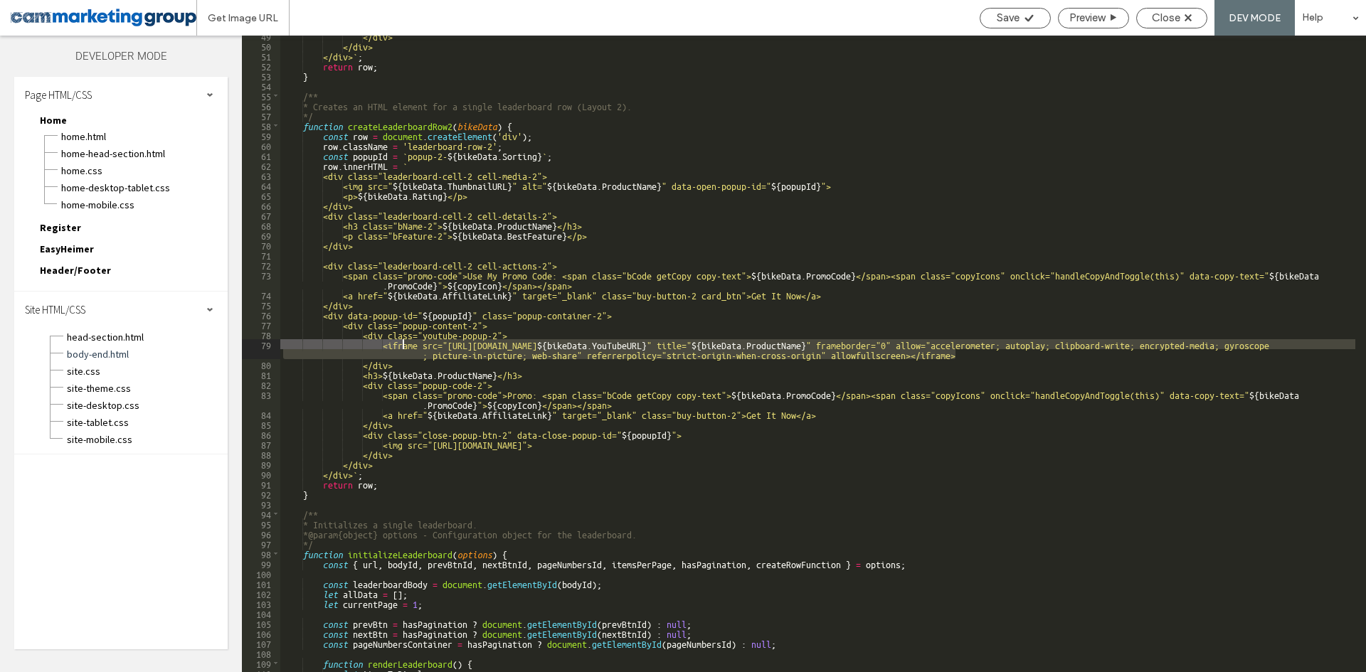
click at [405, 345] on div "</div> </div> </div> ` ; return row ; } /** * Creates an HTML element for a sin…" at bounding box center [817, 359] width 1075 height 657
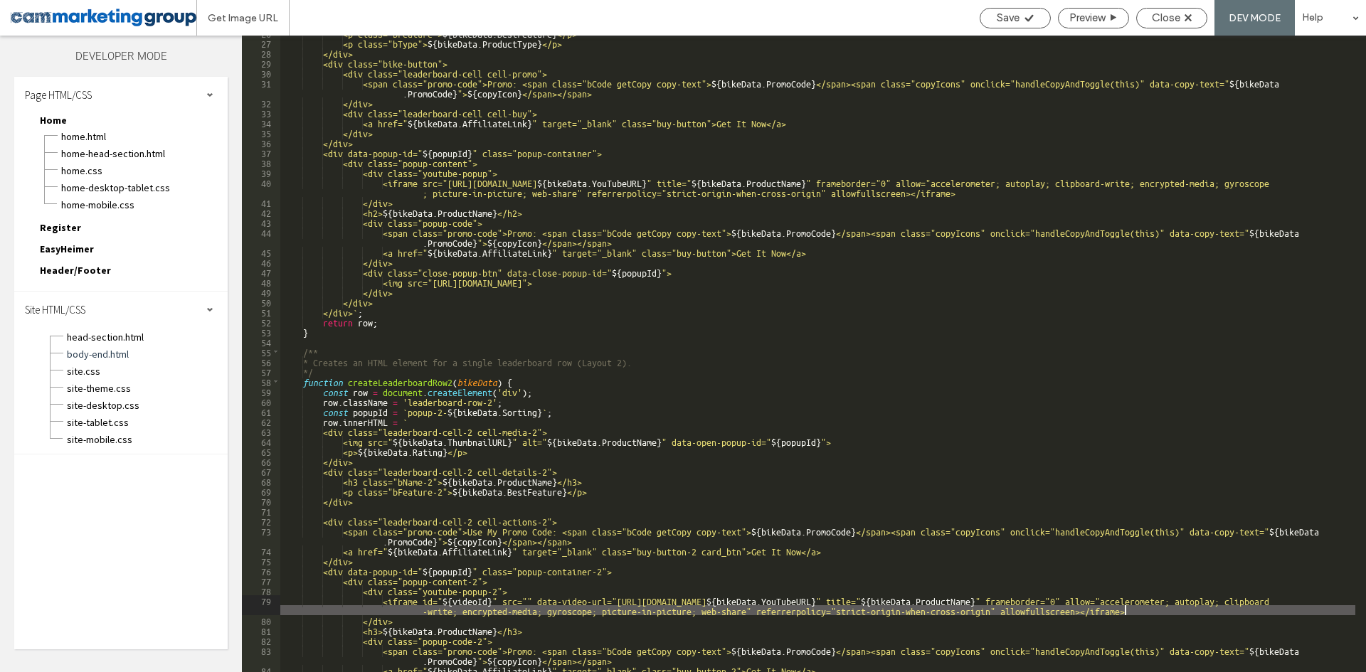
scroll to position [274, 0]
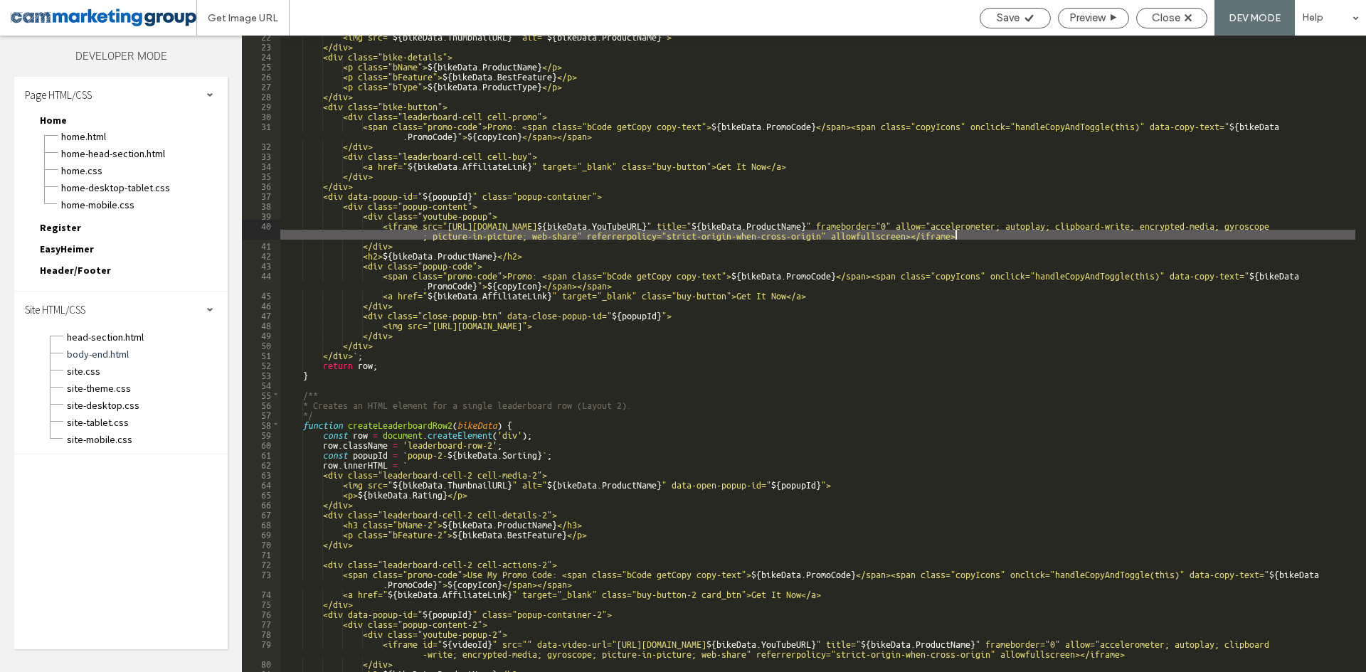
click at [974, 234] on div "<img src=" ${ bikeData . ThumbnailURL } " alt=" ${ bikeData . ProductName } "> …" at bounding box center [817, 359] width 1075 height 657
click at [403, 227] on div "<img src=" ${ bikeData . ThumbnailURL } " alt=" ${ bikeData . ProductName } "> …" at bounding box center [817, 359] width 1075 height 657
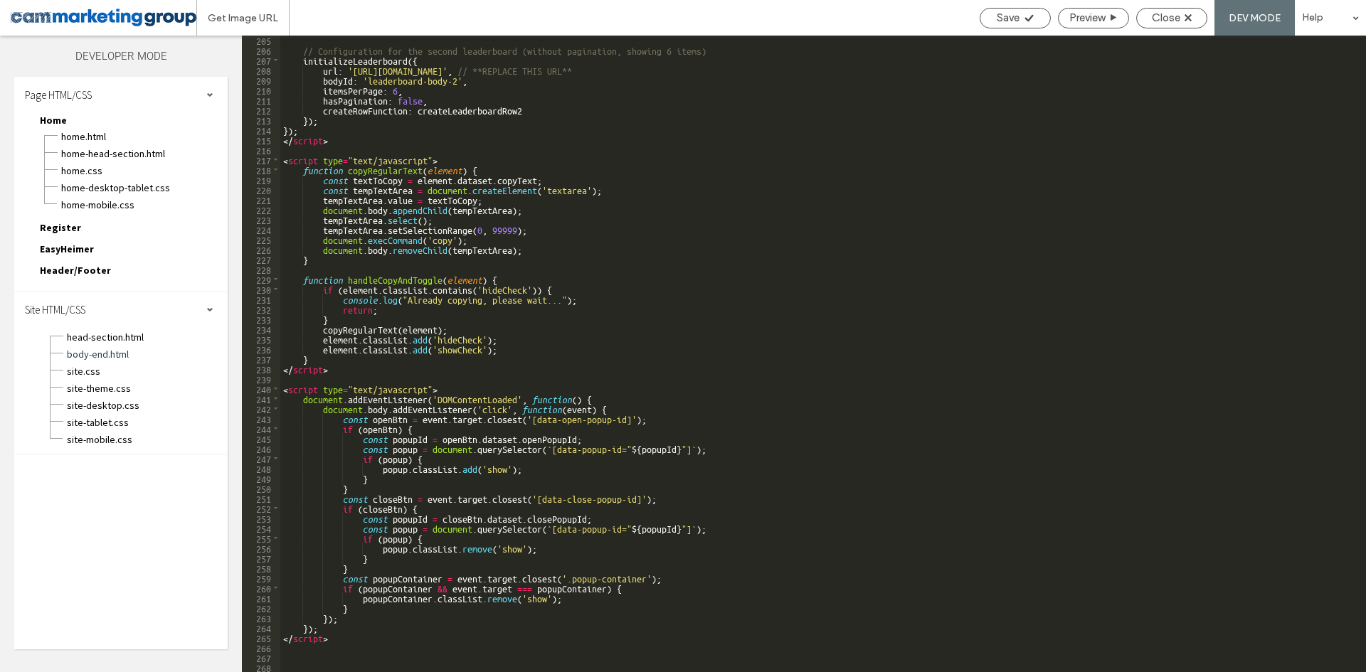
scroll to position [2152, 0]
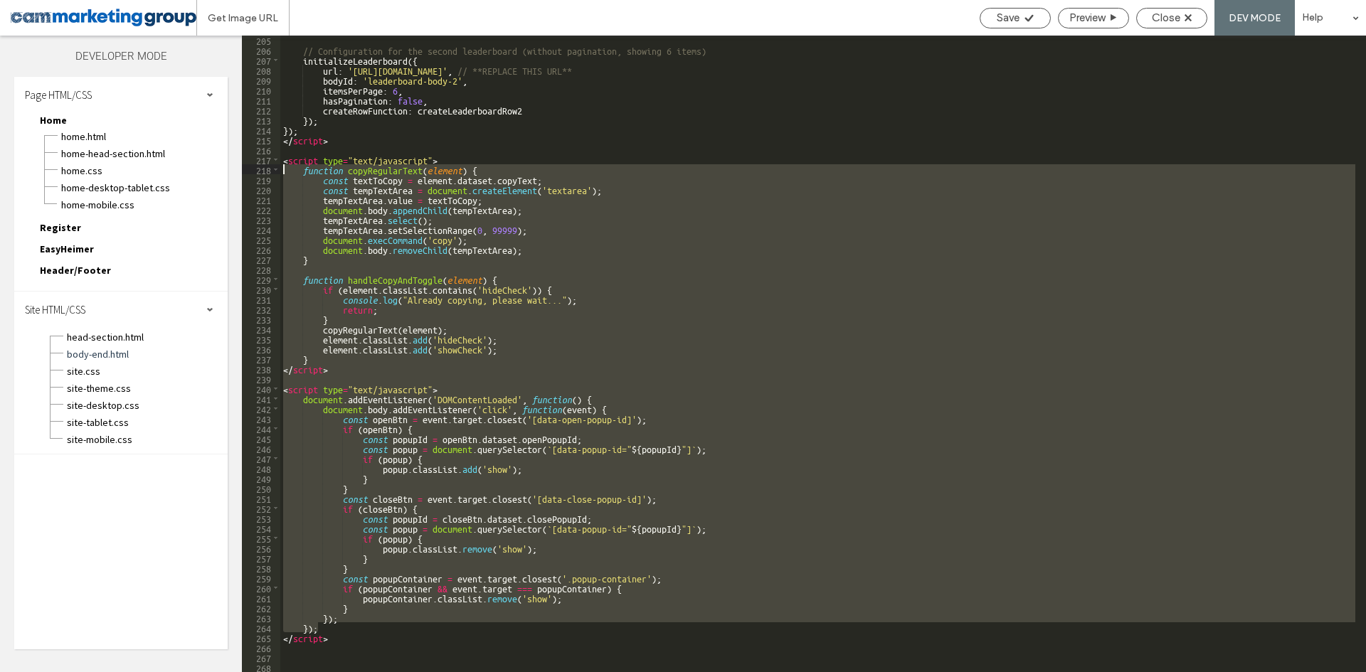
drag, startPoint x: 332, startPoint y: 622, endPoint x: 266, endPoint y: 170, distance: 457.2
click at [266, 170] on div "** 205 206 207 208 209 210 211 212 213 214 215 216 217 218 219 220 221 222 223 …" at bounding box center [804, 354] width 1124 height 637
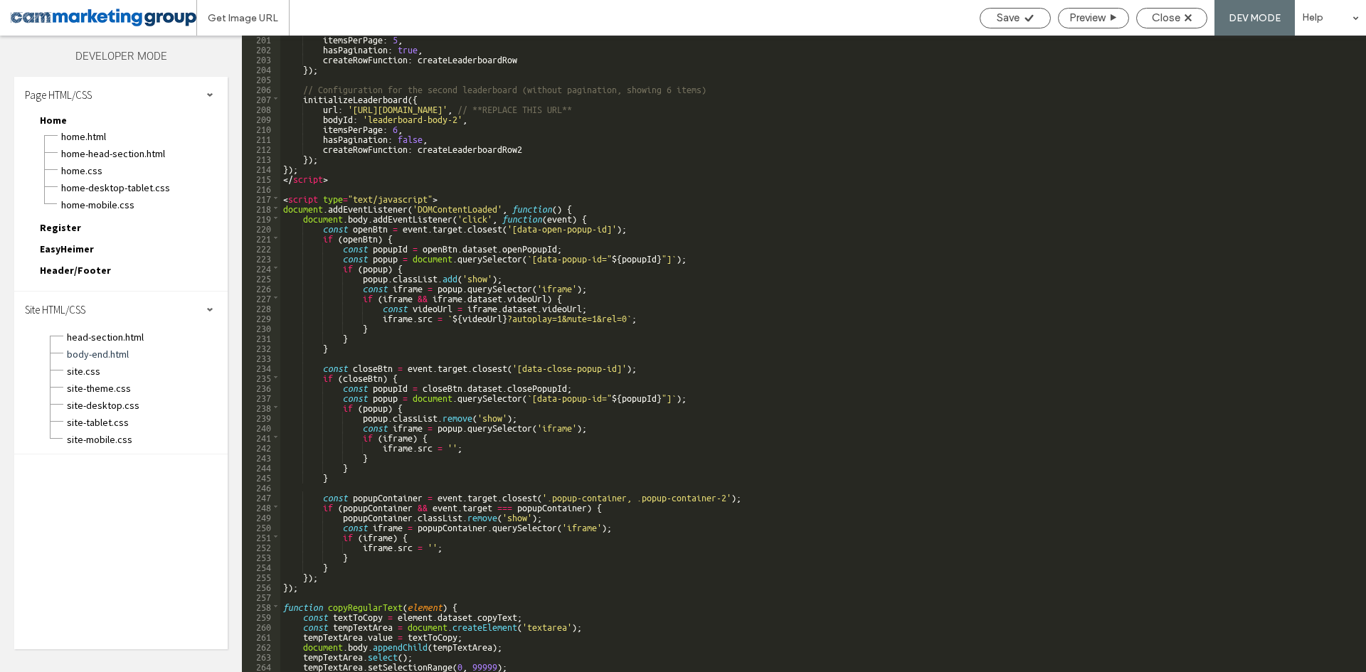
scroll to position [0, 0]
click at [632, 398] on div "itemsPerPage : 5 , hasPagination : true , createRowFunction : createLeaderboard…" at bounding box center [817, 361] width 1075 height 657
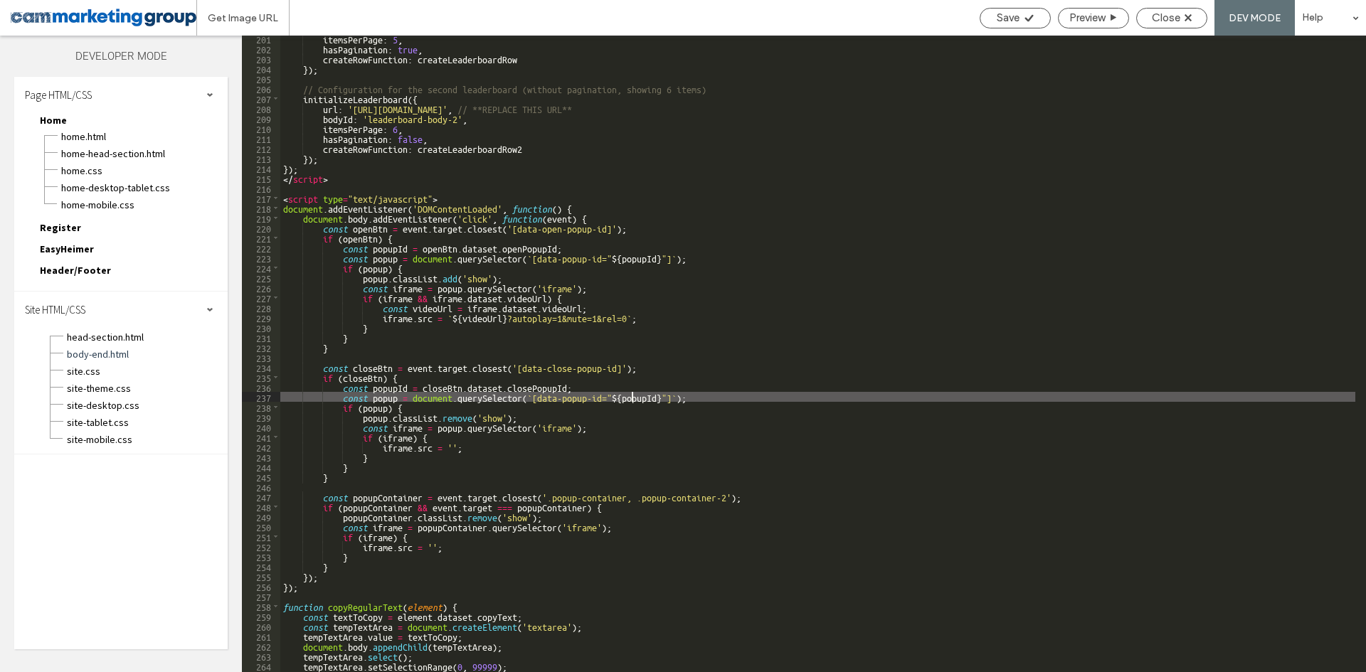
click at [656, 433] on div "itemsPerPage : 5 , hasPagination : true , createRowFunction : createLeaderboard…" at bounding box center [817, 361] width 1075 height 657
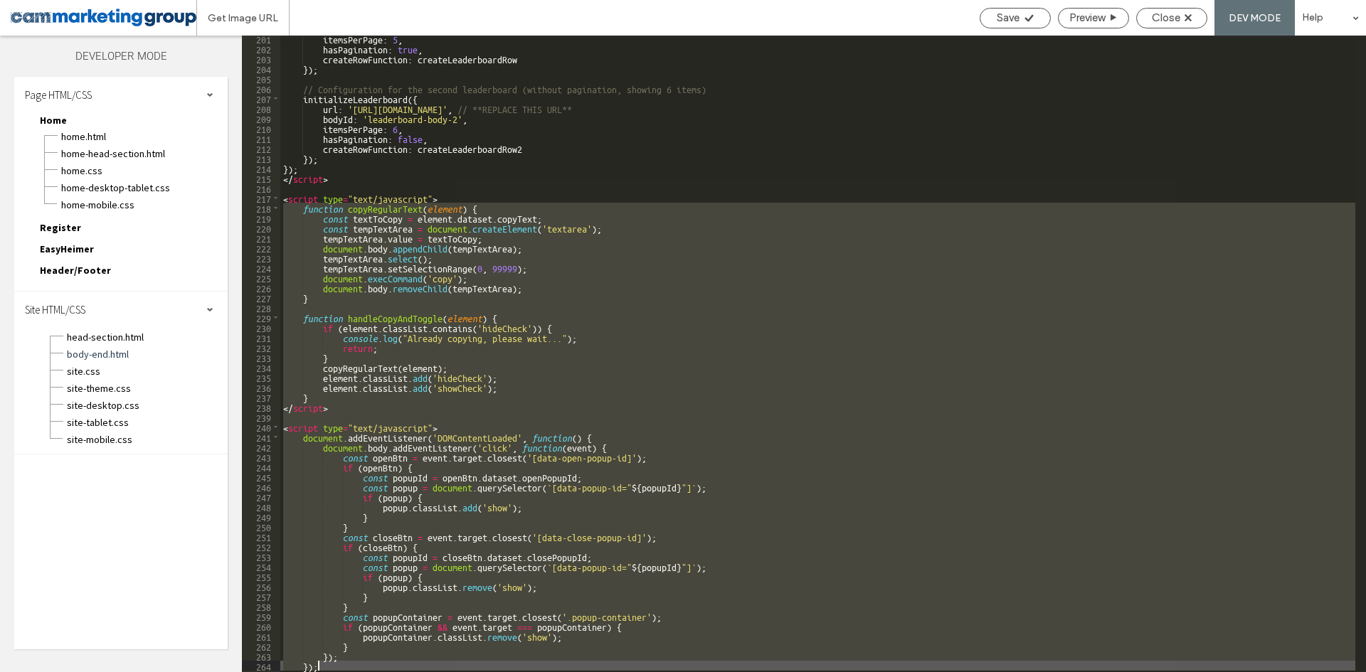
click at [652, 420] on div "itemsPerPage : 5 , hasPagination : true , createRowFunction : createLeaderboard…" at bounding box center [817, 354] width 1075 height 637
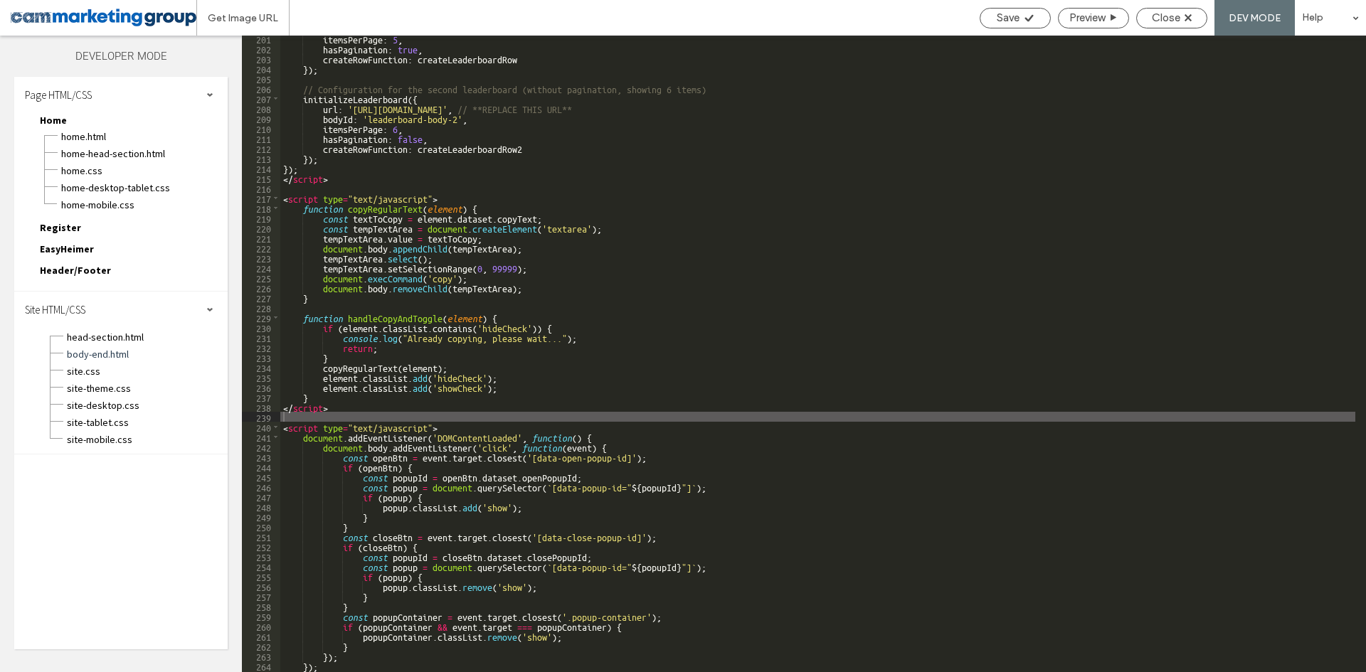
click at [555, 372] on div "itemsPerPage : 5 , hasPagination : true , createRowFunction : createLeaderboard…" at bounding box center [817, 361] width 1075 height 657
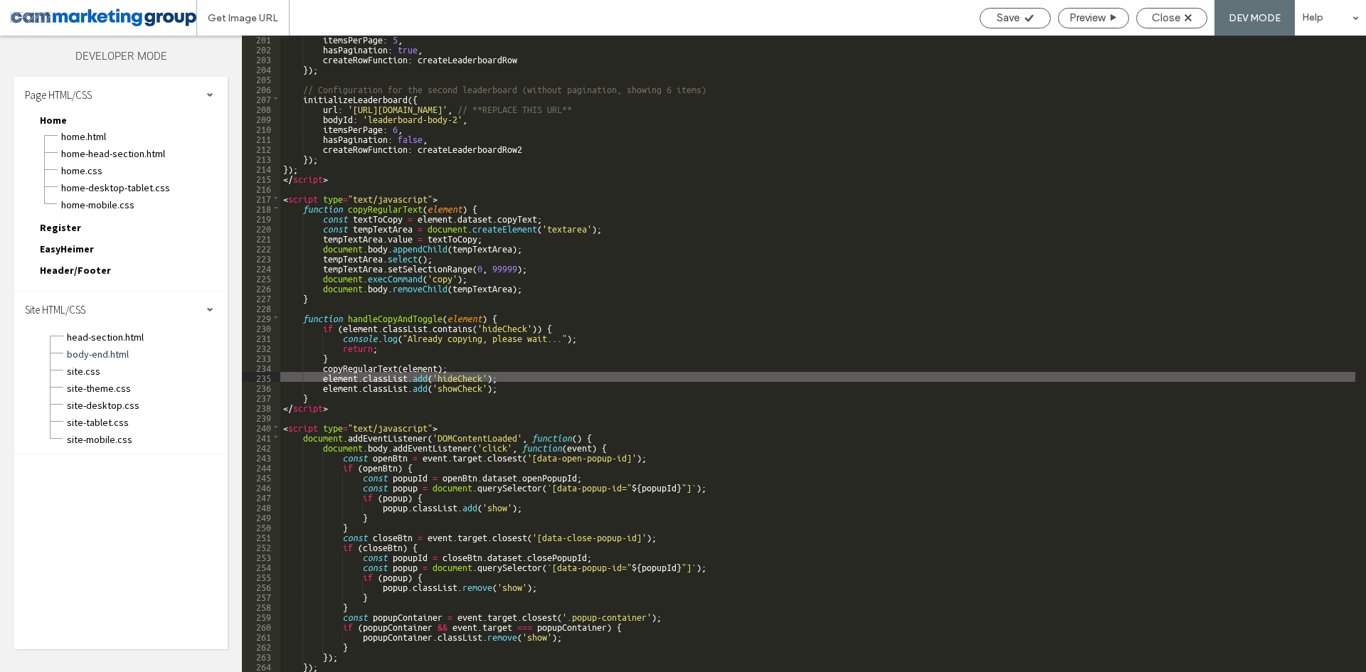
click at [534, 300] on div "itemsPerPage : 5 , hasPagination : true , createRowFunction : createLeaderboard…" at bounding box center [817, 361] width 1075 height 657
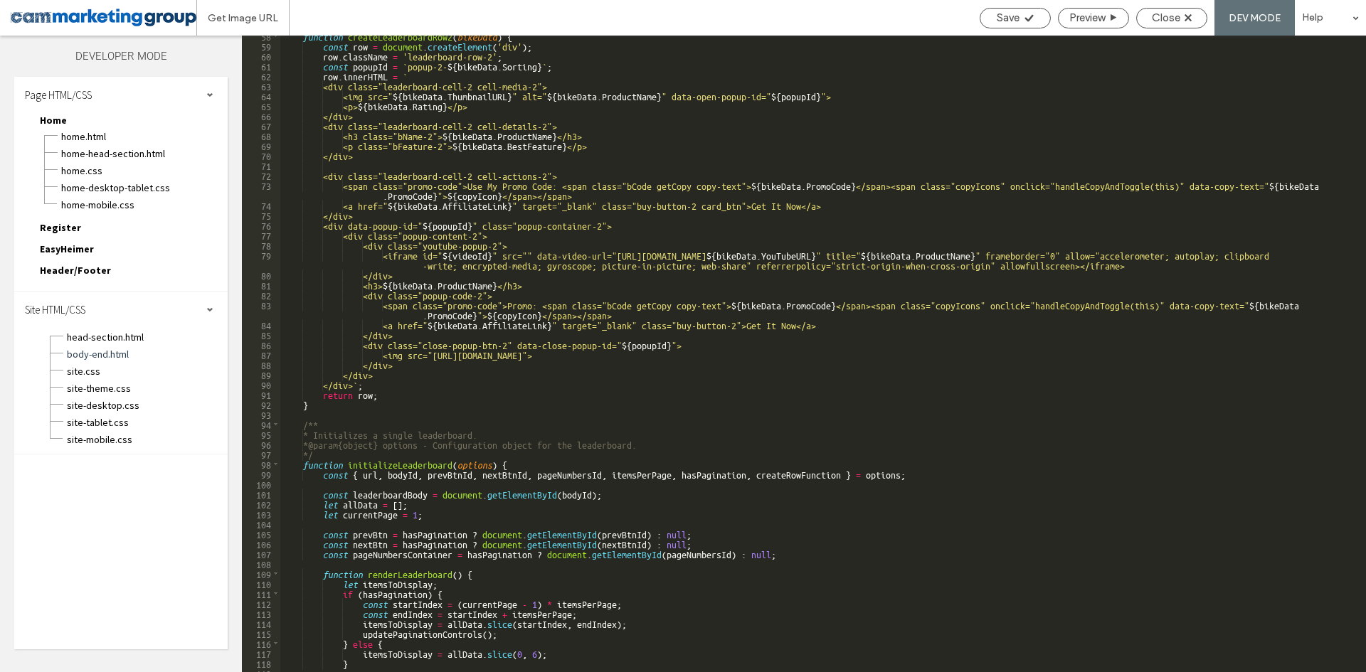
scroll to position [492, 0]
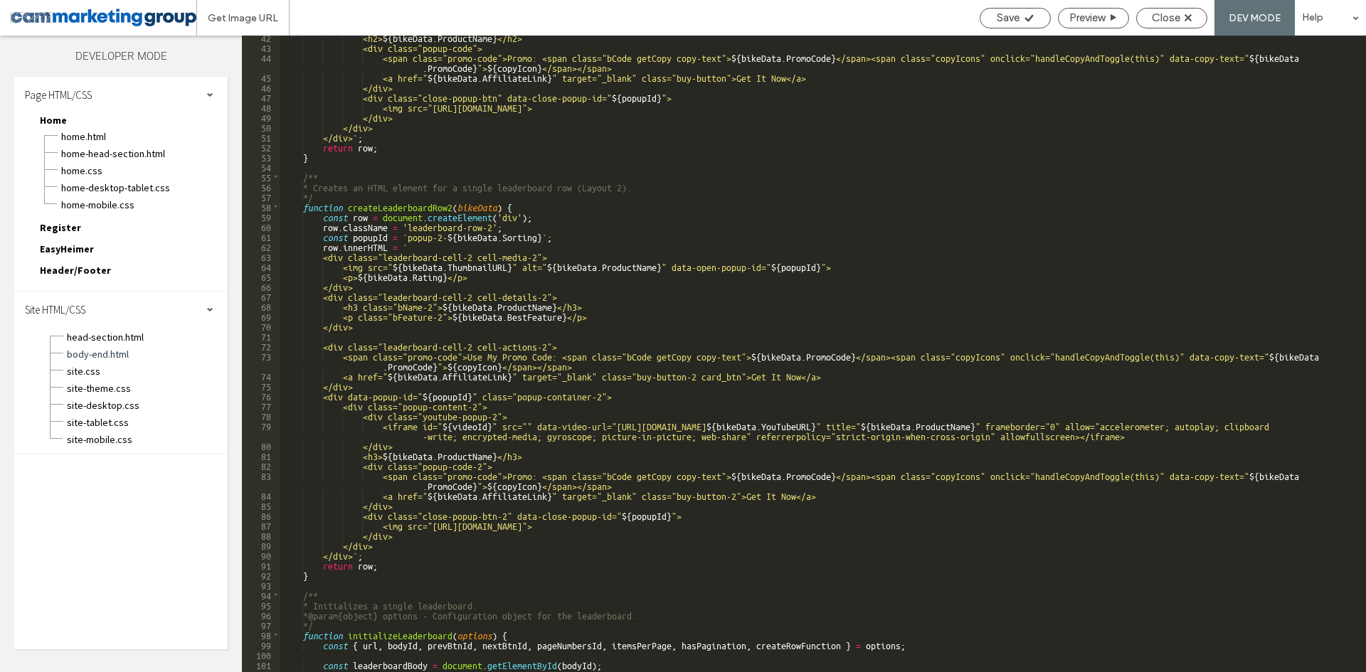
click at [624, 275] on div "<h2> ${ bikeData . ProductName } </h2> <div class="popup-code"> <span class="pr…" at bounding box center [817, 360] width 1075 height 657
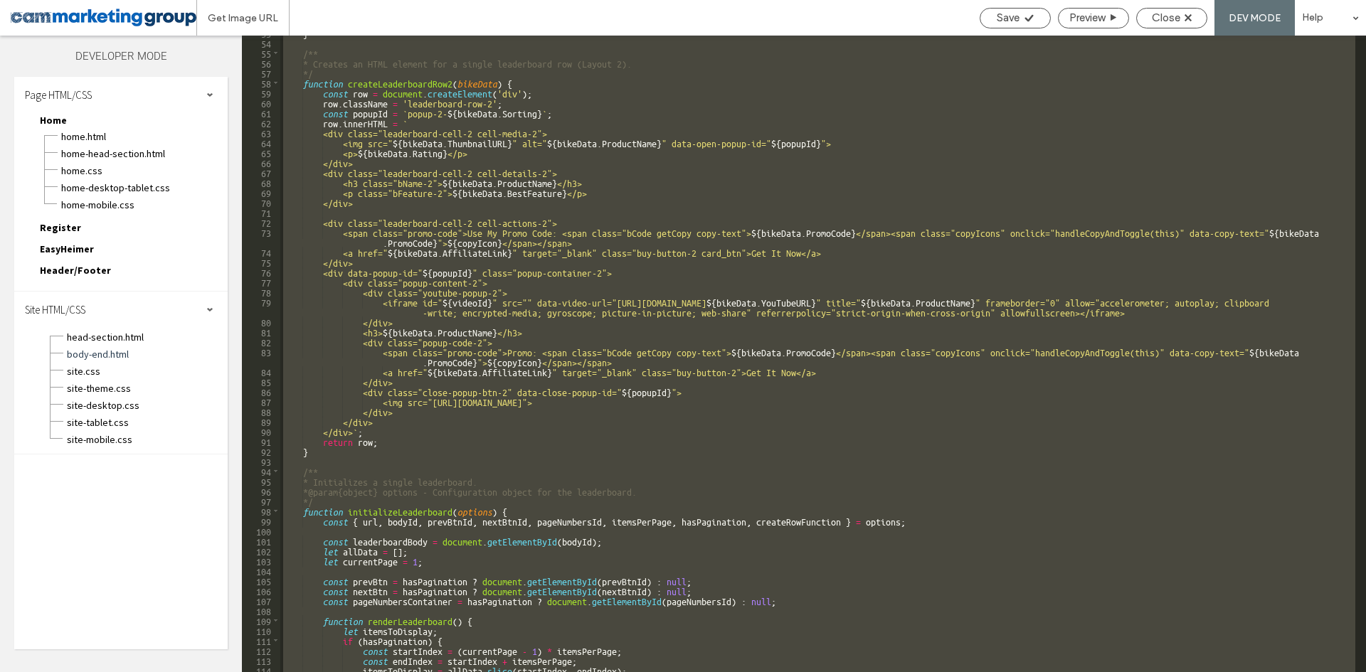
scroll to position [573, 0]
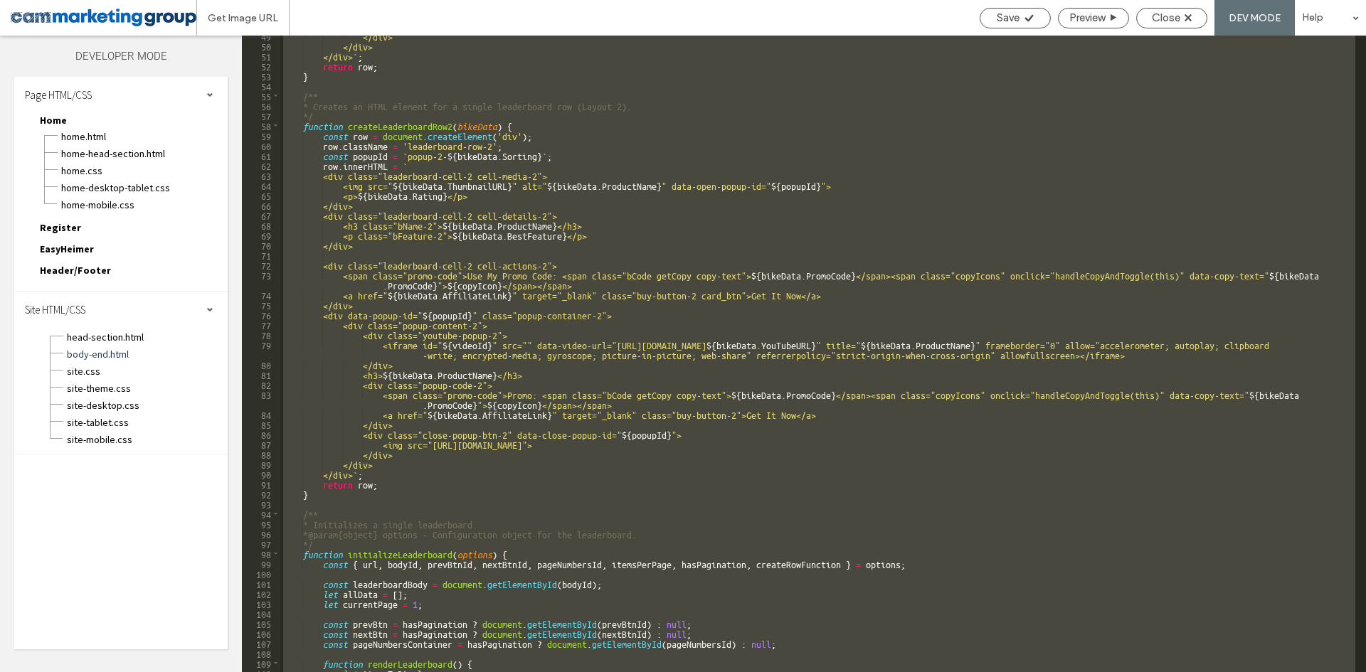
click at [696, 267] on div "</div> </div> </div> ` ; return row ; } /** * Creates an HTML element for a sin…" at bounding box center [817, 354] width 1075 height 637
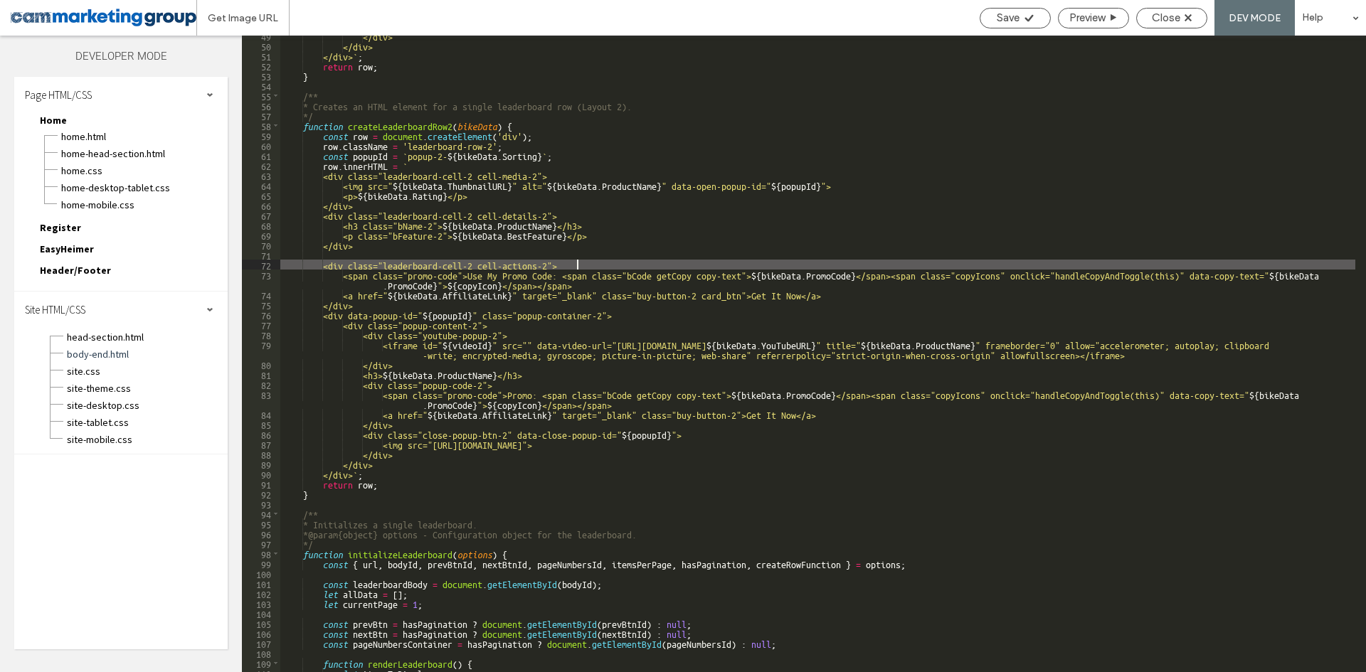
click at [378, 151] on div "</div> </div> </div> ` ; return row ; } /** * Creates an HTML element for a sin…" at bounding box center [817, 359] width 1075 height 657
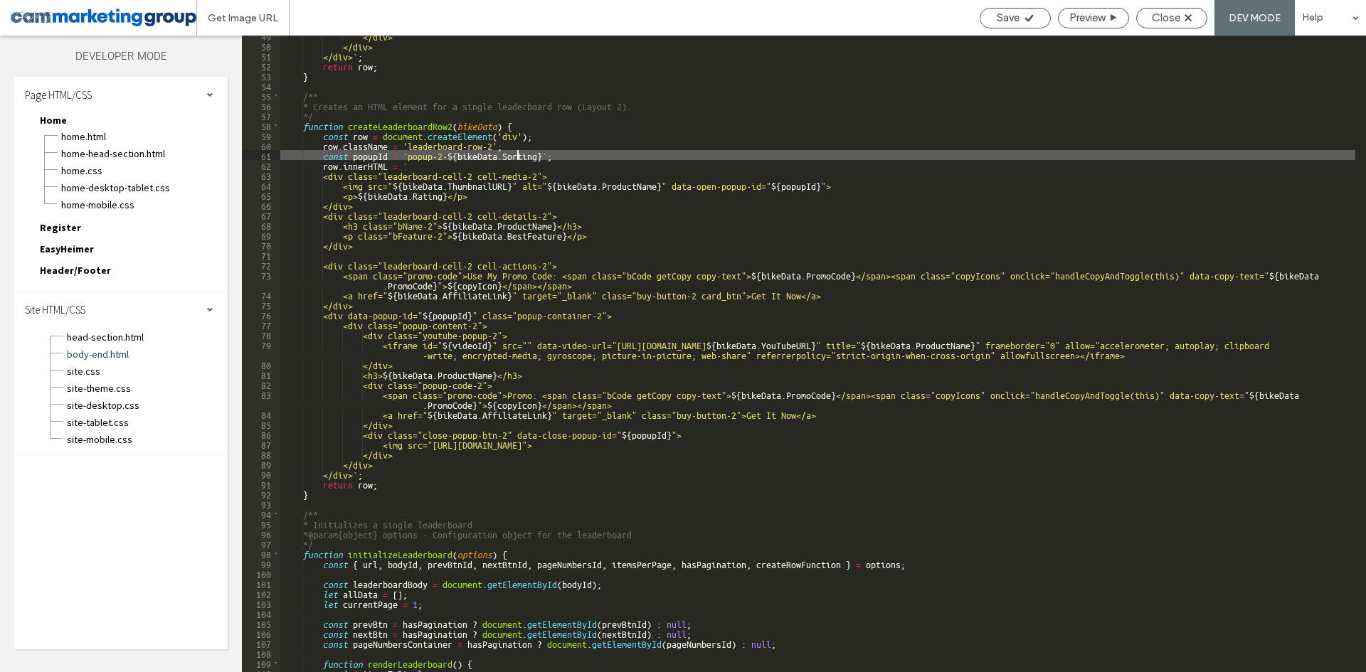
click at [515, 151] on div "</div> </div> </div> ` ; return row ; } /** * Creates an HTML element for a sin…" at bounding box center [817, 359] width 1075 height 657
click at [593, 156] on div "</div> </div> </div> ` ; return row ; } /** * Creates an HTML element for a sin…" at bounding box center [817, 359] width 1075 height 657
click at [551, 230] on div "</div> </div> </div> ` ; return row ; } /** * Creates an HTML element for a sin…" at bounding box center [817, 359] width 1075 height 657
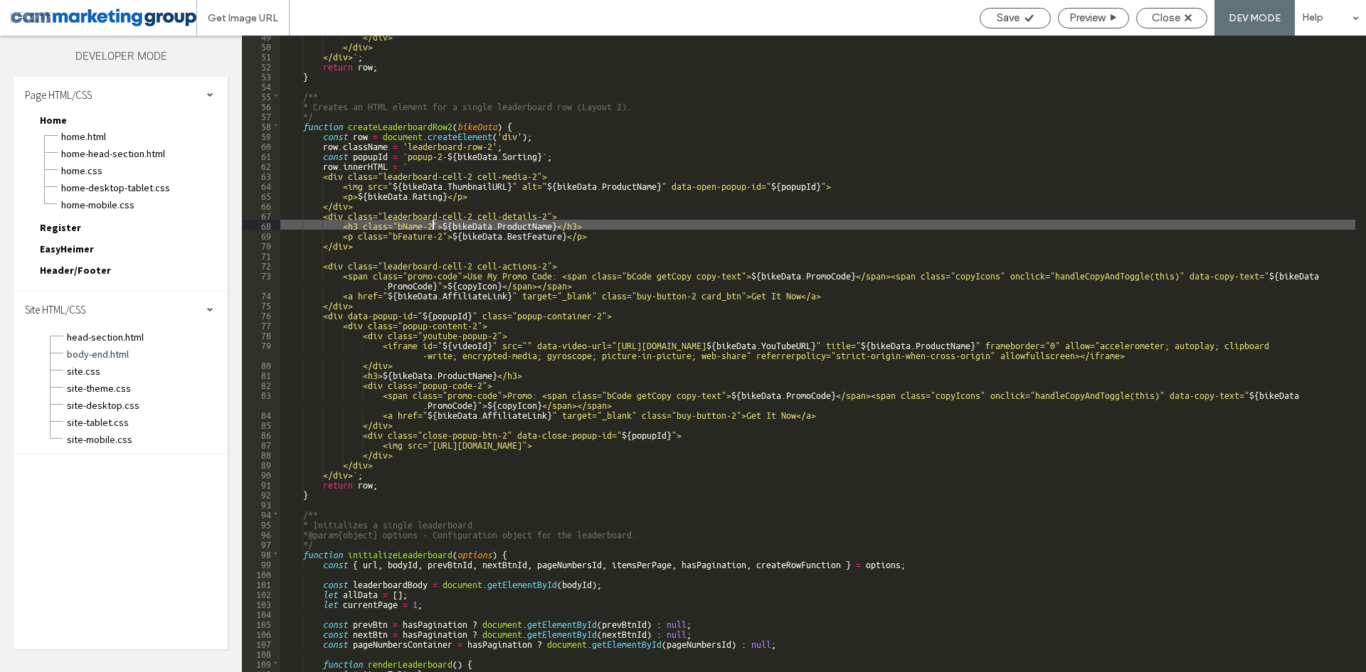
click at [435, 221] on div "</div> </div> </div> ` ; return row ; } /** * Creates an HTML element for a sin…" at bounding box center [817, 359] width 1075 height 657
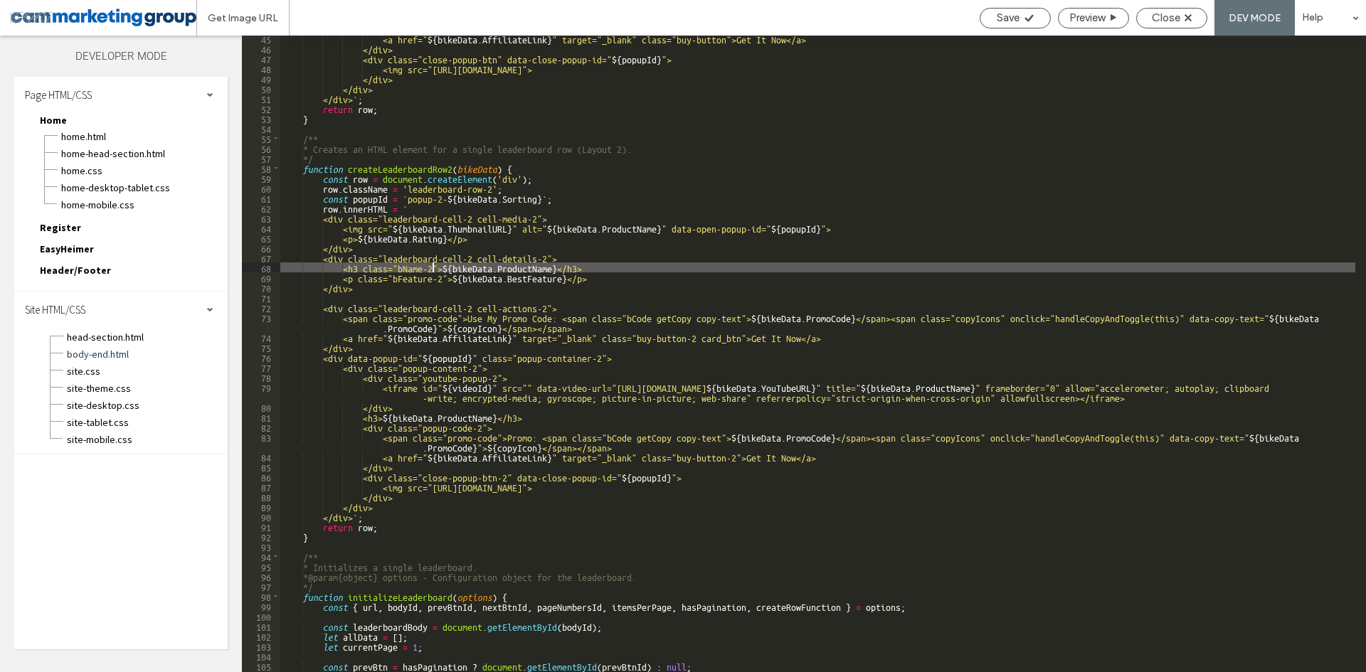
scroll to position [530, 0]
click at [419, 194] on div "<a href=" ${ bikeData . AffiliateLink } " target="_blank" class="buy-button">Ge…" at bounding box center [817, 361] width 1075 height 657
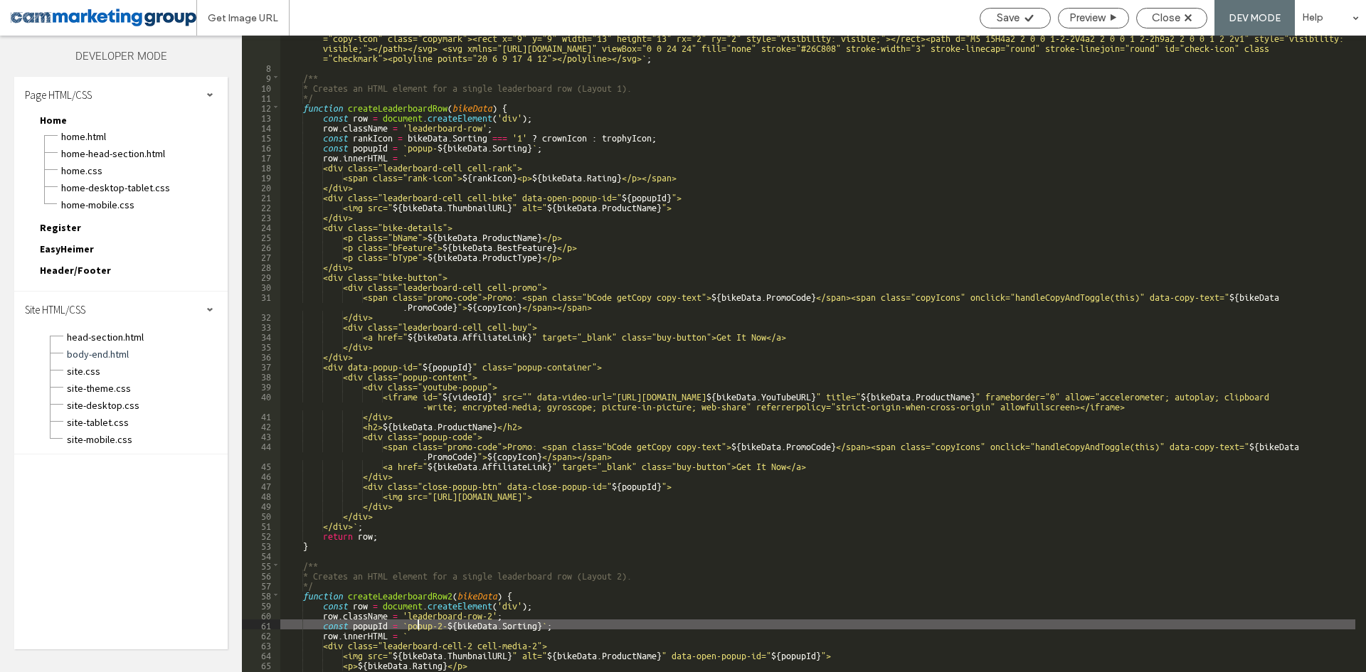
scroll to position [18, 0]
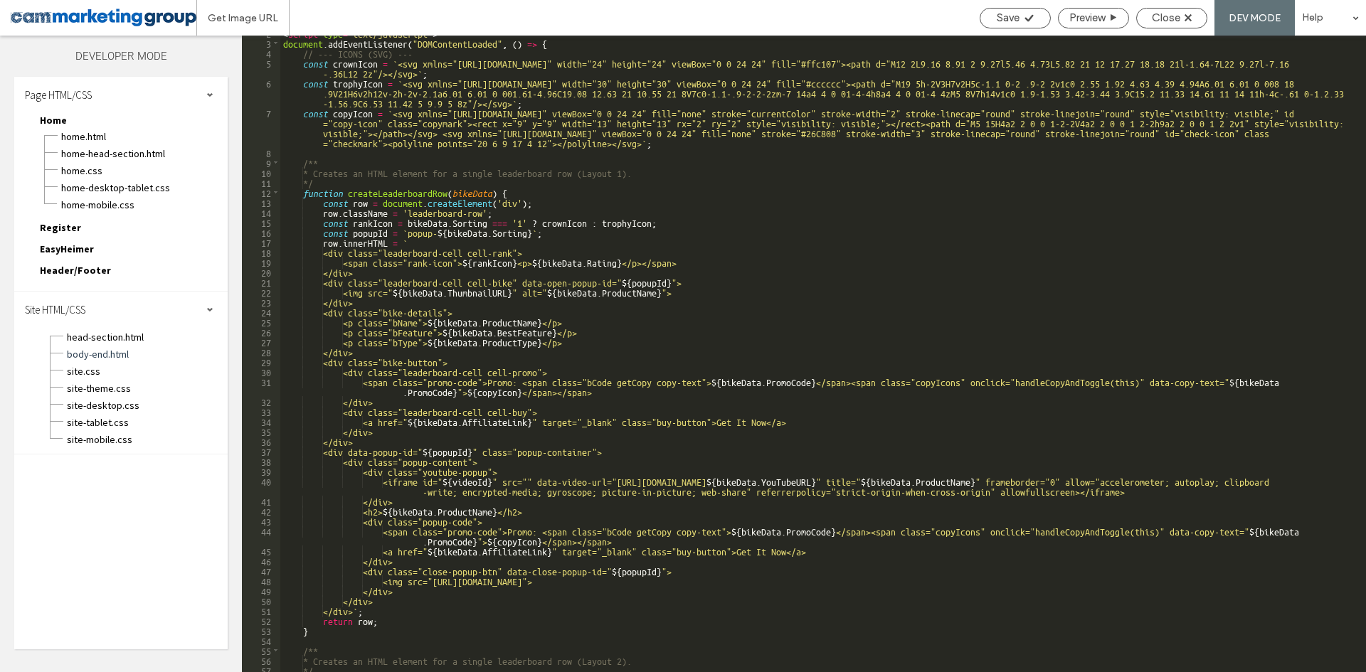
click at [510, 238] on div "< script type = "text/javascript" > document . addEventListener ( "DOMContentLo…" at bounding box center [817, 356] width 1075 height 657
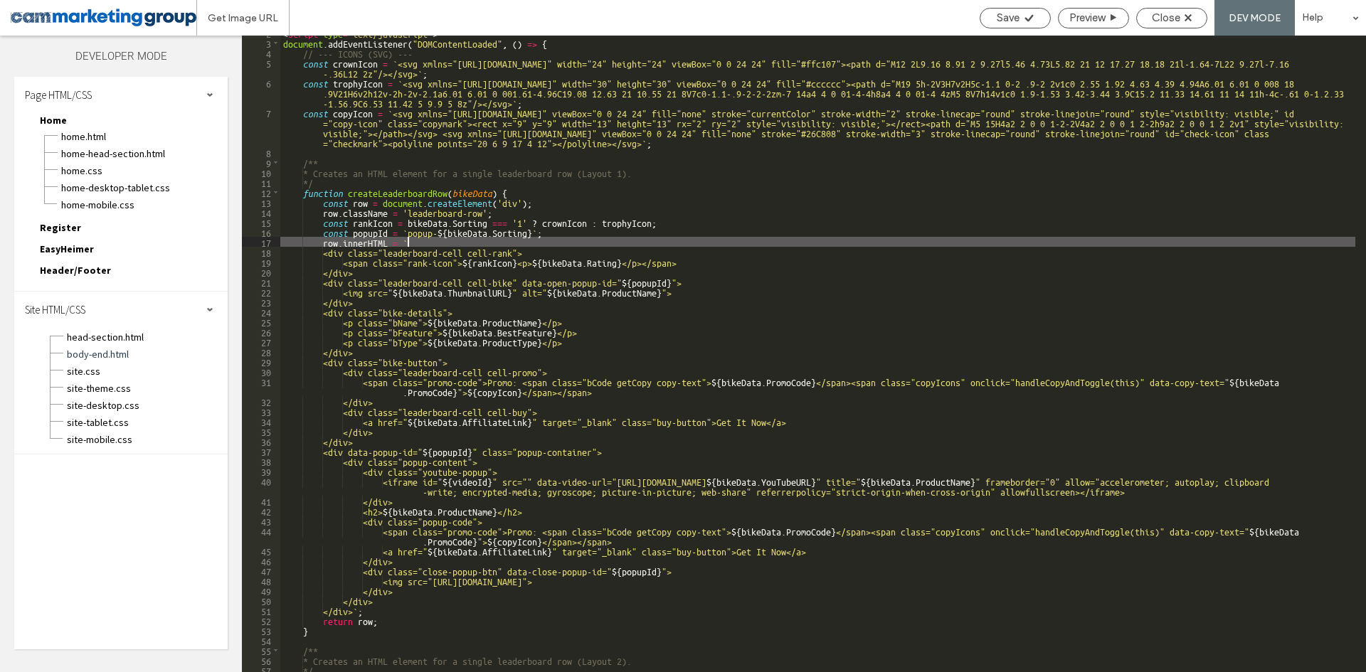
click at [535, 227] on div "< script type = "text/javascript" > document . addEventListener ( "DOMContentLo…" at bounding box center [817, 356] width 1075 height 657
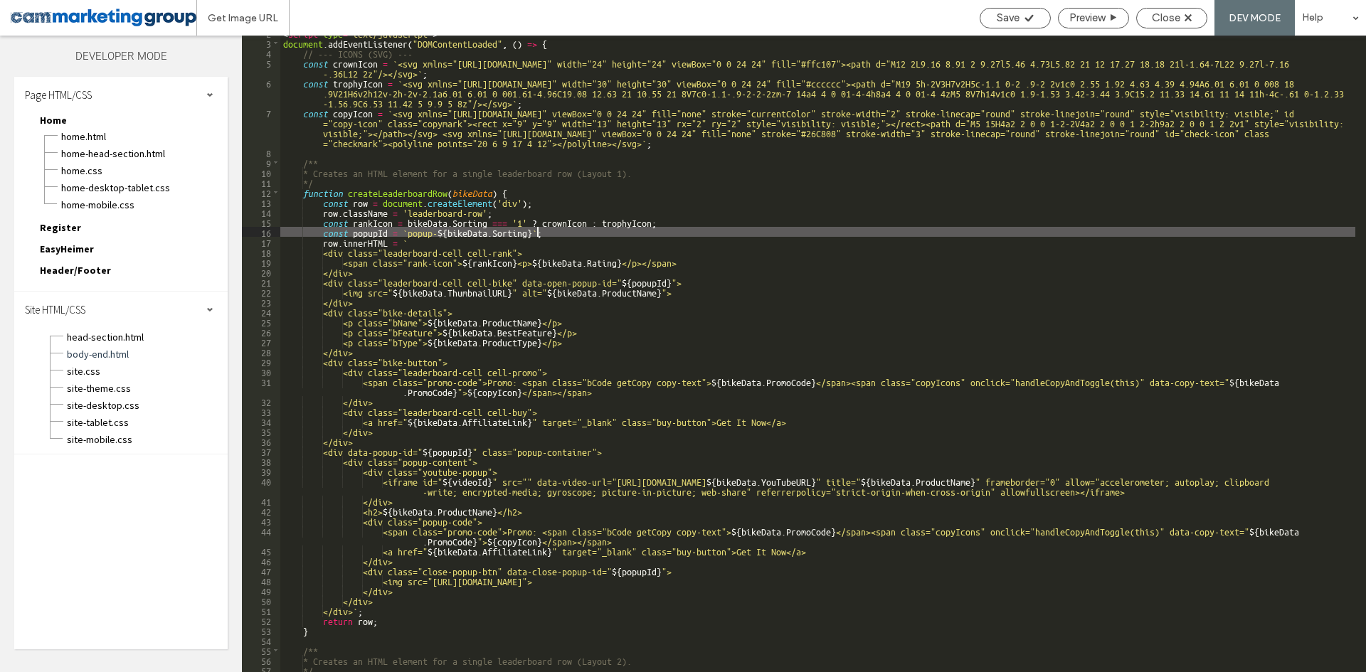
click at [545, 231] on div "< script type = "text/javascript" > document . addEventListener ( "DOMContentLo…" at bounding box center [817, 356] width 1075 height 657
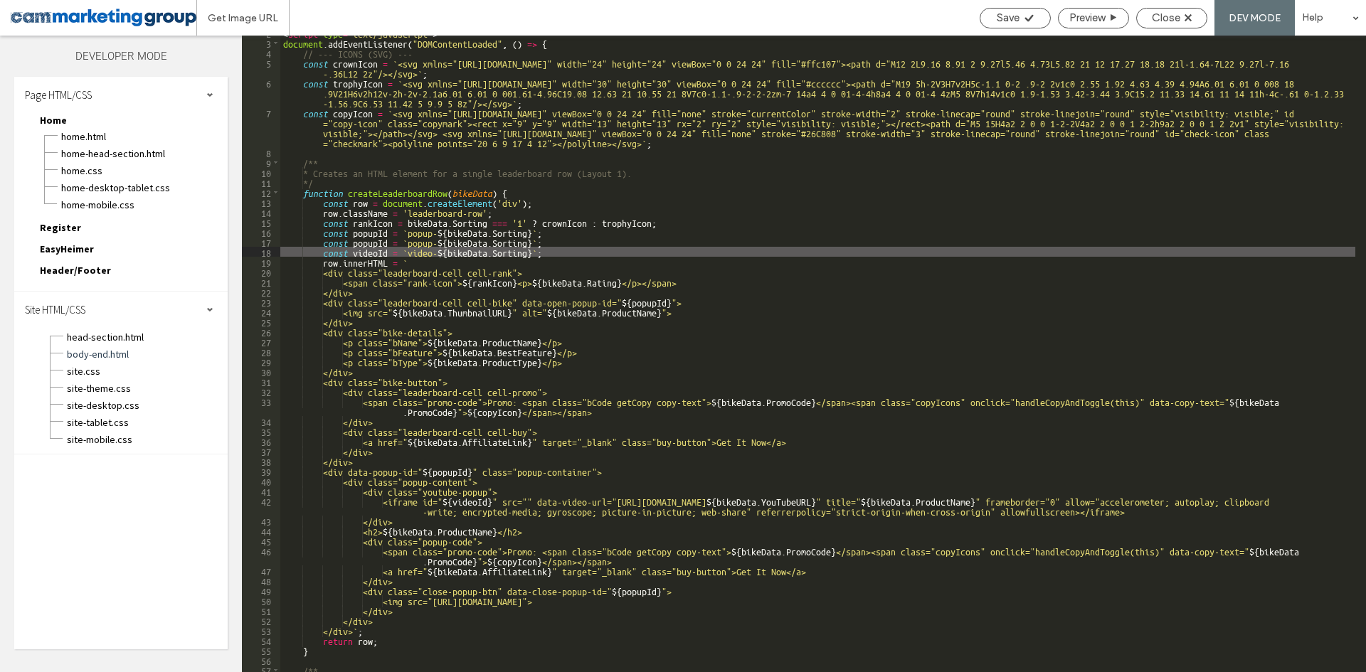
click at [541, 239] on div "< script type = "text/javascript" > document . addEventListener ( "DOMContentLo…" at bounding box center [817, 356] width 1075 height 657
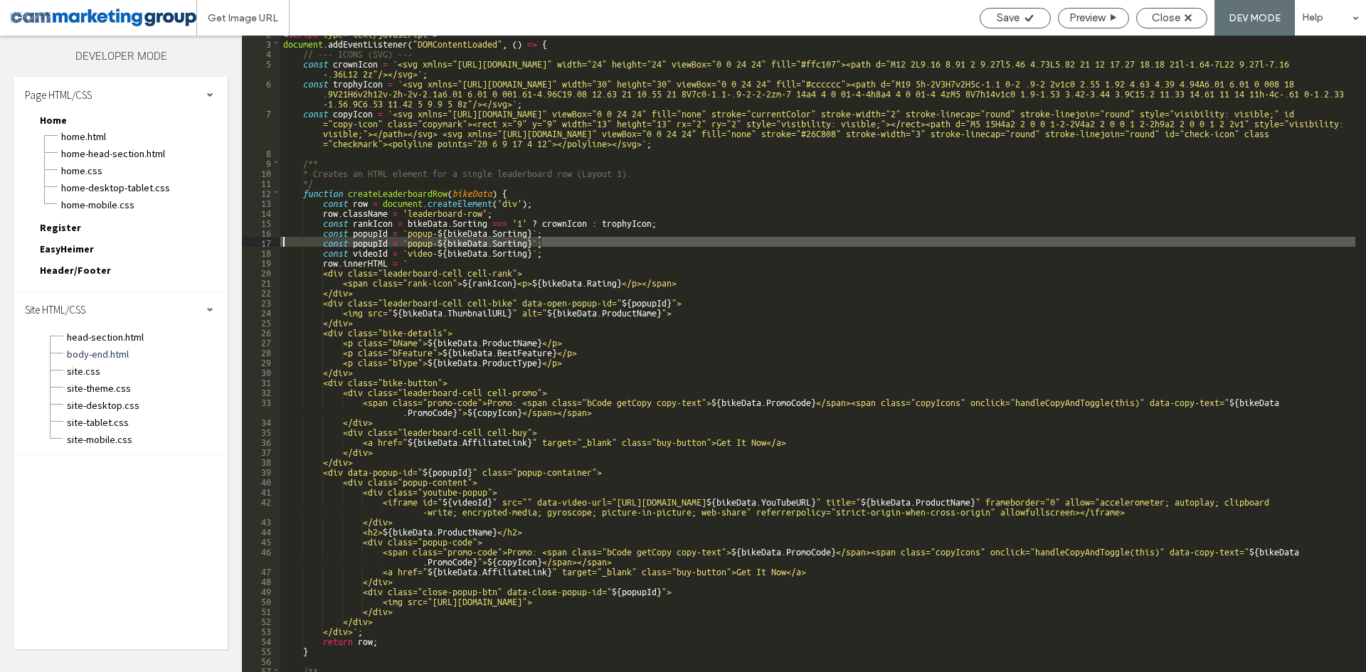
drag, startPoint x: 543, startPoint y: 243, endPoint x: 281, endPoint y: 240, distance: 262.5
click at [281, 240] on div "< script type = "text/javascript" > document . addEventListener ( "DOMContentLo…" at bounding box center [817, 356] width 1075 height 657
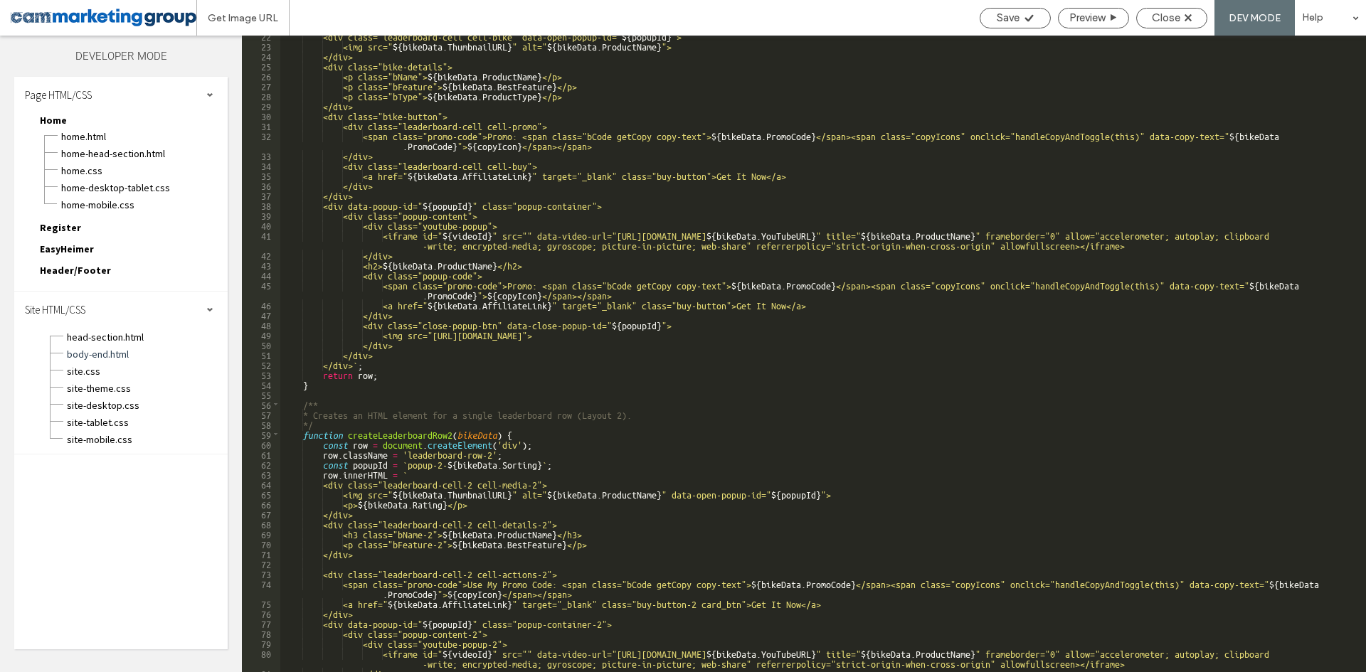
scroll to position [359, 0]
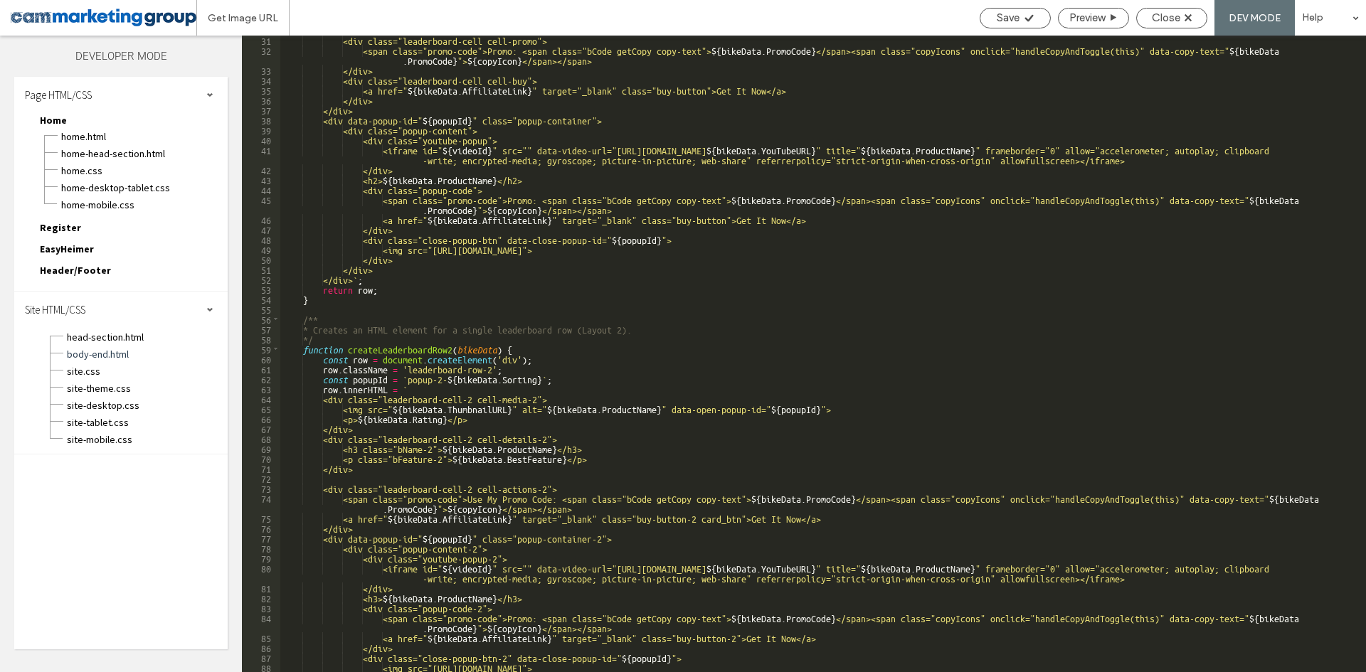
click at [553, 380] on div "<div class="leaderboard-cell cell-promo"> <span class="promo-code">Promo: <span…" at bounding box center [817, 363] width 1075 height 657
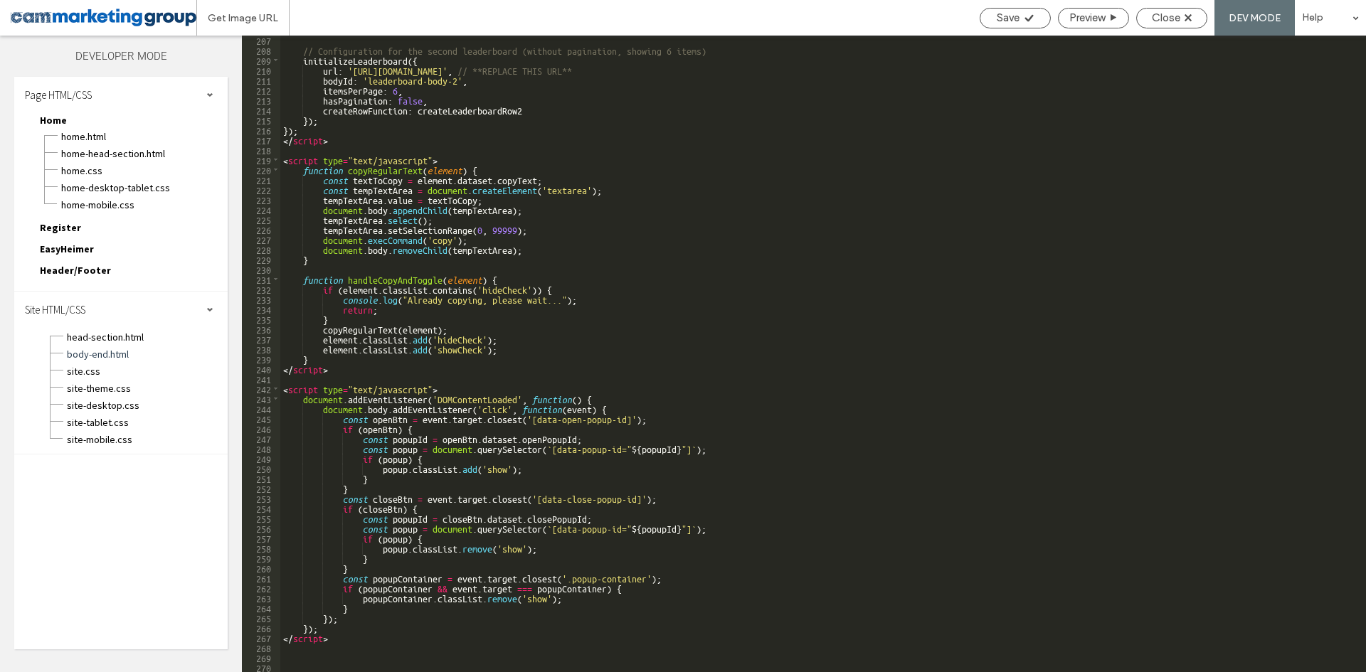
scroll to position [2172, 0]
click at [346, 176] on div "// Configuration for the second leaderboard (without pagination, showing 6 item…" at bounding box center [817, 363] width 1075 height 657
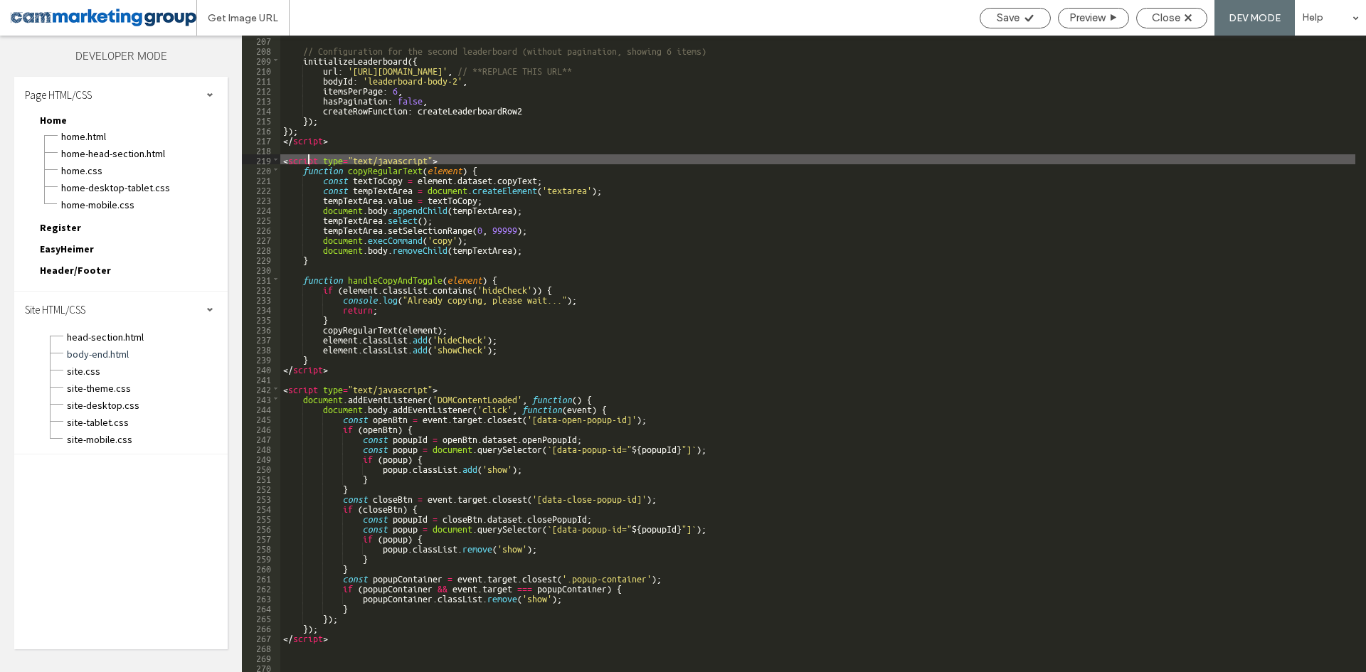
click at [310, 164] on div "// Configuration for the second leaderboard (without pagination, showing 6 item…" at bounding box center [817, 363] width 1075 height 657
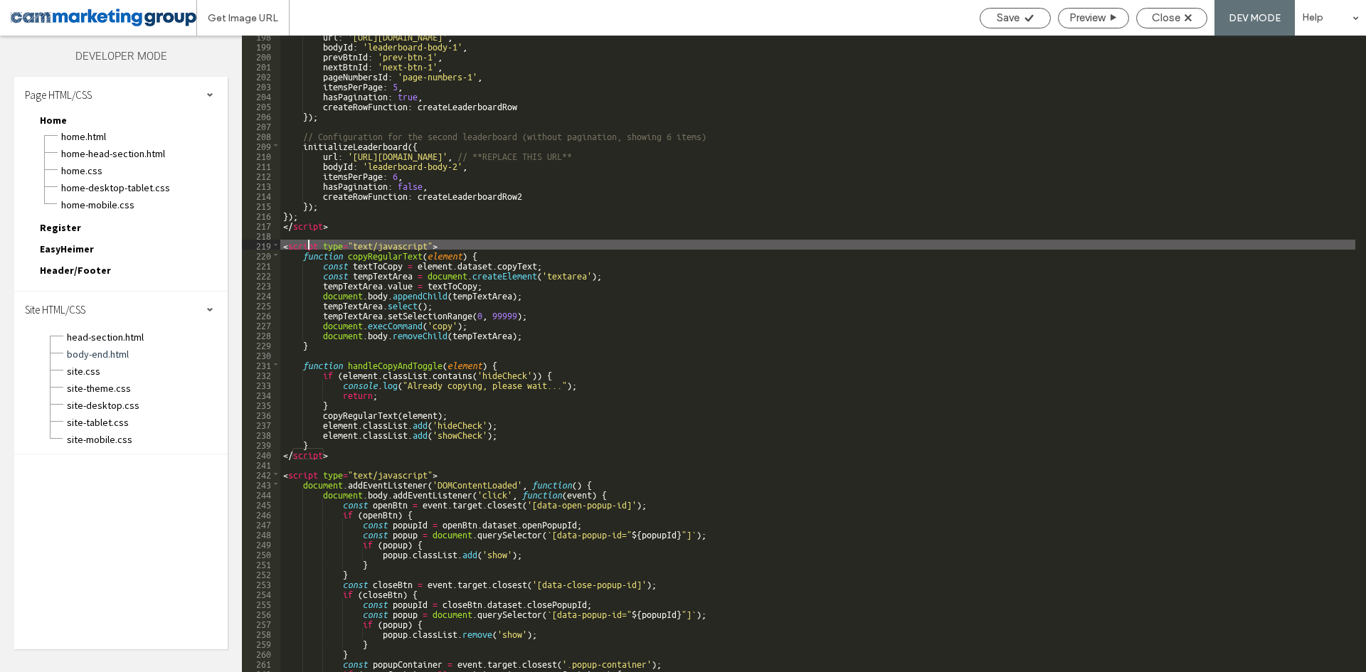
scroll to position [2086, 0]
click at [310, 221] on div "url : '[URL][DOMAIN_NAME]' , bodyId : 'leaderboard-body-1' , prevBtnId : 'prev-…" at bounding box center [817, 359] width 1075 height 657
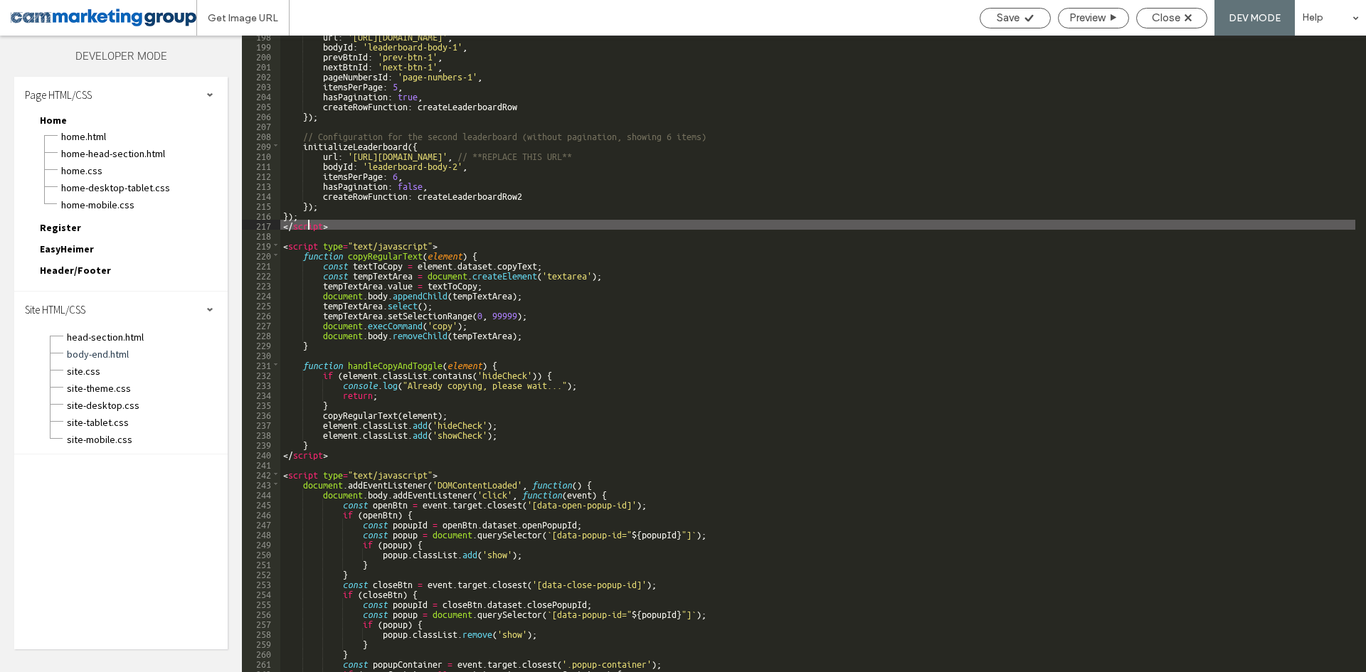
click at [334, 224] on div "url : '[URL][DOMAIN_NAME]' , bodyId : 'leaderboard-body-1' , prevBtnId : 'prev-…" at bounding box center [817, 359] width 1075 height 657
click at [339, 239] on div "url : '[URL][DOMAIN_NAME]' , bodyId : 'leaderboard-body-1' , prevBtnId : 'prev-…" at bounding box center [817, 359] width 1075 height 657
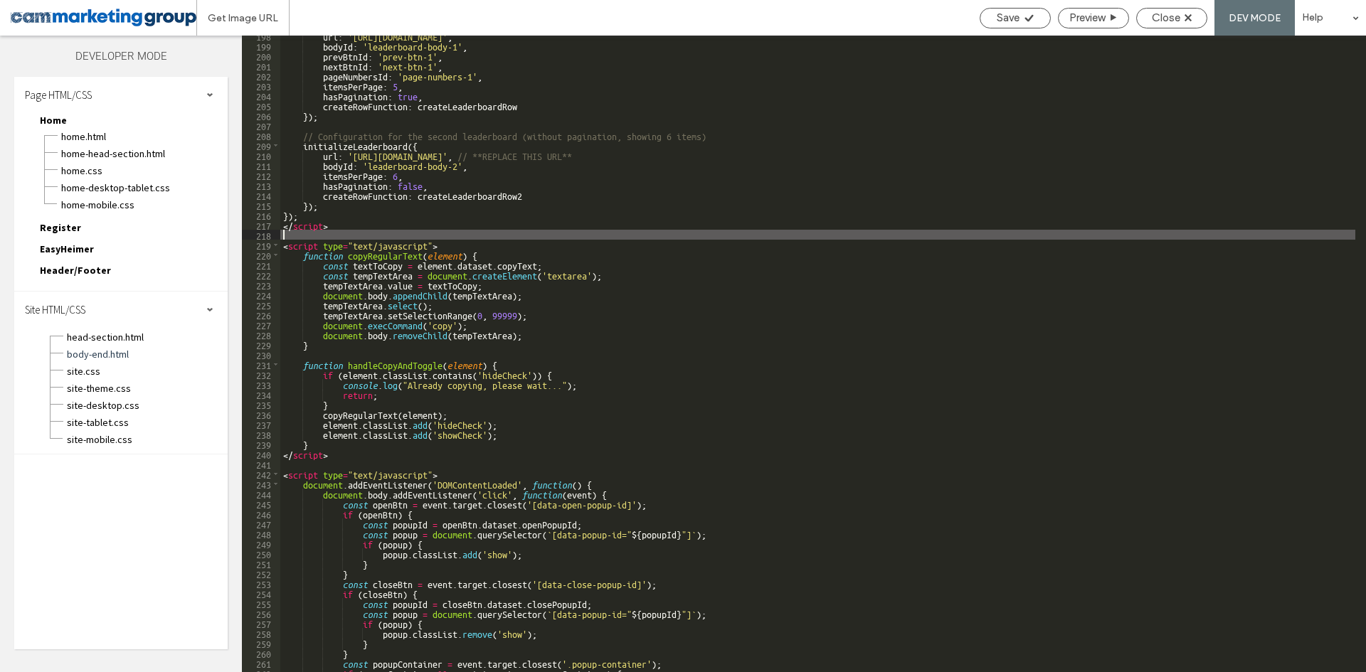
scroll to position [2172, 0]
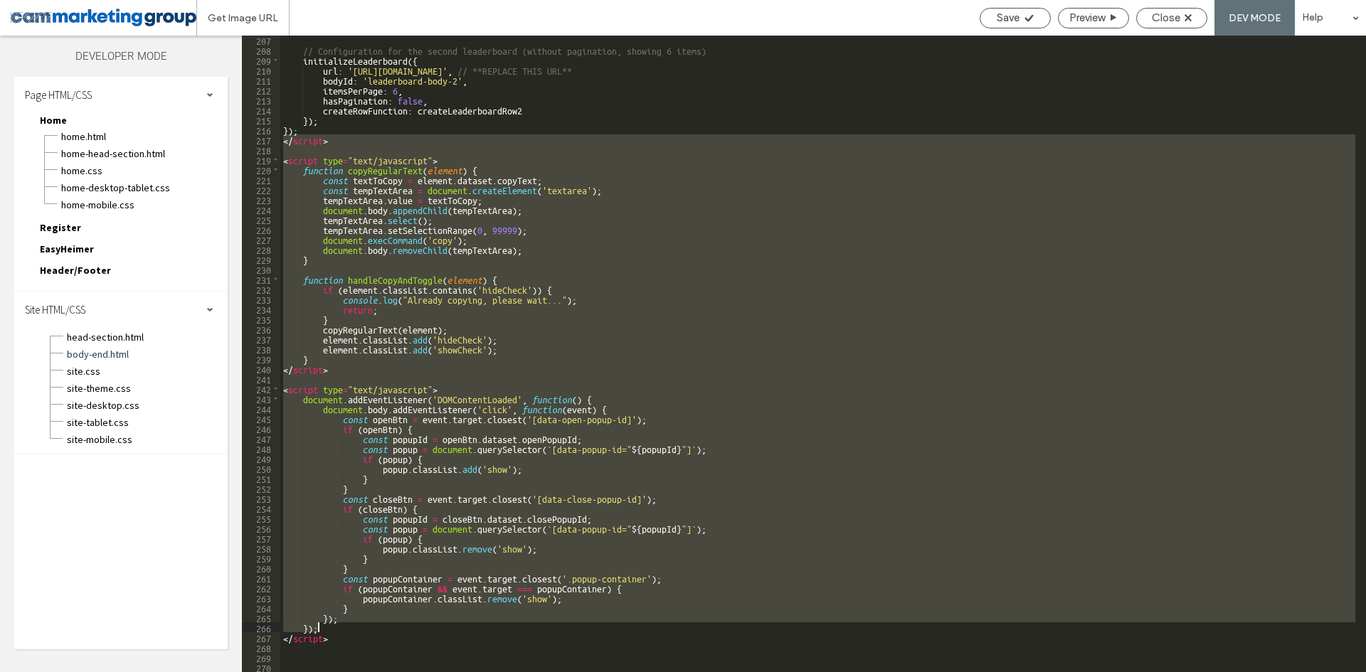
drag, startPoint x: 282, startPoint y: 139, endPoint x: 422, endPoint y: 620, distance: 500.0
click at [421, 622] on div "// Configuration for the second leaderboard (without pagination, showing 6 item…" at bounding box center [817, 363] width 1075 height 657
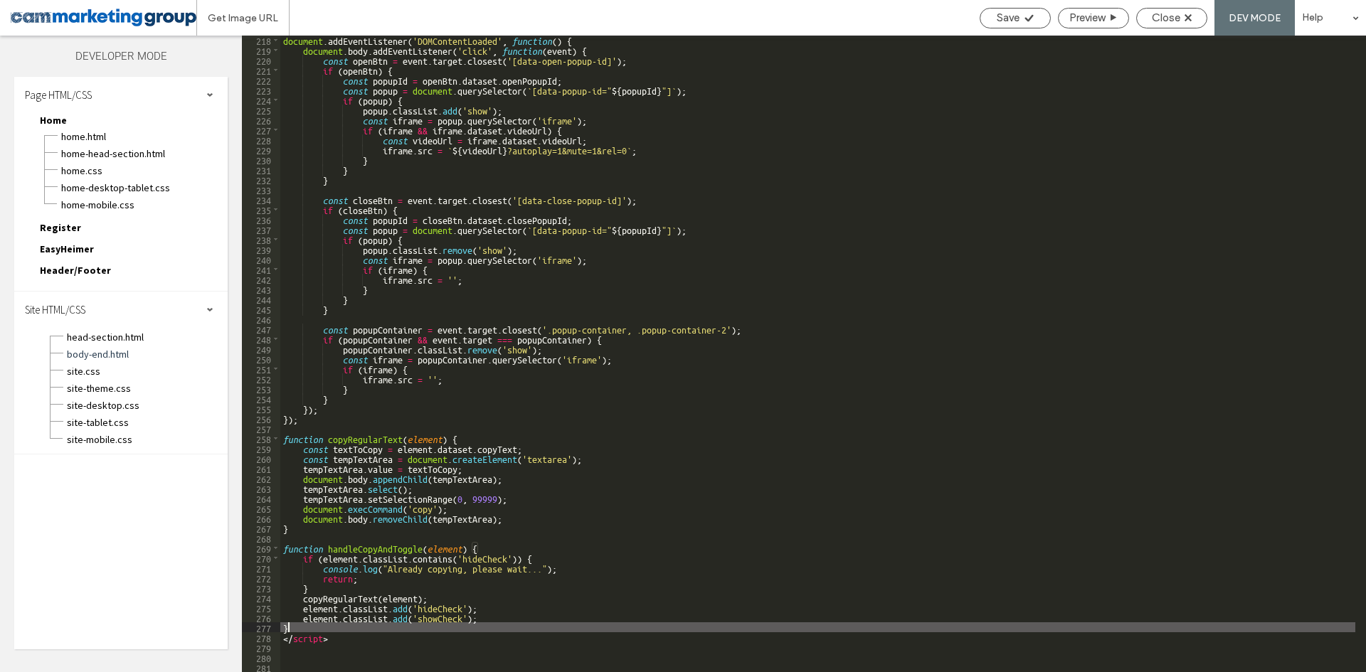
scroll to position [2281, 0]
click at [481, 428] on div "document . addEventListener ( 'DOMContentLoaded' , function ( ) { document . bo…" at bounding box center [817, 363] width 1075 height 657
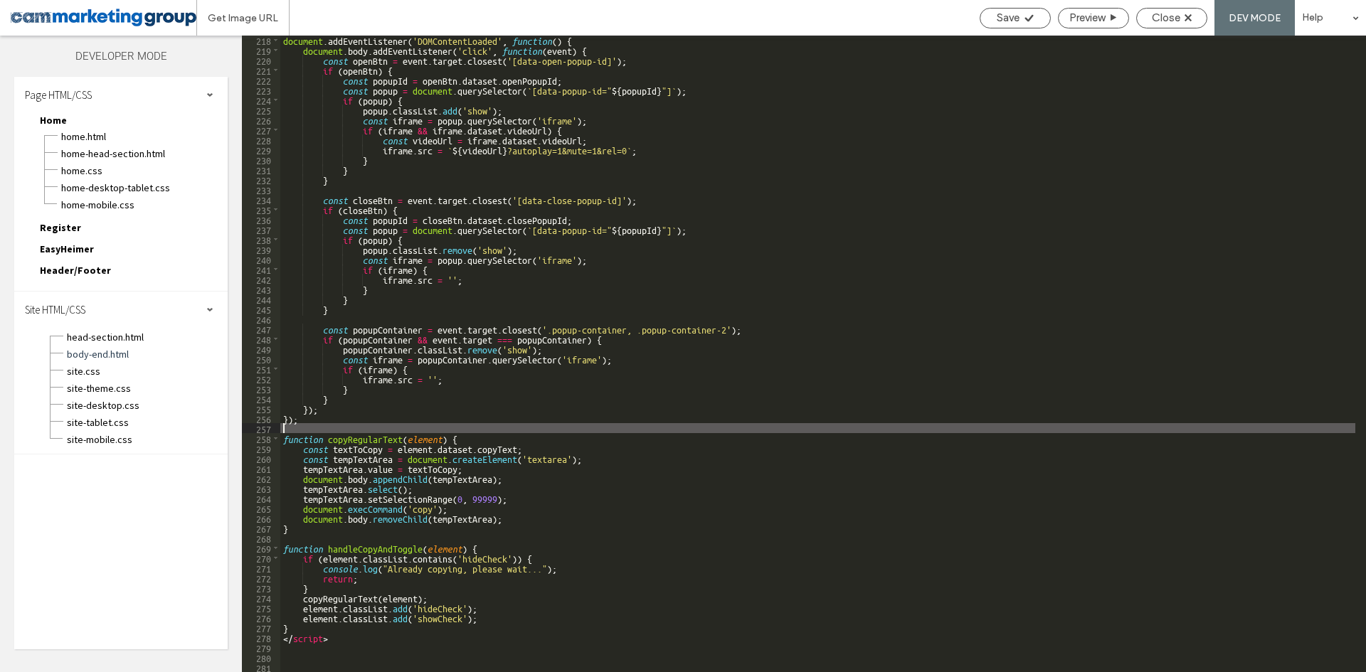
click at [482, 447] on div "document . addEventListener ( 'DOMContentLoaded' , function ( ) { document . bo…" at bounding box center [817, 363] width 1075 height 657
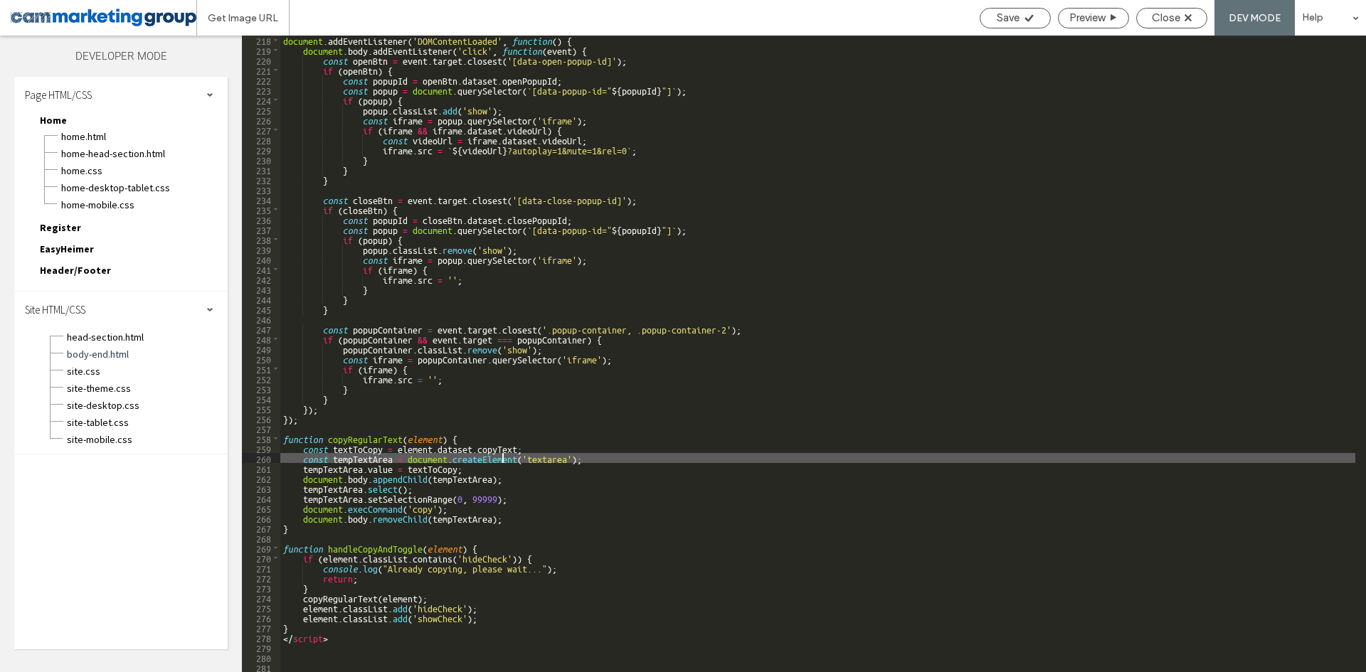
click at [504, 460] on div "document . addEventListener ( 'DOMContentLoaded' , function ( ) { document . bo…" at bounding box center [817, 363] width 1075 height 657
click at [501, 491] on div "document . addEventListener ( 'DOMContentLoaded' , function ( ) { document . bo…" at bounding box center [817, 363] width 1075 height 657
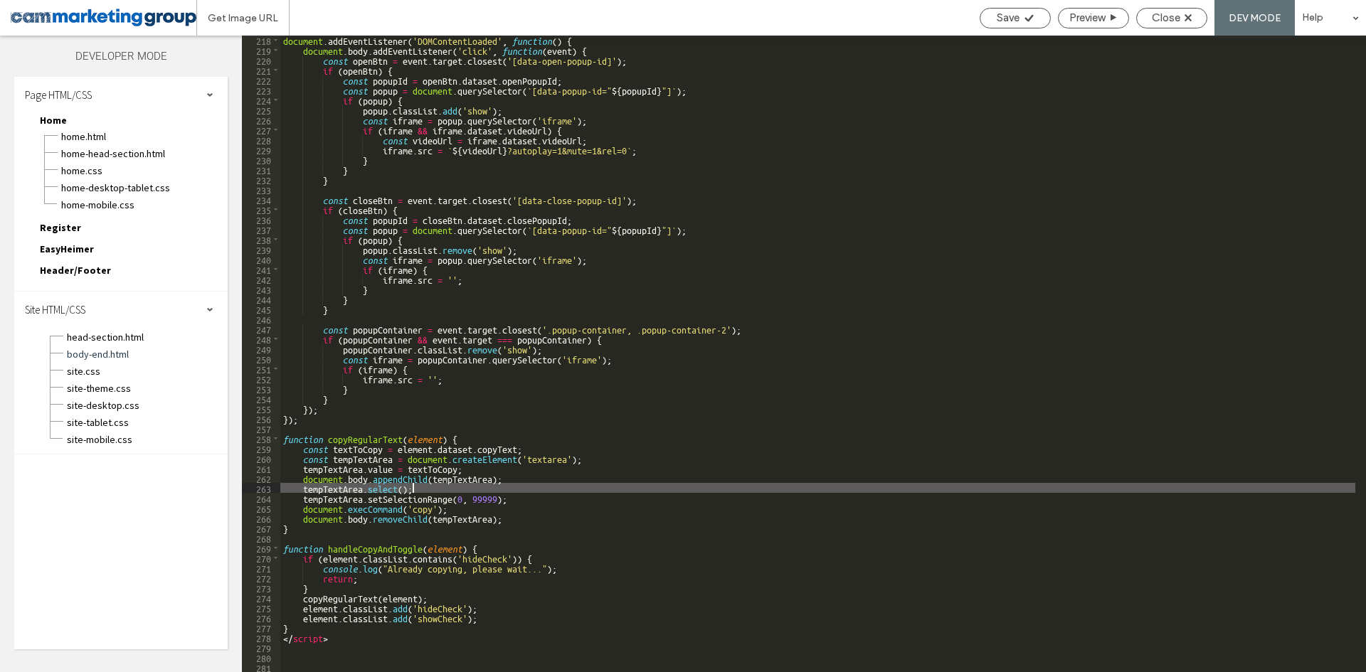
click at [527, 401] on div "document . addEventListener ( 'DOMContentLoaded' , function ( ) { document . bo…" at bounding box center [817, 363] width 1075 height 657
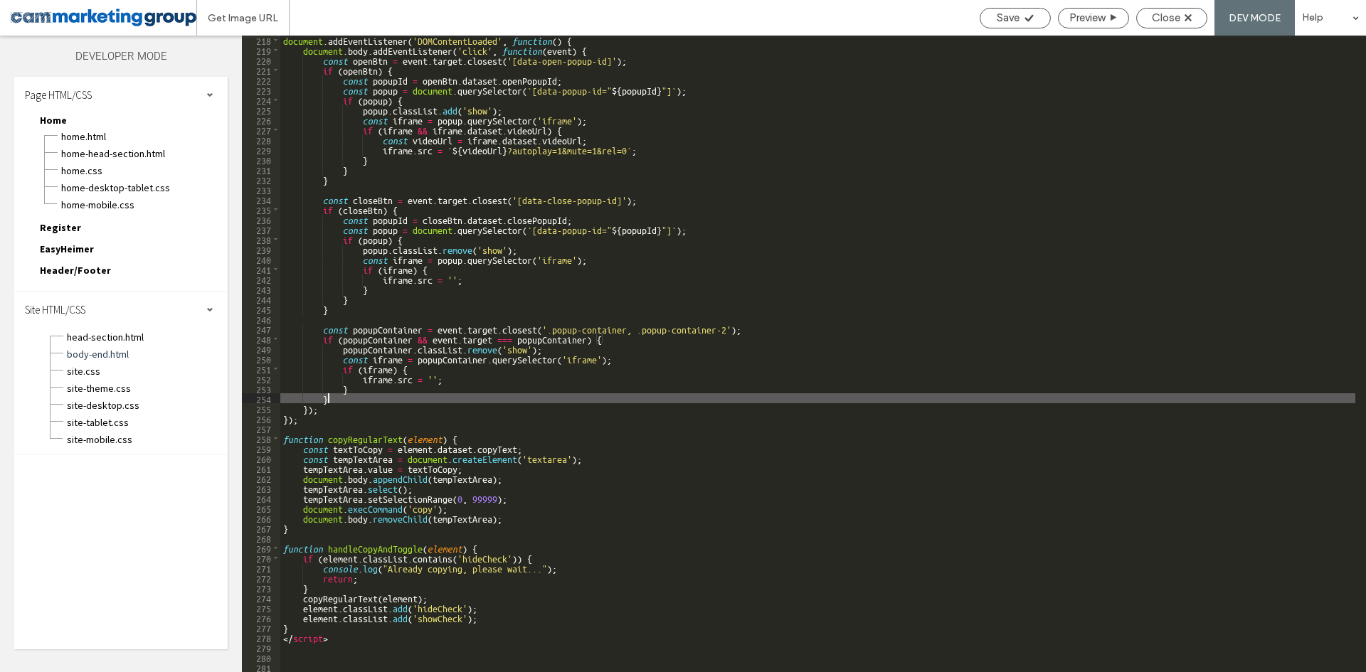
click at [455, 435] on div "document . addEventListener ( 'DOMContentLoaded' , function ( ) { document . bo…" at bounding box center [817, 363] width 1075 height 657
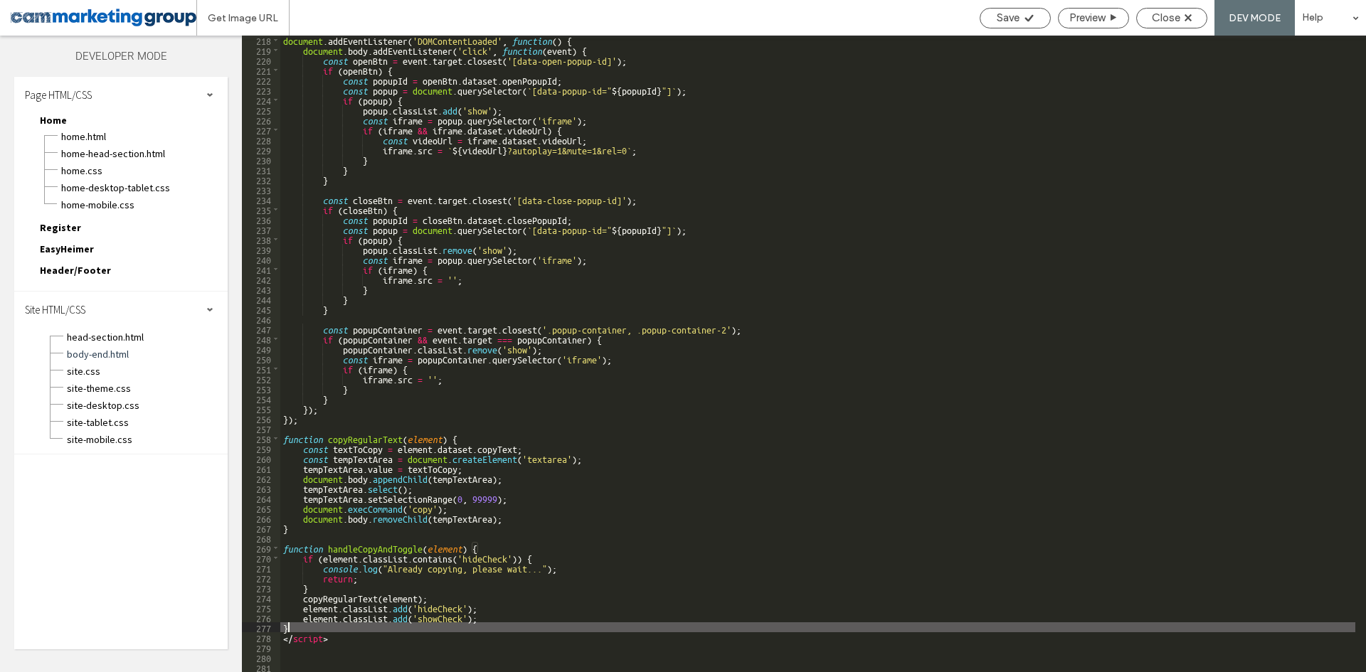
scroll to position [2172, 0]
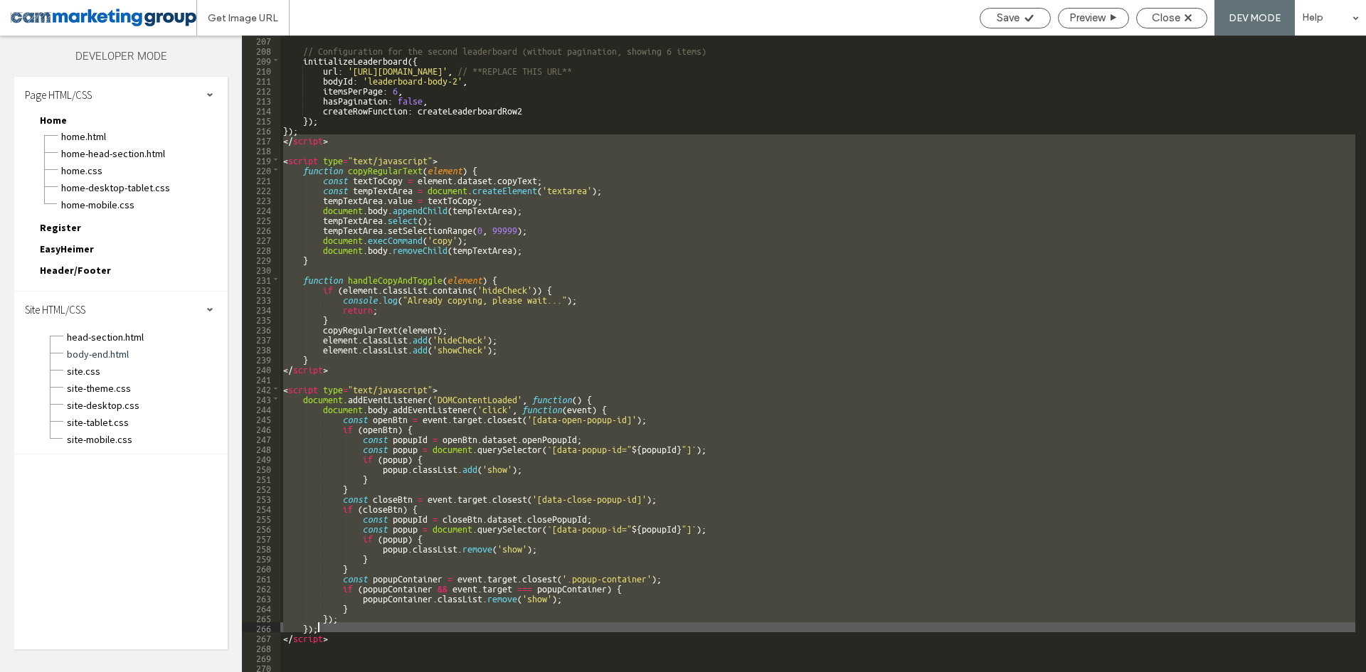
click at [360, 349] on div "// Configuration for the second leaderboard (without pagination, showing 6 item…" at bounding box center [817, 354] width 1075 height 637
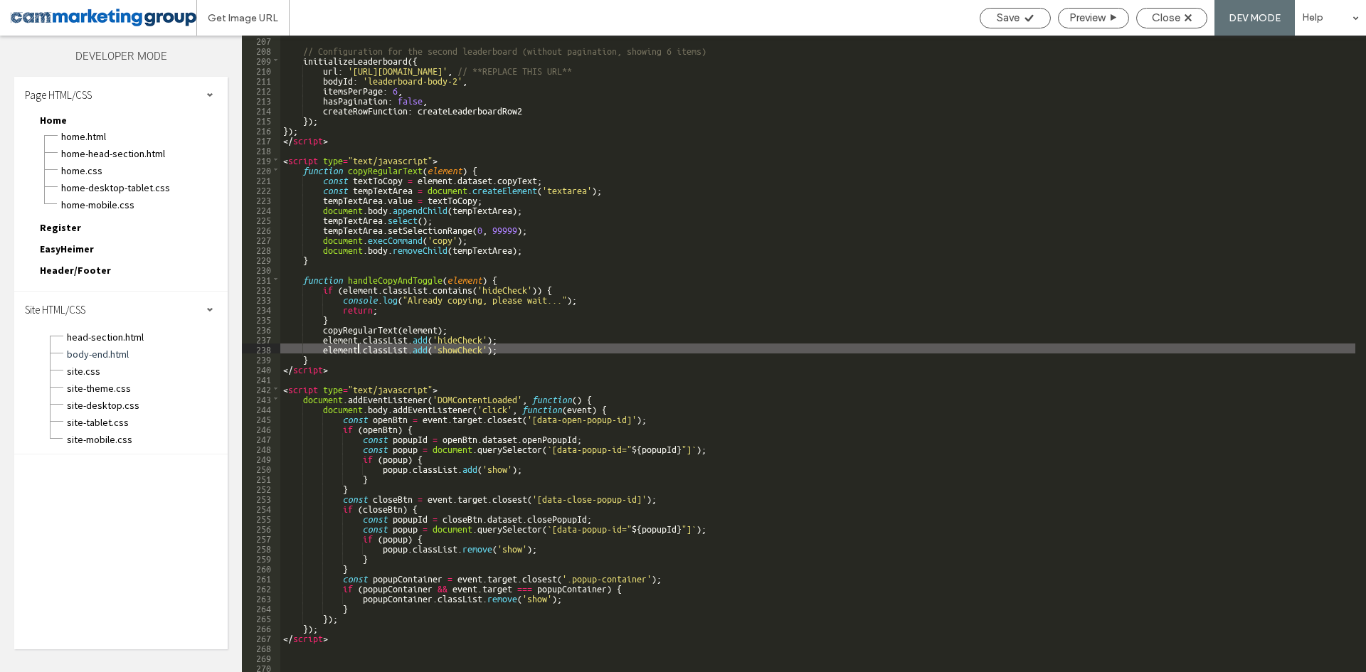
click at [433, 341] on div "// Configuration for the second leaderboard (without pagination, showing 6 item…" at bounding box center [817, 363] width 1075 height 657
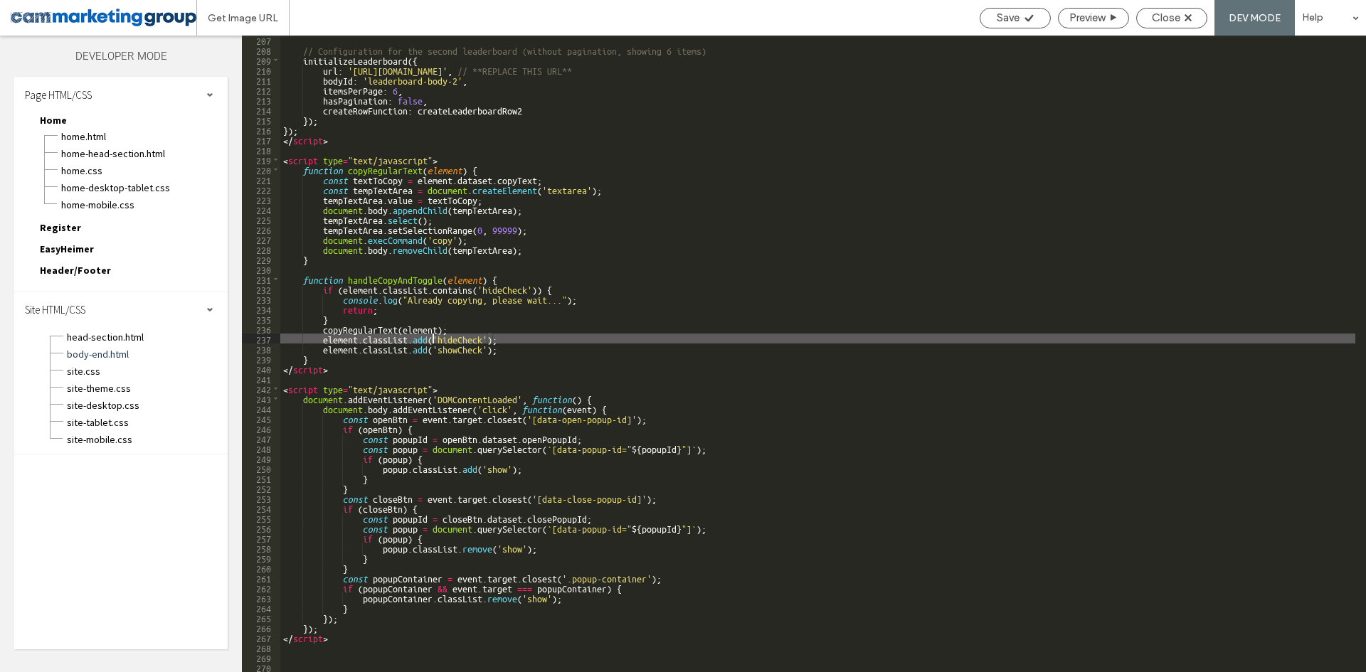
click at [508, 342] on div "// Configuration for the second leaderboard (without pagination, showing 6 item…" at bounding box center [817, 363] width 1075 height 657
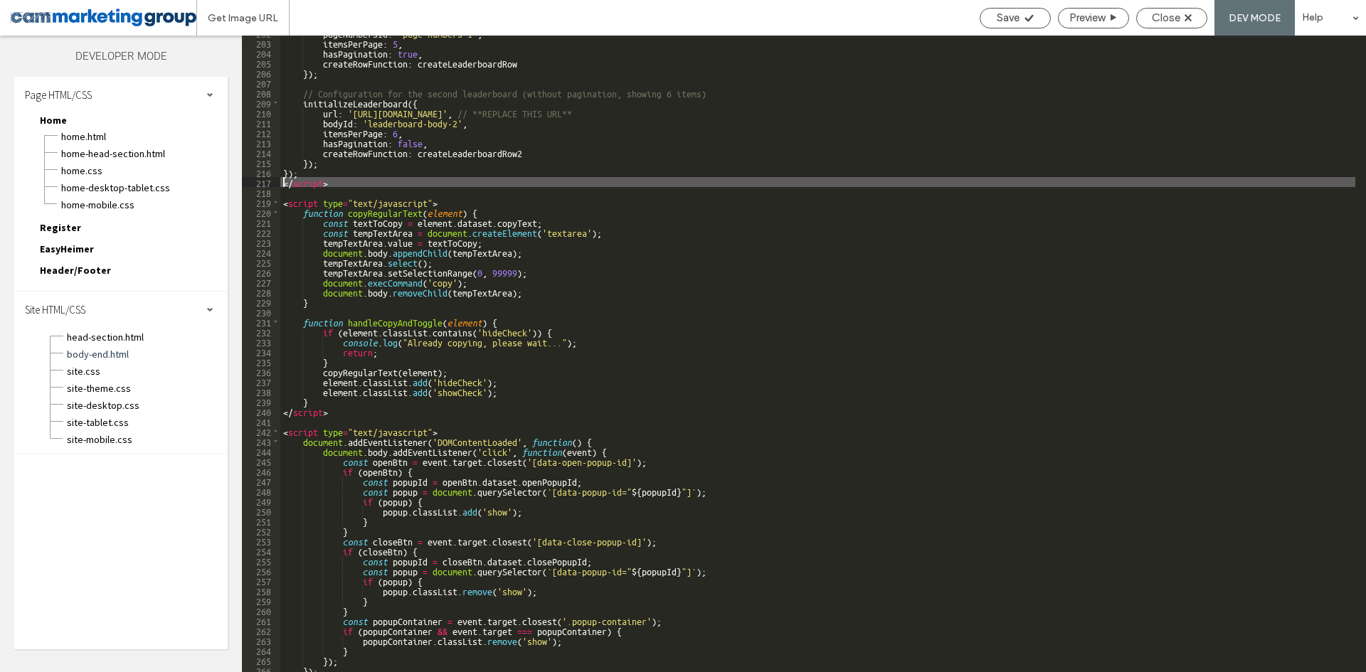
click at [285, 182] on div "pageNumbersId : 'page-numbers-1' , itemsPerPage : 5 , hasPagination : true , cr…" at bounding box center [817, 356] width 1075 height 657
type textarea "**"
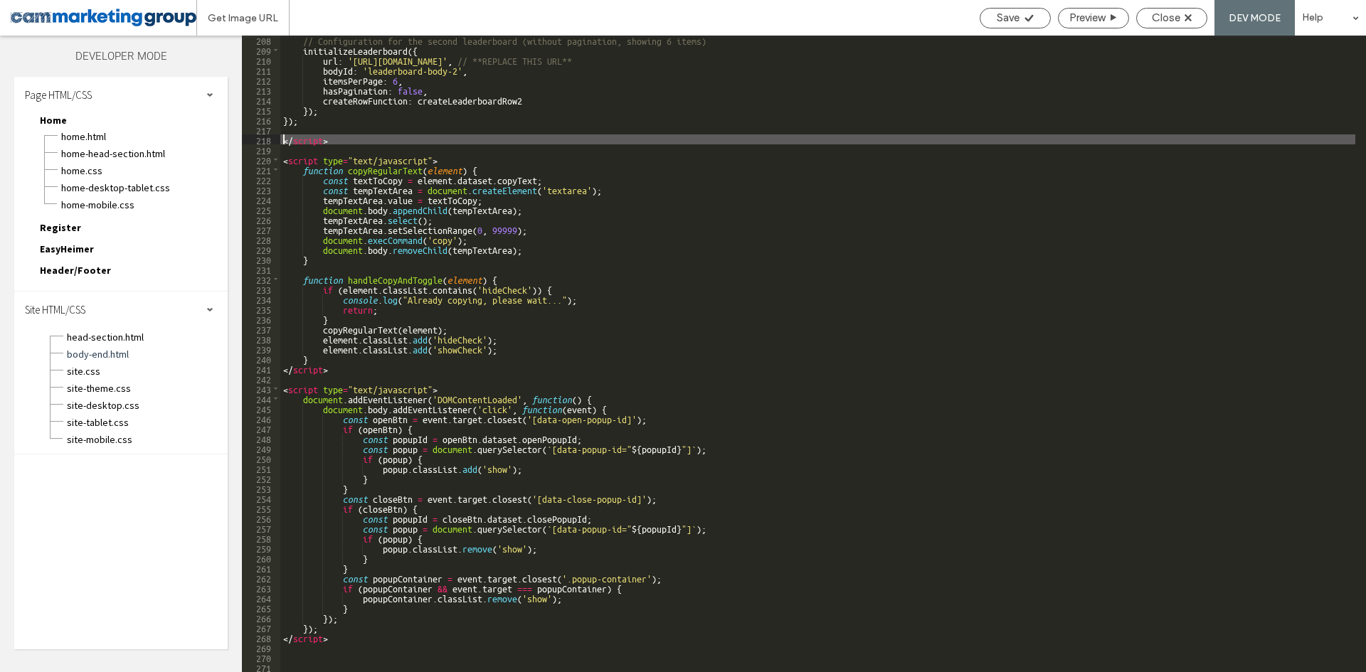
scroll to position [2182, 0]
click at [330, 627] on div "// Configuration for the second leaderboard (without pagination, showing 6 item…" at bounding box center [817, 363] width 1075 height 657
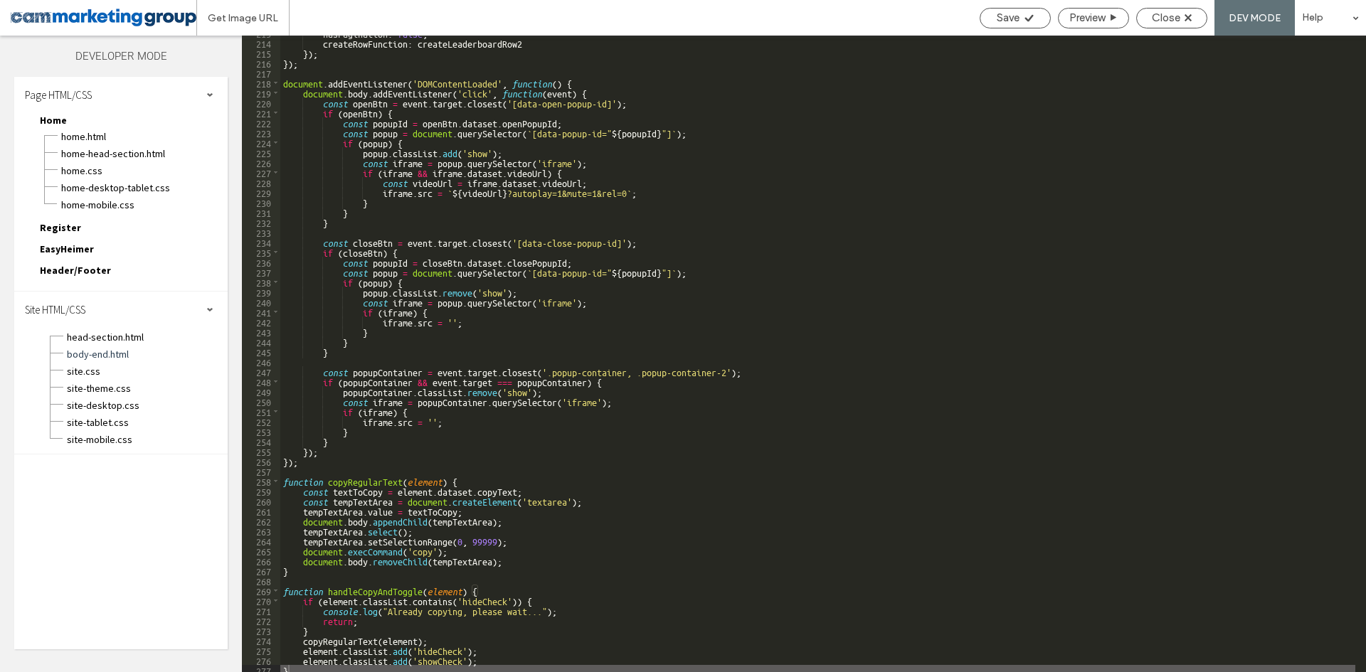
scroll to position [2153, 0]
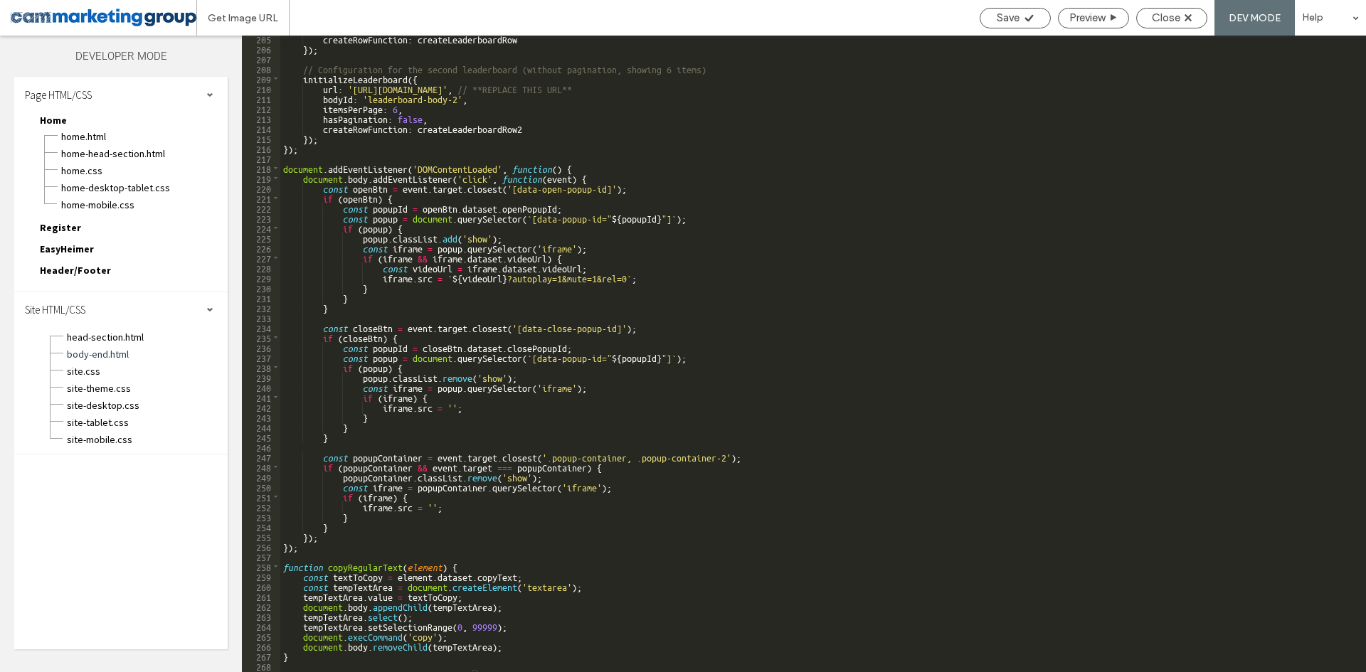
drag, startPoint x: 596, startPoint y: 273, endPoint x: 600, endPoint y: 330, distance: 57.0
click at [596, 273] on div "createRowFunction : createLeaderboardRow }) ; // Configuration for the second l…" at bounding box center [817, 361] width 1075 height 657
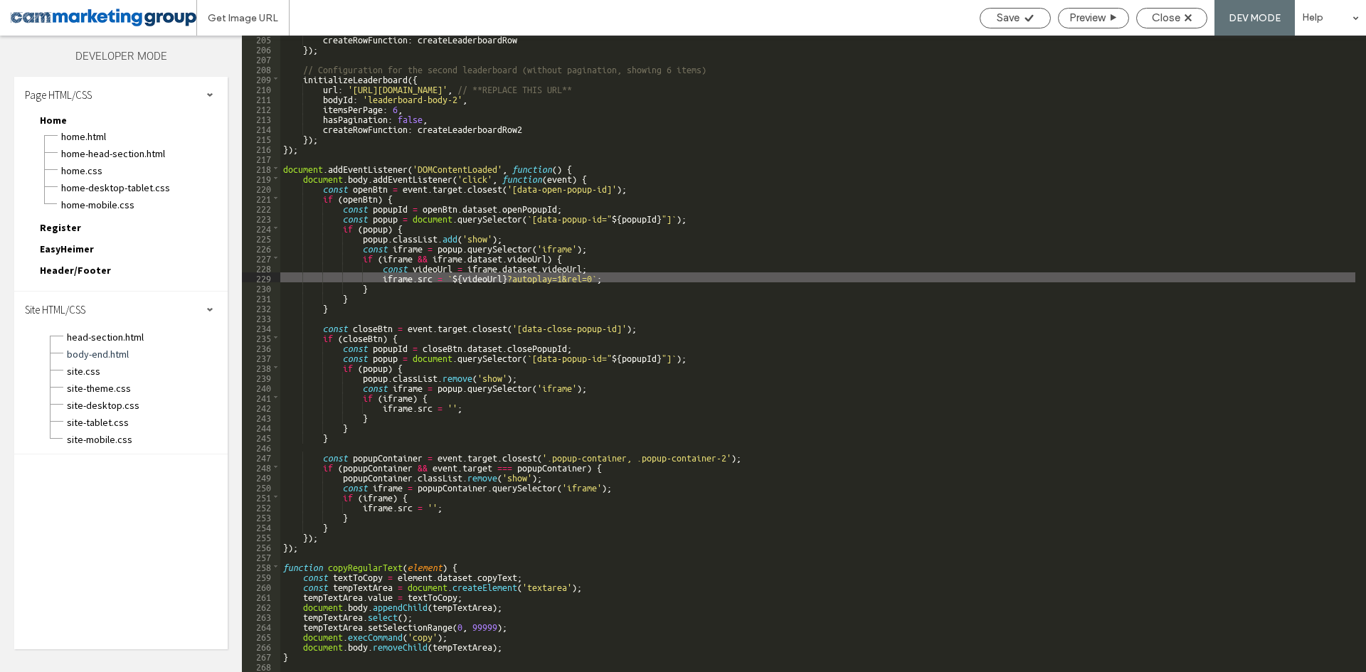
scroll to position [0, 0]
